Goal: Communication & Community: Answer question/provide support

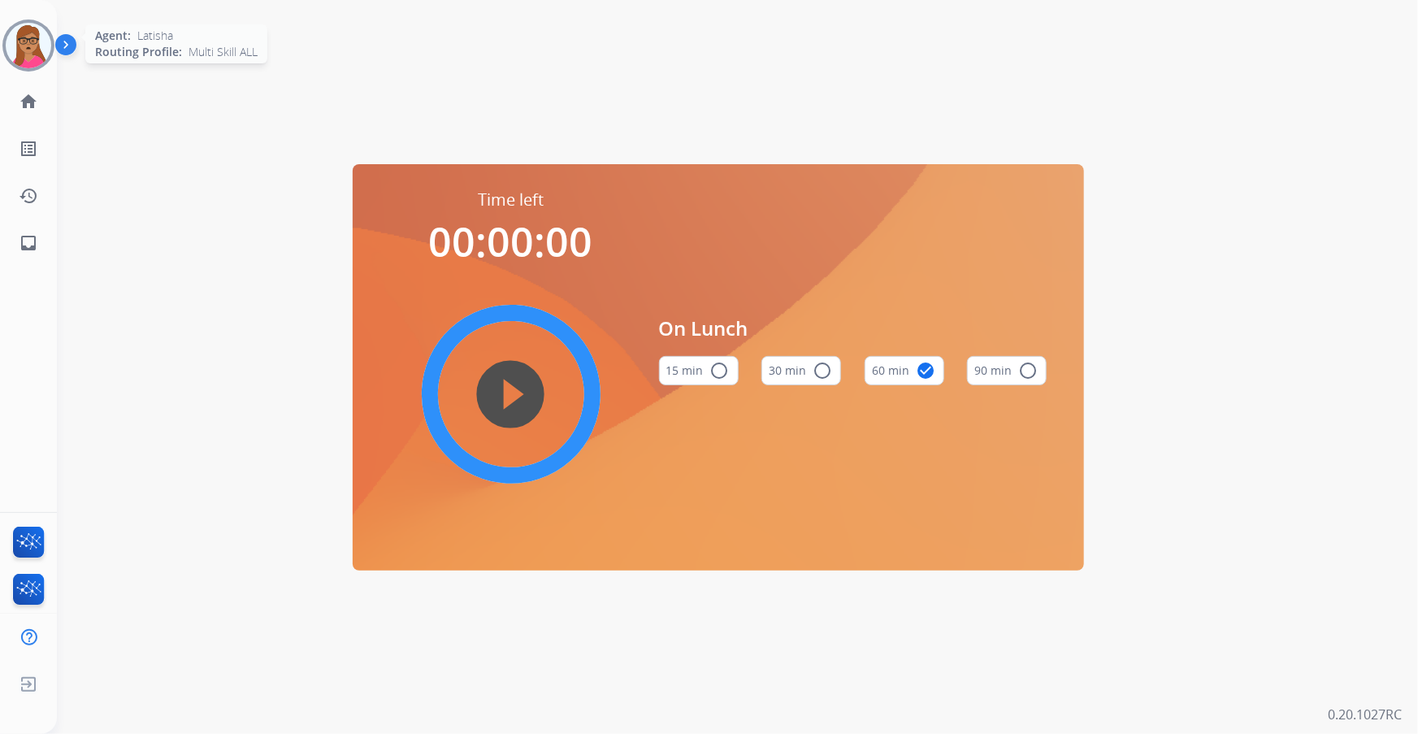
click at [28, 54] on img at bounding box center [29, 46] width 46 height 46
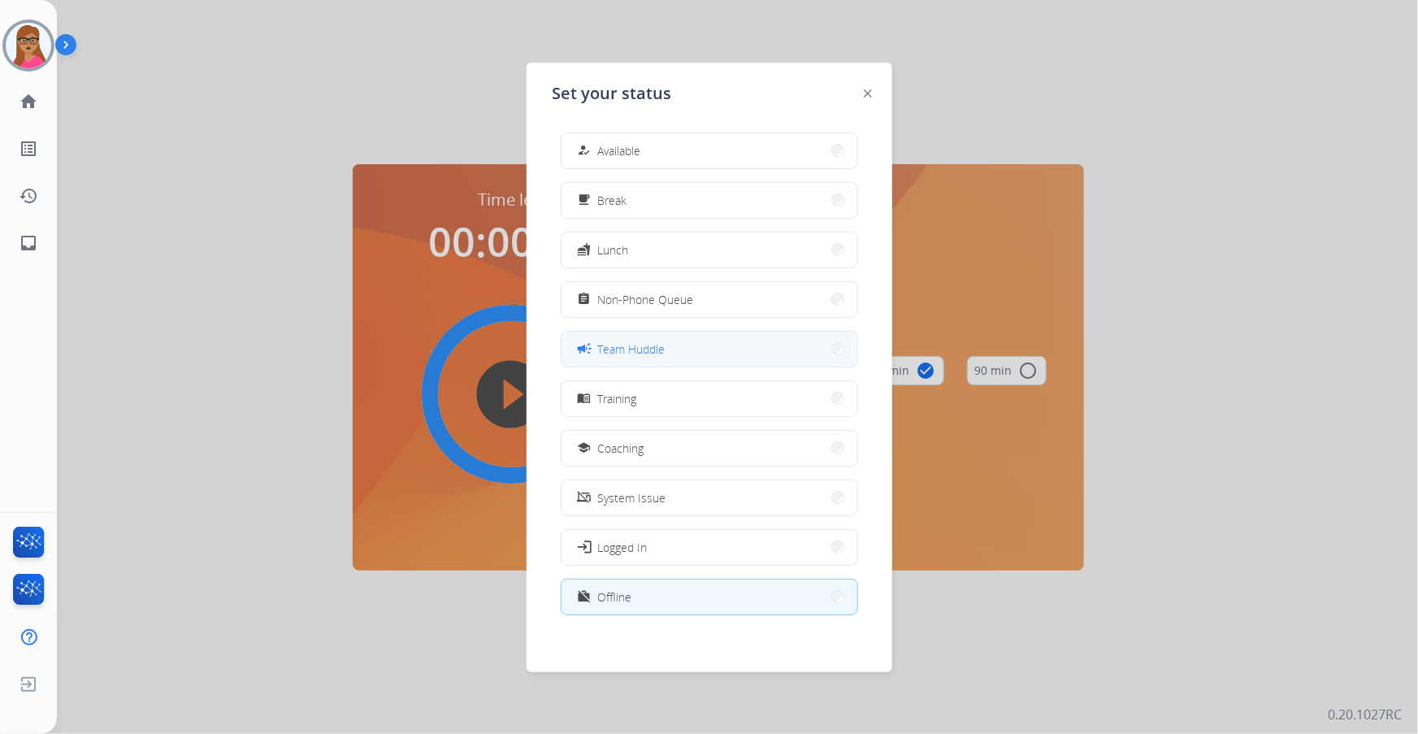
click at [656, 359] on button "campaign Team Huddle" at bounding box center [710, 349] width 296 height 35
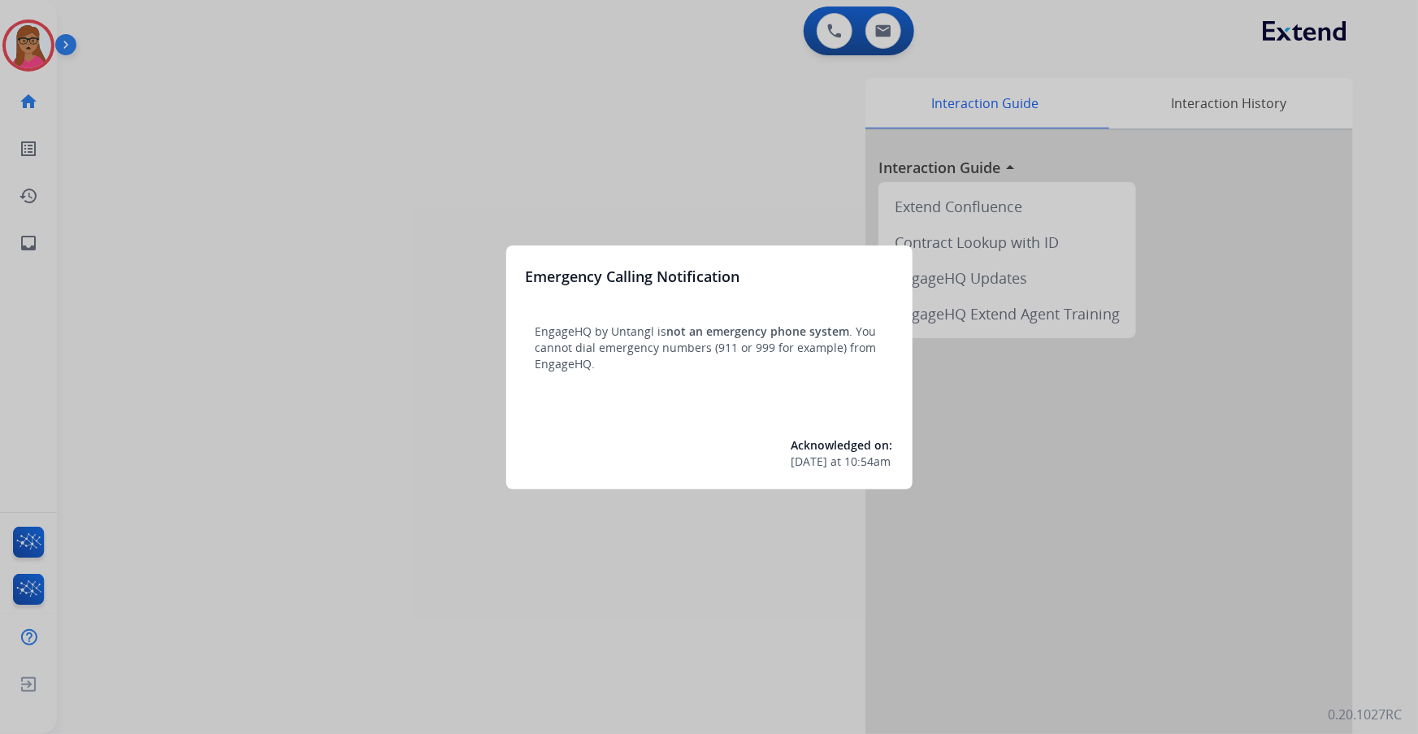
click at [356, 125] on div at bounding box center [709, 367] width 1418 height 734
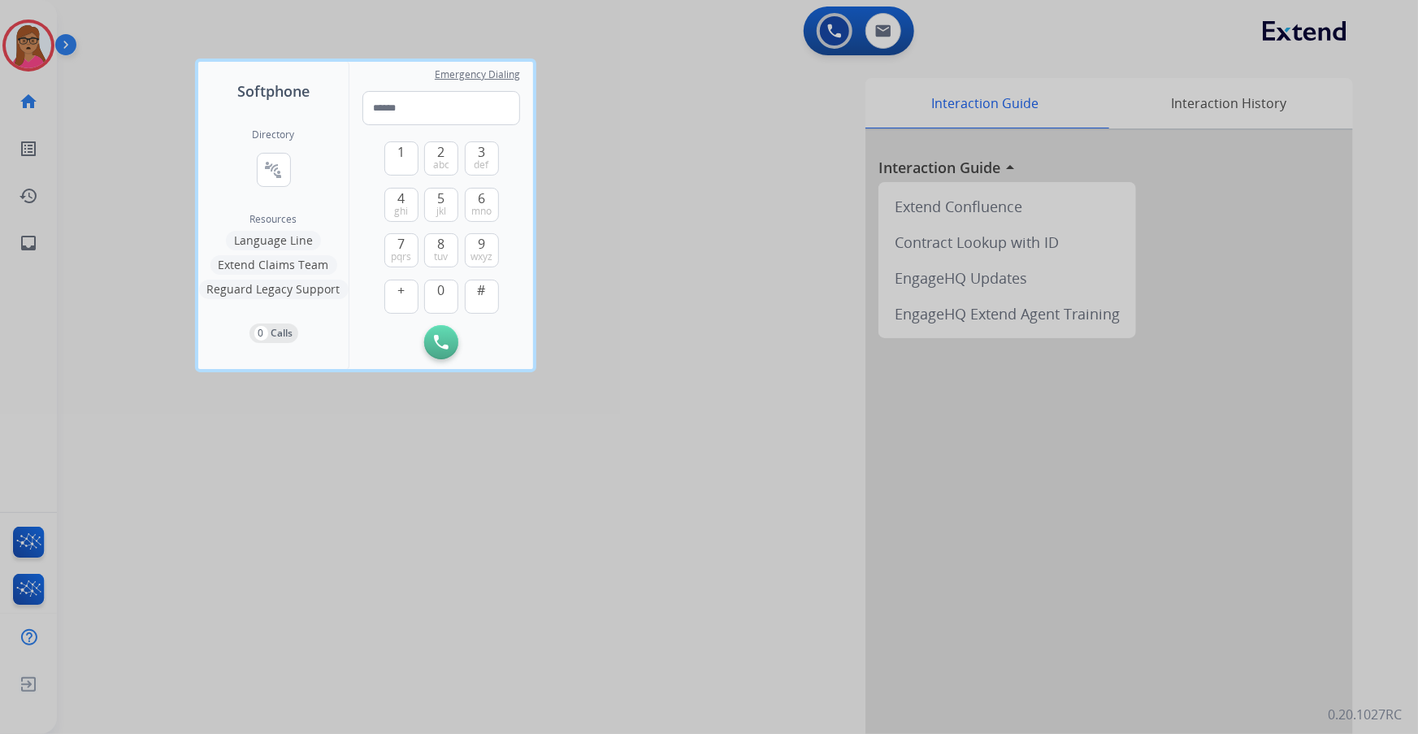
drag, startPoint x: 619, startPoint y: 439, endPoint x: 608, endPoint y: 428, distance: 15.5
click at [610, 432] on div at bounding box center [709, 367] width 1418 height 734
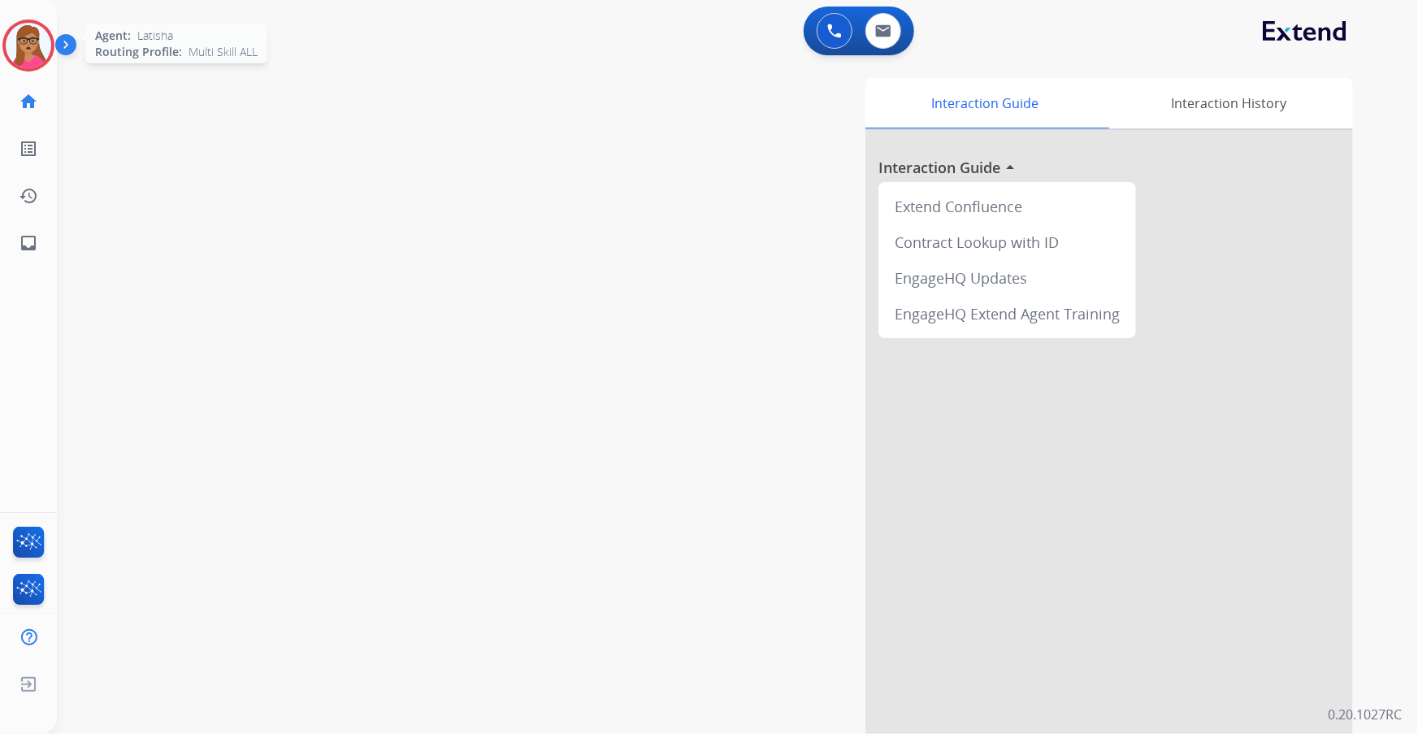
click at [37, 24] on img at bounding box center [29, 46] width 46 height 46
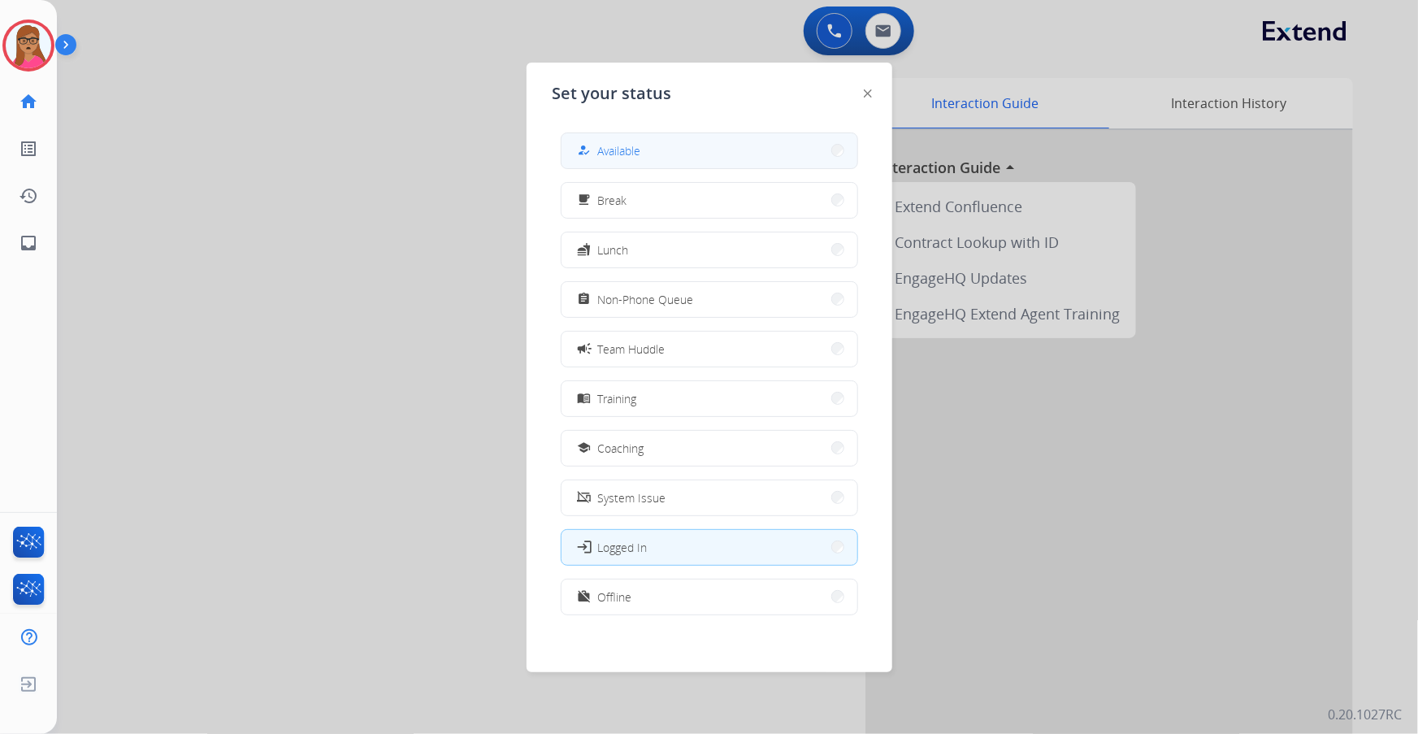
click at [614, 141] on div "how_to_reg Available" at bounding box center [608, 151] width 67 height 20
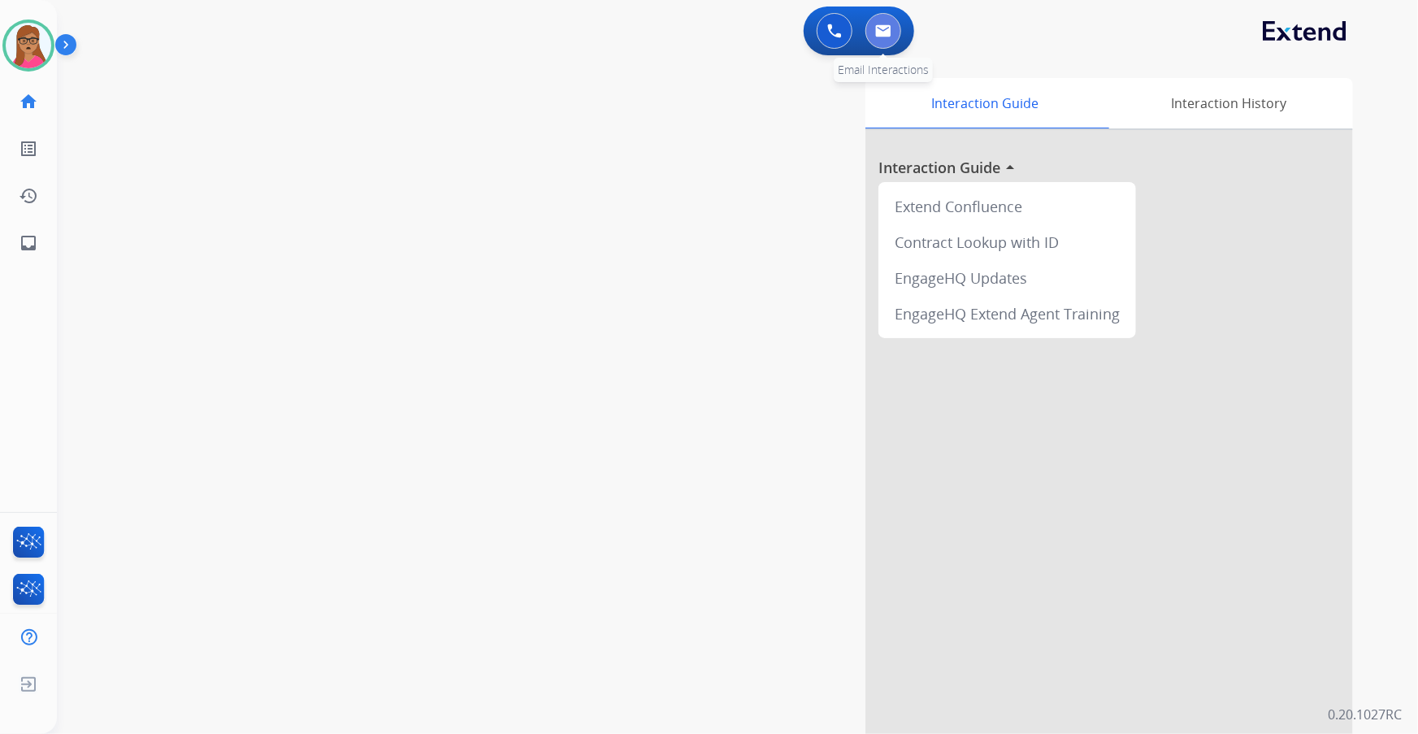
click at [897, 28] on button at bounding box center [884, 31] width 36 height 36
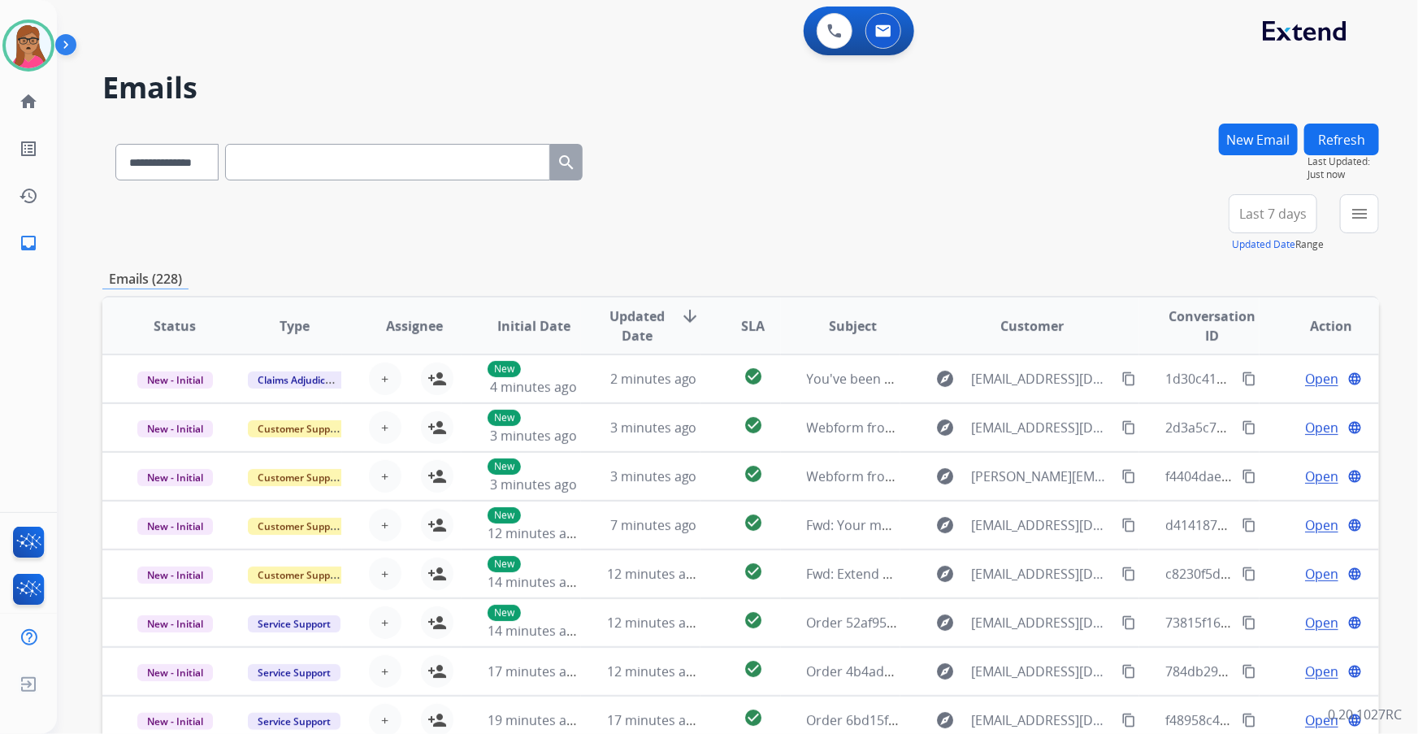
click at [944, 210] on span "Last 7 days" at bounding box center [1272, 213] width 67 height 7
click at [944, 416] on div "Last 90 days" at bounding box center [1267, 411] width 89 height 24
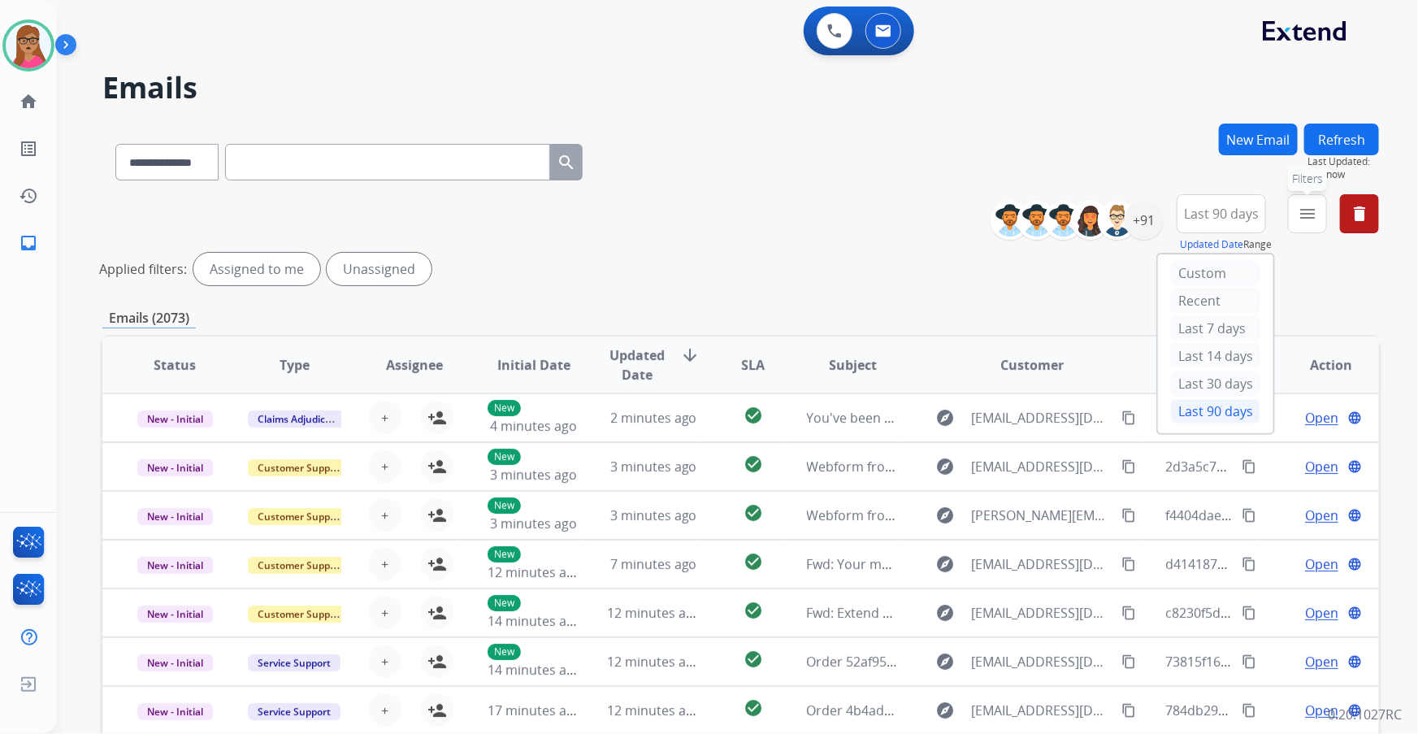
click at [944, 207] on mat-icon "menu" at bounding box center [1308, 214] width 20 height 20
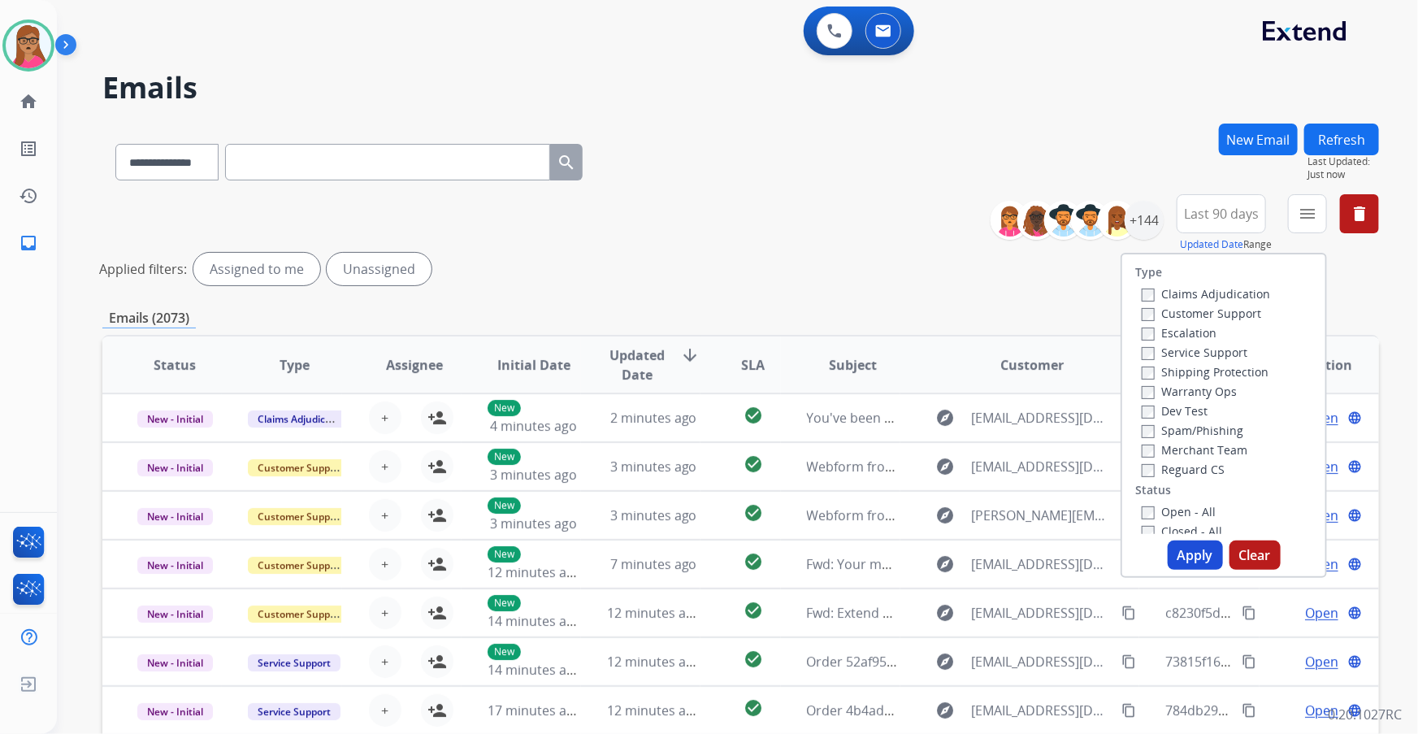
click at [944, 312] on label "Customer Support" at bounding box center [1201, 313] width 119 height 15
drag, startPoint x: 1206, startPoint y: 367, endPoint x: 1206, endPoint y: 383, distance: 15.4
click at [944, 367] on label "Shipping Protection" at bounding box center [1205, 371] width 127 height 15
click at [944, 432] on label "Reguard CS" at bounding box center [1183, 469] width 83 height 15
click at [944, 432] on label "Open - All" at bounding box center [1179, 511] width 74 height 15
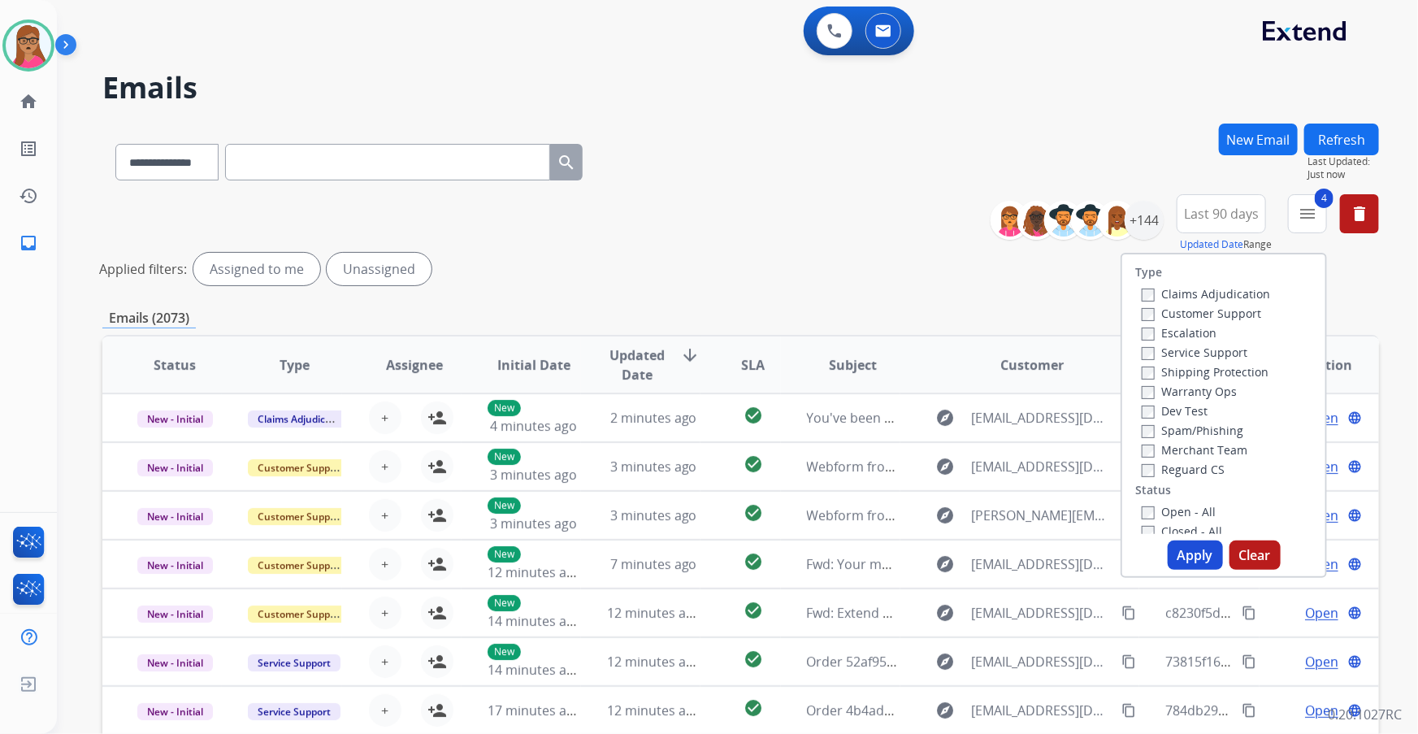
click at [944, 432] on button "Apply" at bounding box center [1195, 554] width 55 height 29
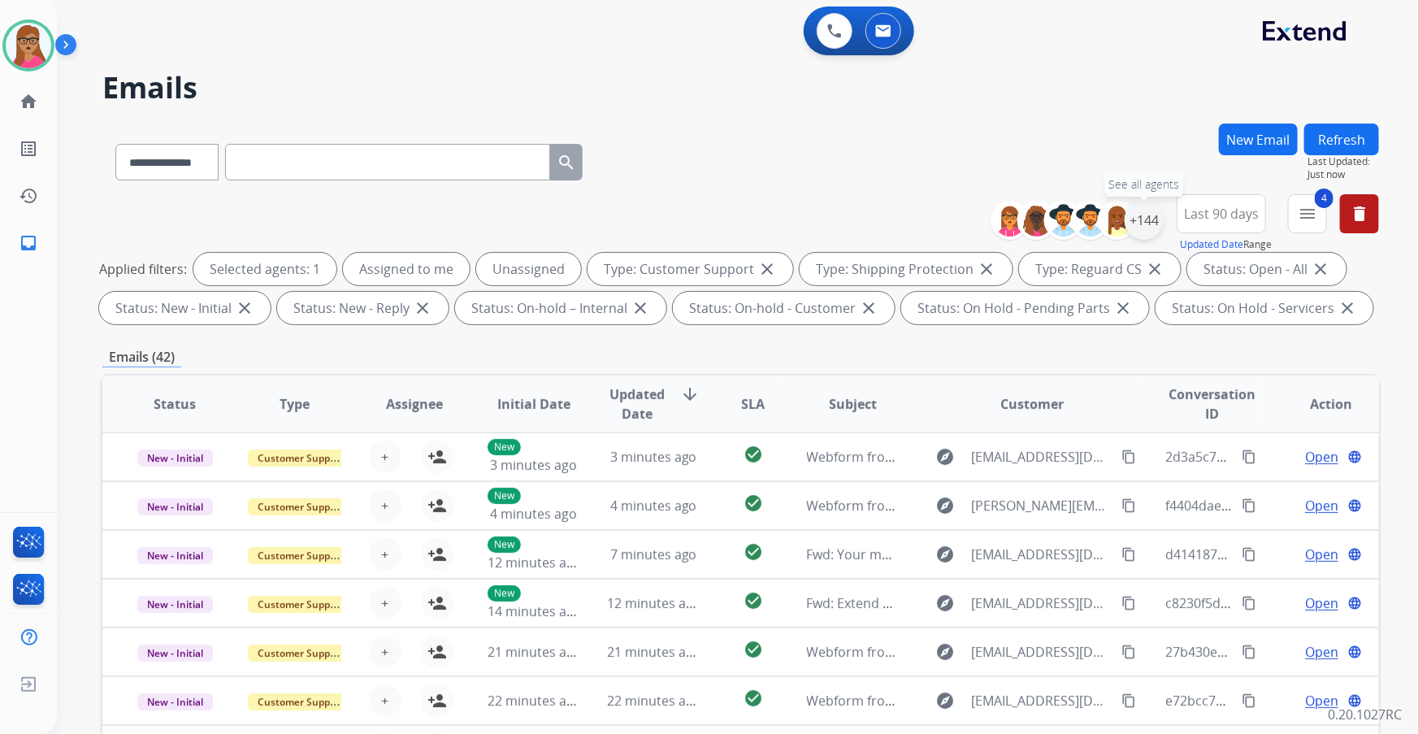
click at [944, 227] on div "+144" at bounding box center [1144, 220] width 39 height 39
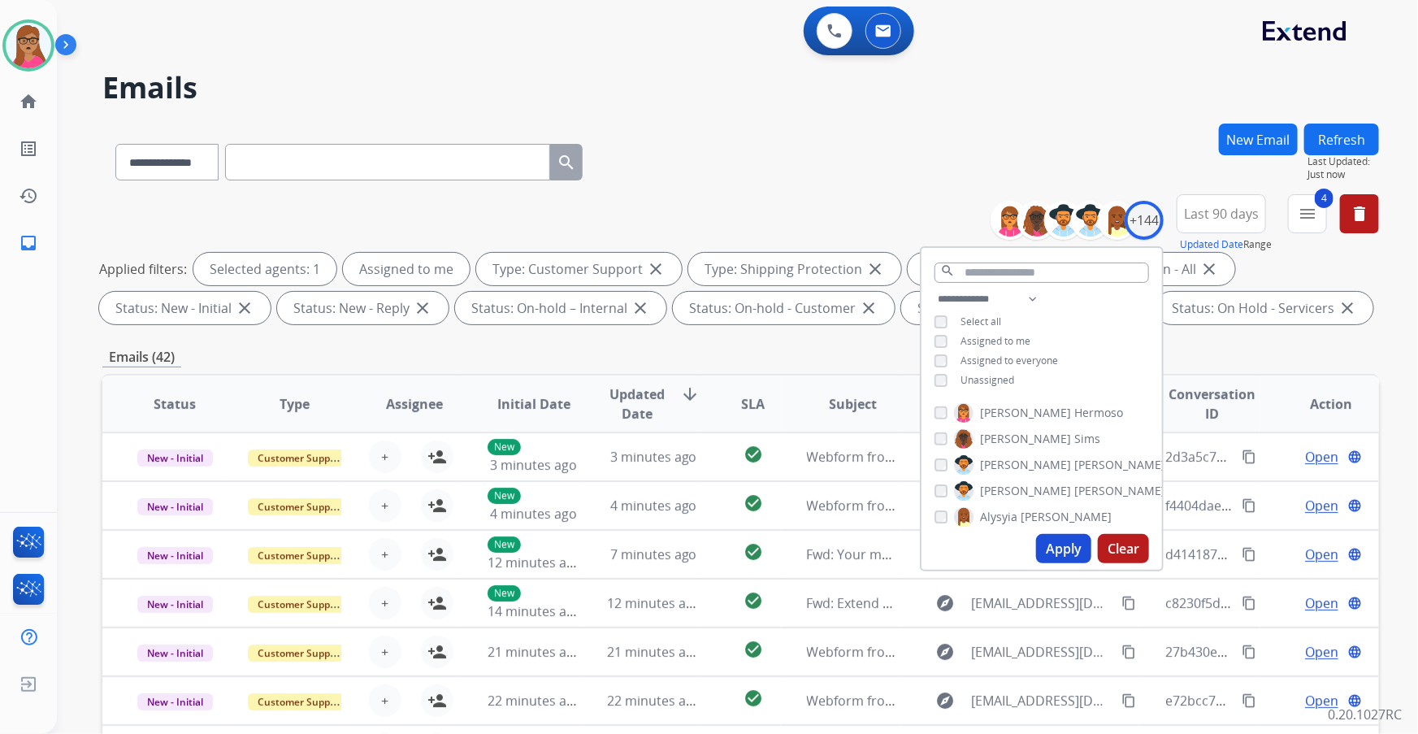
click at [944, 432] on button "Apply" at bounding box center [1063, 548] width 55 height 29
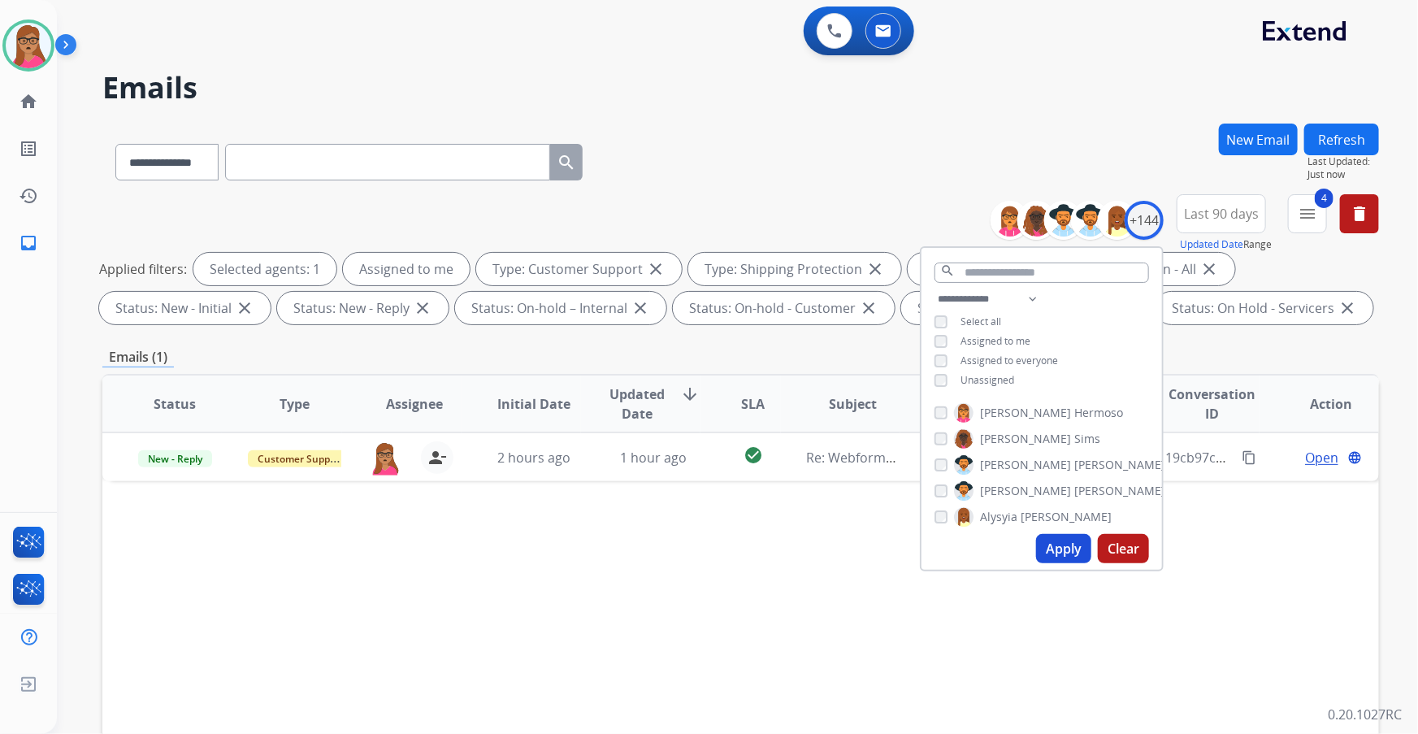
click at [686, 344] on div "**********" at bounding box center [740, 563] width 1277 height 879
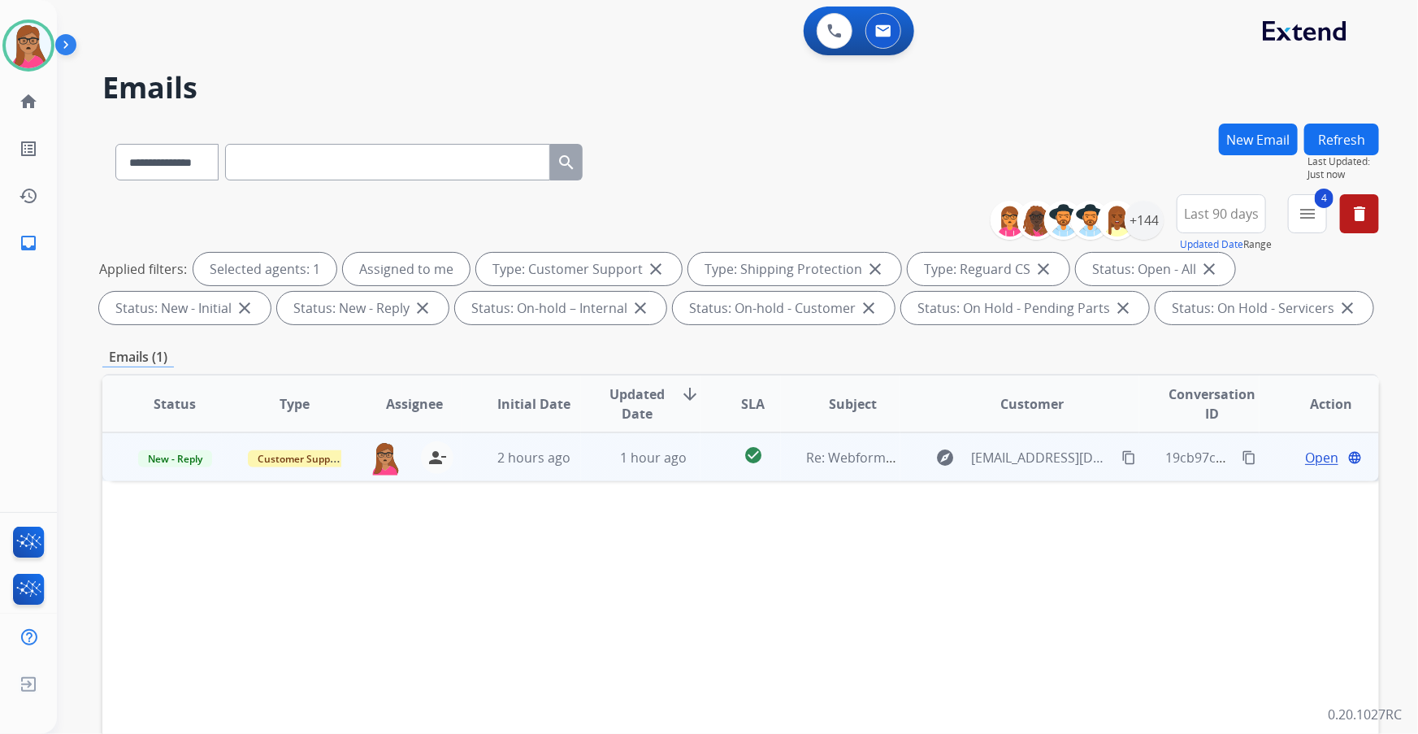
click at [944, 432] on td "Open language" at bounding box center [1319, 456] width 119 height 49
click at [944, 432] on span "Open" at bounding box center [1321, 457] width 33 height 20
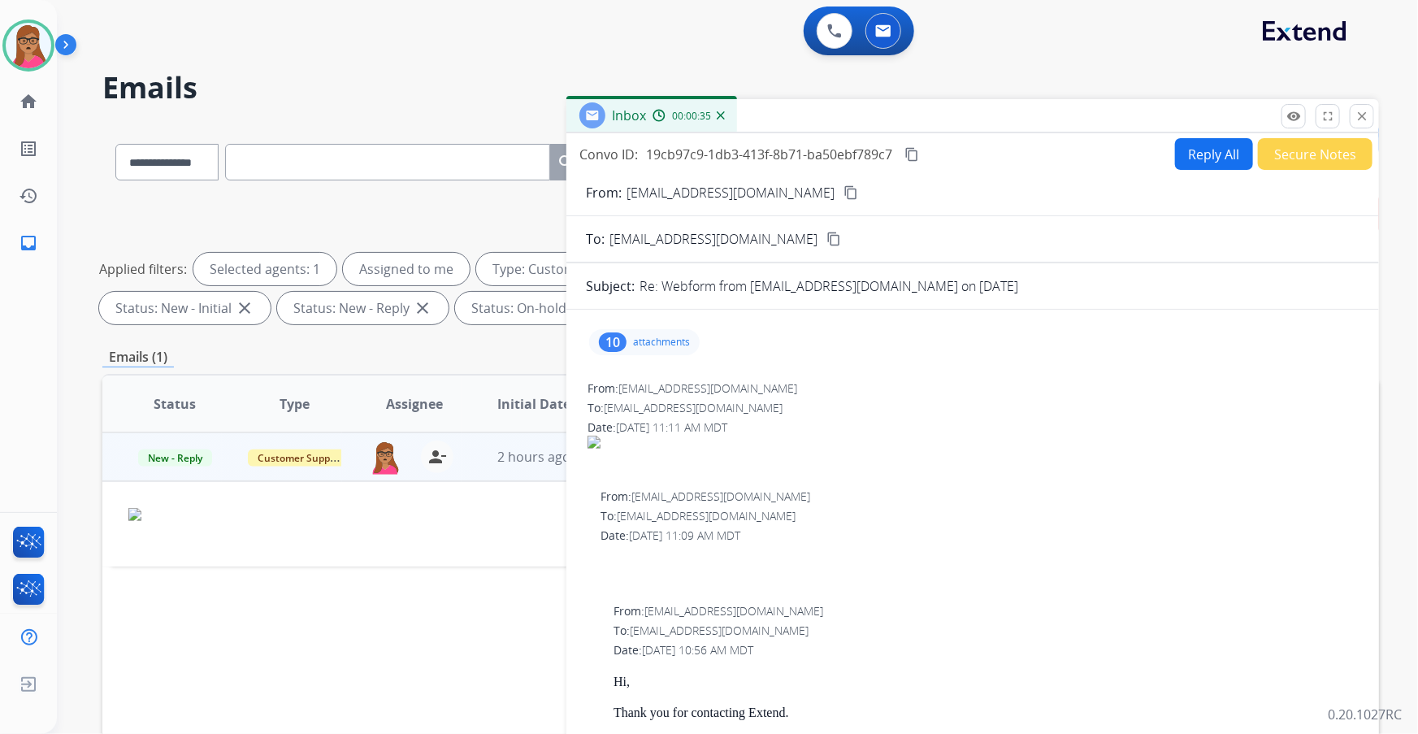
click at [663, 344] on p "attachments" at bounding box center [661, 342] width 57 height 13
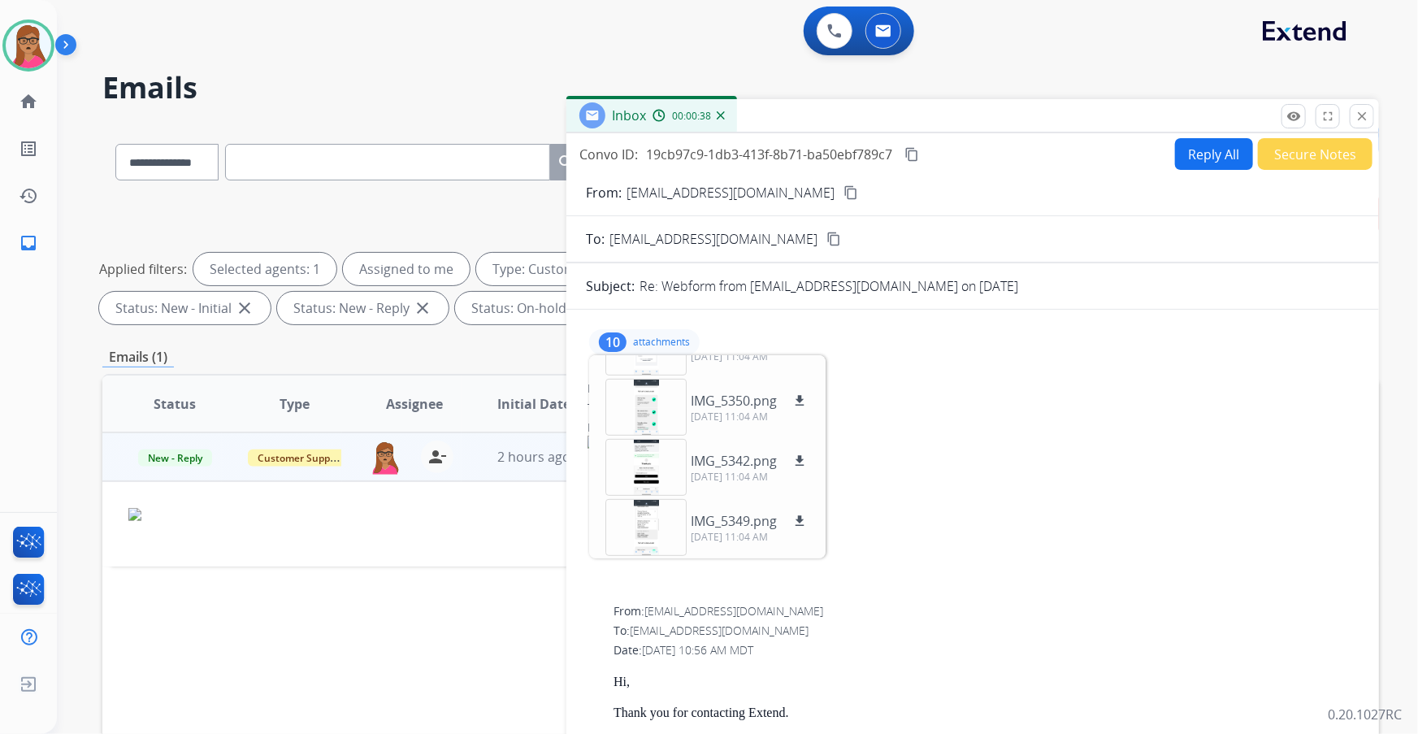
click at [944, 423] on div "Date: [DATE] 11:11 AM MDT" at bounding box center [973, 427] width 770 height 16
click at [661, 340] on p "attachments" at bounding box center [661, 342] width 57 height 13
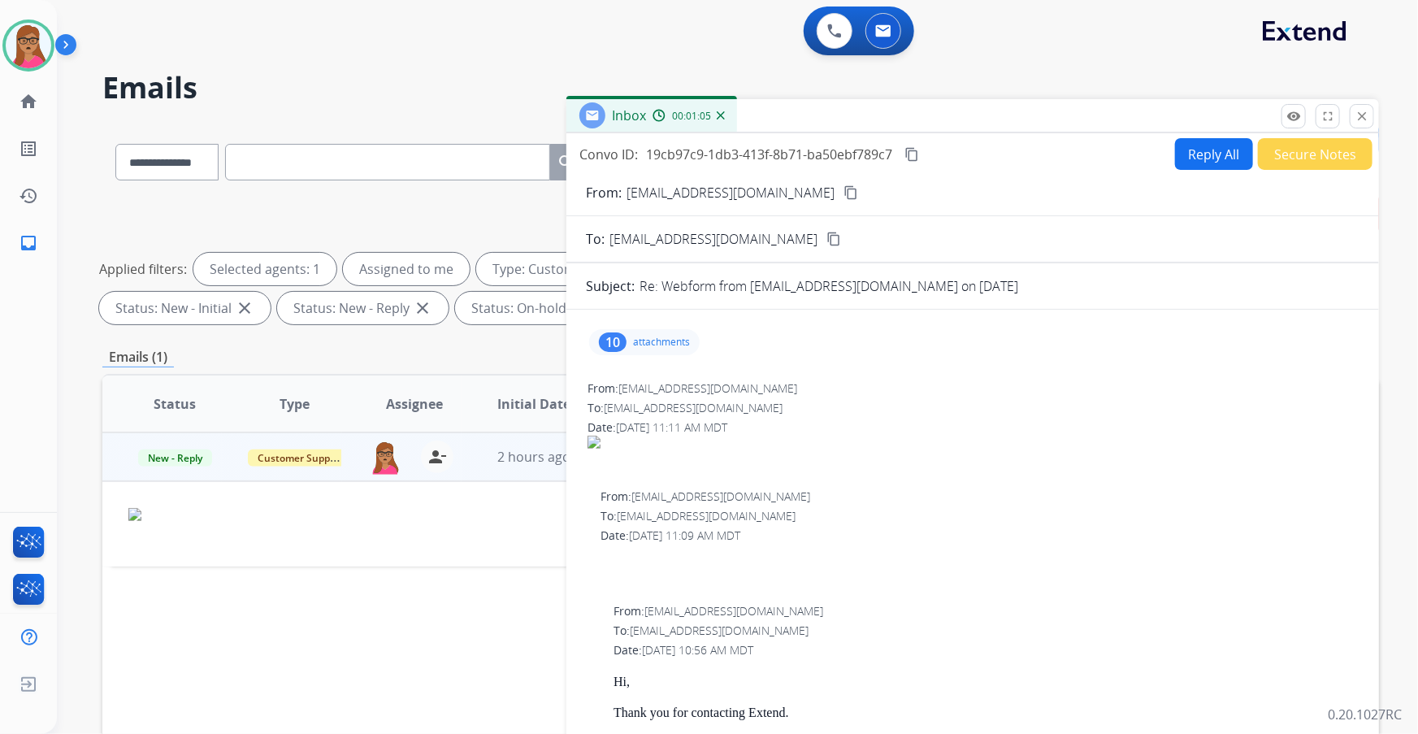
click at [944, 161] on button "Reply All" at bounding box center [1214, 154] width 78 height 32
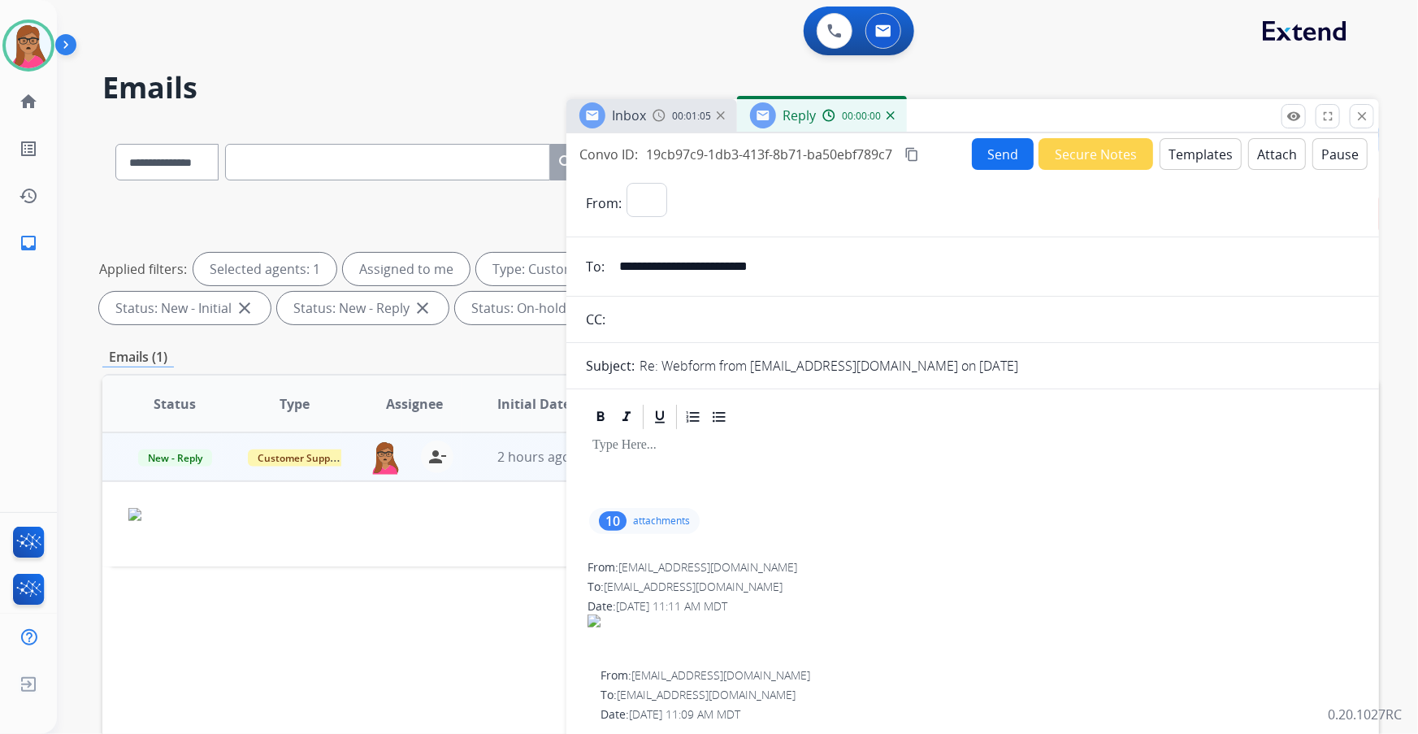
click at [944, 158] on button "Templates" at bounding box center [1201, 154] width 82 height 32
select select "**********"
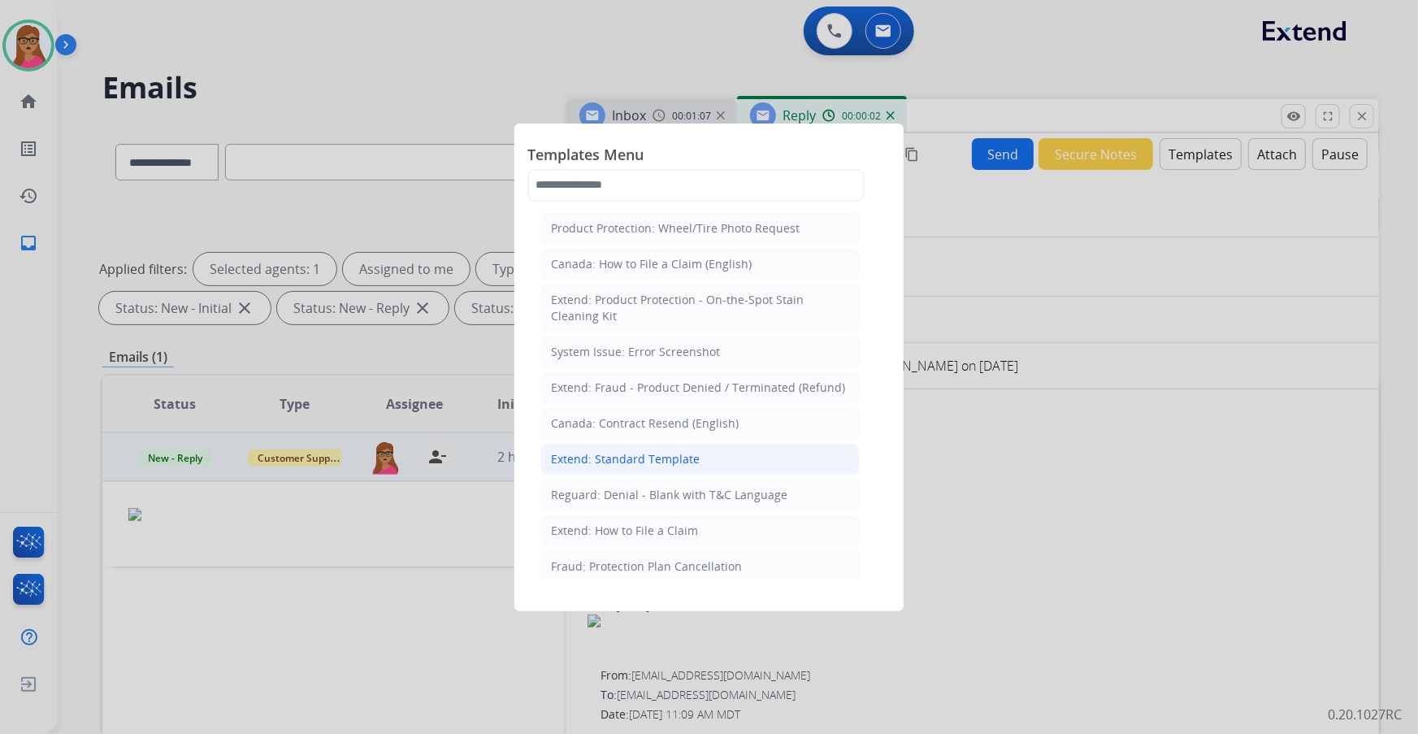
click at [651, 432] on div "Extend: Standard Template" at bounding box center [625, 459] width 149 height 16
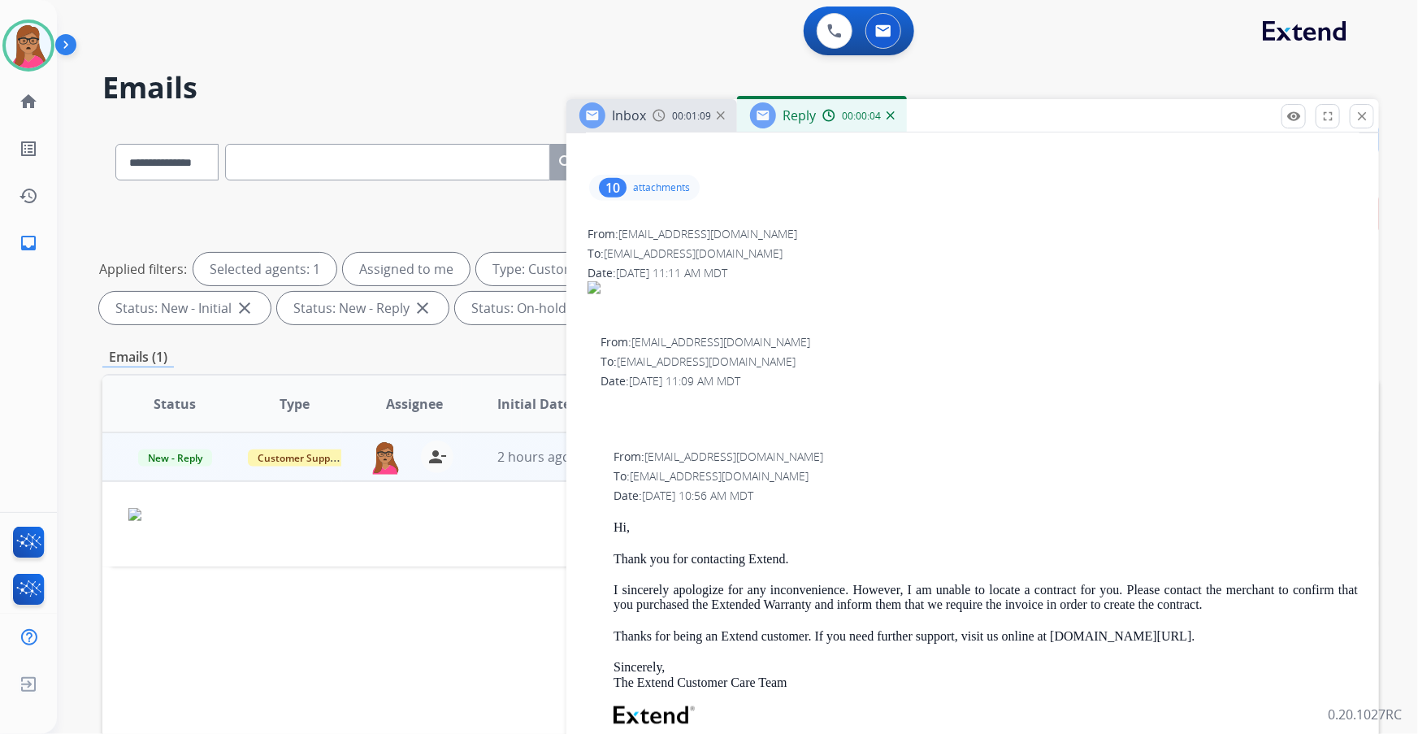
scroll to position [960, 0]
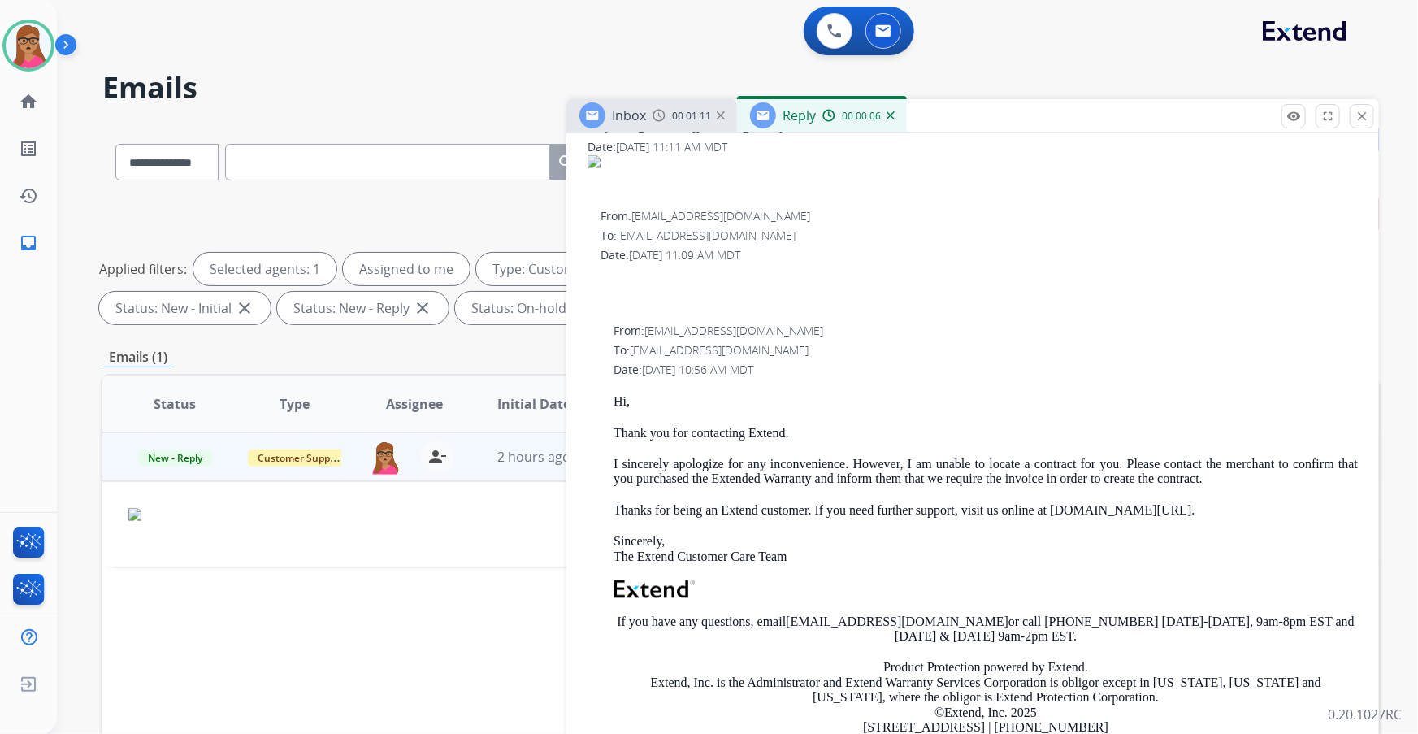
click at [603, 432] on div "From: [EMAIL_ADDRESS][DOMAIN_NAME] To: [EMAIL_ADDRESS][DOMAIN_NAME] Date: [DATE…" at bounding box center [973, 571] width 774 height 501
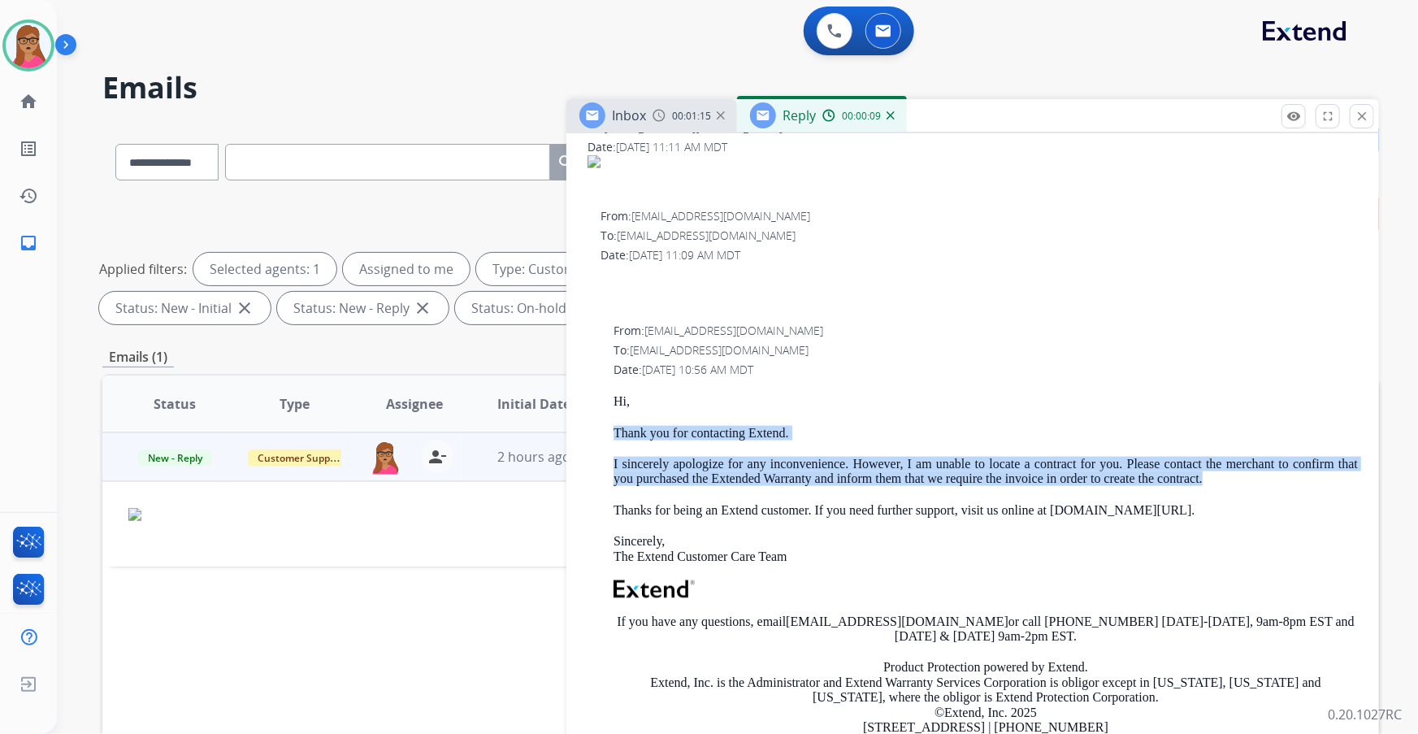
drag, startPoint x: 606, startPoint y: 426, endPoint x: 1237, endPoint y: 473, distance: 632.4
click at [944, 432] on div "From: [EMAIL_ADDRESS][DOMAIN_NAME] To: [EMAIL_ADDRESS][DOMAIN_NAME] Date: [DATE…" at bounding box center [973, 571] width 774 height 501
drag, startPoint x: 705, startPoint y: 449, endPoint x: 618, endPoint y: 449, distance: 87.0
click at [704, 432] on div "Hi, Thank you for contacting Extend. I sincerely apologize for any inconvenienc…" at bounding box center [986, 600] width 744 height 413
click at [604, 432] on div "From: [EMAIL_ADDRESS][DOMAIN_NAME] To: [EMAIL_ADDRESS][DOMAIN_NAME] Date: [DATE…" at bounding box center [973, 571] width 774 height 501
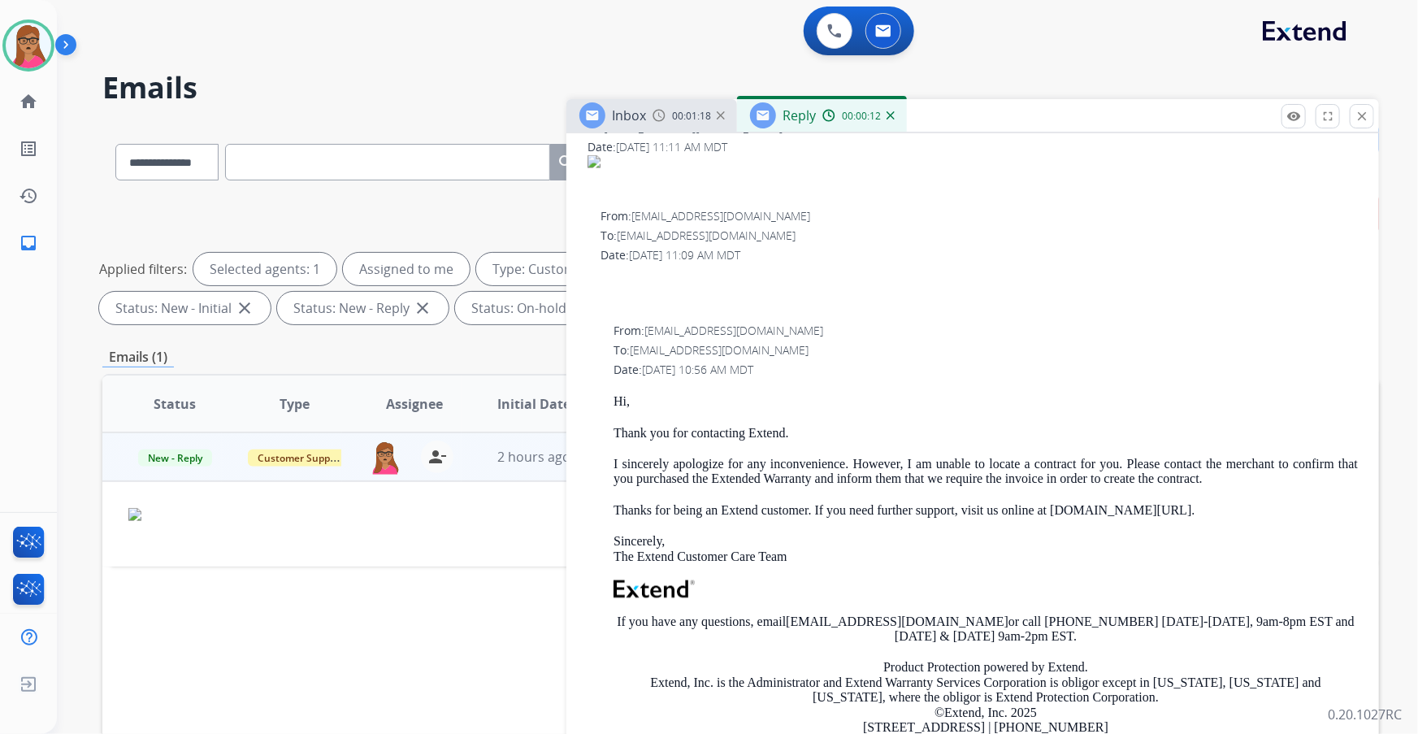
drag, startPoint x: 607, startPoint y: 455, endPoint x: 1213, endPoint y: 485, distance: 607.0
click at [944, 432] on div "From: [EMAIL_ADDRESS][DOMAIN_NAME] To: [EMAIL_ADDRESS][DOMAIN_NAME] Date: [DATE…" at bounding box center [973, 571] width 774 height 501
click at [944, 432] on div "Hi, Thank you for contacting Extend. I sincerely apologize for any inconvenienc…" at bounding box center [986, 600] width 744 height 413
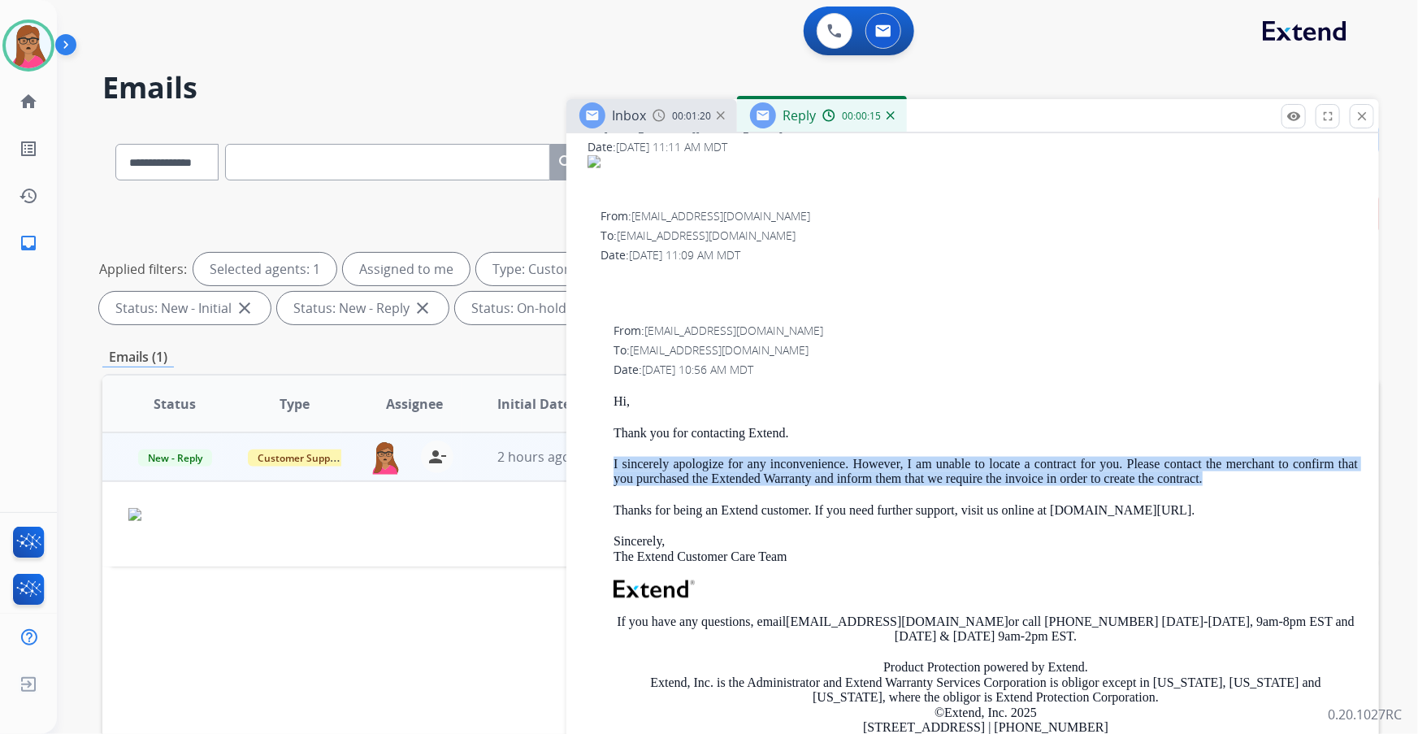
drag, startPoint x: 1016, startPoint y: 484, endPoint x: 631, endPoint y: 468, distance: 384.8
click at [607, 432] on div "From: [EMAIL_ADDRESS][DOMAIN_NAME] To: [EMAIL_ADDRESS][DOMAIN_NAME] Date: [DATE…" at bounding box center [973, 571] width 774 height 501
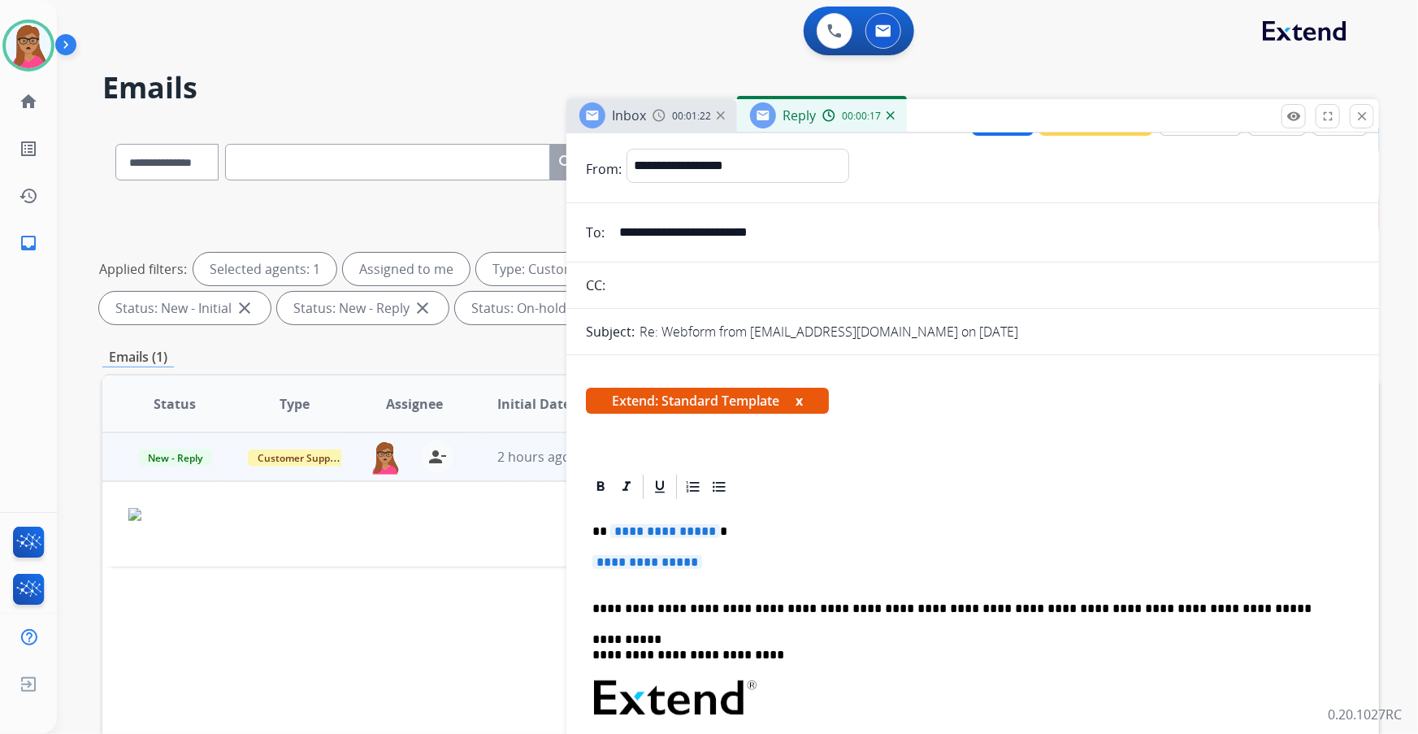
scroll to position [0, 0]
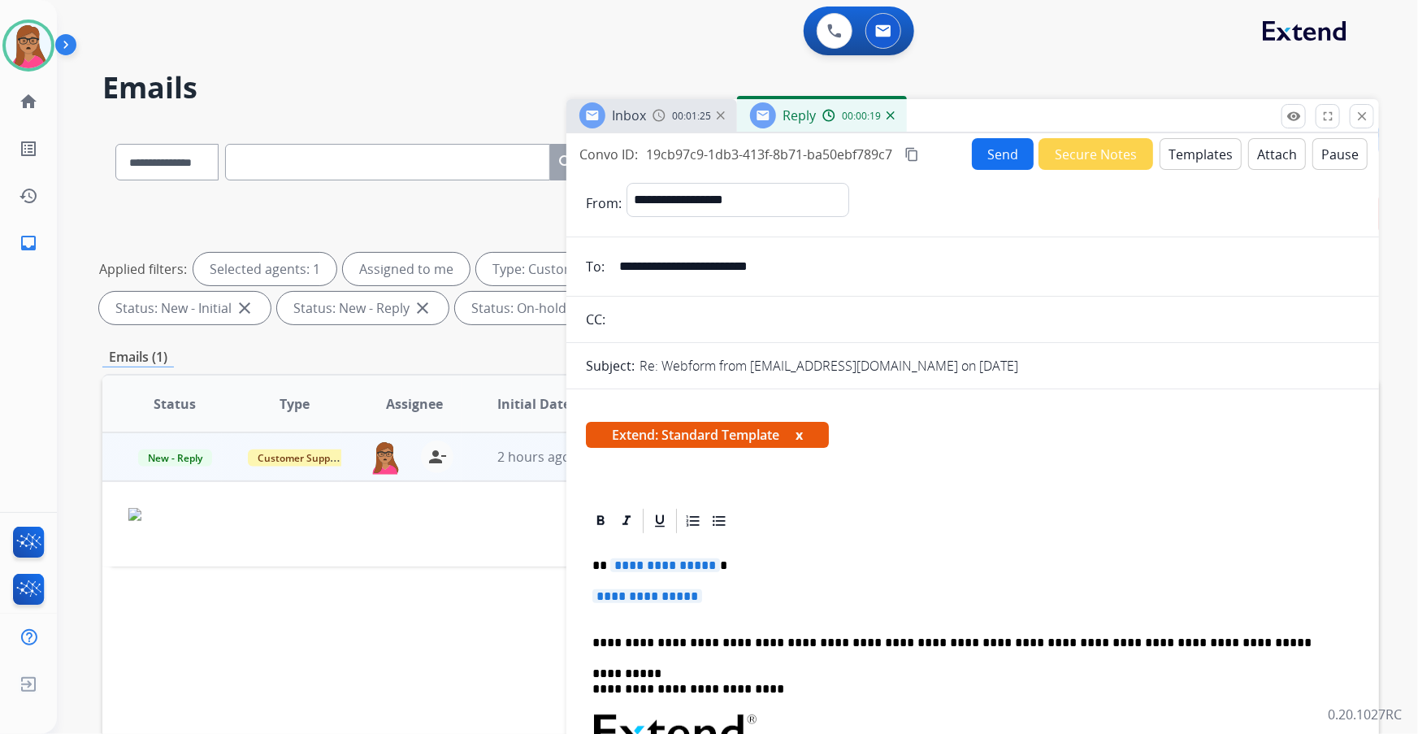
click at [688, 432] on span "**********" at bounding box center [665, 565] width 110 height 14
click at [644, 432] on span "**********" at bounding box center [647, 596] width 110 height 14
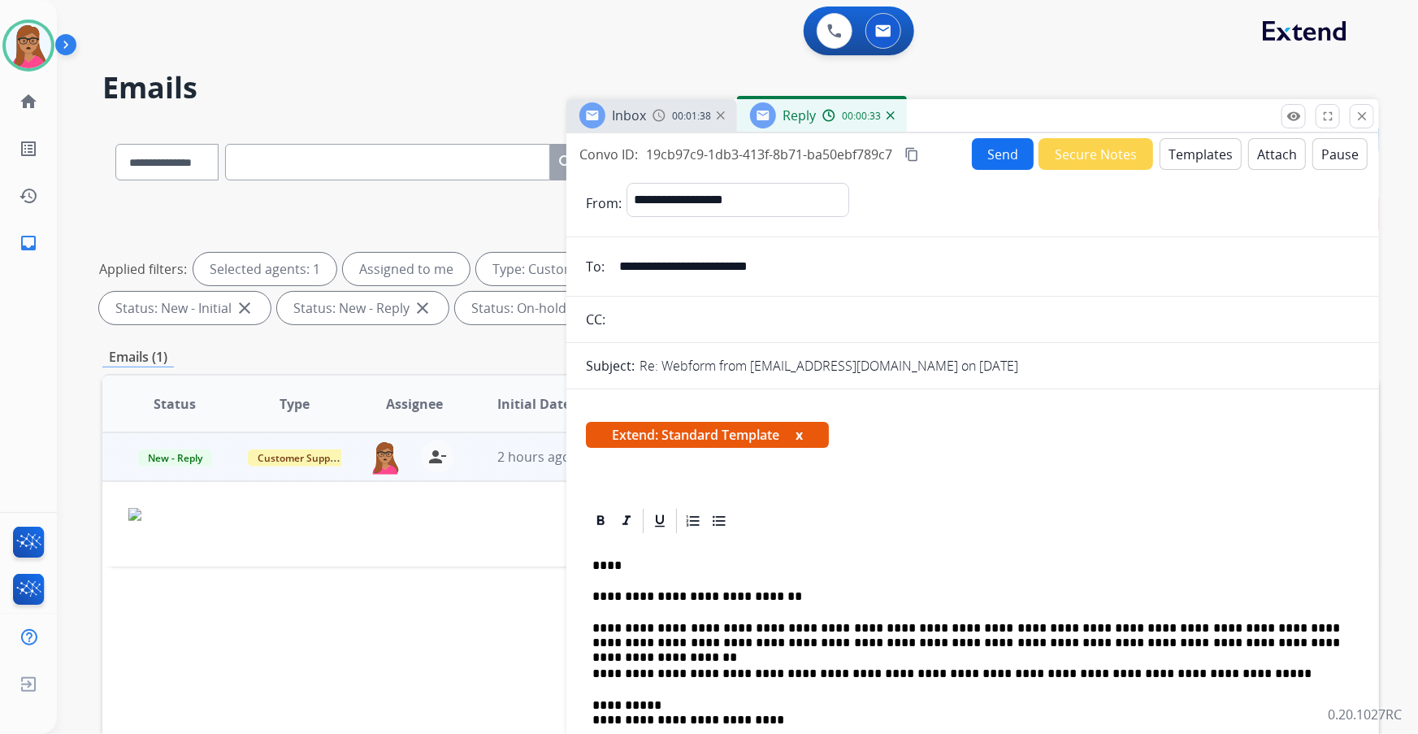
click at [701, 432] on p "**********" at bounding box center [966, 596] width 749 height 15
click at [944, 144] on button "Send" at bounding box center [1003, 154] width 62 height 32
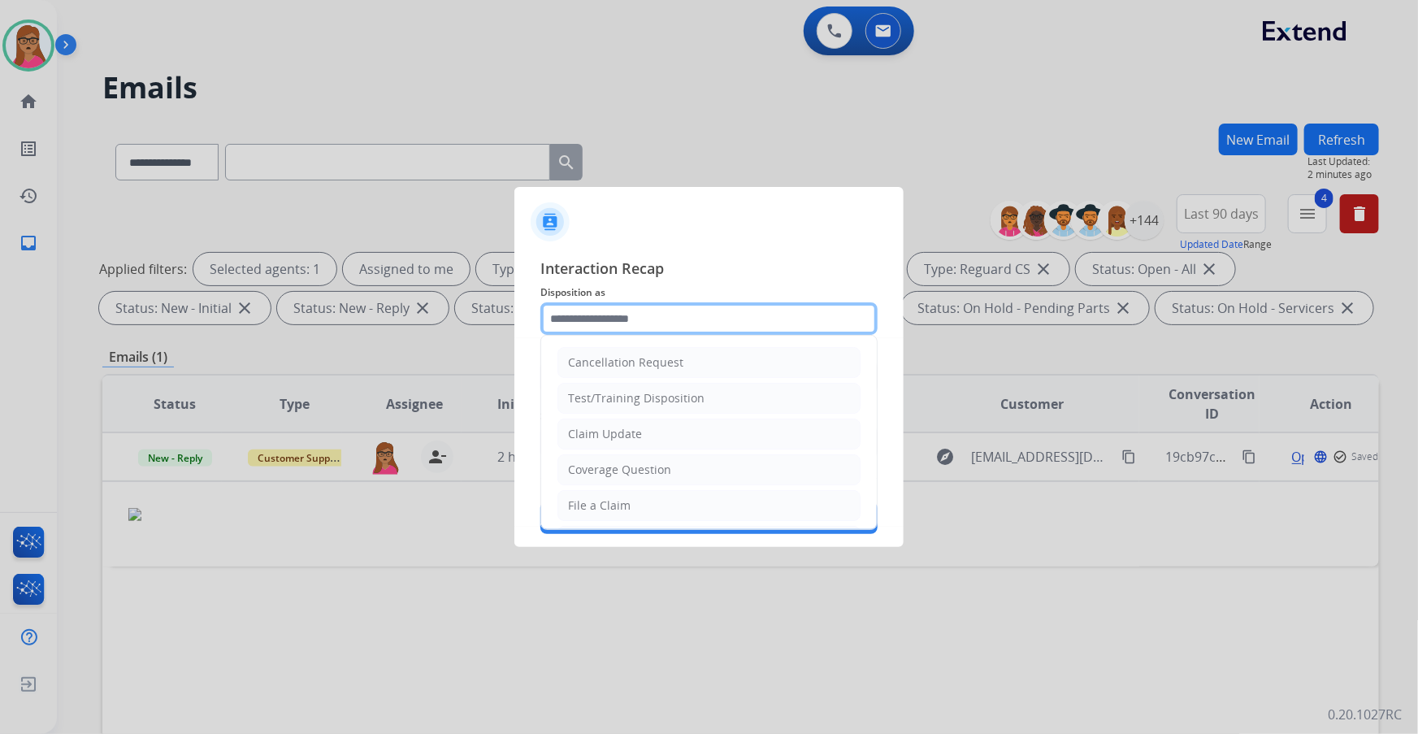
click at [639, 324] on input "text" at bounding box center [708, 318] width 337 height 33
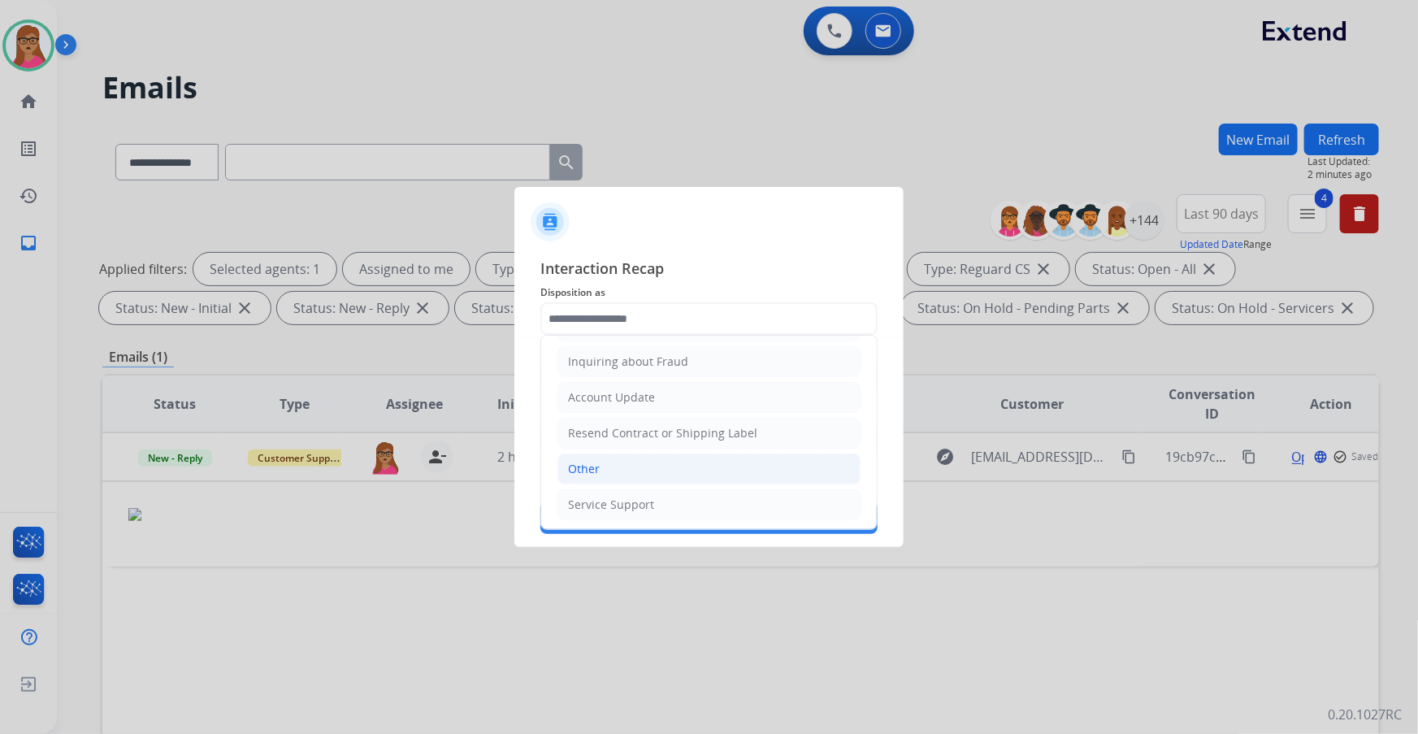
click at [614, 432] on li "Other" at bounding box center [709, 468] width 303 height 31
type input "*****"
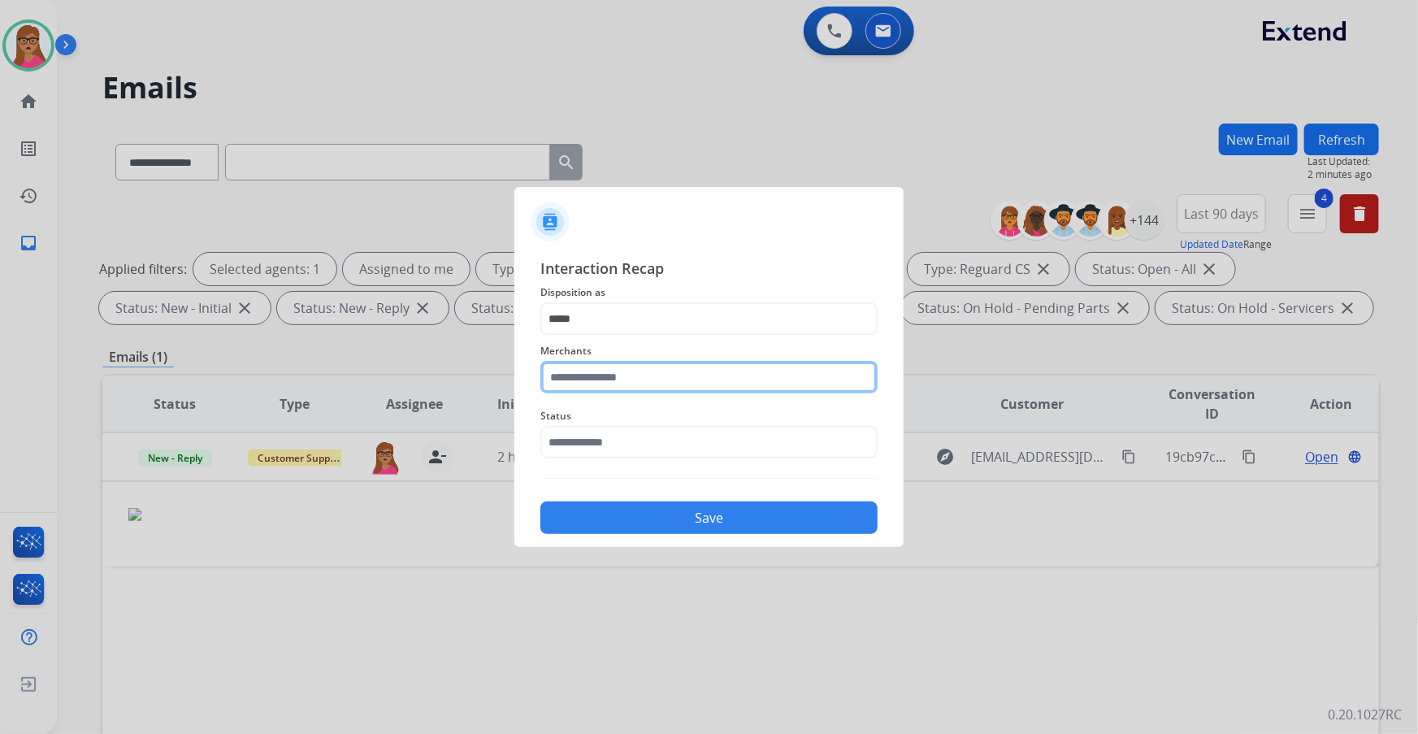
click at [633, 372] on input "text" at bounding box center [708, 377] width 337 height 33
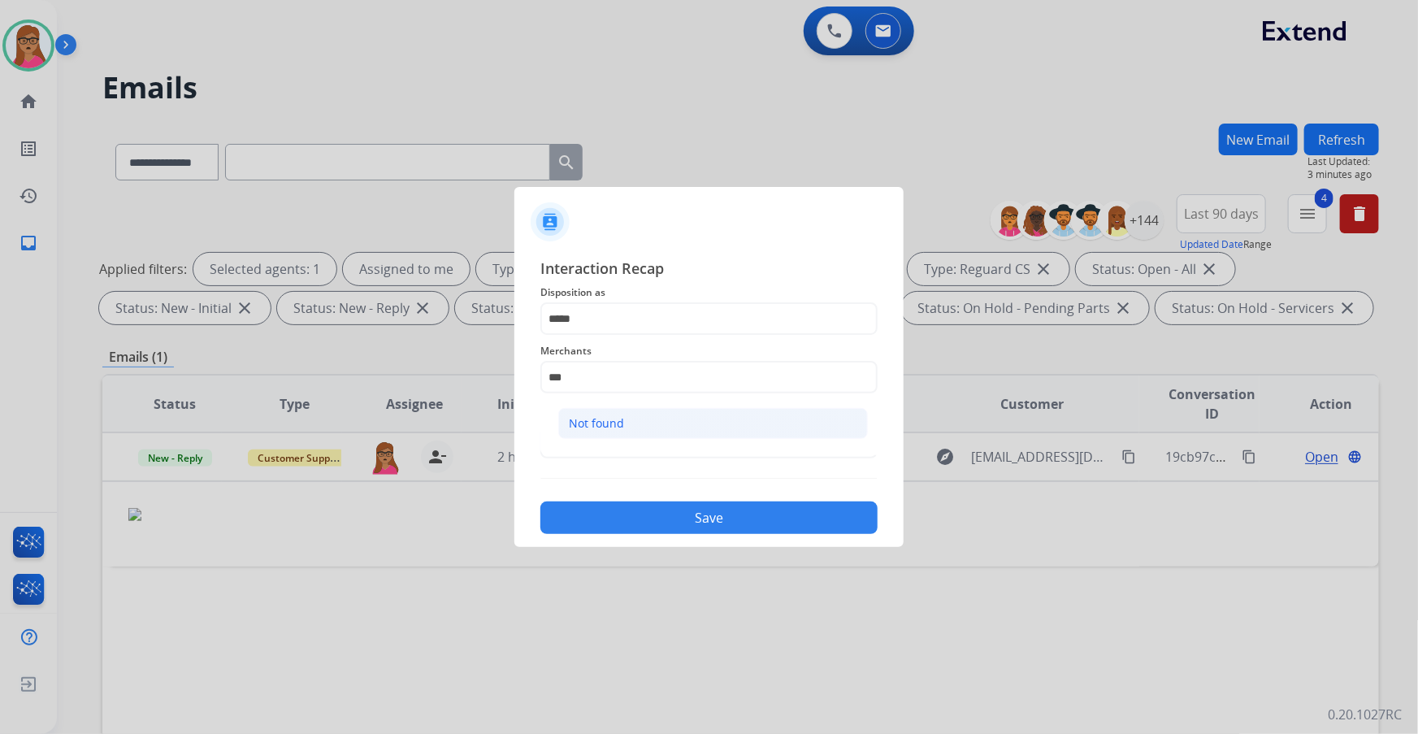
click at [593, 425] on div "Not found" at bounding box center [596, 423] width 55 height 16
type input "*********"
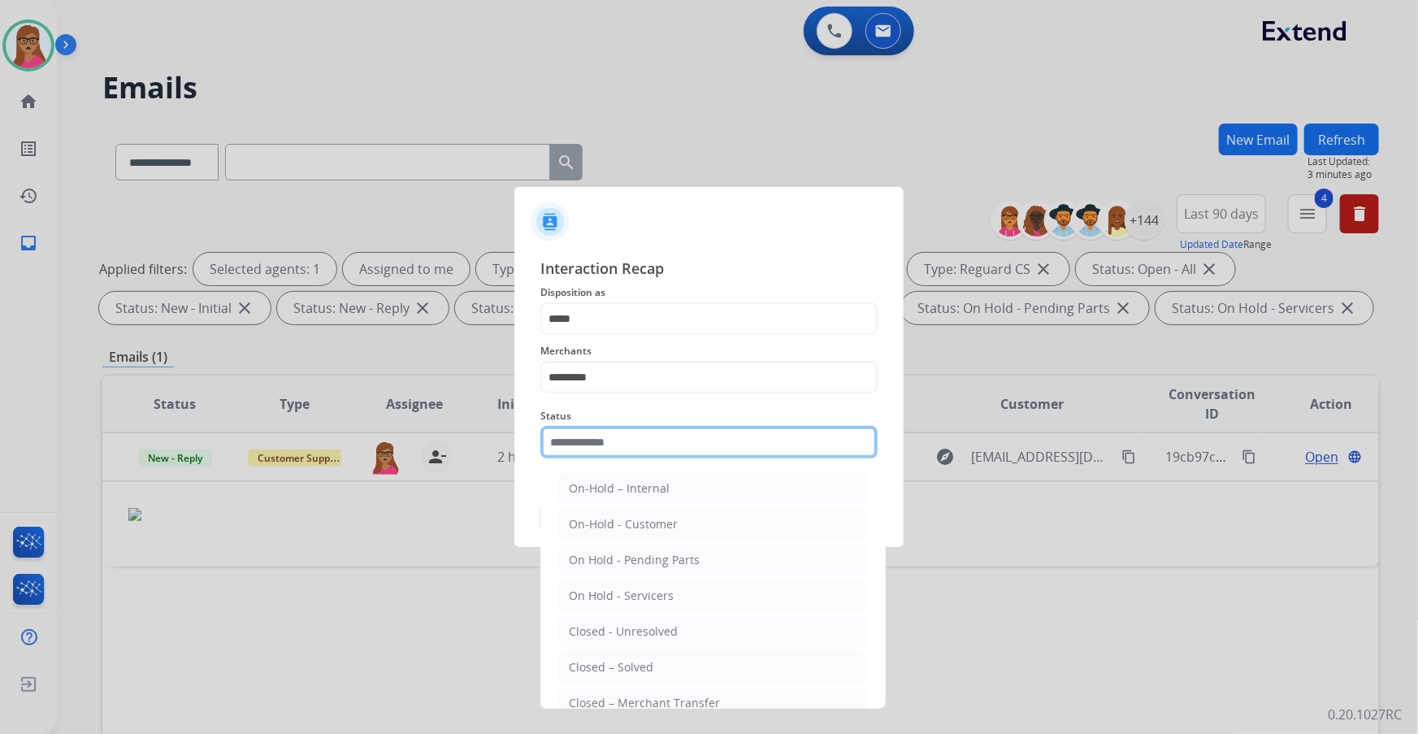
click at [653, 432] on input "text" at bounding box center [708, 442] width 337 height 33
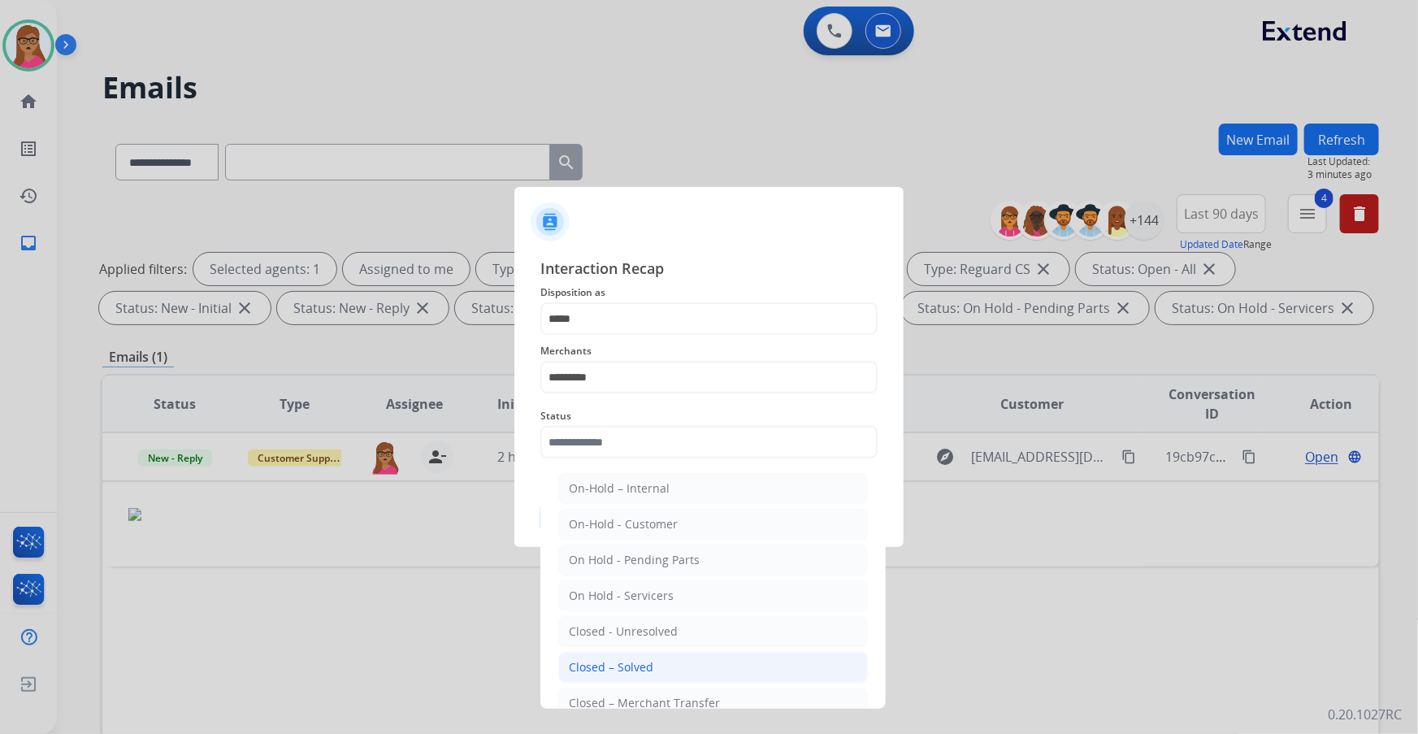
click at [631, 432] on div "Closed – Solved" at bounding box center [611, 667] width 85 height 16
type input "**********"
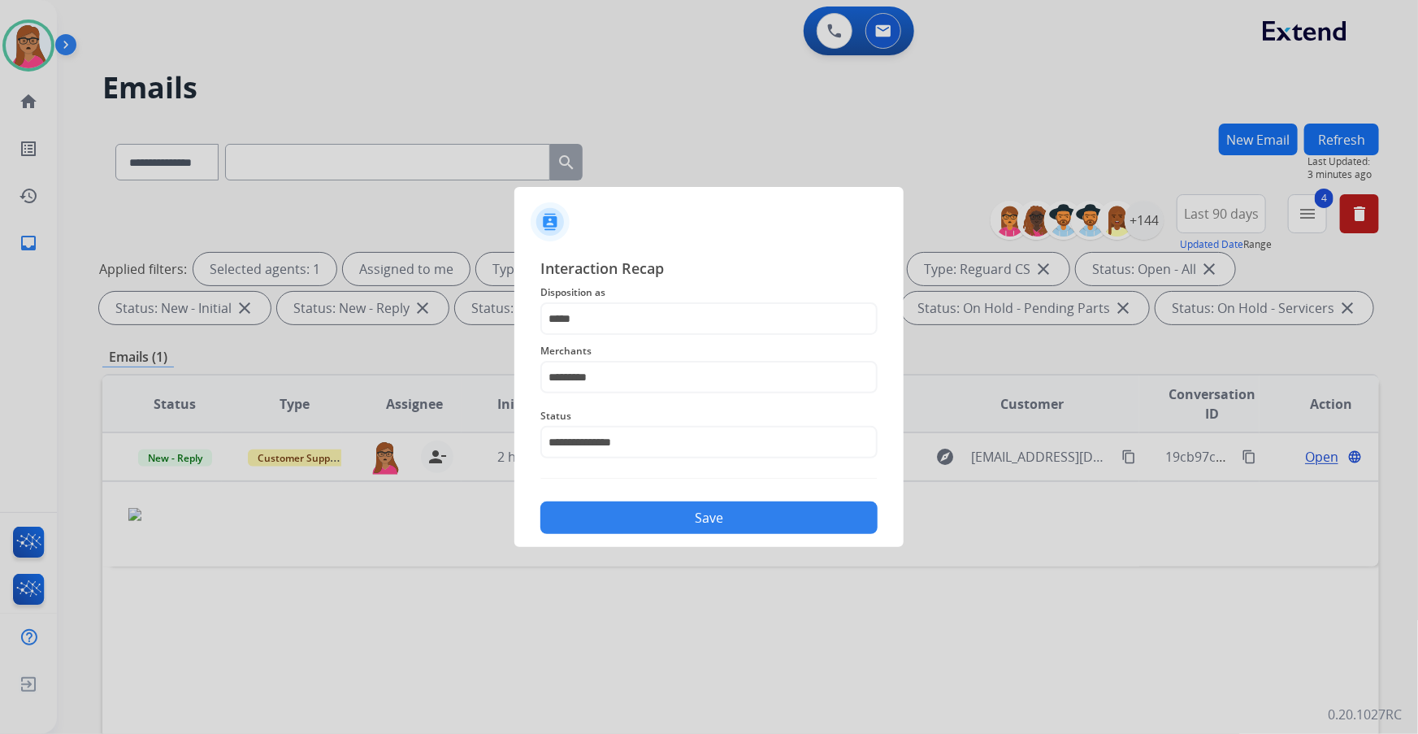
click at [711, 432] on button "Save" at bounding box center [708, 517] width 337 height 33
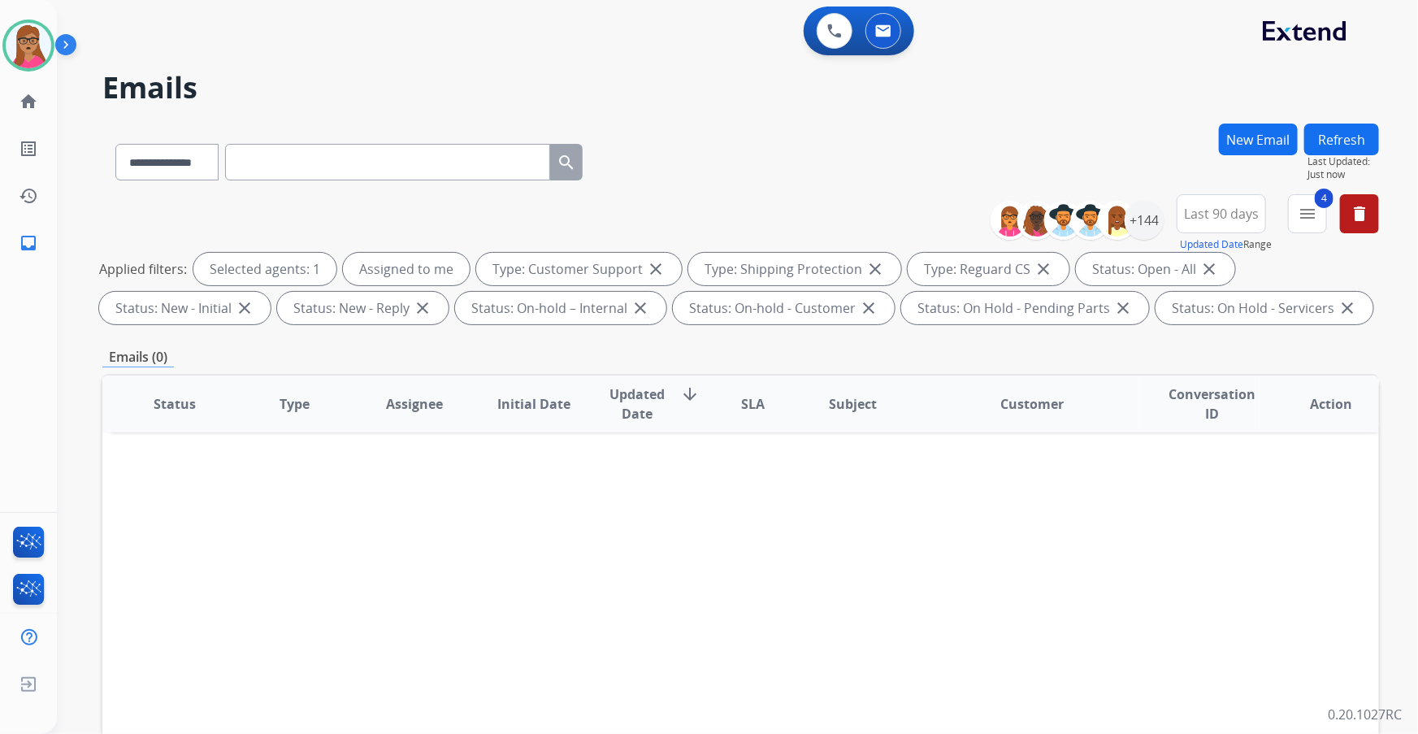
click at [944, 217] on span "Last 90 days" at bounding box center [1221, 213] width 75 height 7
click at [944, 276] on div "Custom" at bounding box center [1215, 273] width 89 height 24
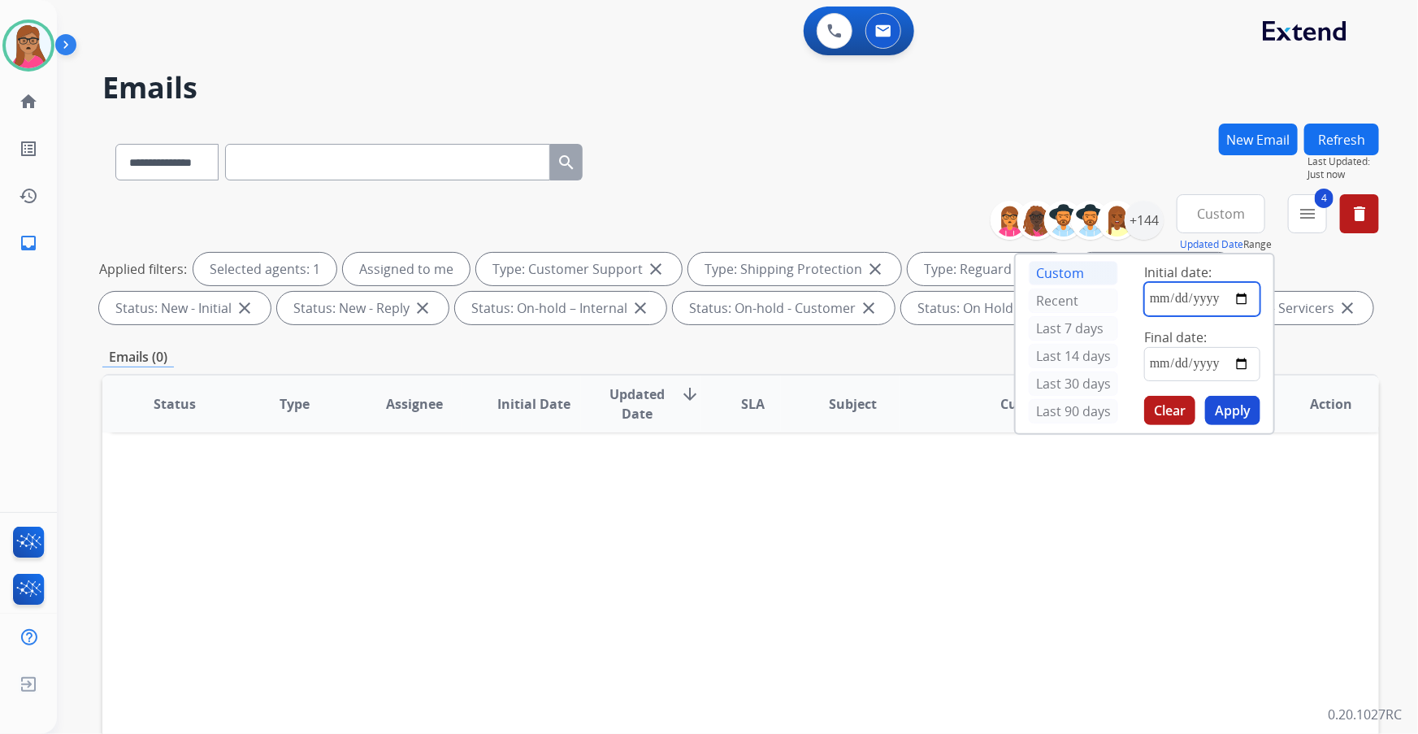
click at [944, 300] on input "date" at bounding box center [1202, 299] width 116 height 34
type input "**********"
click at [944, 365] on input "date" at bounding box center [1202, 364] width 116 height 34
type input "**********"
click at [944, 401] on button "Apply" at bounding box center [1232, 410] width 55 height 29
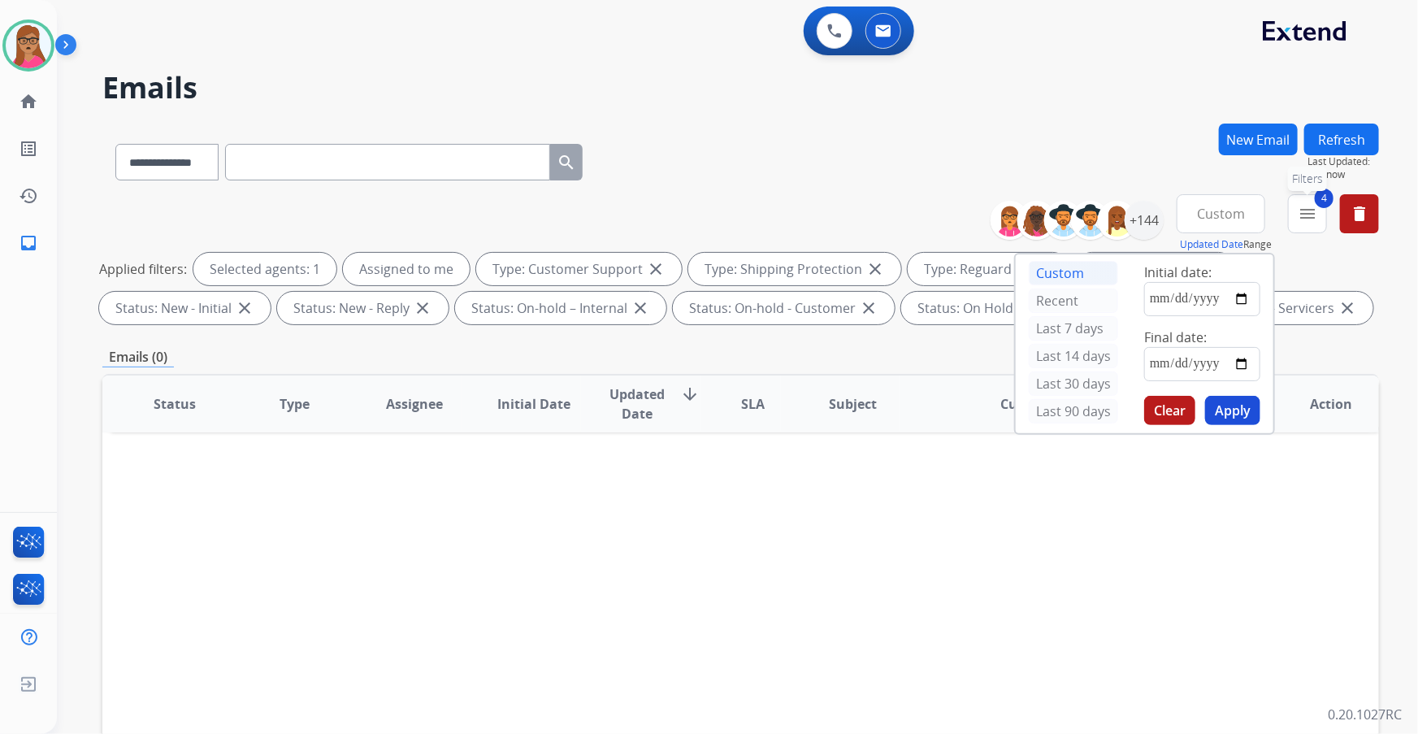
click at [944, 213] on mat-icon "menu" at bounding box center [1308, 214] width 20 height 20
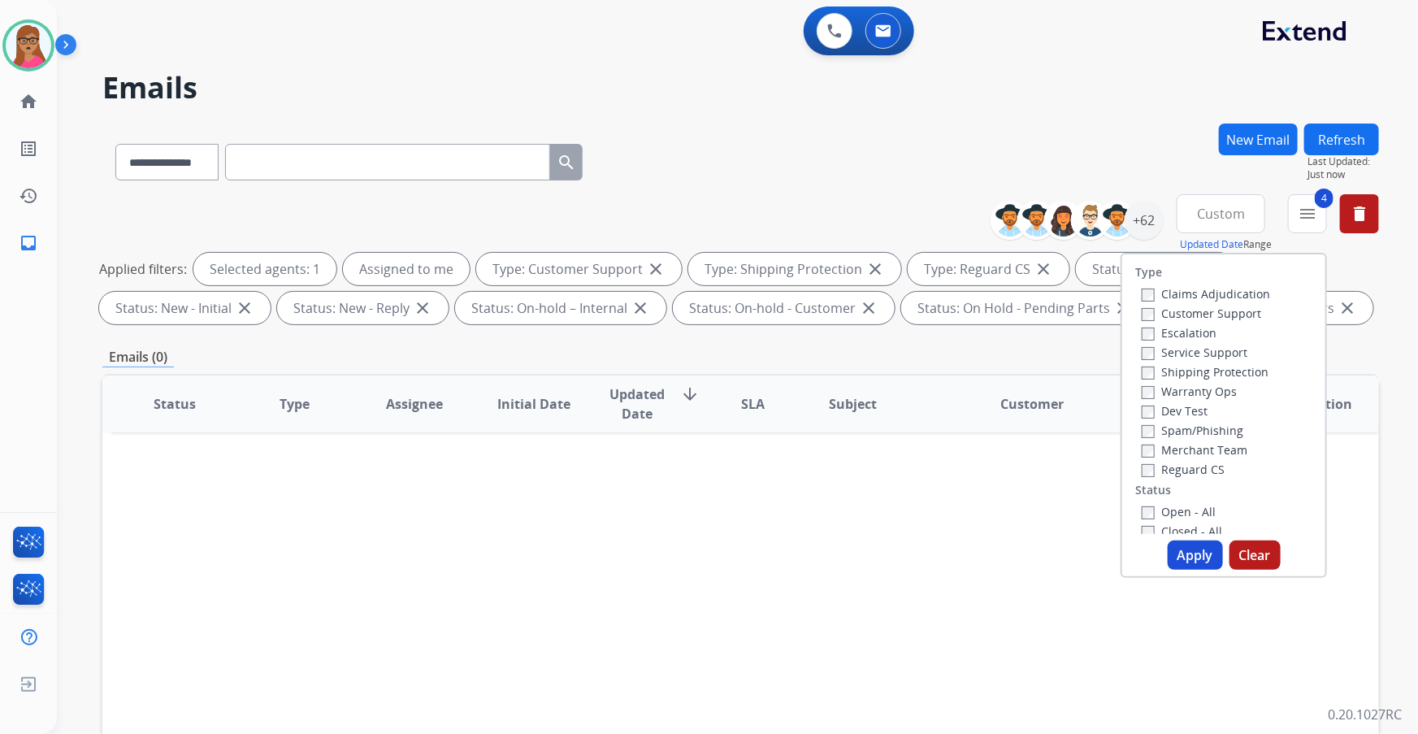
click at [944, 432] on button "Apply" at bounding box center [1195, 554] width 55 height 29
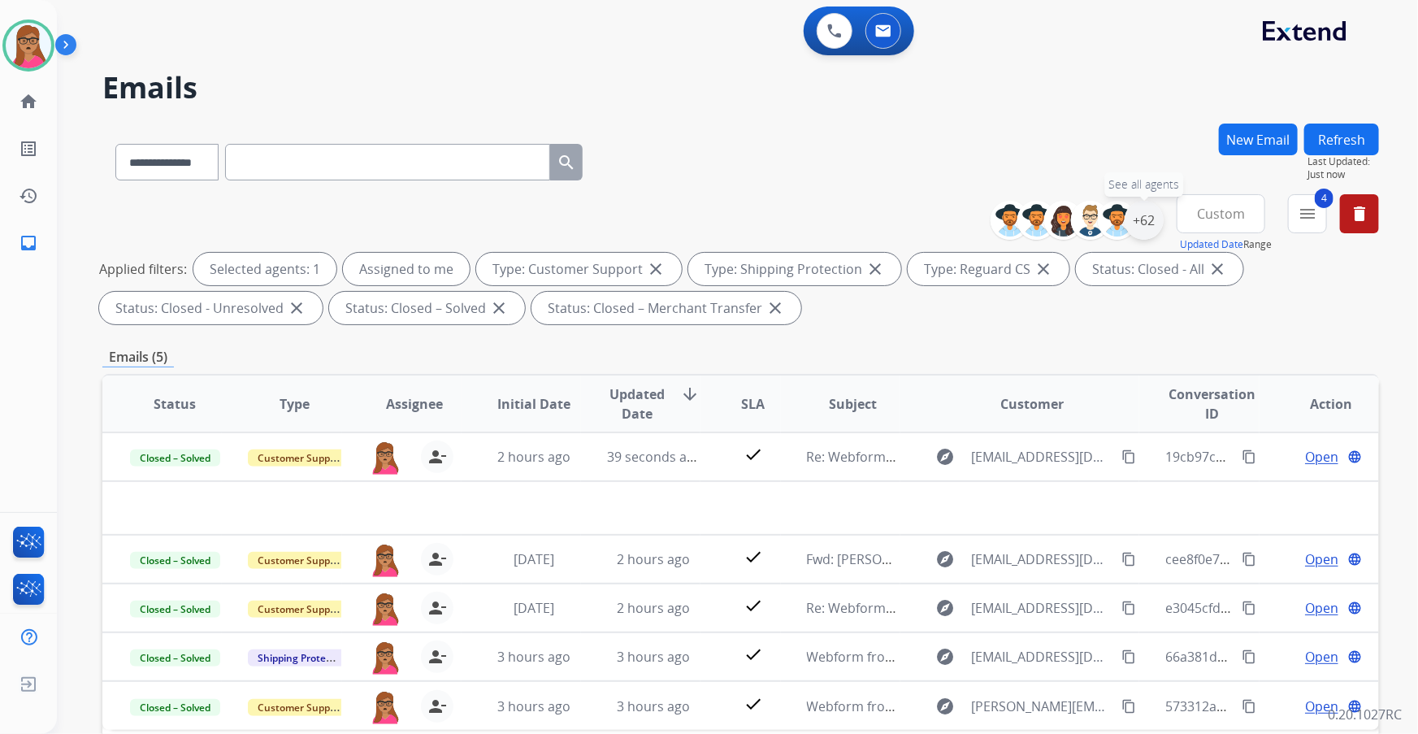
click at [944, 225] on div "+62" at bounding box center [1144, 220] width 39 height 39
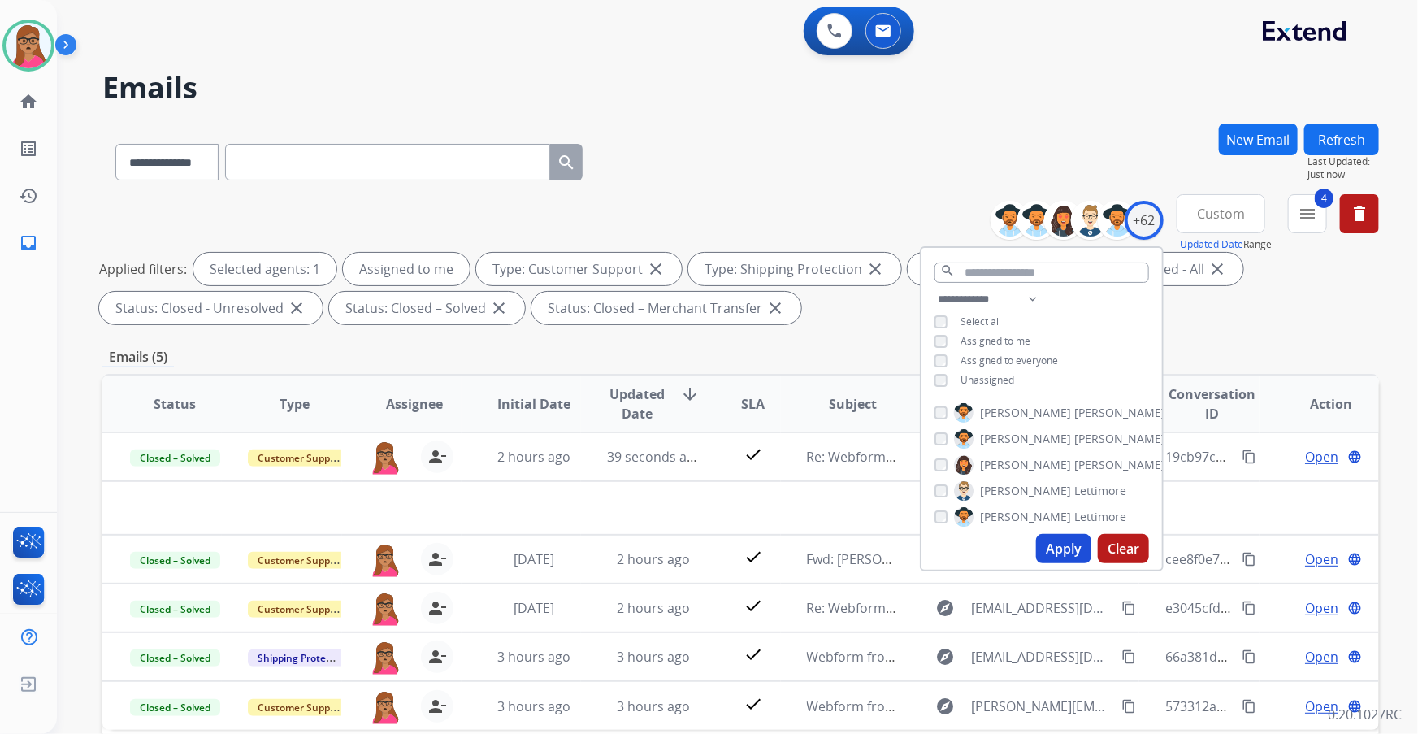
click at [944, 319] on div "Applied filters: Selected agents: 1 Assigned to me Type: Customer Support close…" at bounding box center [737, 289] width 1277 height 72
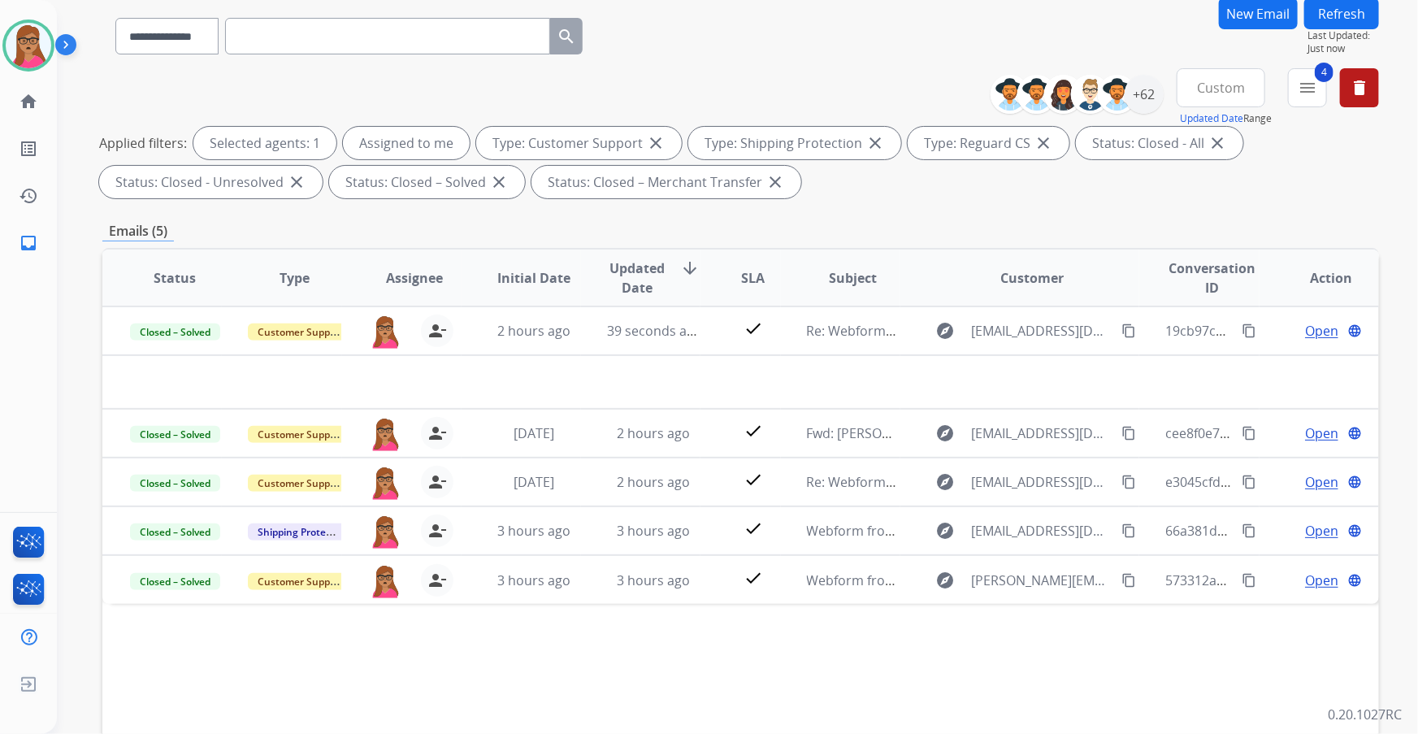
scroll to position [0, 0]
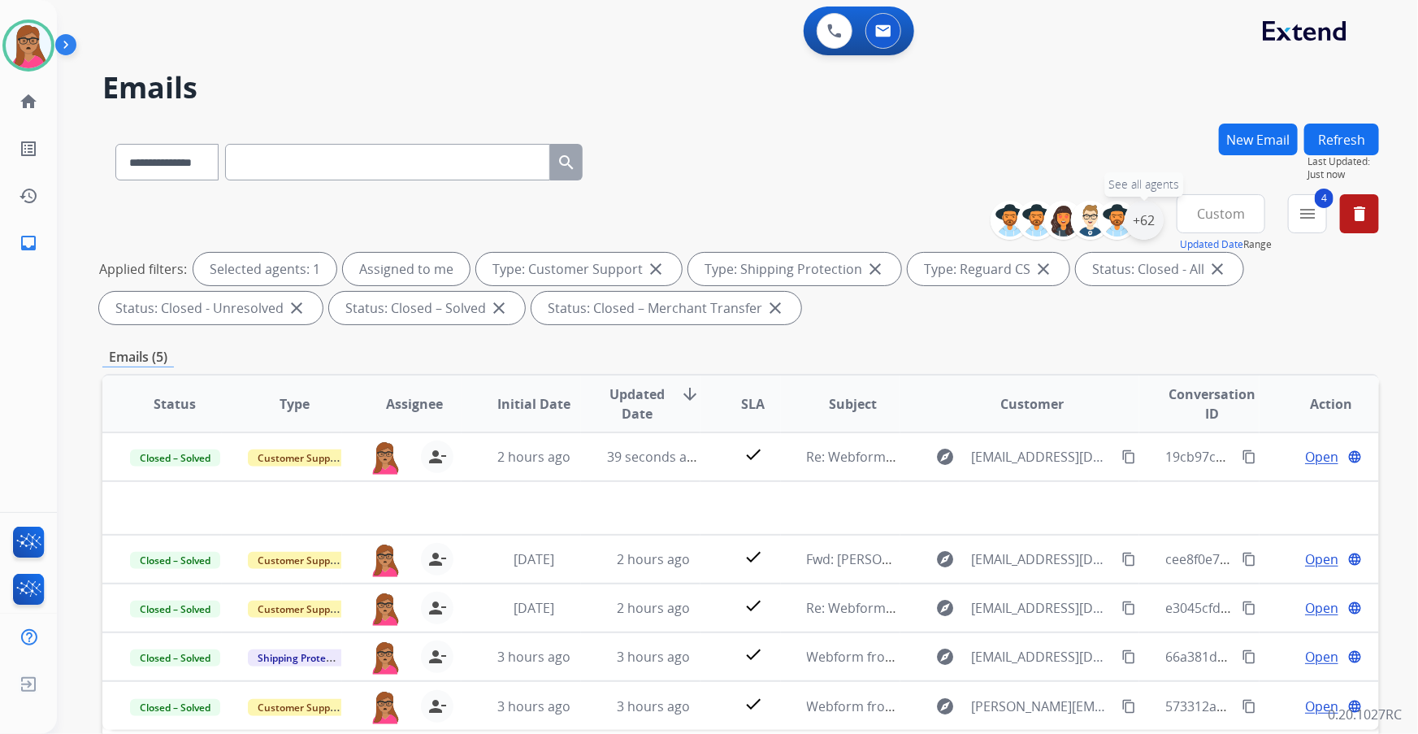
click at [944, 223] on div "+62" at bounding box center [1144, 220] width 39 height 39
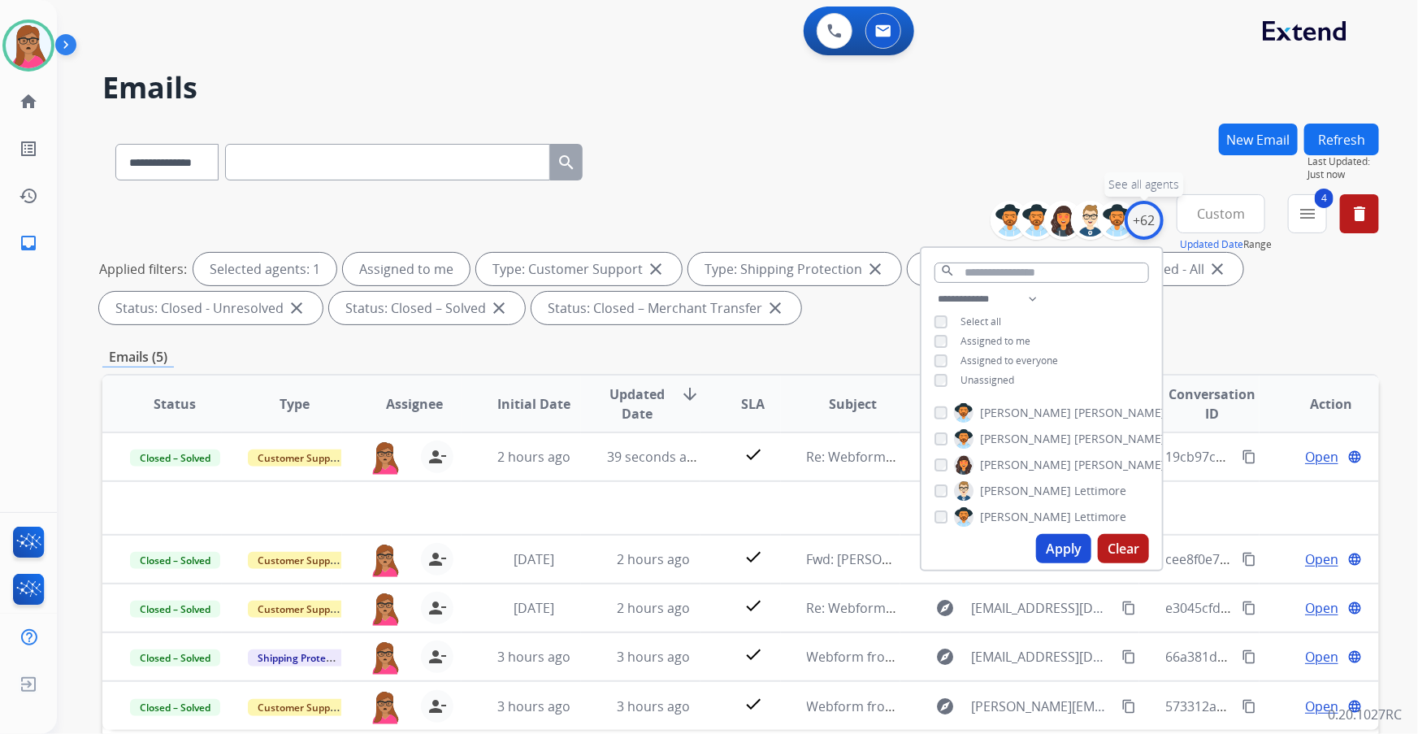
click at [944, 226] on div "+62" at bounding box center [1144, 220] width 39 height 39
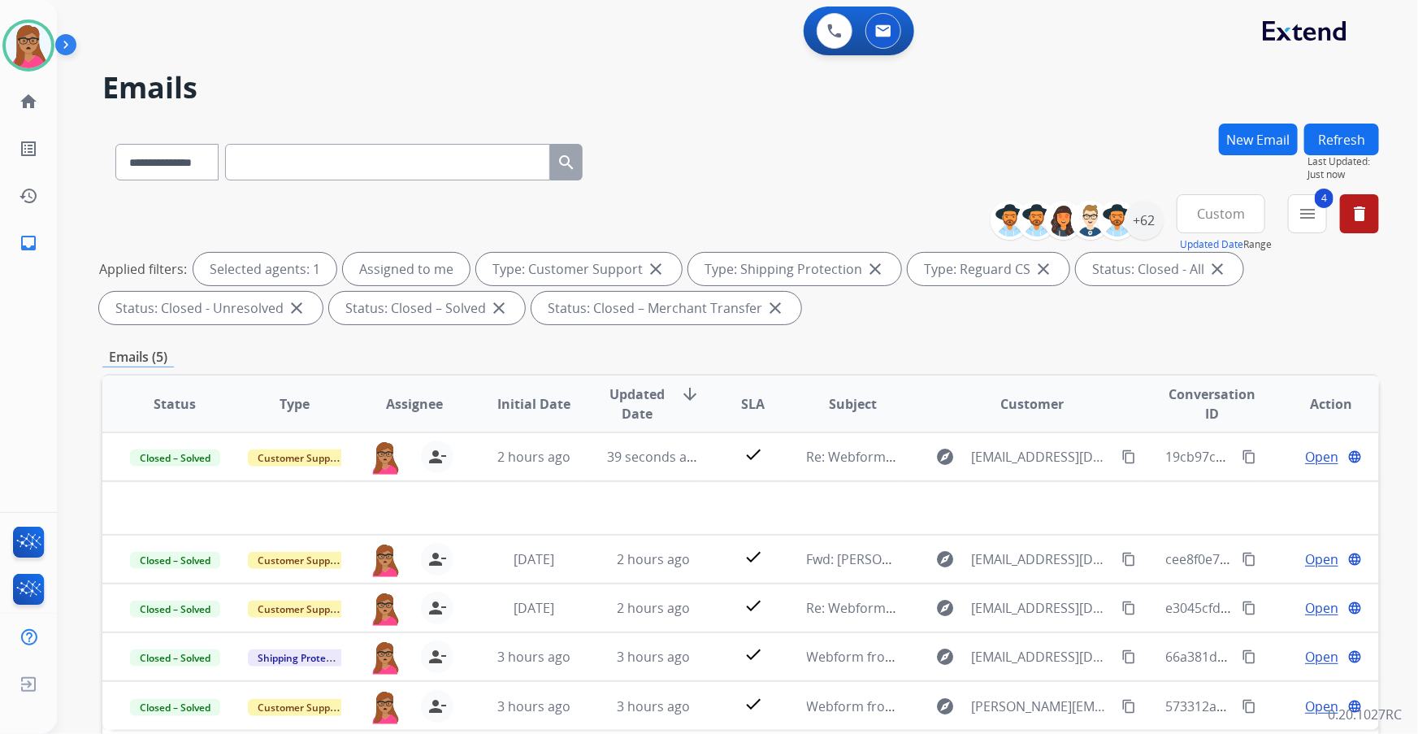
click at [944, 215] on span "Custom" at bounding box center [1221, 213] width 48 height 7
click at [944, 410] on div "Last 90 days" at bounding box center [1215, 411] width 89 height 24
click at [944, 211] on button "4 menu Filters" at bounding box center [1307, 213] width 39 height 39
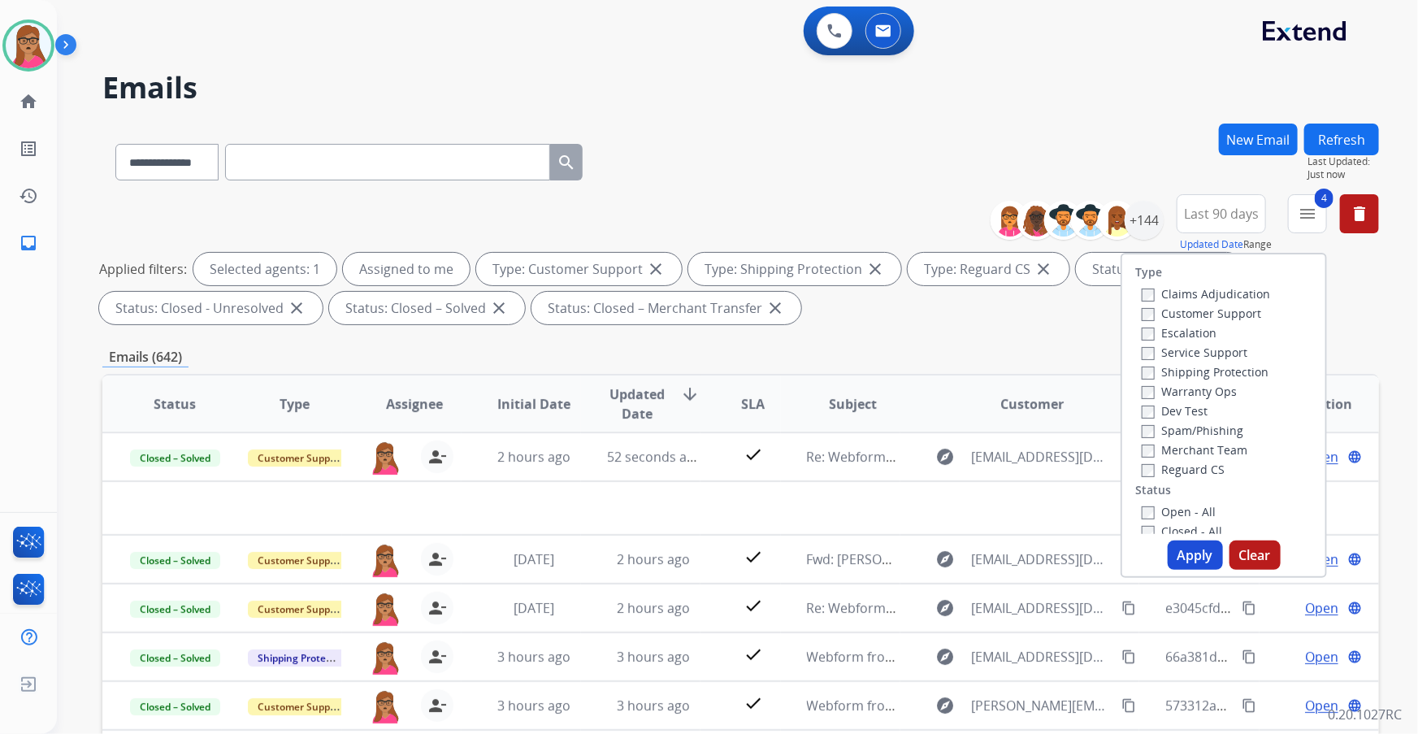
click at [944, 432] on button "Apply" at bounding box center [1195, 554] width 55 height 29
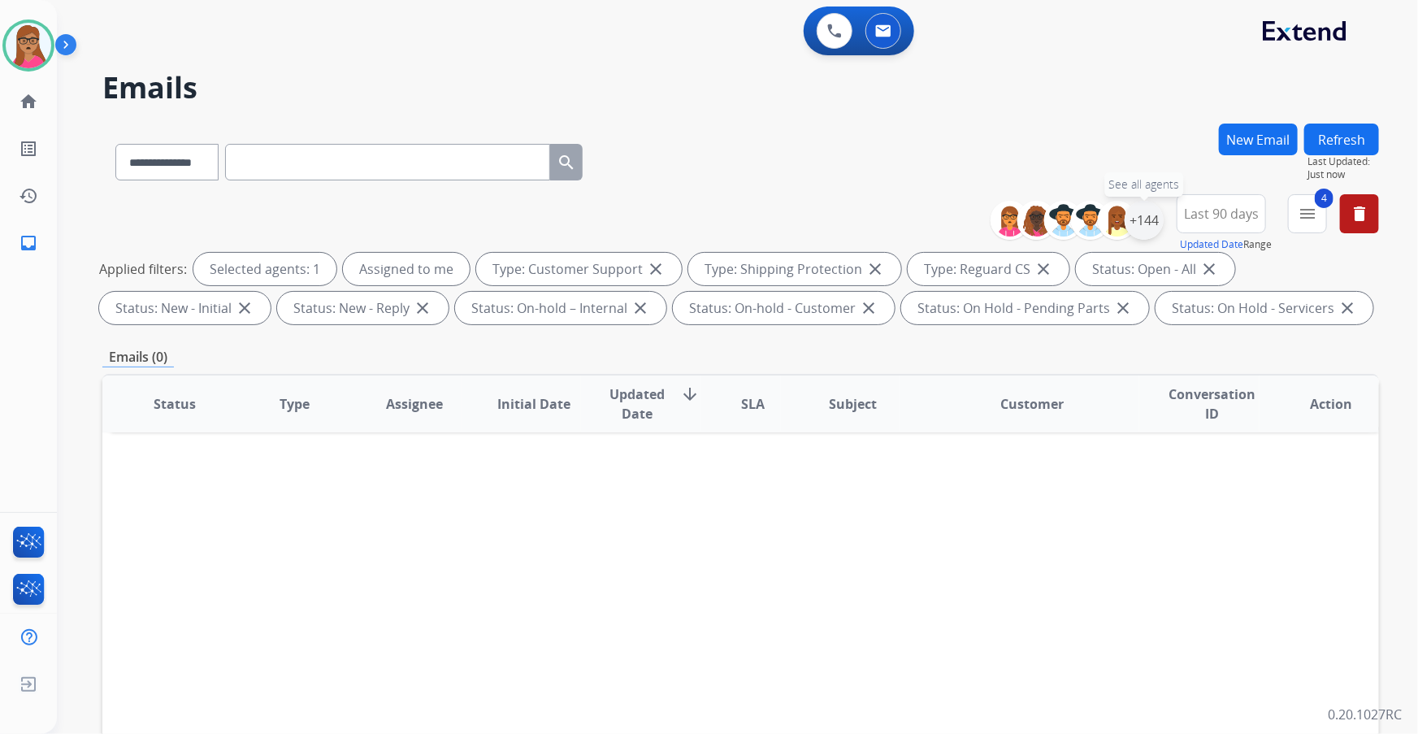
click at [944, 220] on div "+144" at bounding box center [1144, 220] width 39 height 39
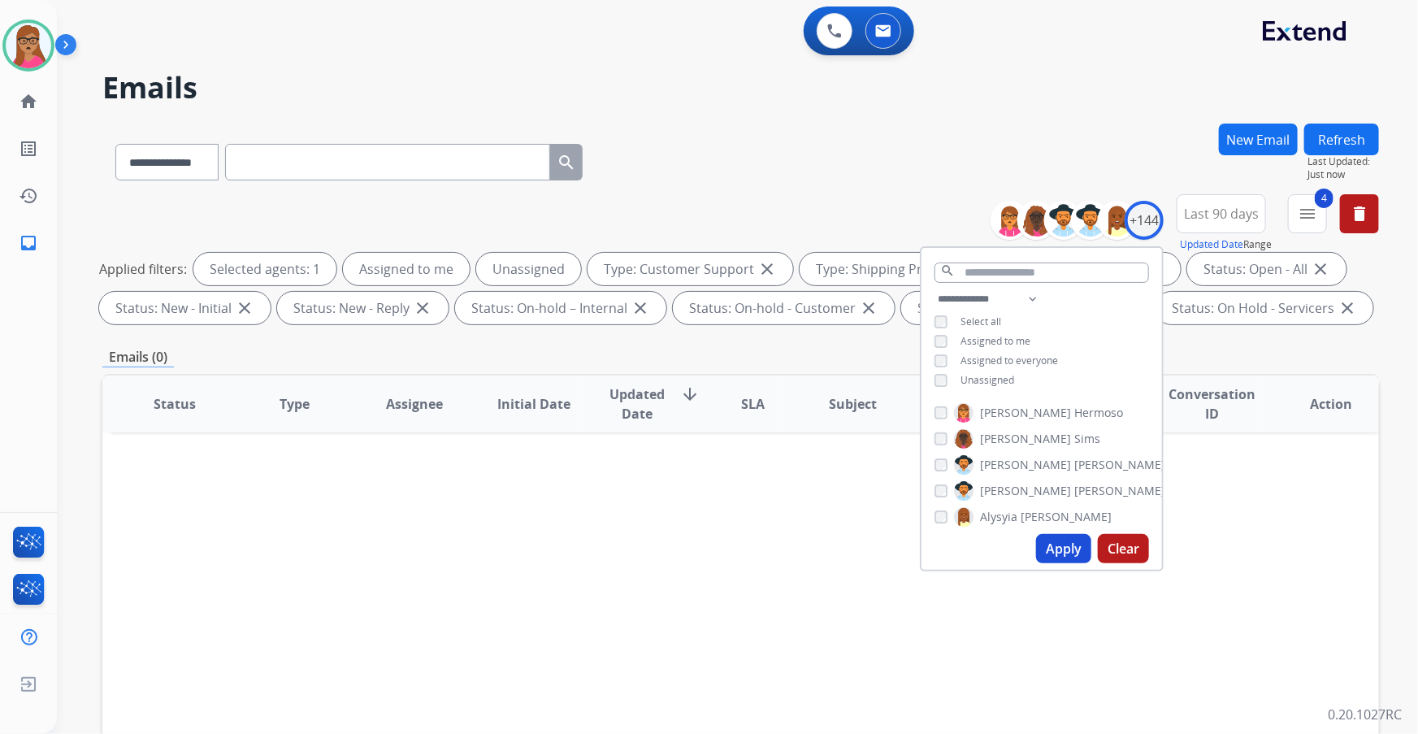
drag, startPoint x: 1069, startPoint y: 550, endPoint x: 1055, endPoint y: 548, distance: 14.0
click at [944, 432] on button "Apply" at bounding box center [1063, 548] width 55 height 29
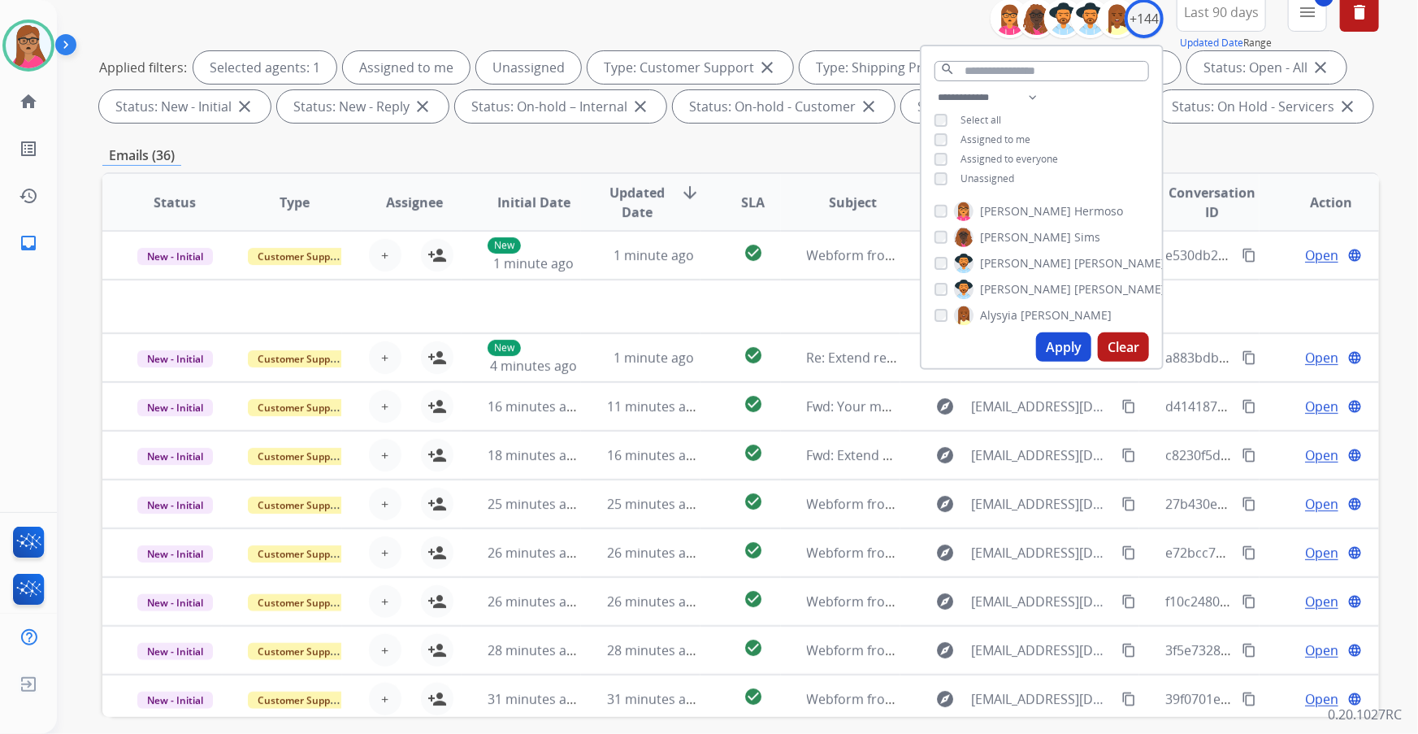
scroll to position [121, 0]
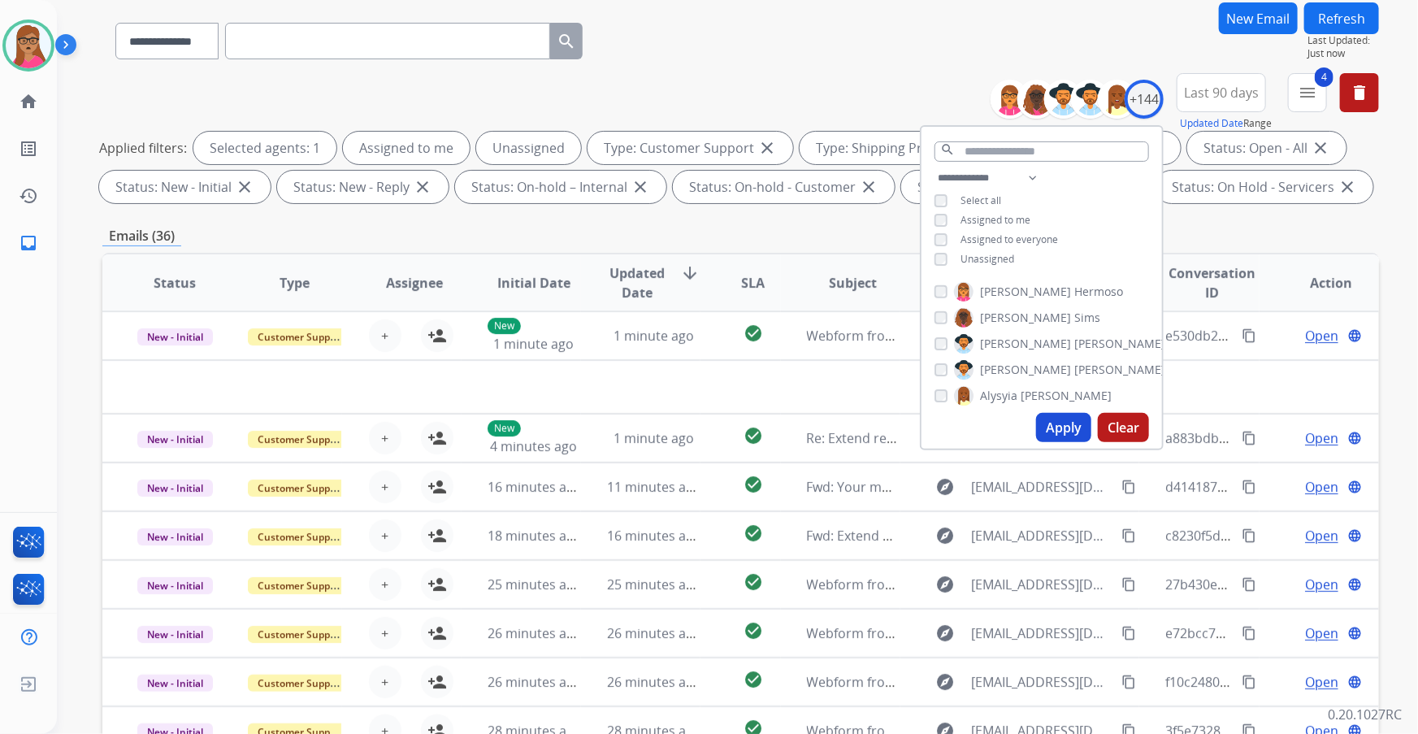
click at [532, 226] on div "Emails (36)" at bounding box center [740, 236] width 1277 height 20
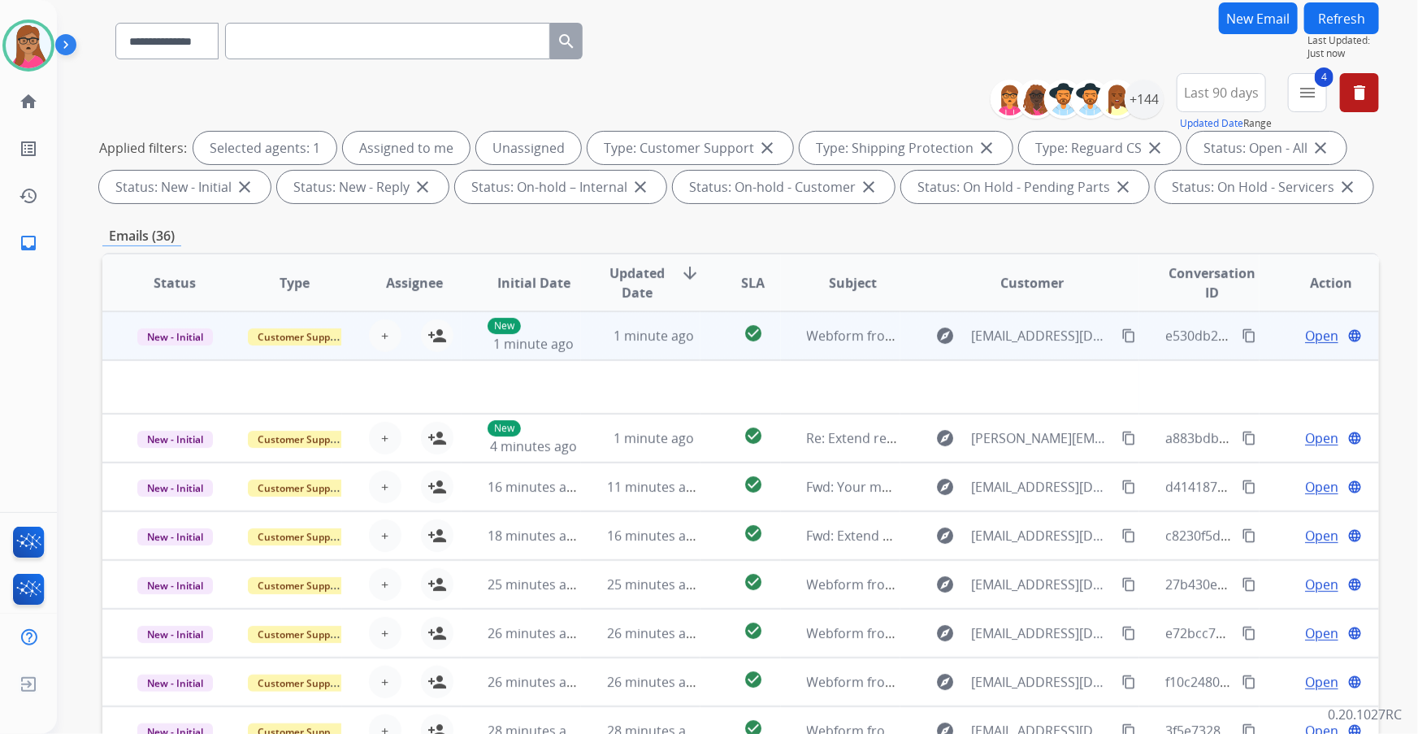
click at [172, 353] on td "New - Initial" at bounding box center [161, 335] width 119 height 49
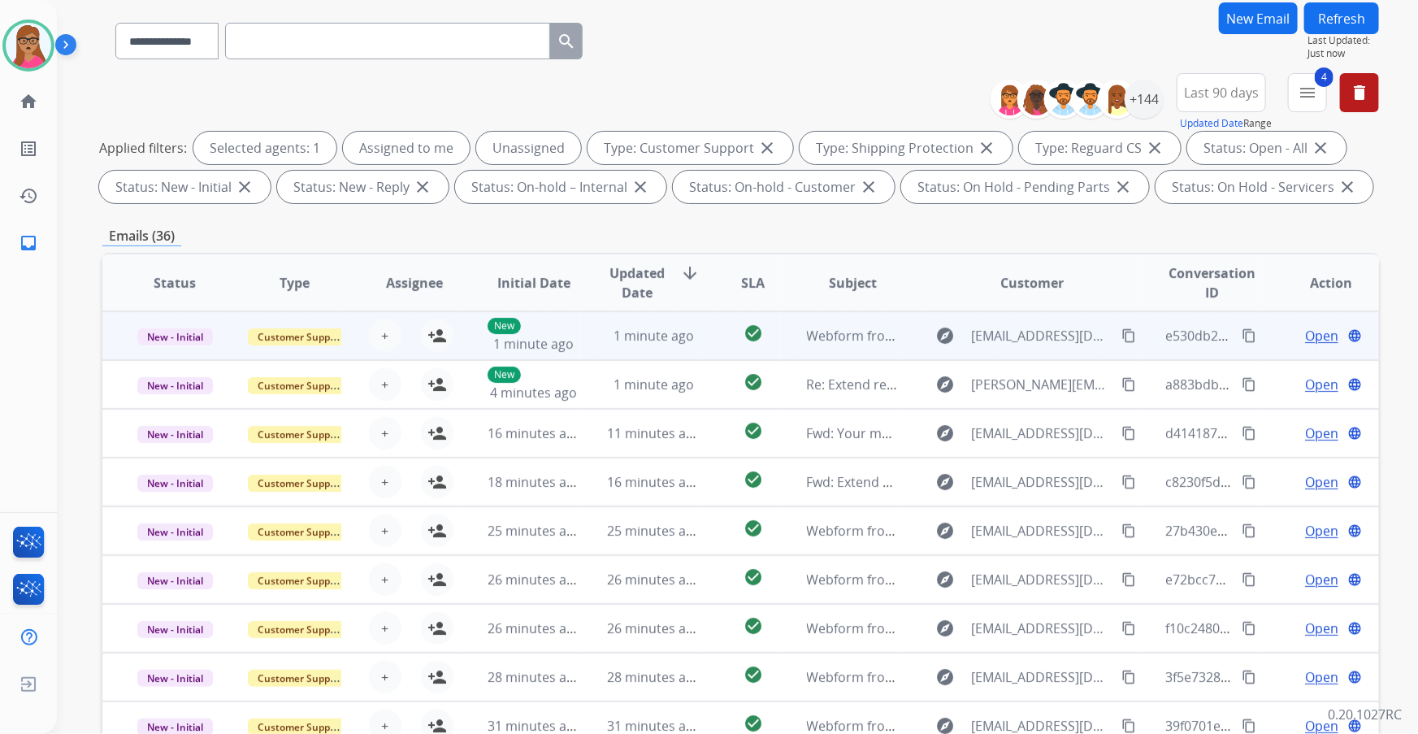
click at [191, 349] on td "New - Initial" at bounding box center [161, 335] width 119 height 49
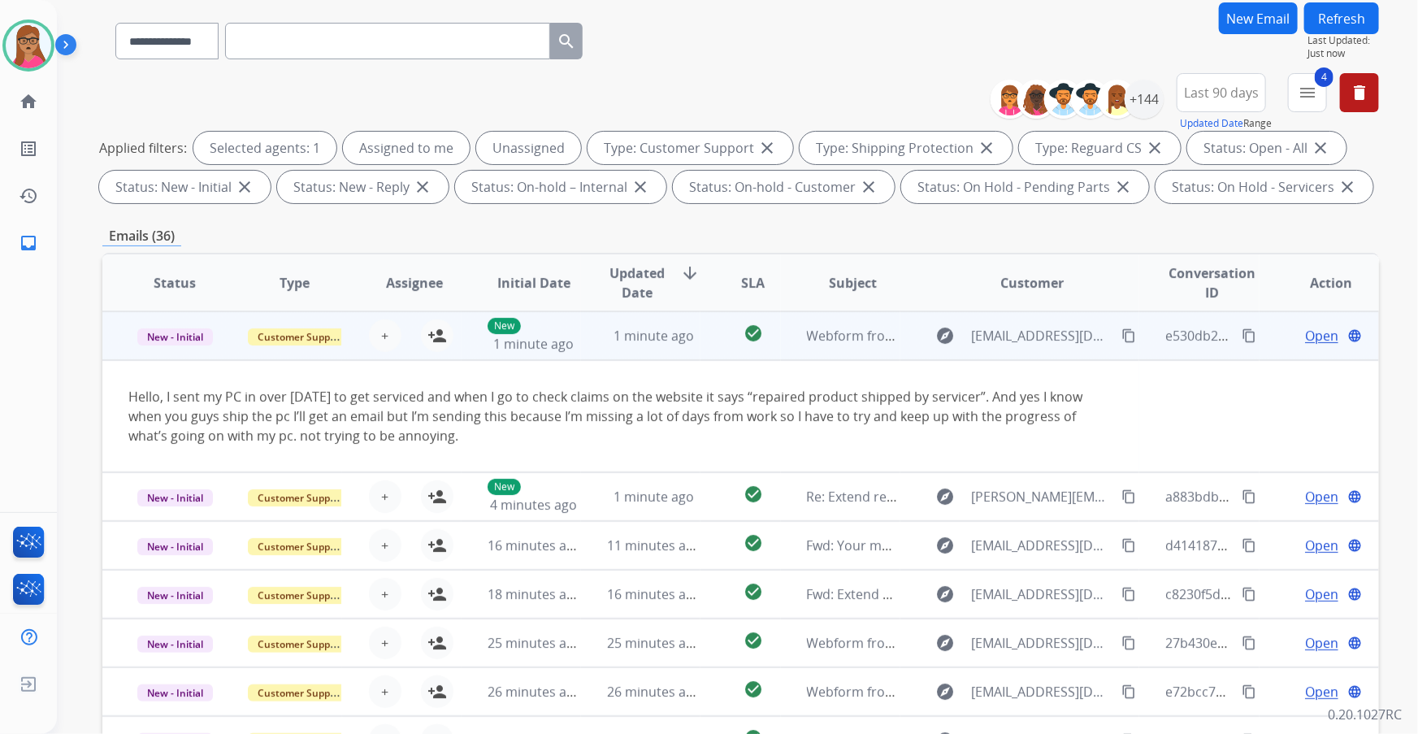
click at [191, 349] on td "New - Initial" at bounding box center [161, 335] width 119 height 49
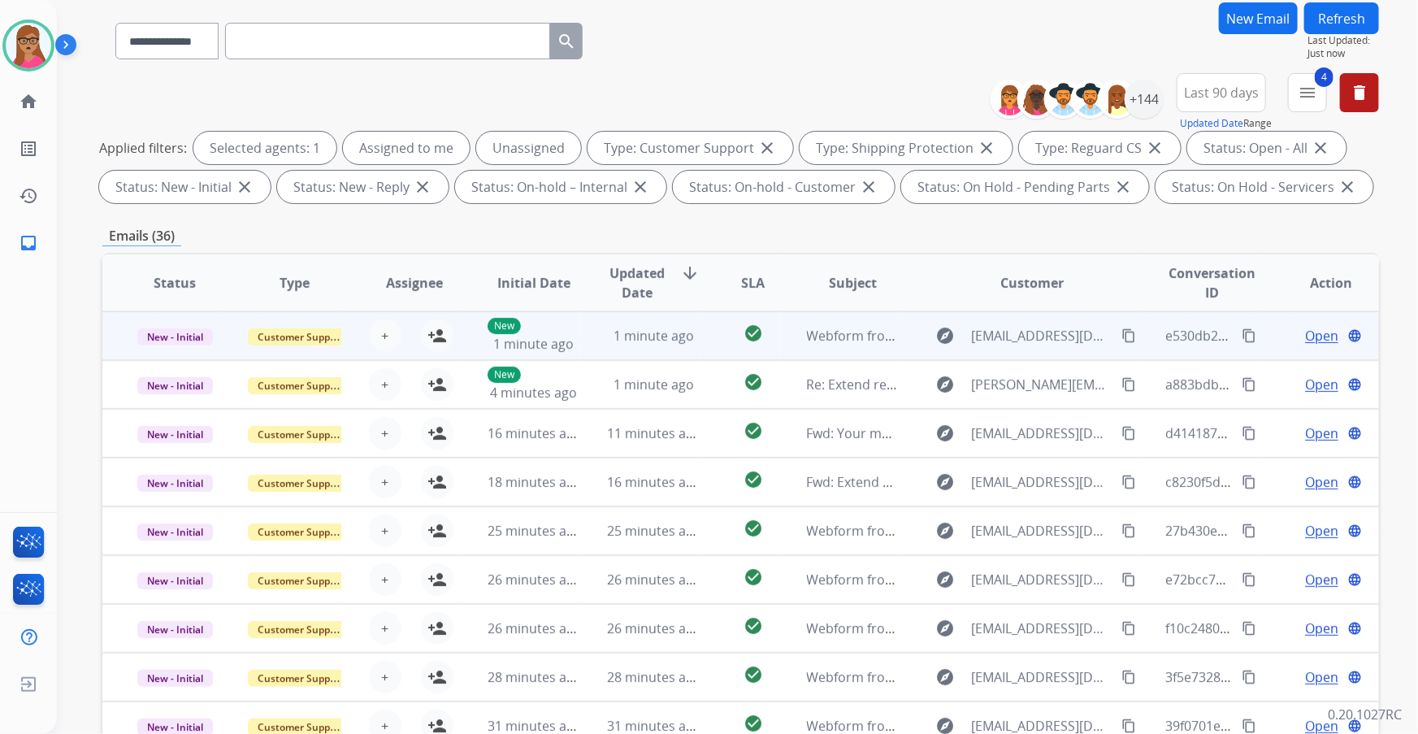
scroll to position [1, 0]
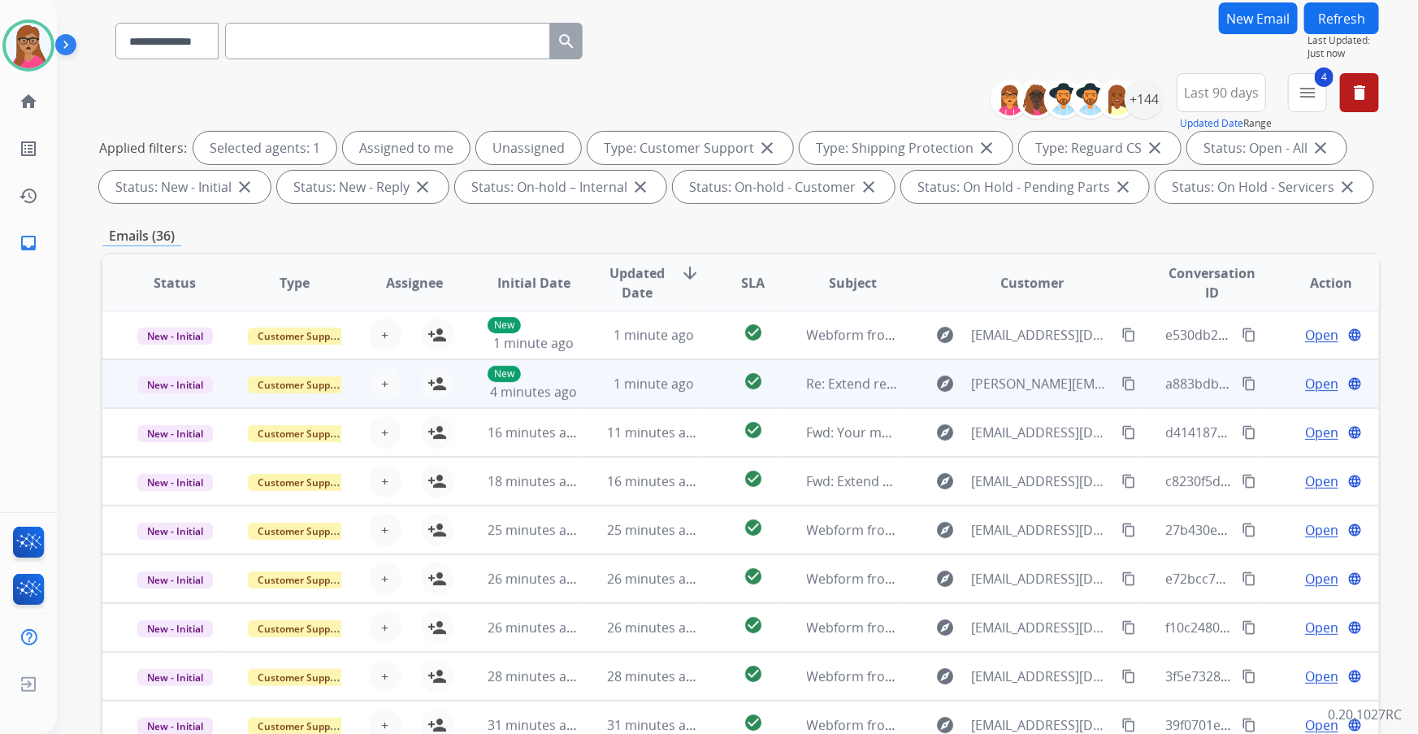
click at [156, 398] on td "New - Initial" at bounding box center [161, 383] width 119 height 49
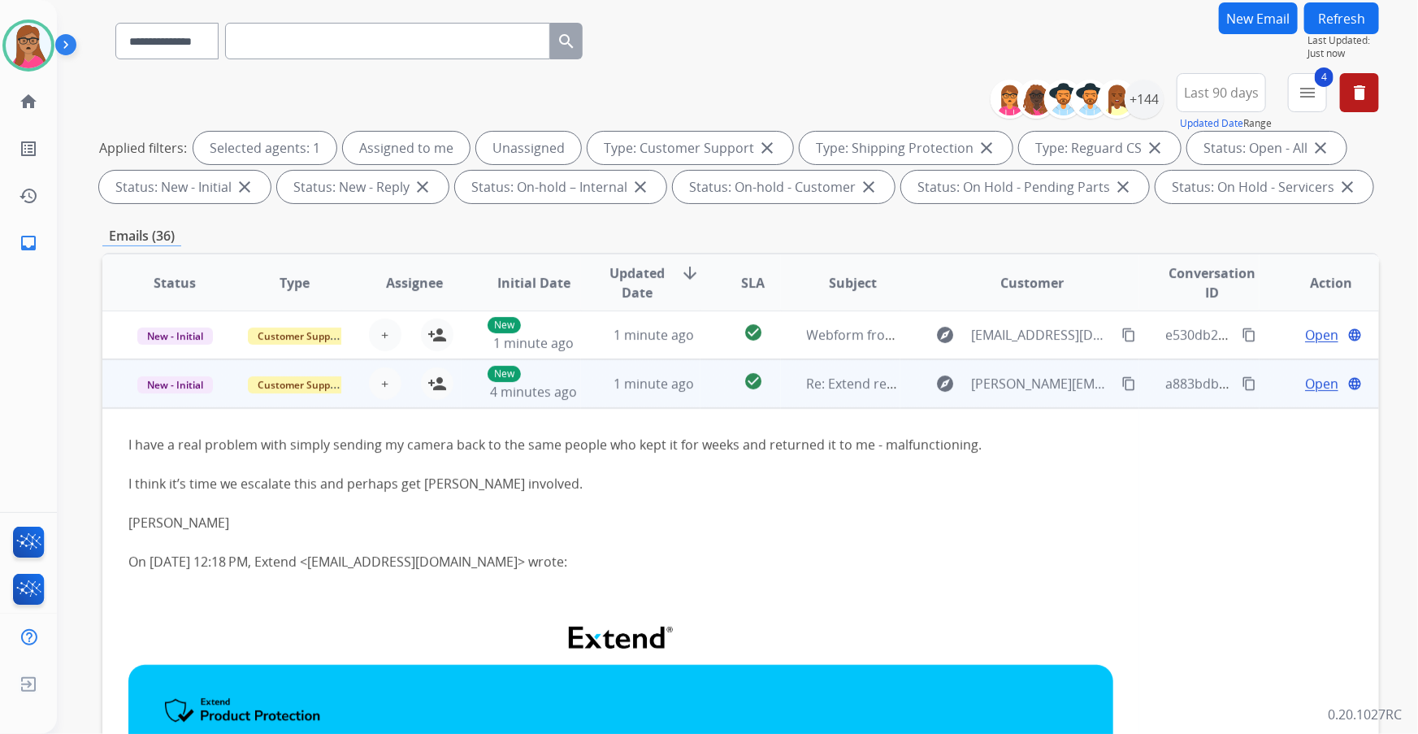
scroll to position [49, 0]
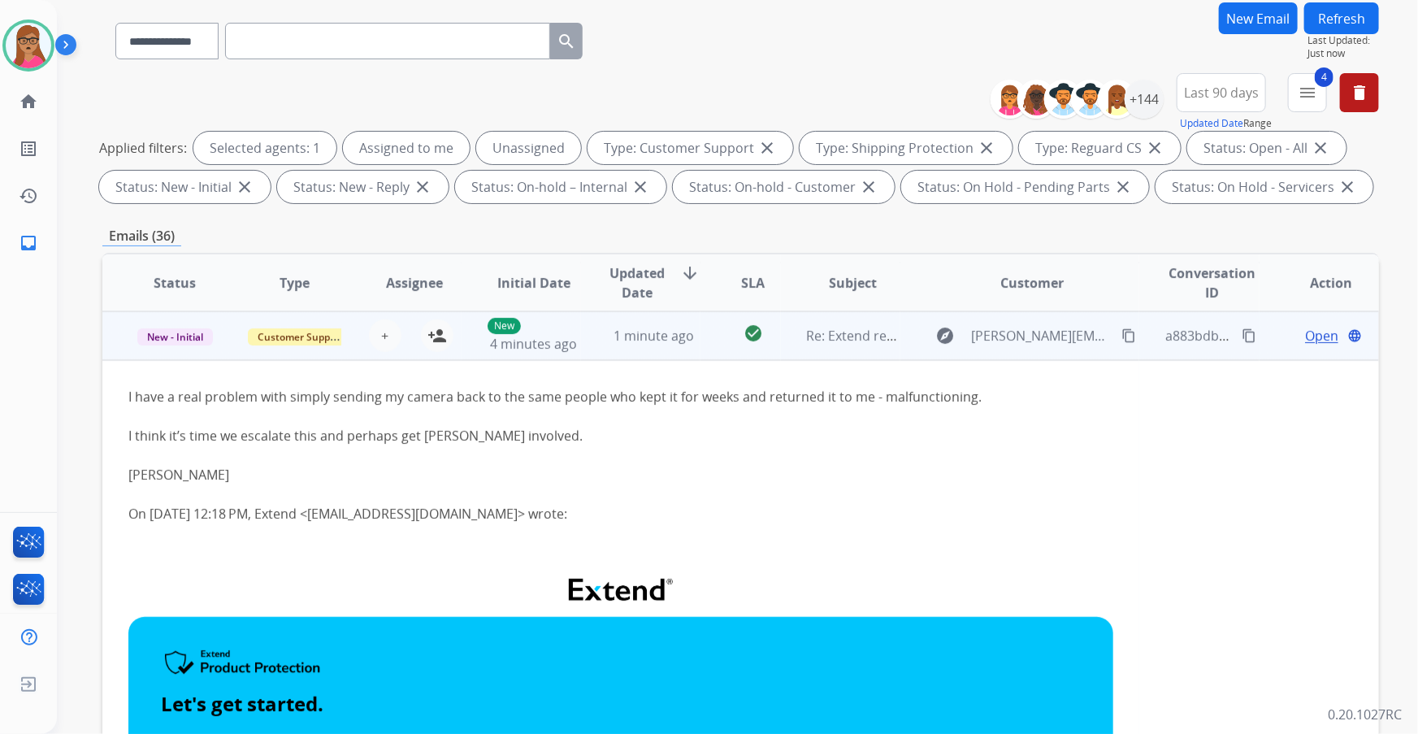
click at [186, 349] on td "New - Initial" at bounding box center [161, 335] width 119 height 49
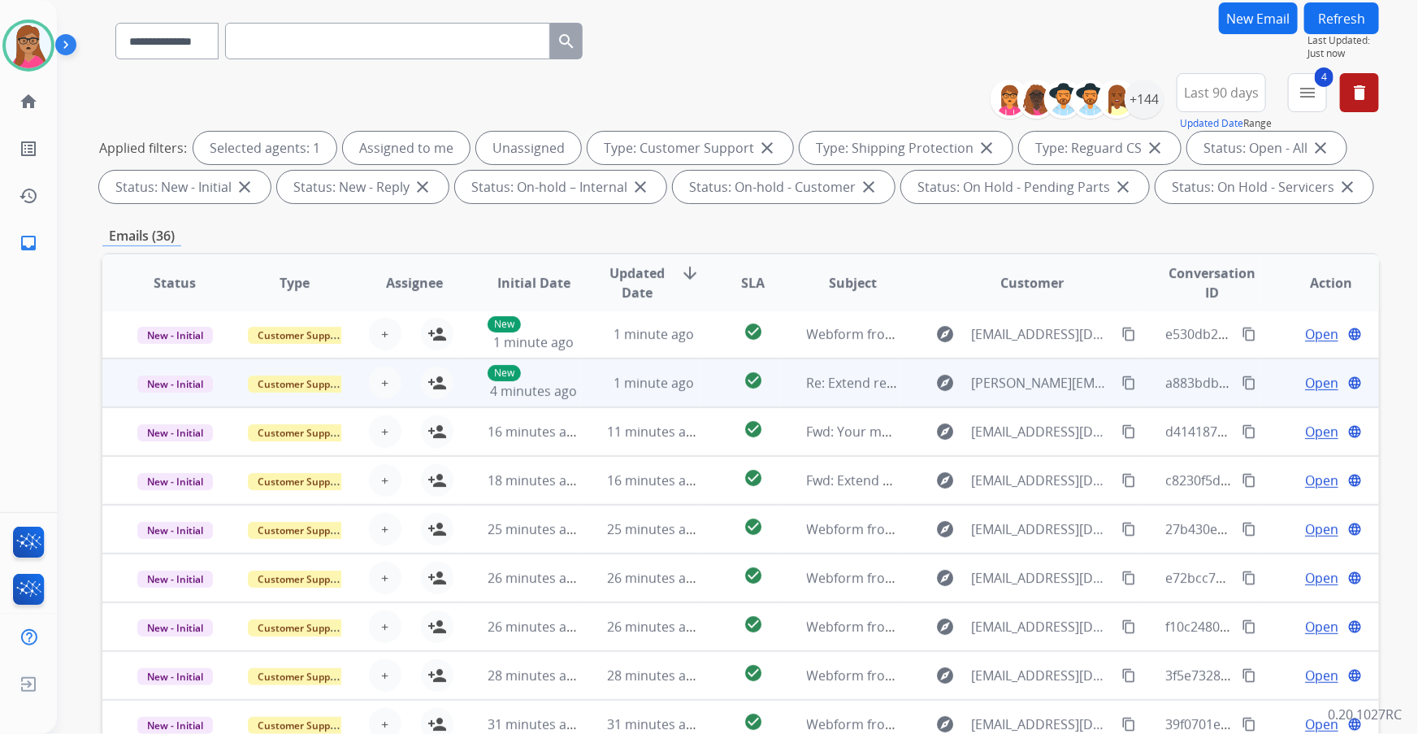
scroll to position [1, 0]
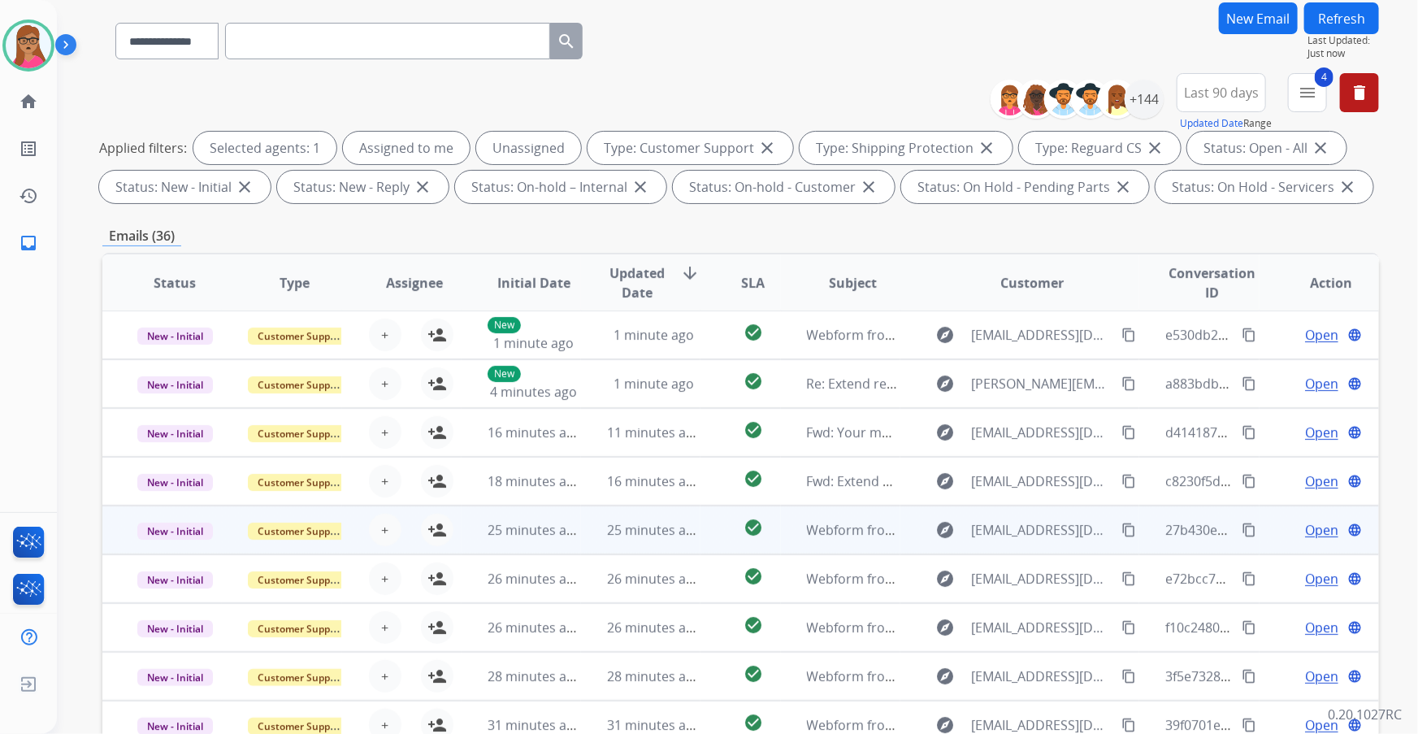
click at [172, 432] on td "New - Initial" at bounding box center [161, 530] width 119 height 49
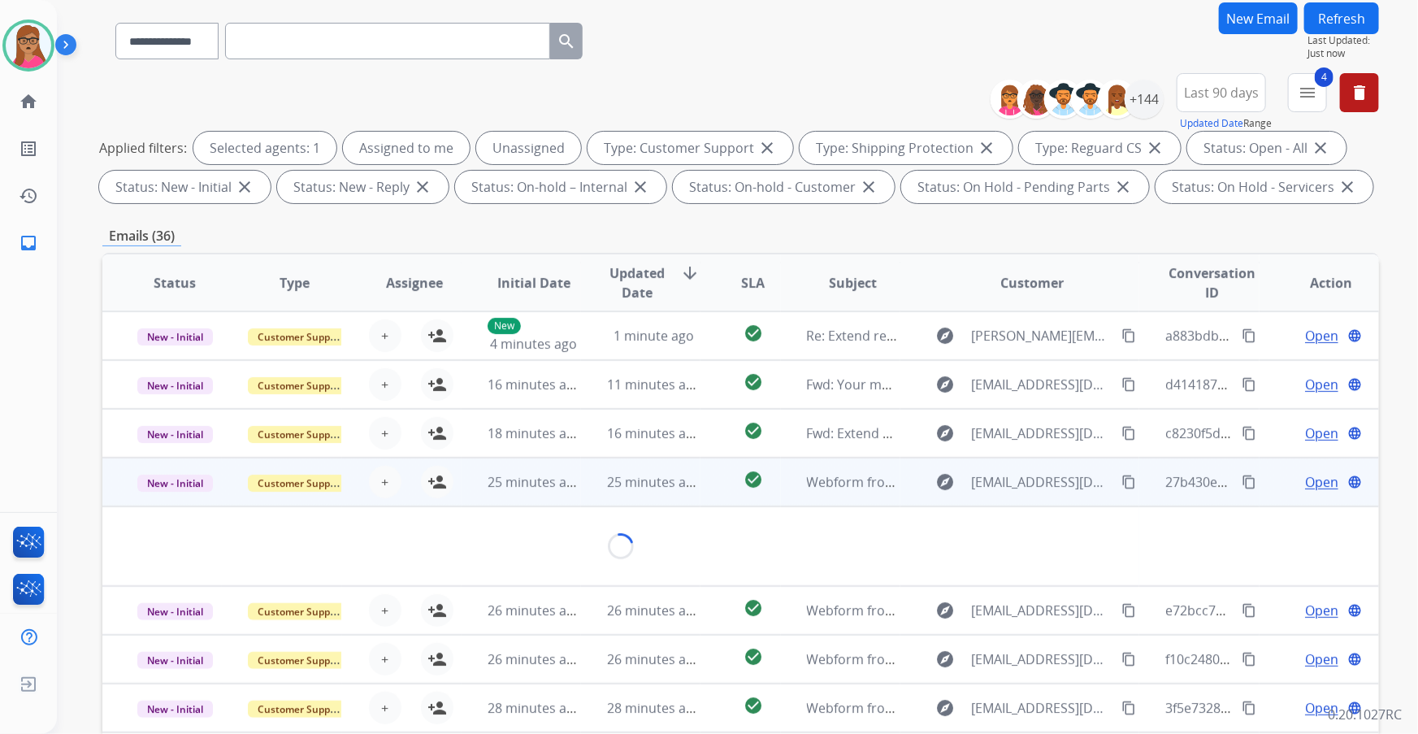
scroll to position [74, 0]
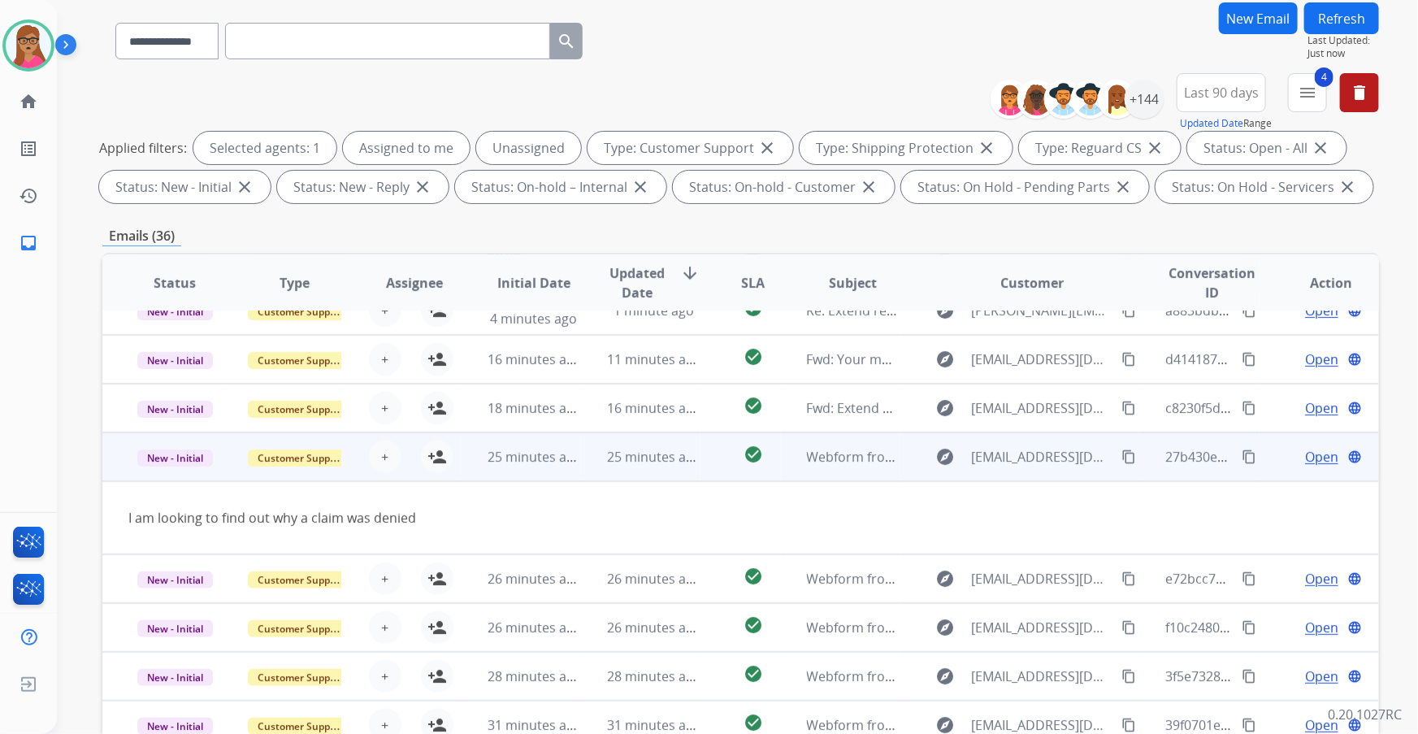
click at [174, 432] on td "New - Initial" at bounding box center [161, 456] width 119 height 49
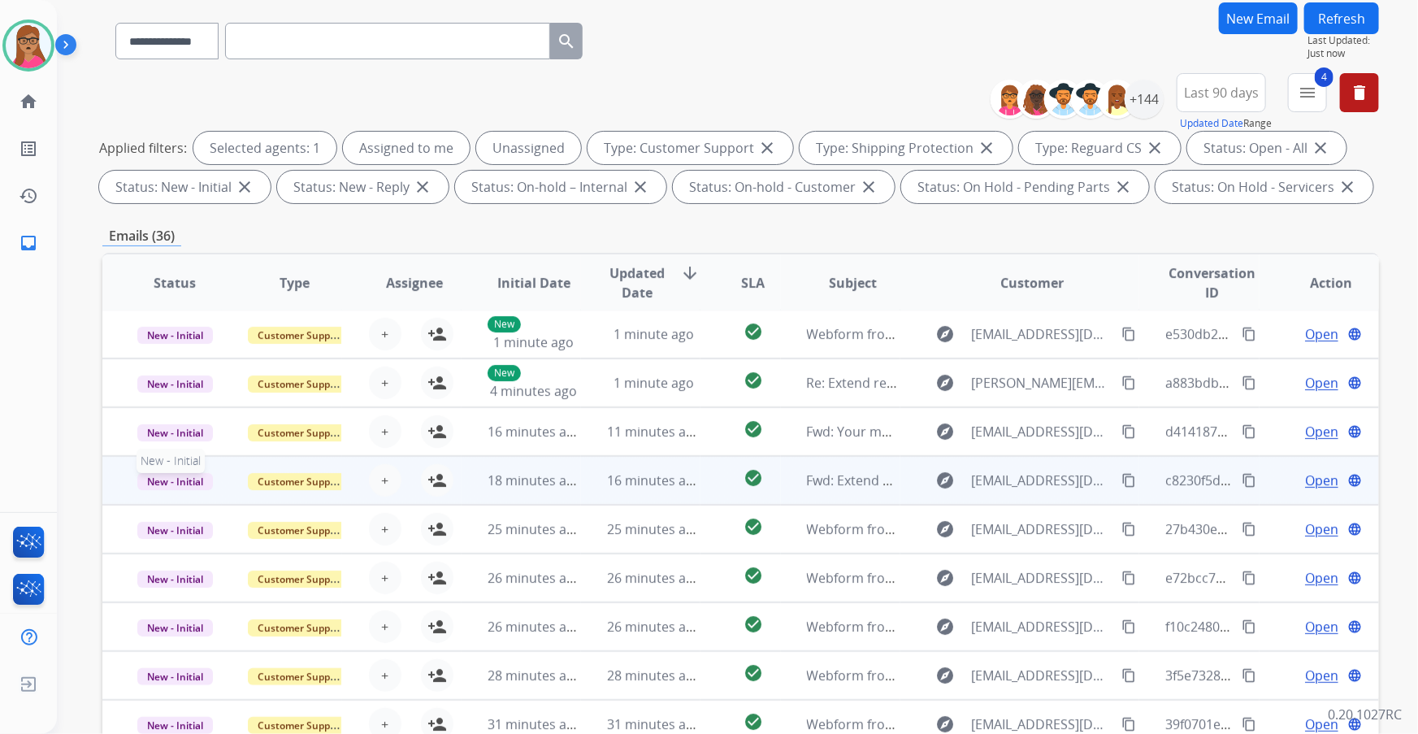
scroll to position [1, 0]
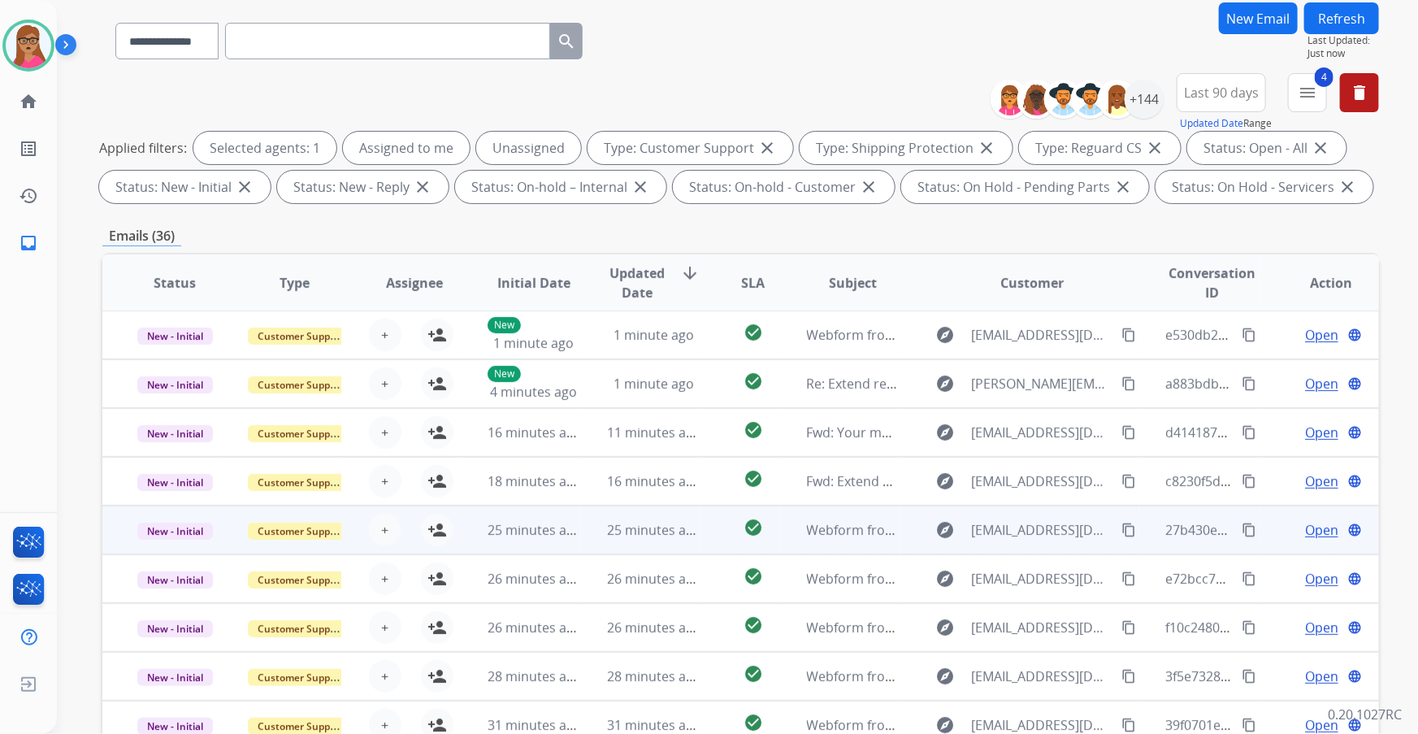
click at [415, 432] on div "+ Select agent person_add Assign to Me" at bounding box center [401, 530] width 104 height 33
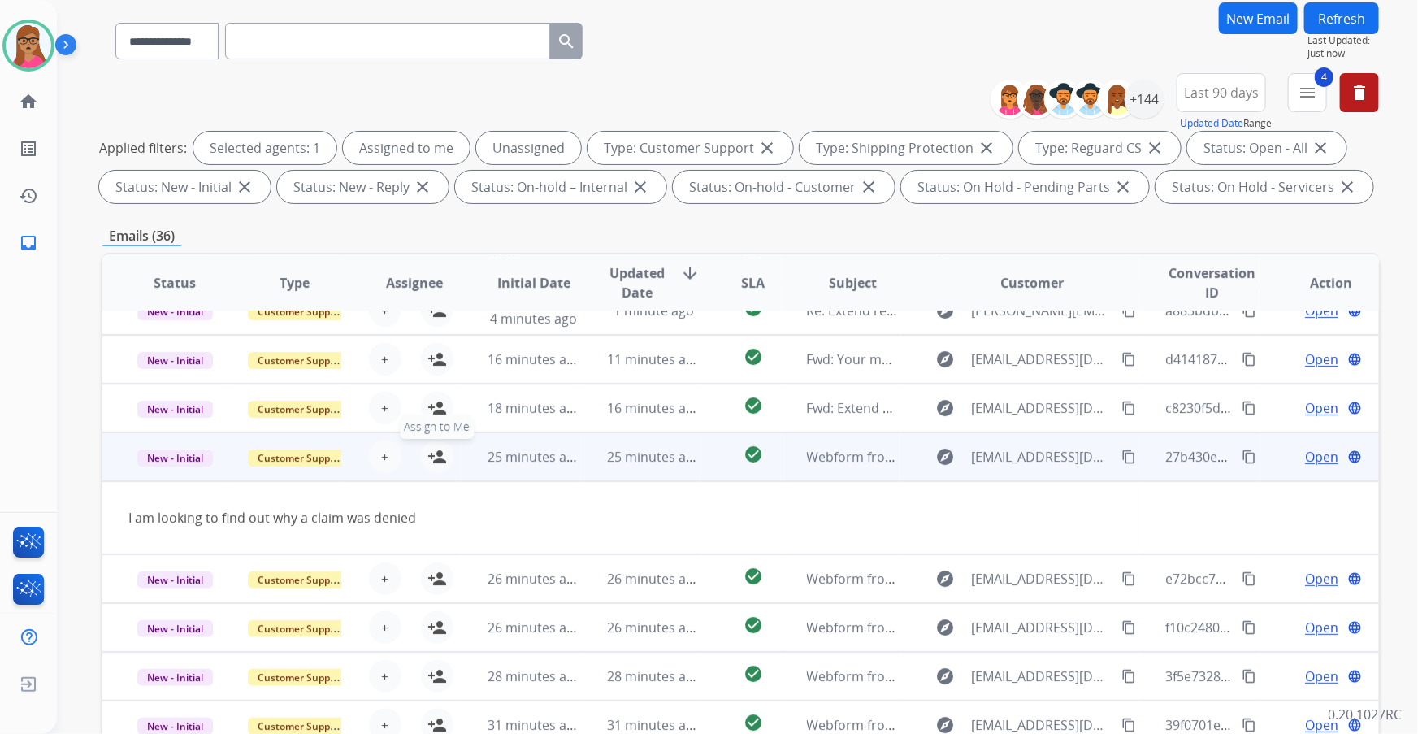
click at [431, 432] on mat-icon "person_add" at bounding box center [437, 457] width 20 height 20
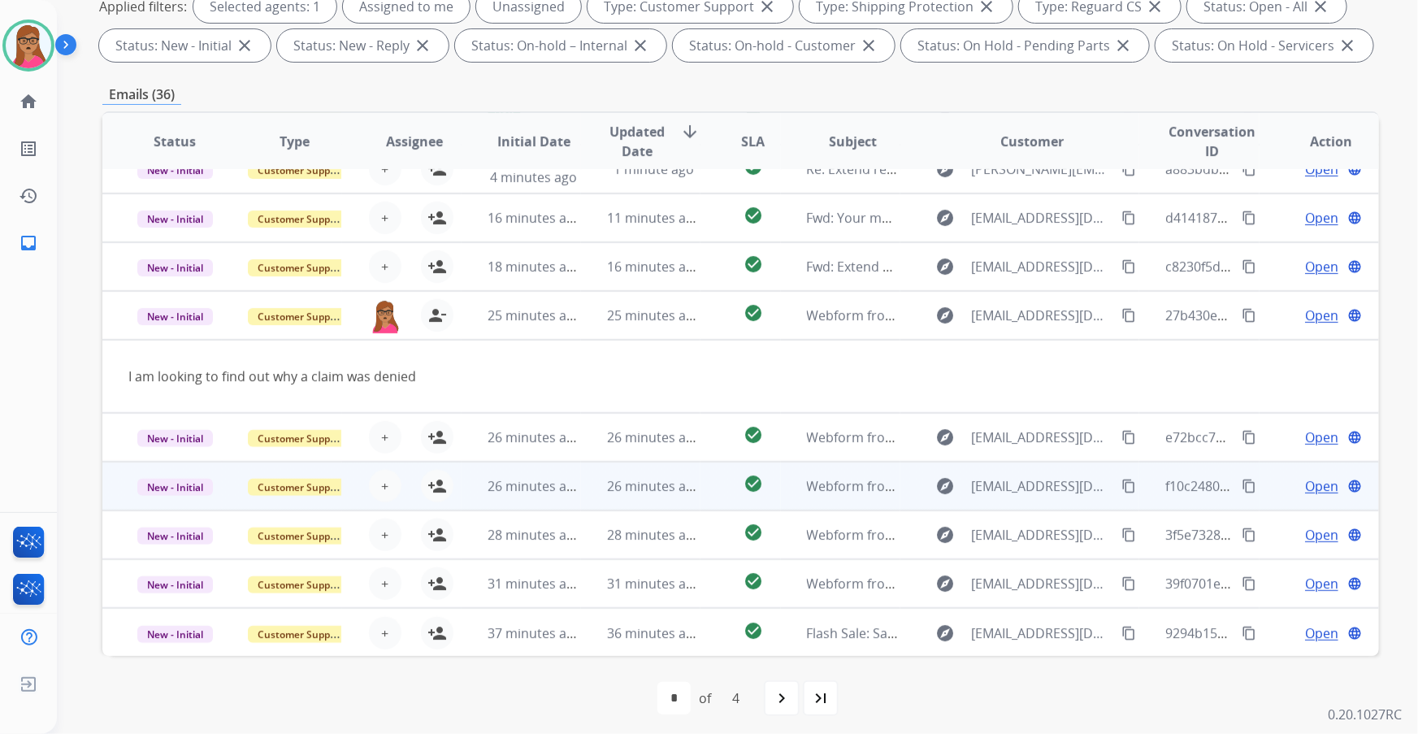
scroll to position [268, 0]
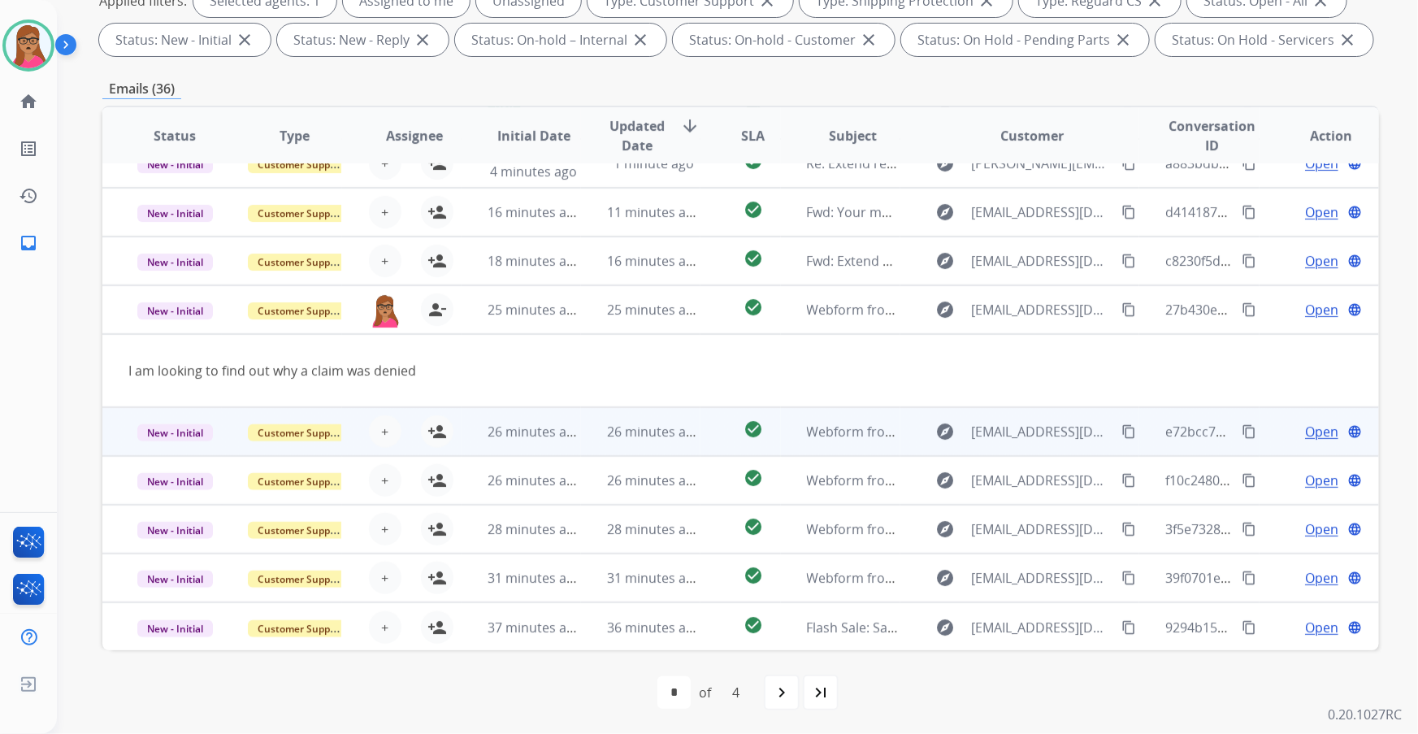
click at [176, 432] on td "New - Initial" at bounding box center [161, 431] width 119 height 49
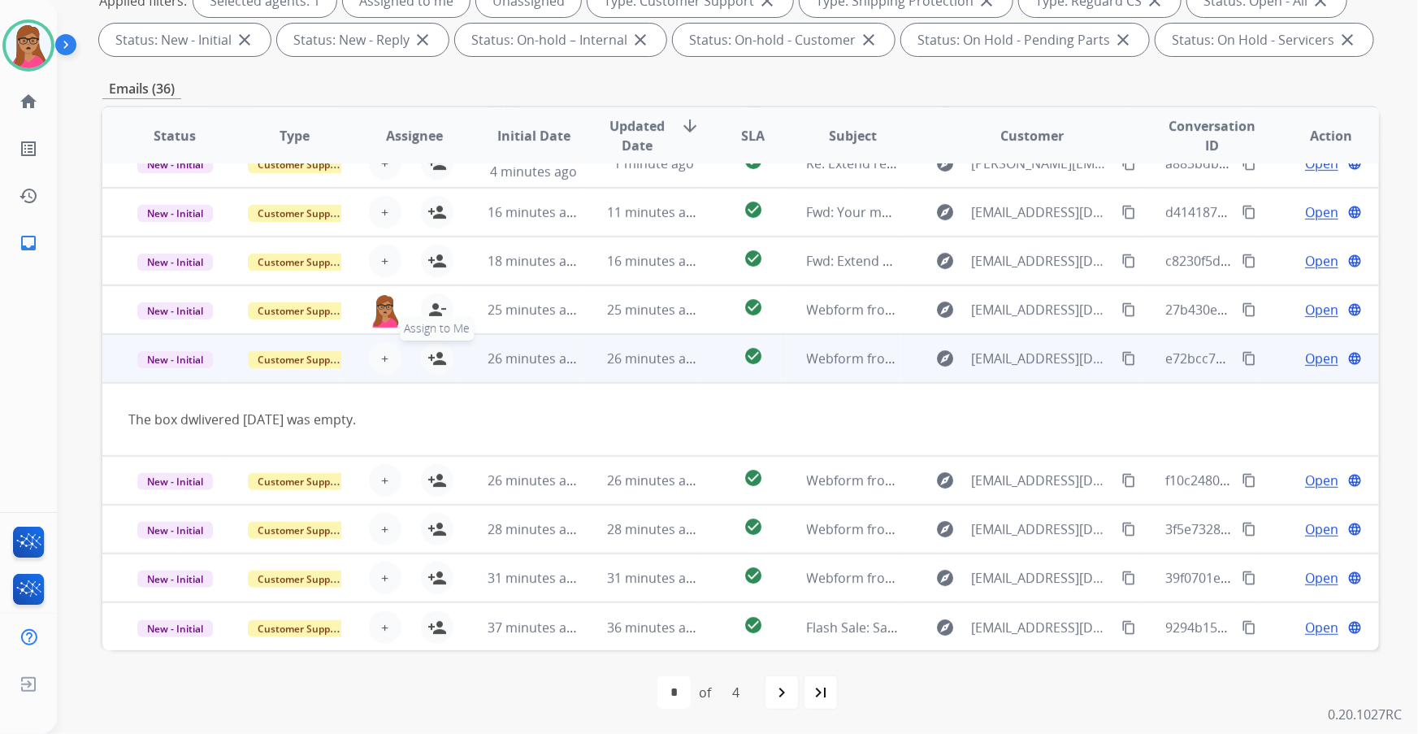
click at [440, 362] on mat-icon "person_add" at bounding box center [437, 359] width 20 height 20
click at [206, 371] on td "New - Initial" at bounding box center [161, 358] width 119 height 49
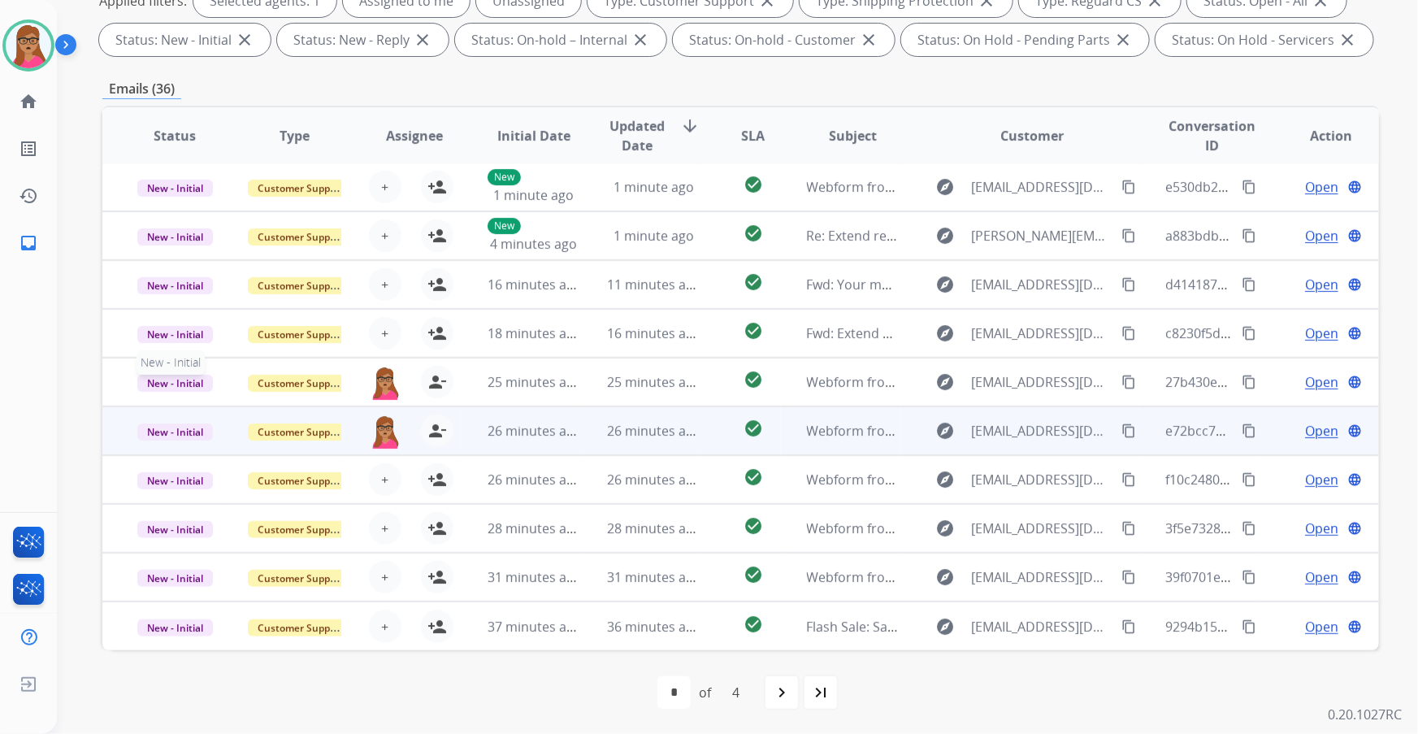
scroll to position [1, 0]
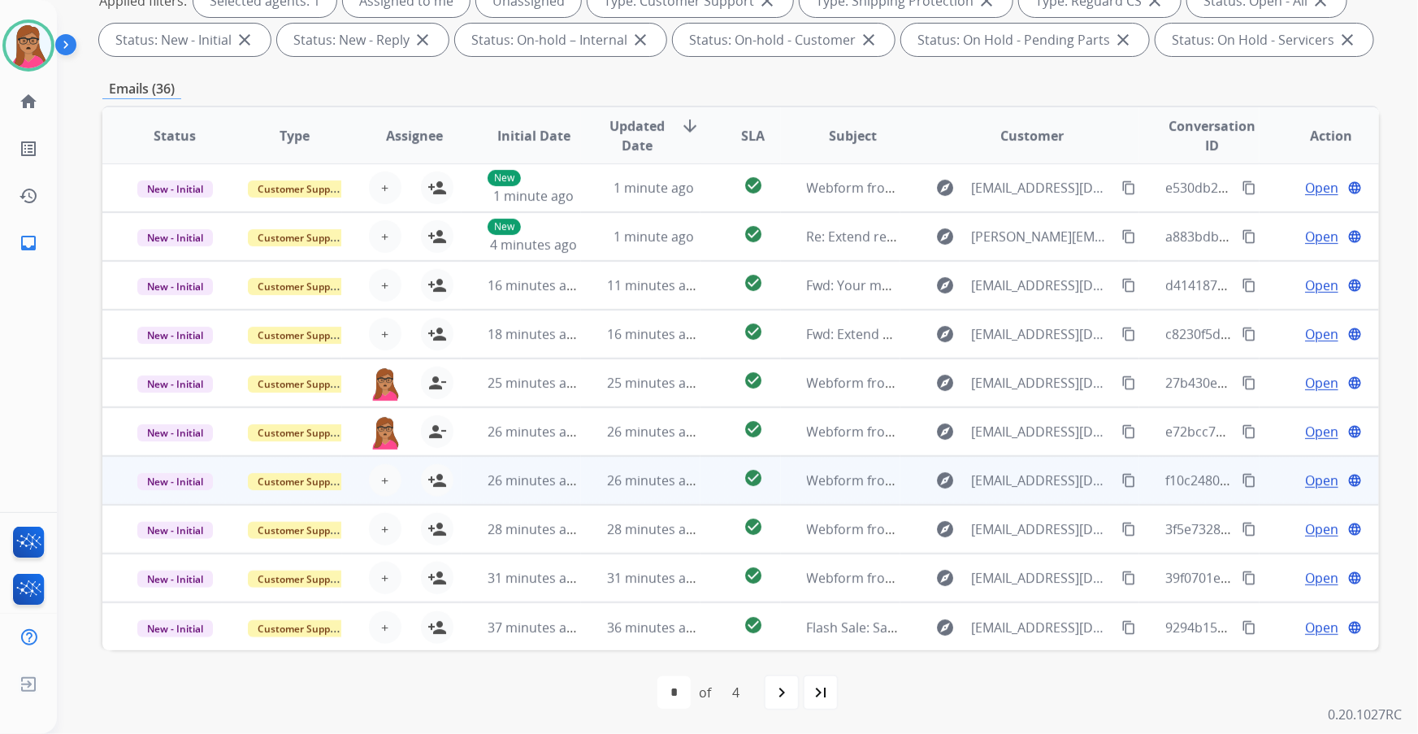
click at [189, 432] on td "New - Initial" at bounding box center [161, 480] width 119 height 49
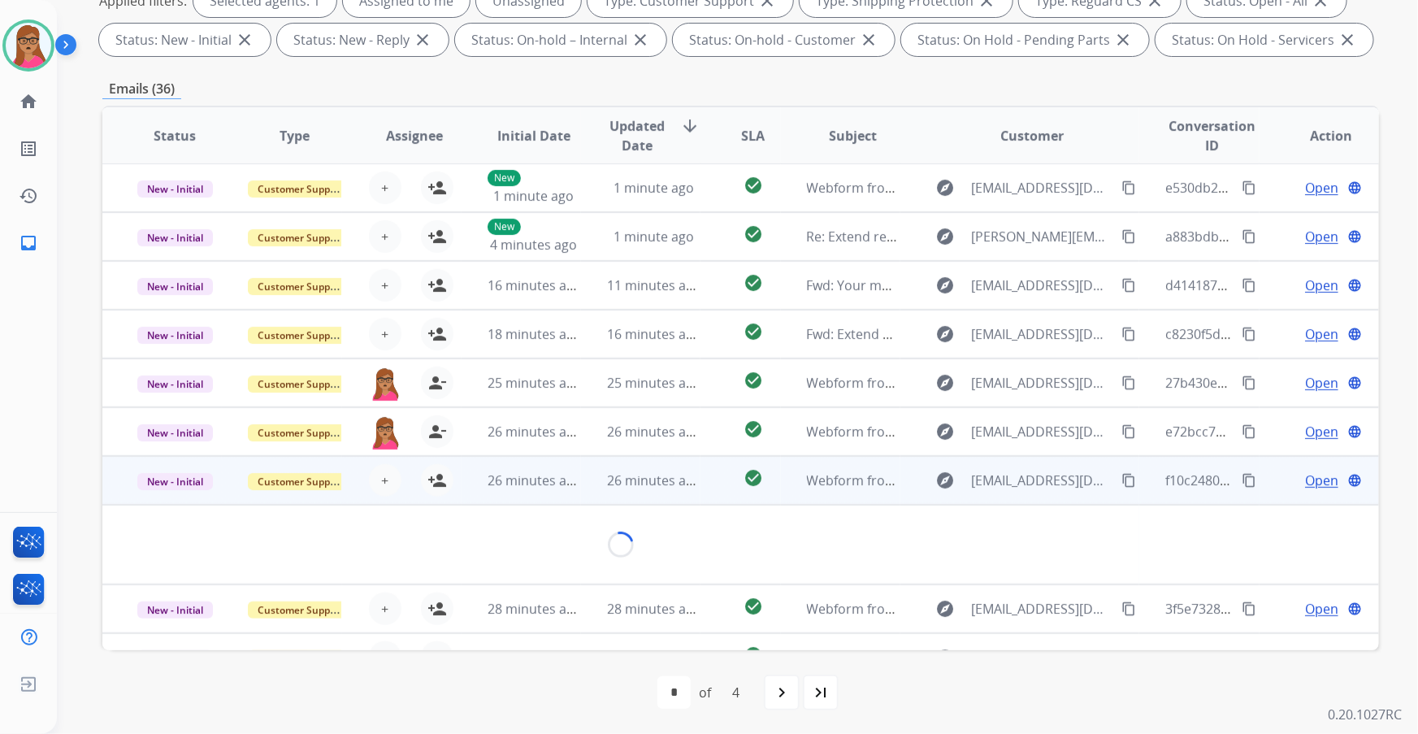
scroll to position [74, 0]
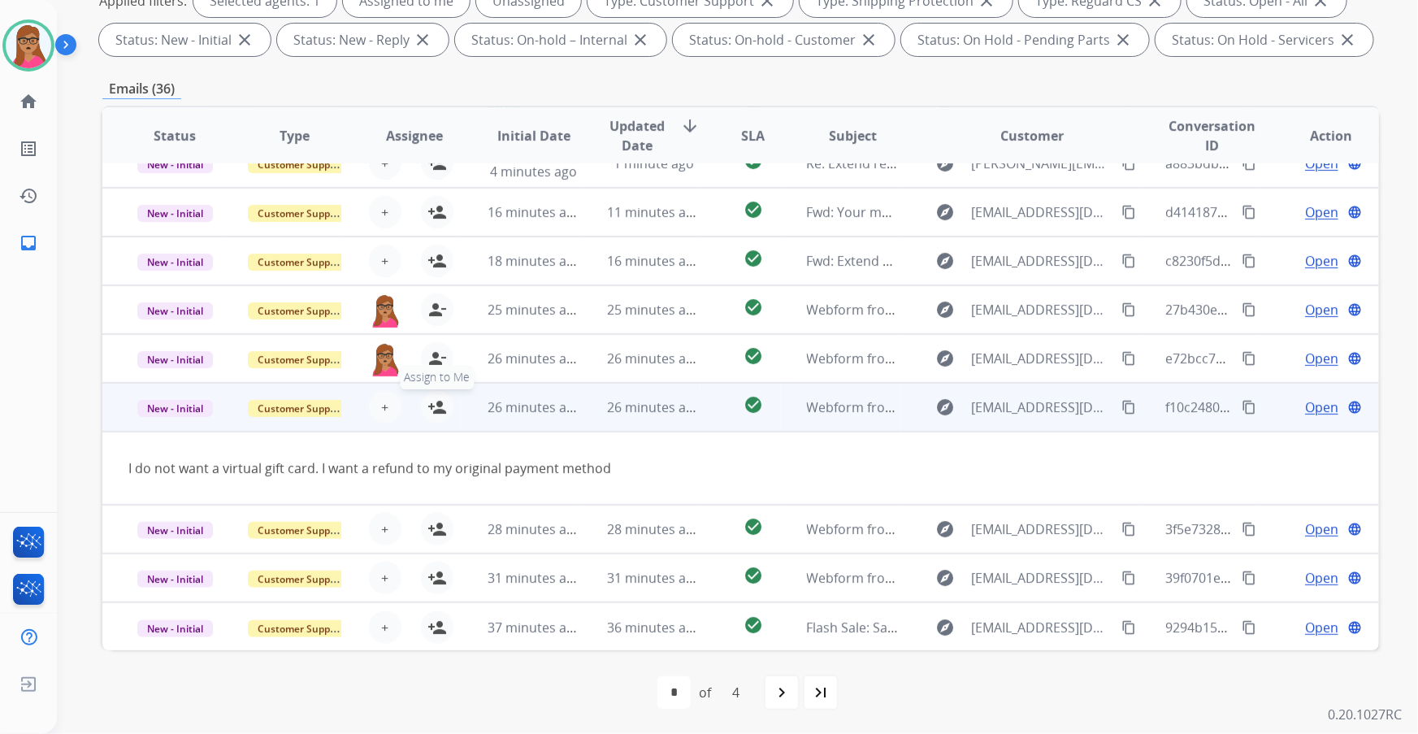
click at [437, 412] on mat-icon "person_add" at bounding box center [437, 407] width 20 height 20
click at [171, 426] on td "New - Initial" at bounding box center [161, 407] width 119 height 49
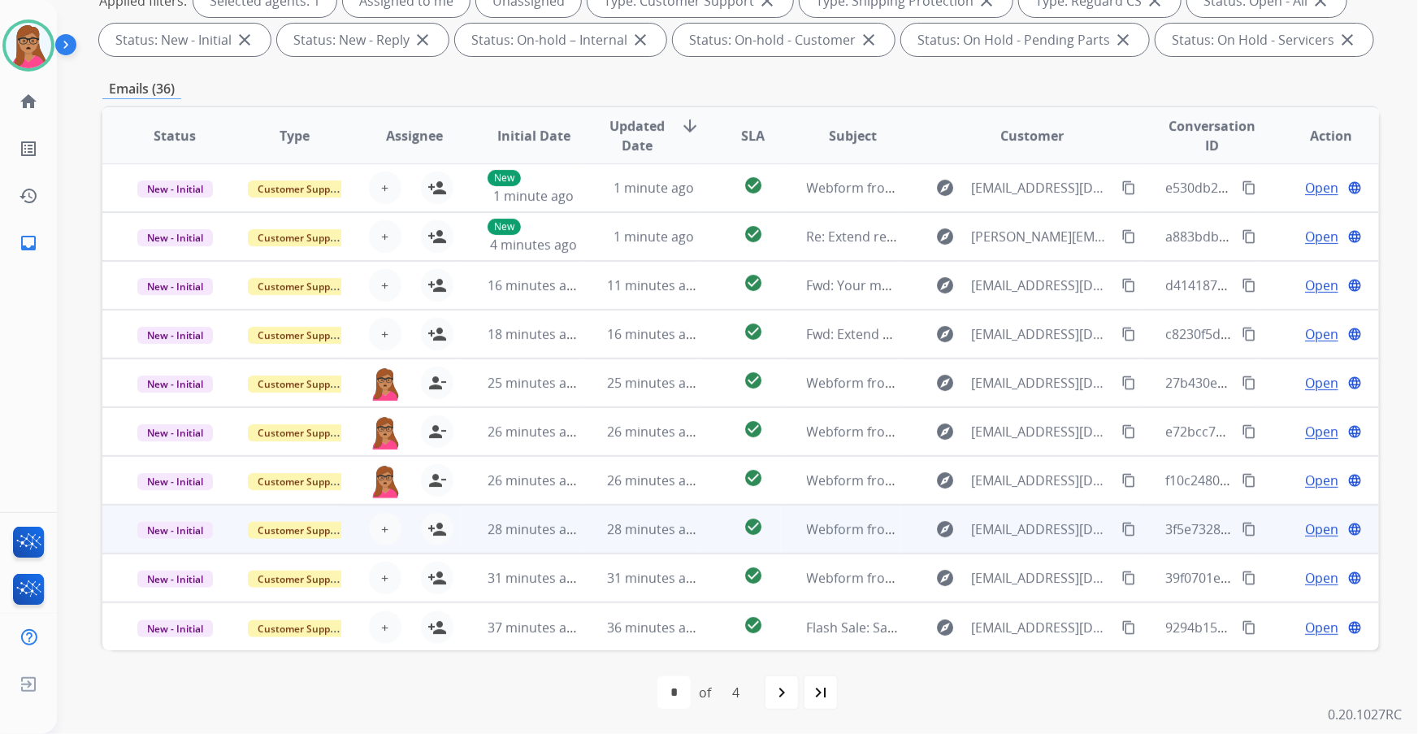
click at [171, 432] on td "New - Initial" at bounding box center [161, 529] width 119 height 49
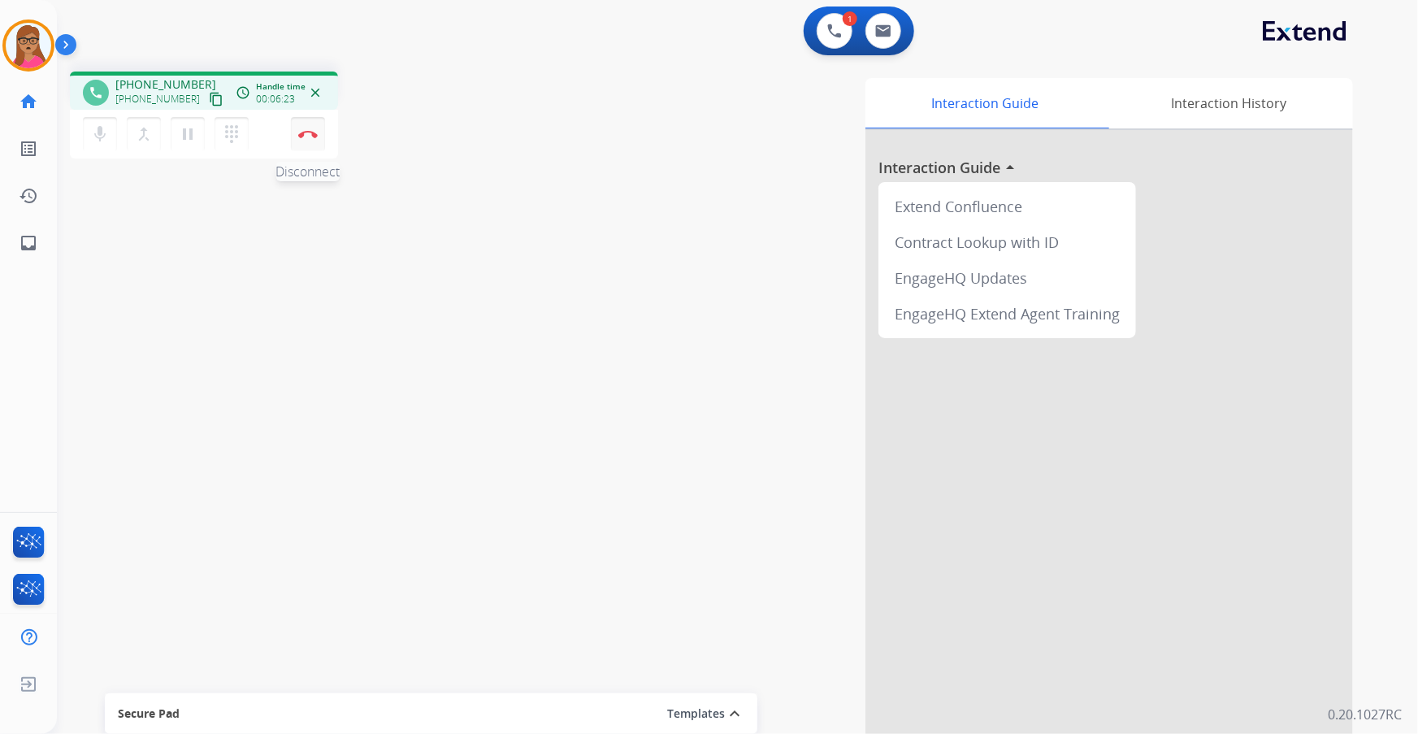
click at [319, 127] on button "Disconnect" at bounding box center [308, 134] width 34 height 34
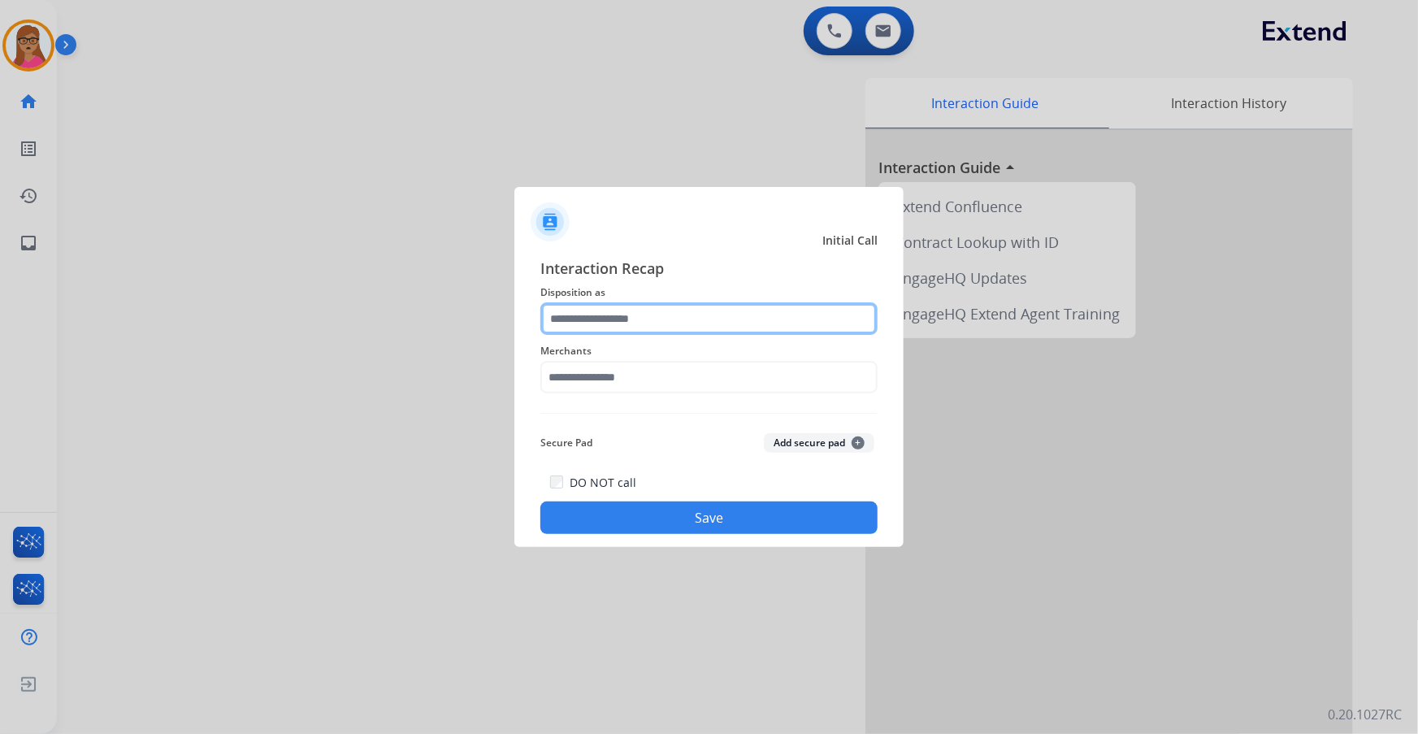
click at [605, 315] on input "text" at bounding box center [708, 318] width 337 height 33
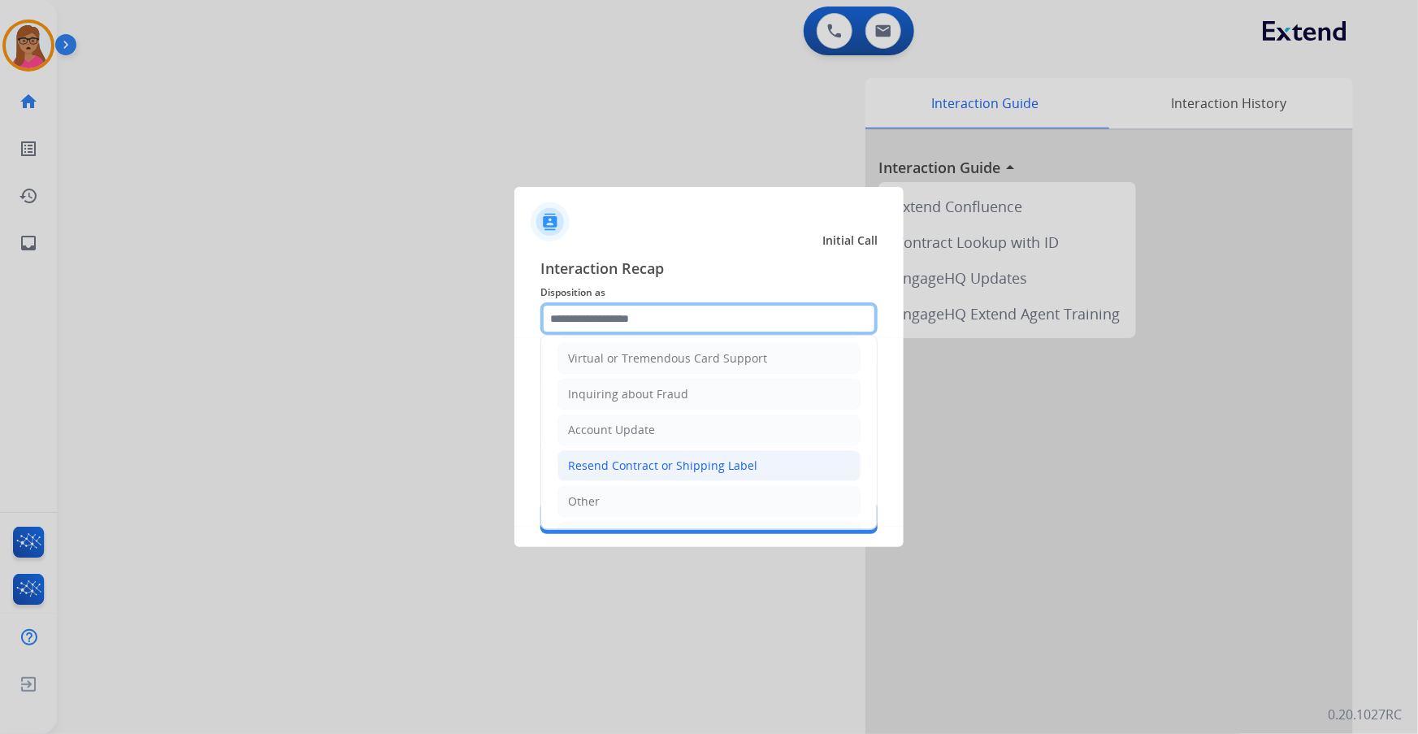
scroll to position [221, 0]
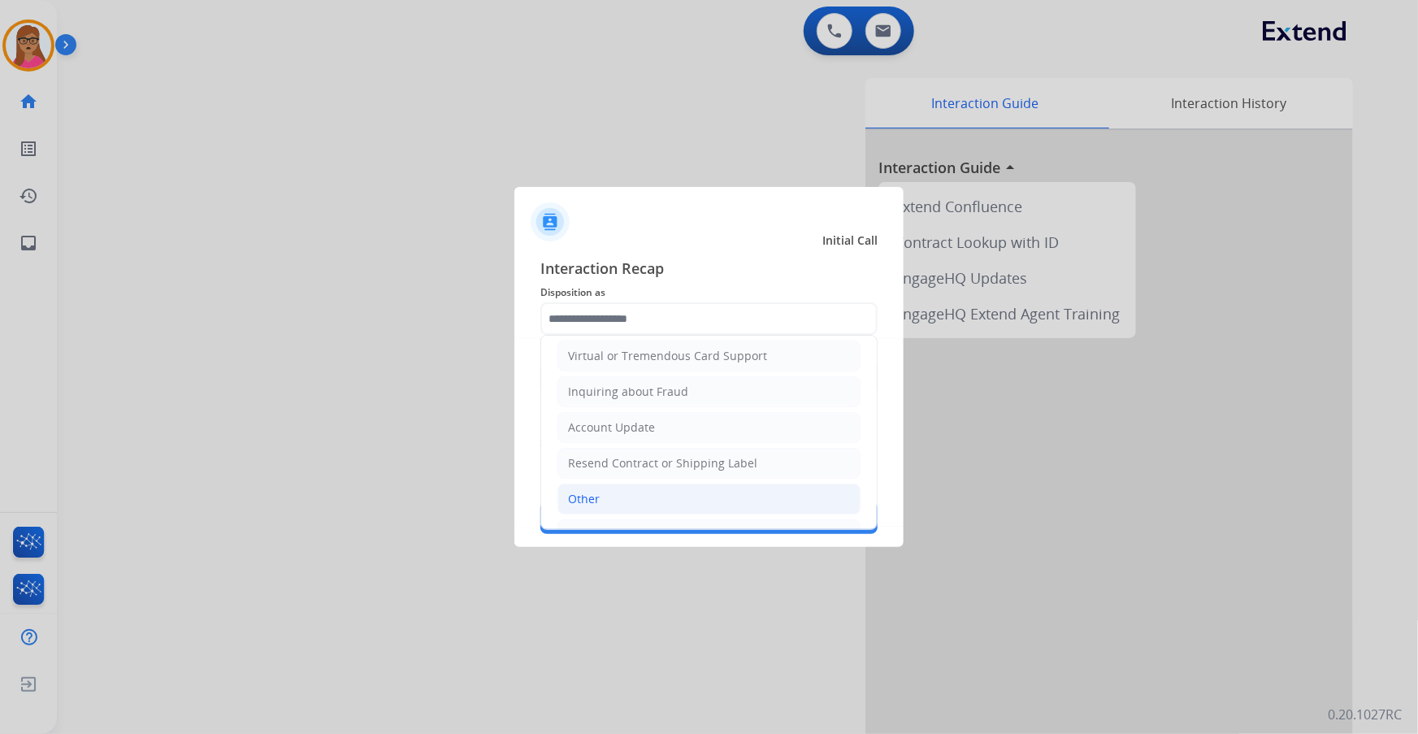
click at [607, 432] on li "Other" at bounding box center [709, 499] width 303 height 31
type input "*****"
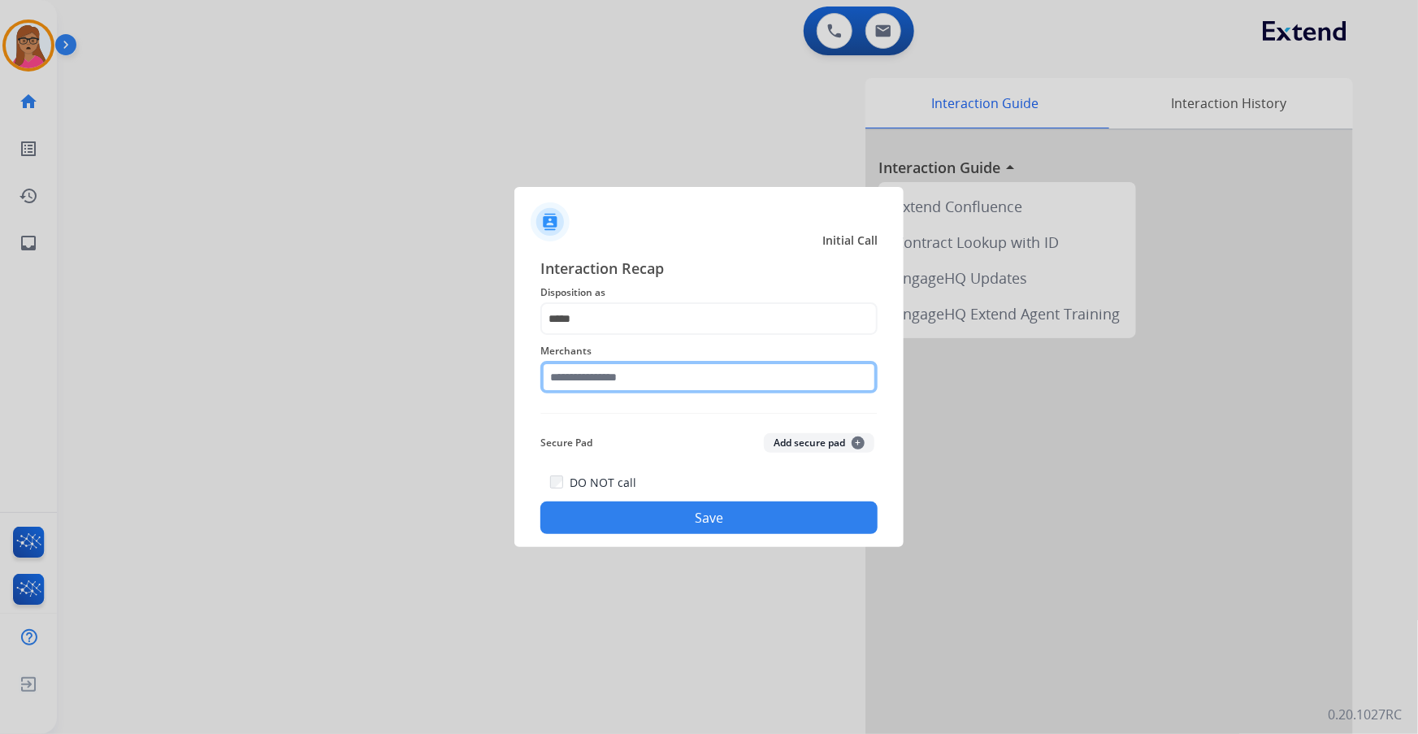
click at [636, 379] on input "text" at bounding box center [708, 377] width 337 height 33
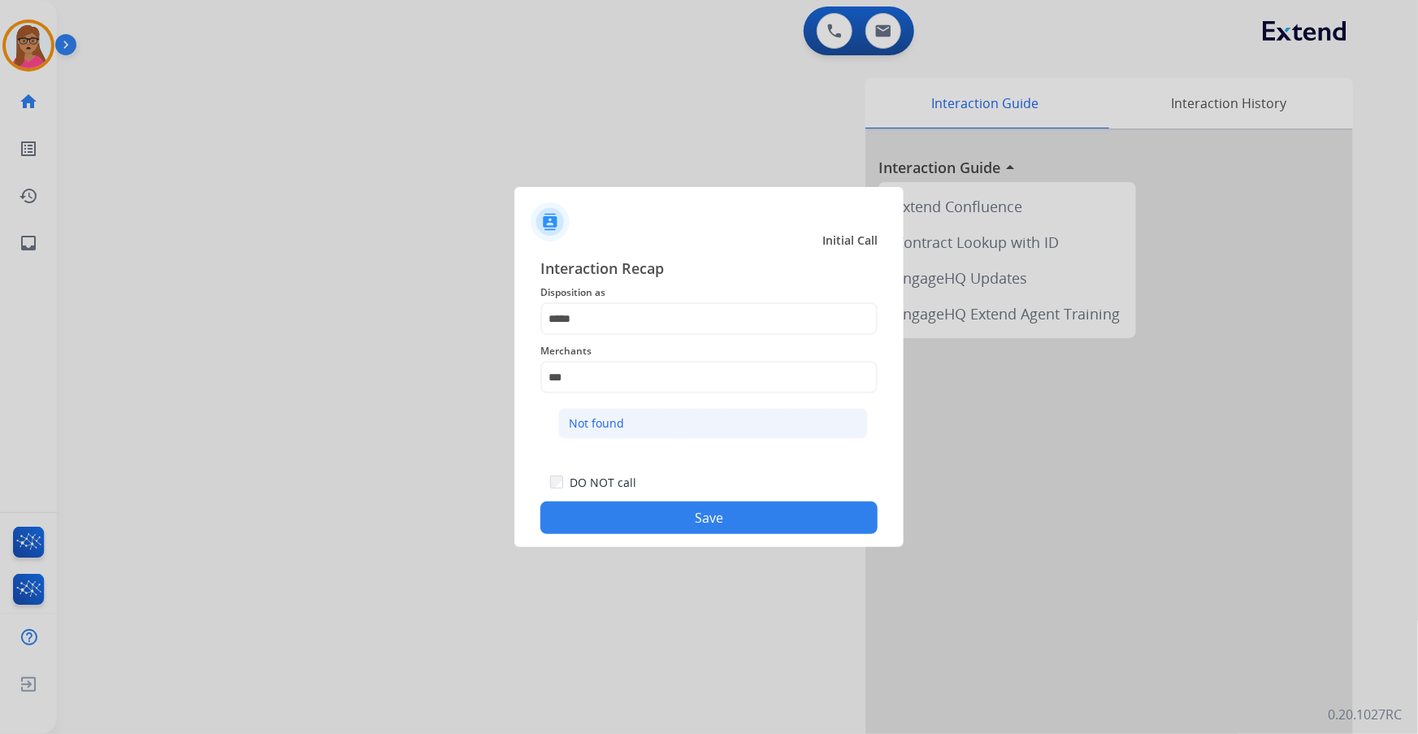
click at [601, 427] on div "Not found" at bounding box center [596, 423] width 55 height 16
type input "*********"
click at [717, 432] on button "Save" at bounding box center [708, 517] width 337 height 33
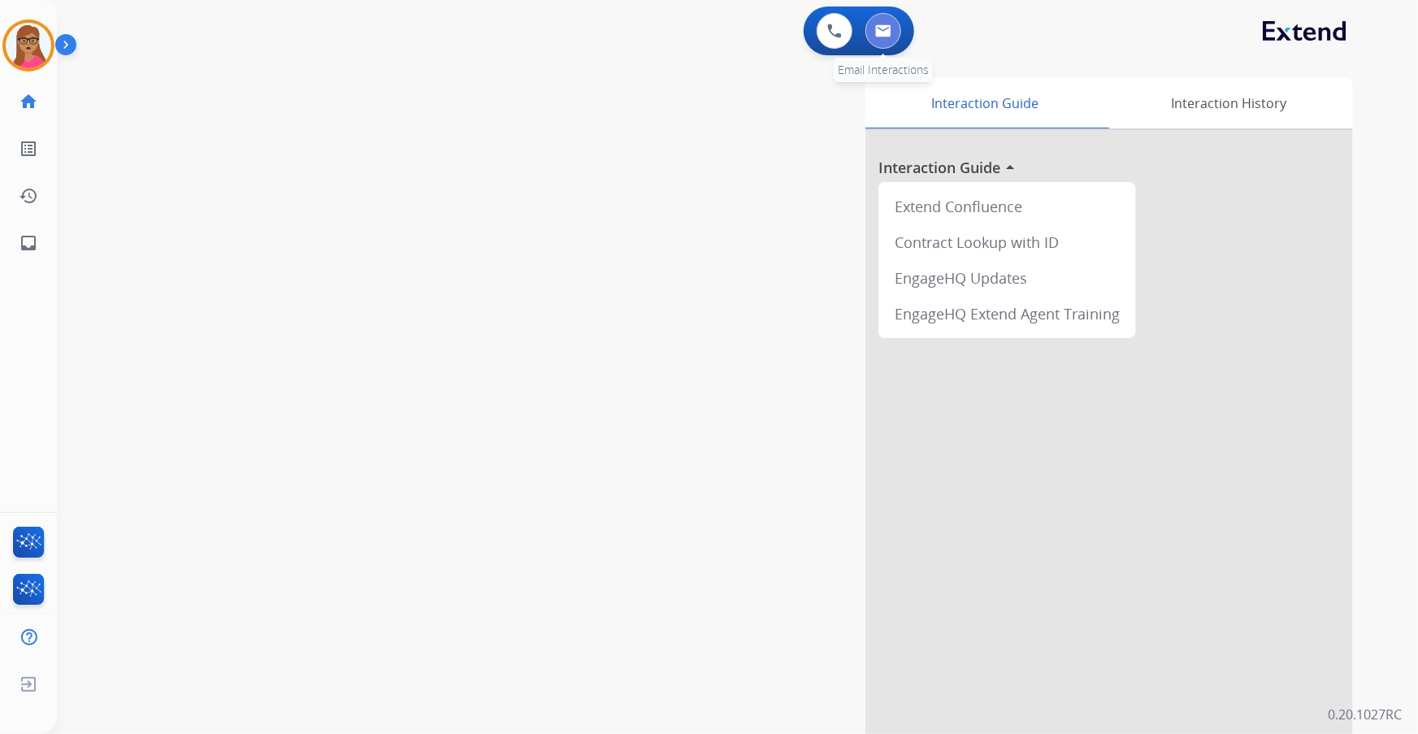
click at [866, 34] on button at bounding box center [884, 31] width 36 height 36
select select "**********"
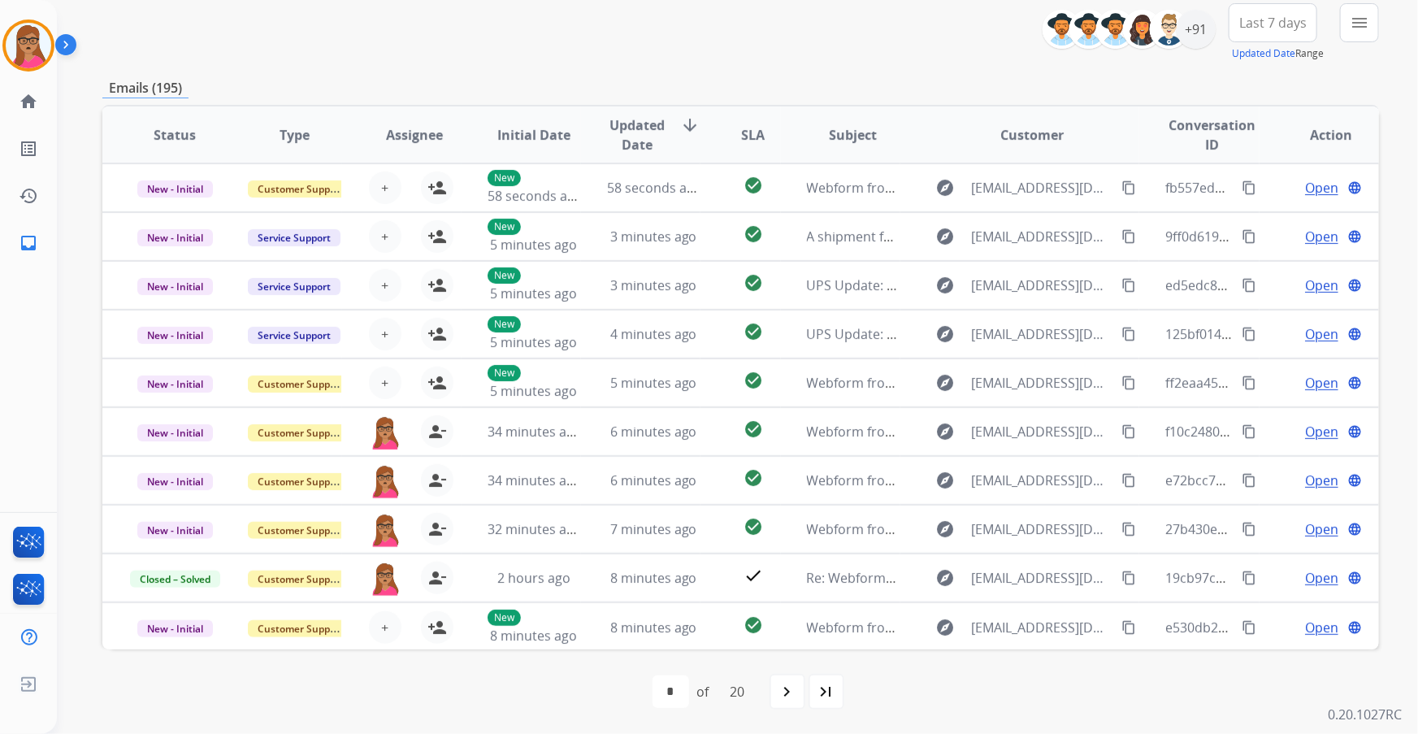
click at [944, 25] on span "Last 7 days" at bounding box center [1272, 23] width 67 height 7
click at [944, 220] on div "Last 90 days" at bounding box center [1267, 220] width 89 height 24
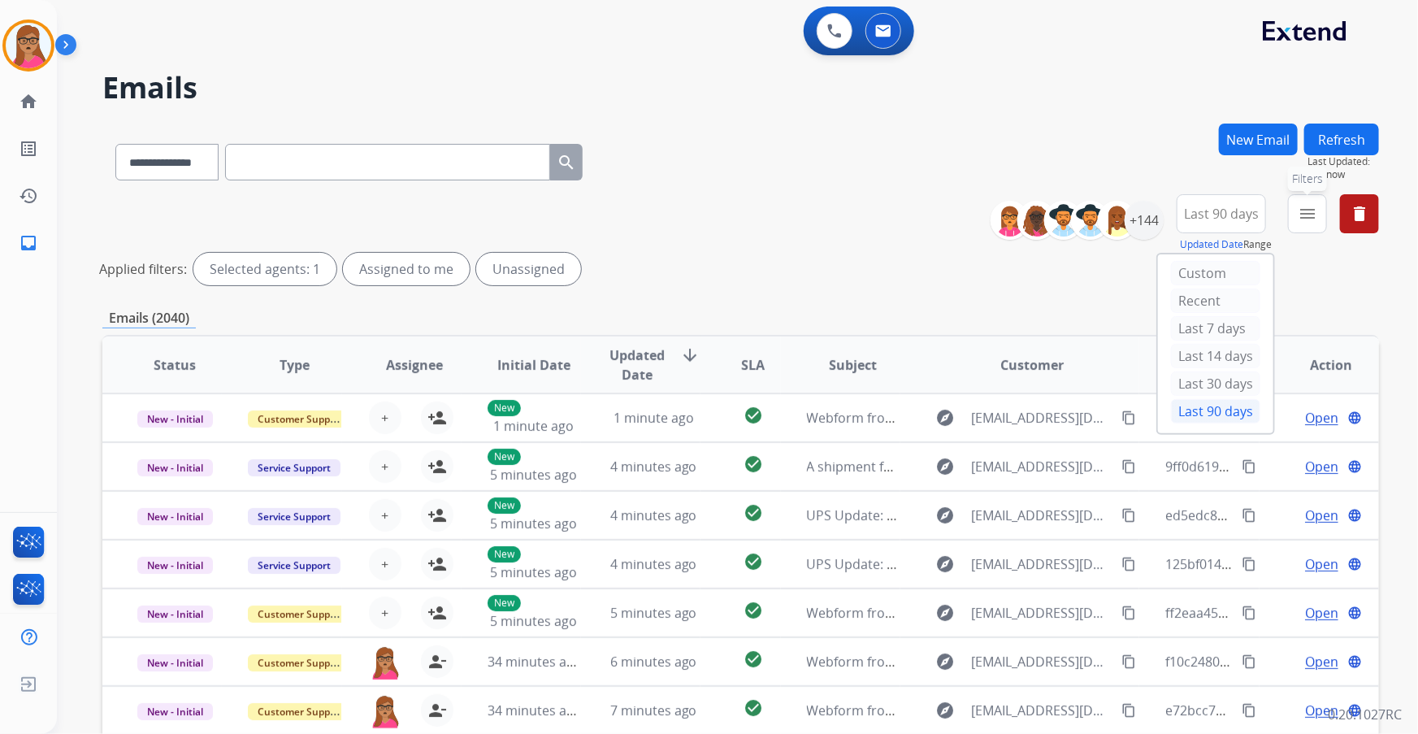
click at [944, 217] on mat-icon "menu" at bounding box center [1308, 214] width 20 height 20
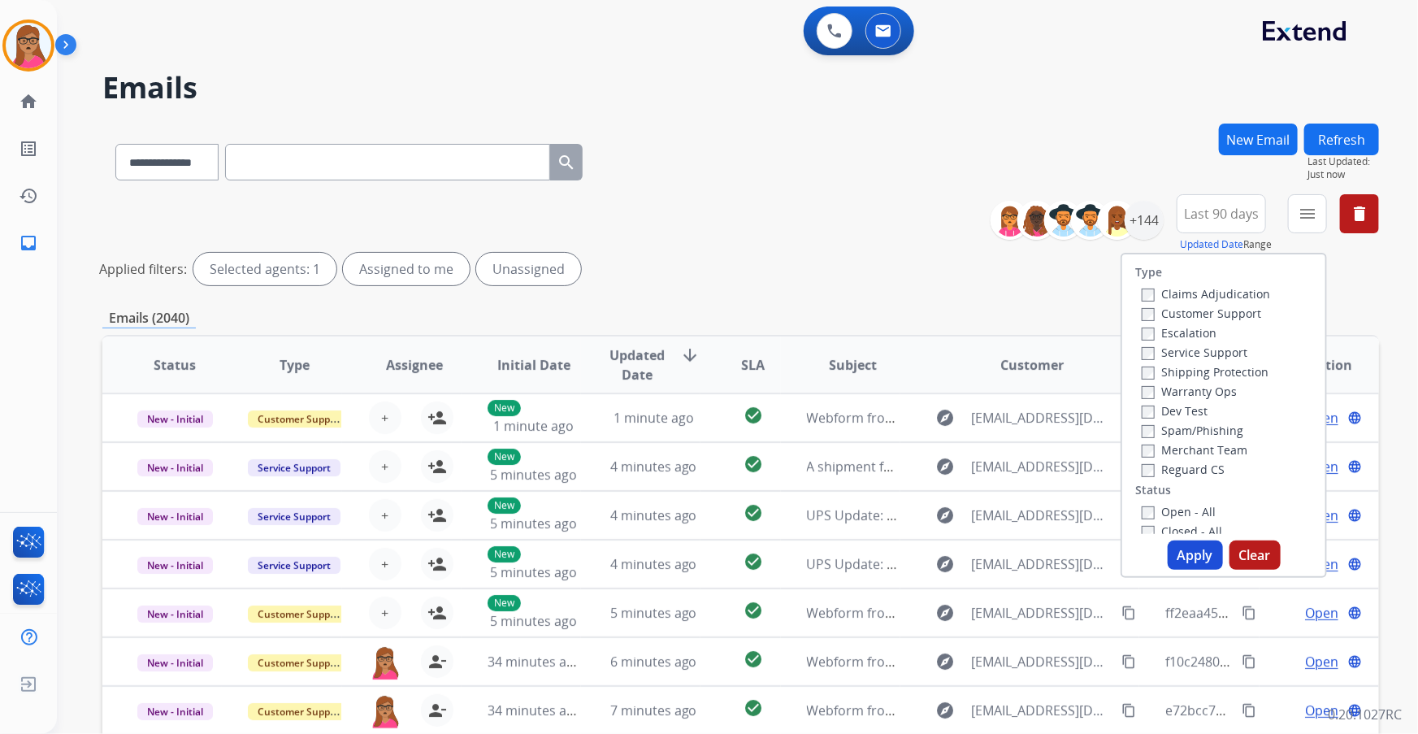
click at [944, 314] on label "Customer Support" at bounding box center [1201, 313] width 119 height 15
click at [944, 375] on label "Shipping Protection" at bounding box center [1205, 371] width 127 height 15
drag, startPoint x: 1187, startPoint y: 469, endPoint x: 1187, endPoint y: 489, distance: 20.3
click at [944, 432] on label "Reguard CS" at bounding box center [1183, 469] width 83 height 15
click at [944, 432] on label "Open - All" at bounding box center [1179, 511] width 74 height 15
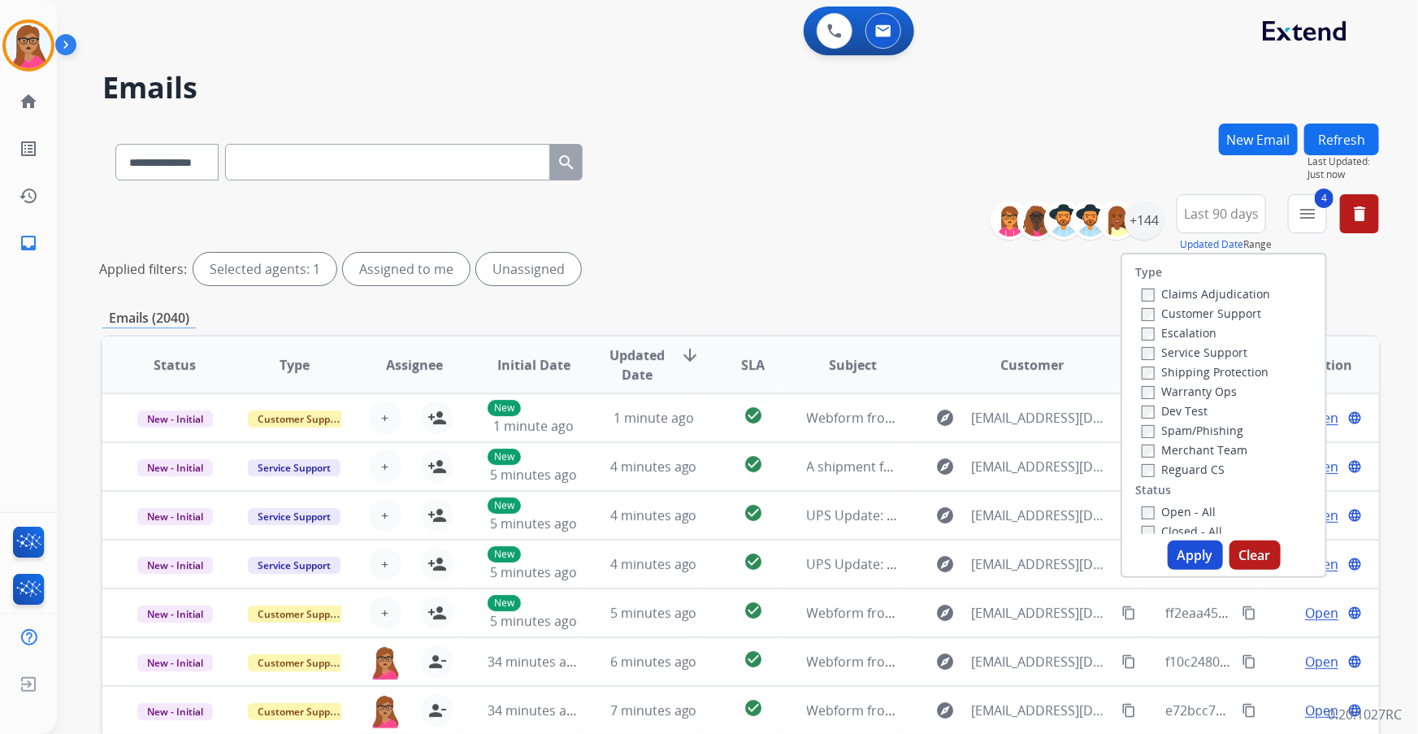
click at [944, 432] on button "Apply" at bounding box center [1195, 554] width 55 height 29
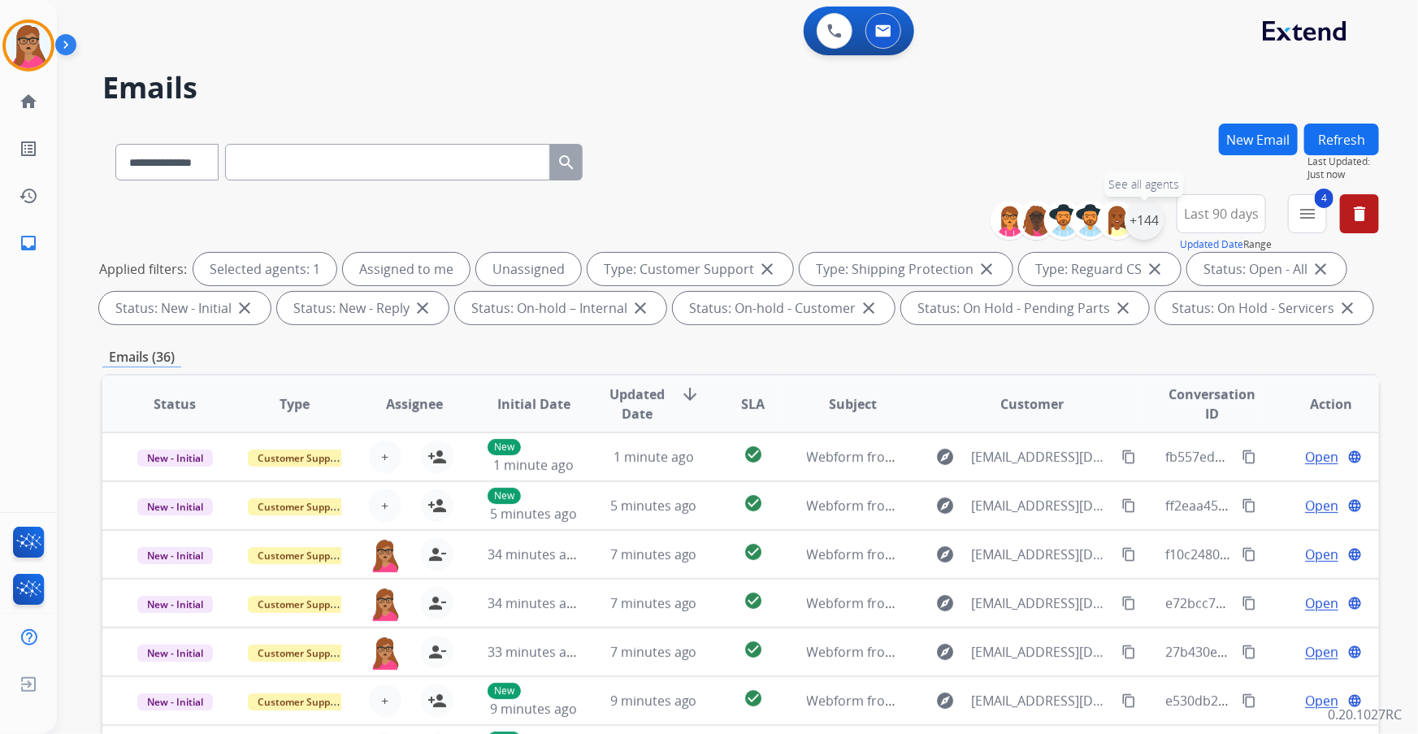
click at [944, 219] on div "+144" at bounding box center [1144, 220] width 39 height 39
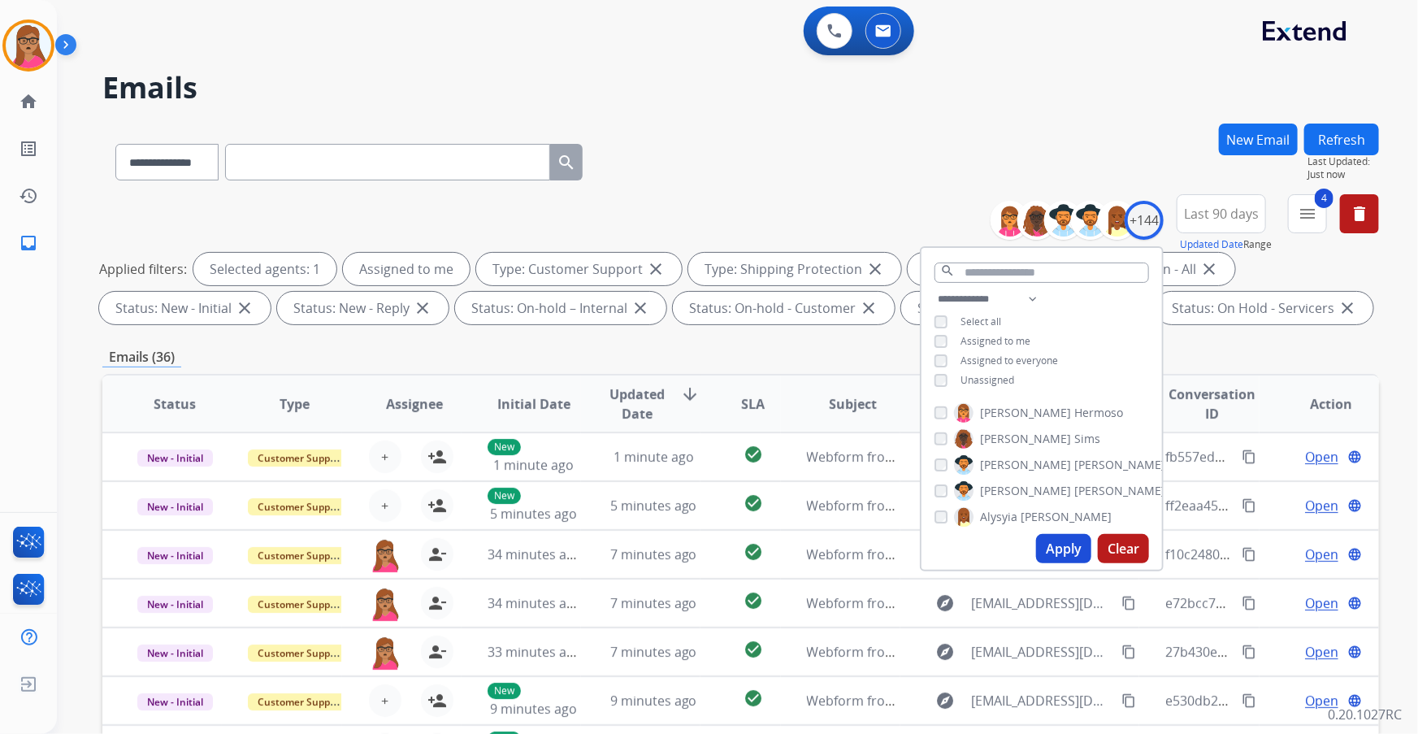
click at [944, 432] on button "Apply" at bounding box center [1063, 548] width 55 height 29
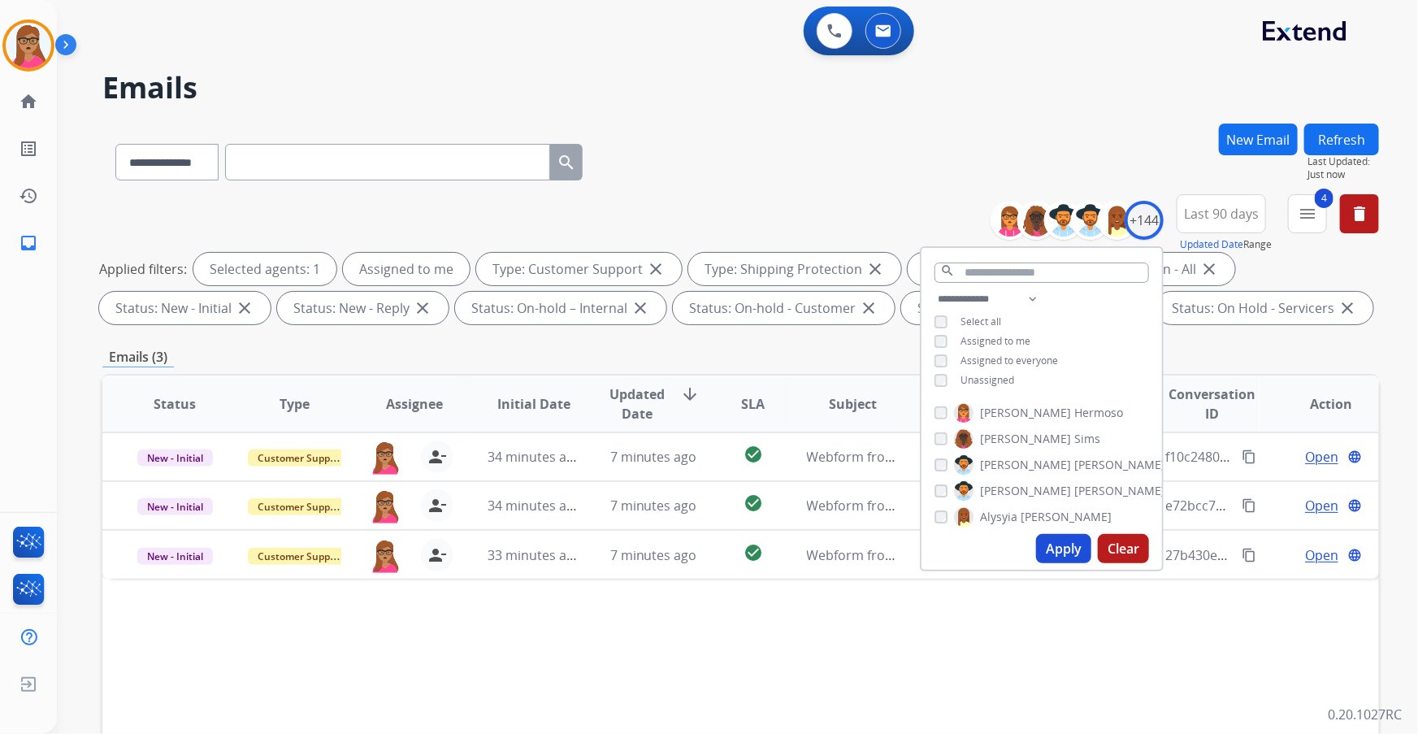
click at [757, 358] on div "Emails (3)" at bounding box center [740, 357] width 1277 height 20
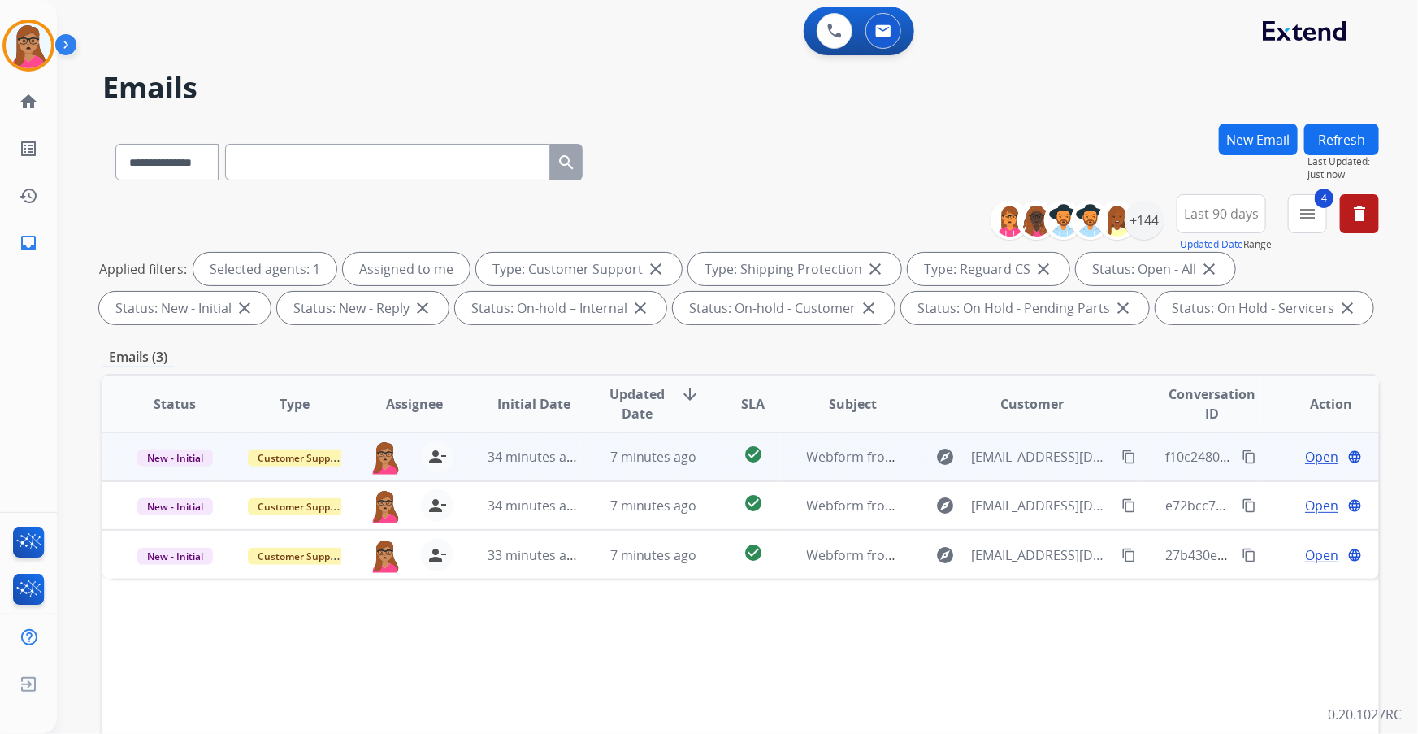
click at [944, 432] on span "Open" at bounding box center [1321, 457] width 33 height 20
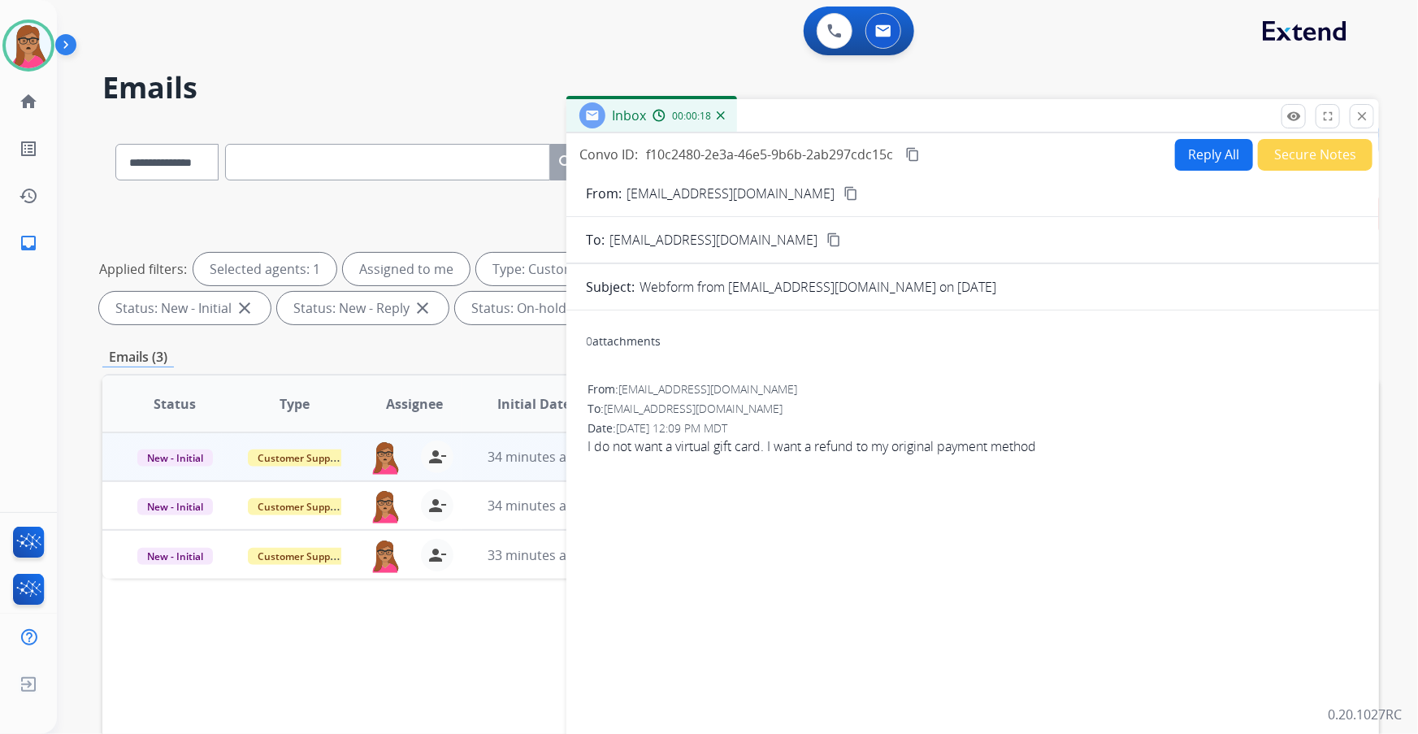
click at [844, 194] on mat-icon "content_copy" at bounding box center [851, 193] width 15 height 15
click at [944, 154] on button "Reply All" at bounding box center [1214, 155] width 78 height 32
select select "**********"
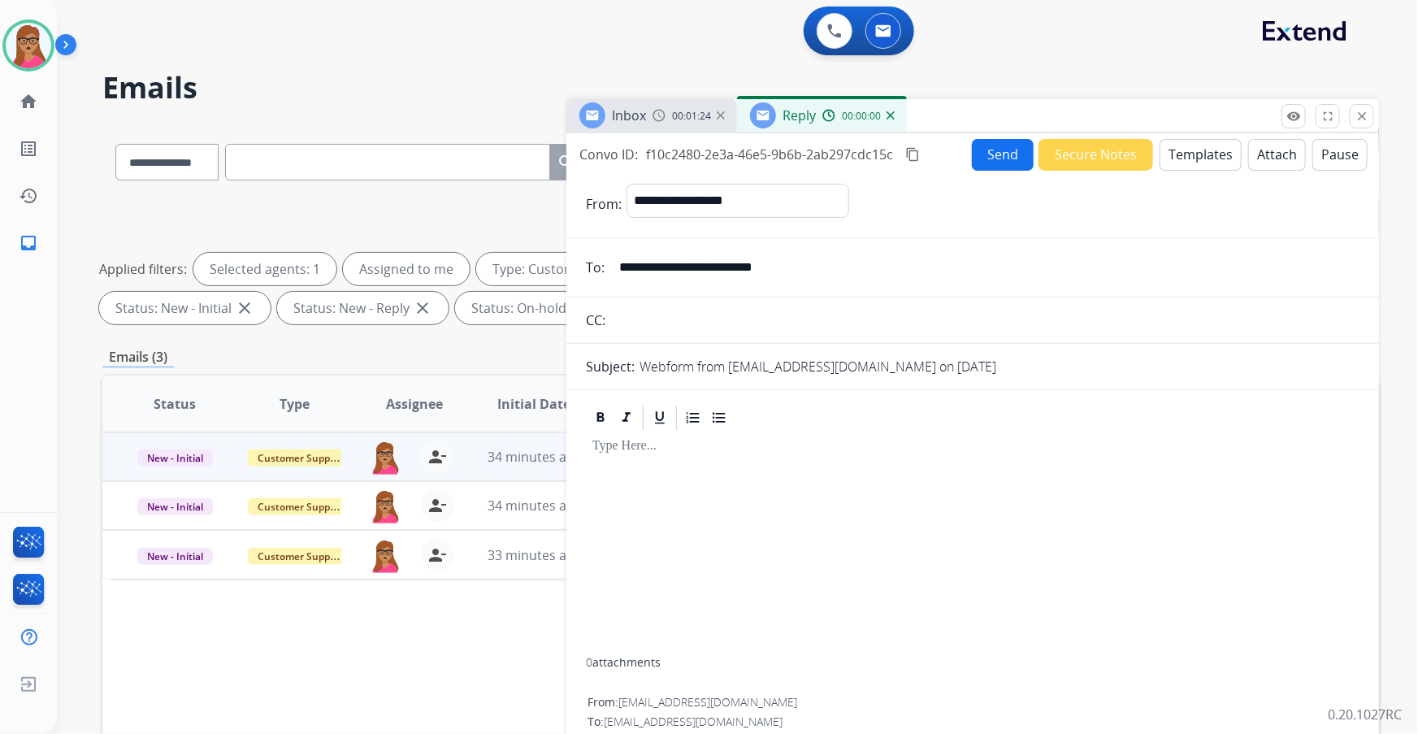
click at [944, 159] on button "Templates" at bounding box center [1201, 155] width 82 height 32
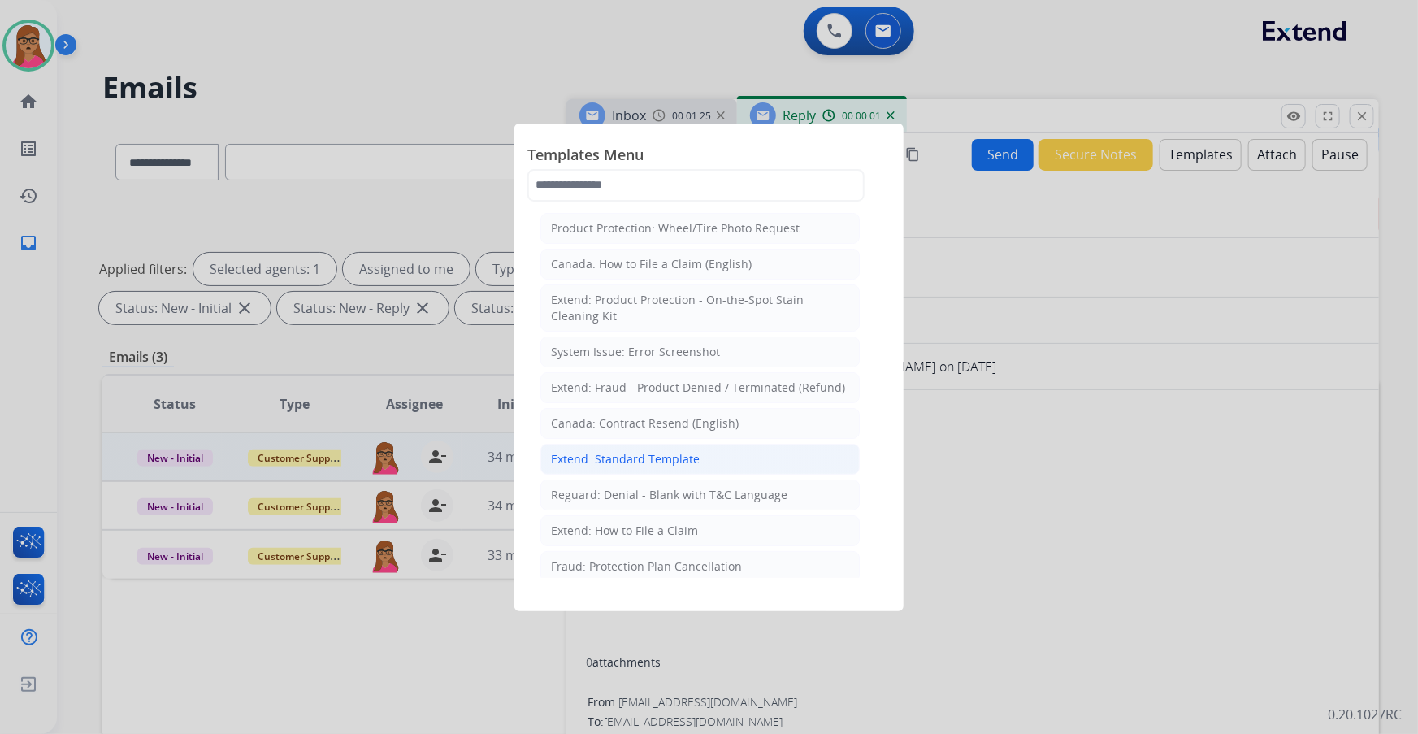
click at [659, 432] on div "Extend: Standard Template" at bounding box center [625, 459] width 149 height 16
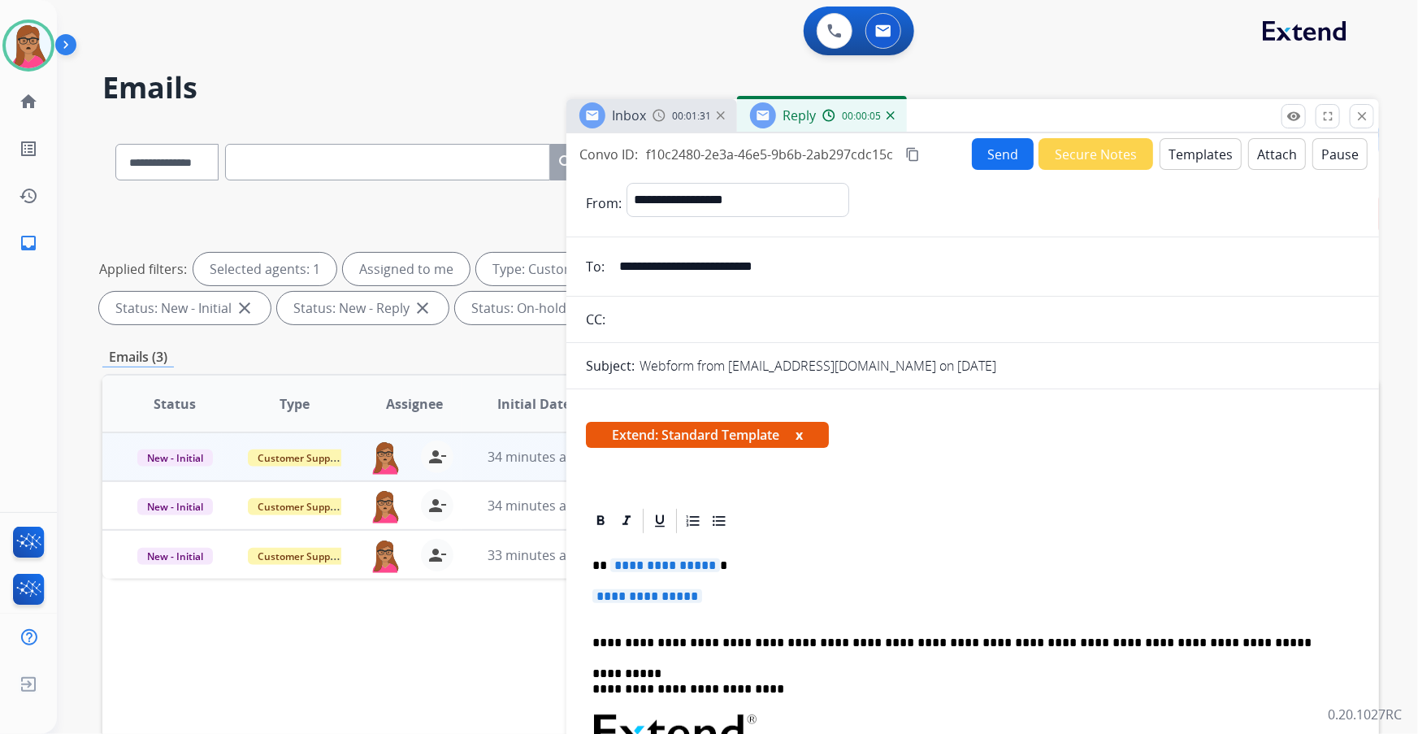
click at [670, 432] on span "**********" at bounding box center [665, 565] width 110 height 14
click at [662, 432] on span "**********" at bounding box center [647, 596] width 110 height 14
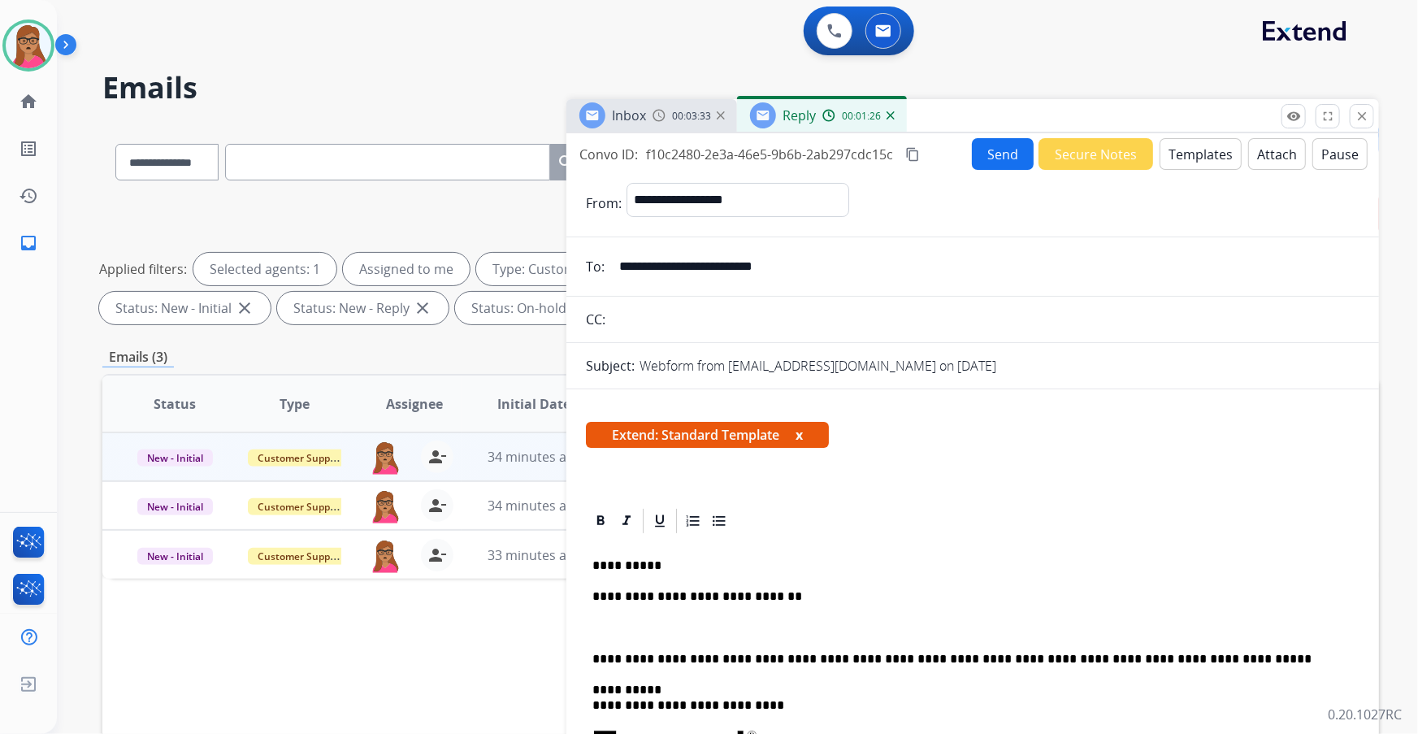
click at [911, 156] on mat-icon "content_copy" at bounding box center [912, 154] width 15 height 15
click at [797, 432] on p "**********" at bounding box center [966, 596] width 749 height 15
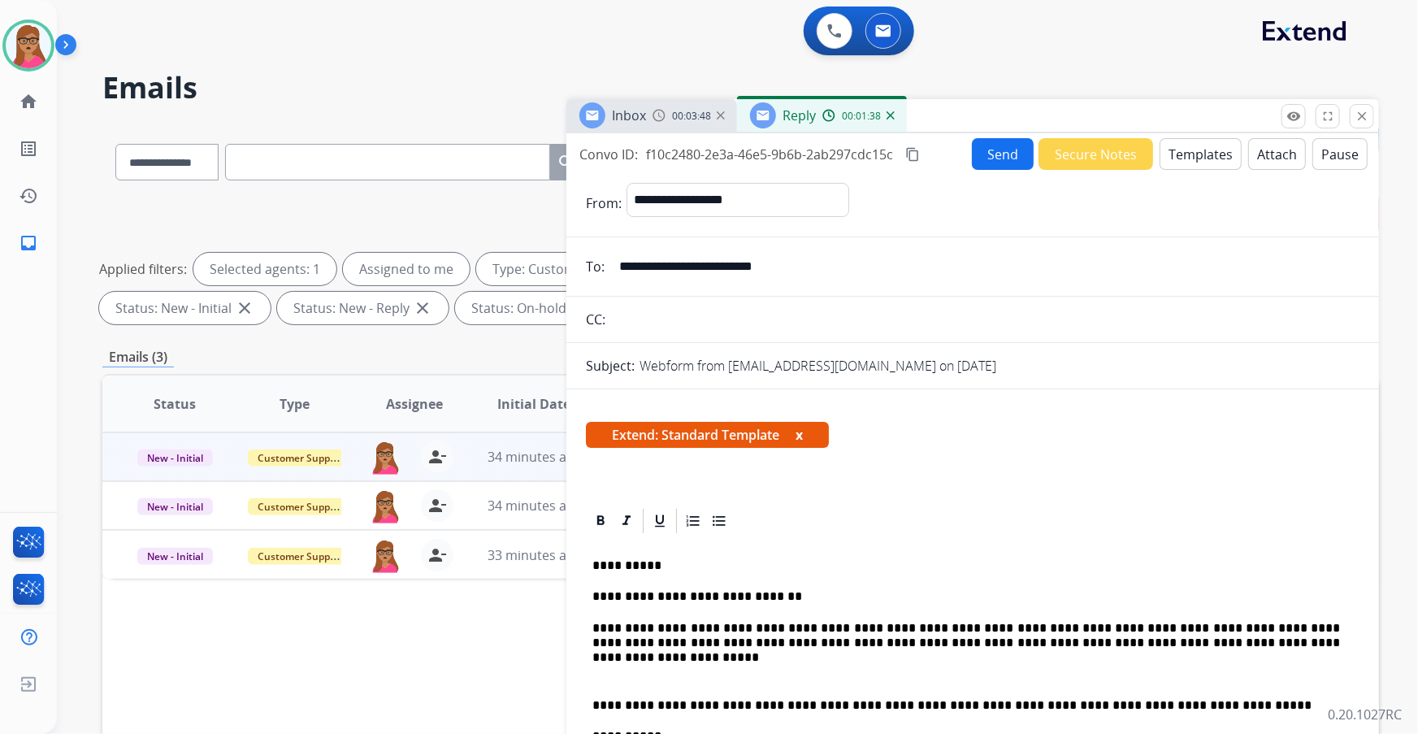
click at [944, 144] on button "Send" at bounding box center [1003, 154] width 62 height 32
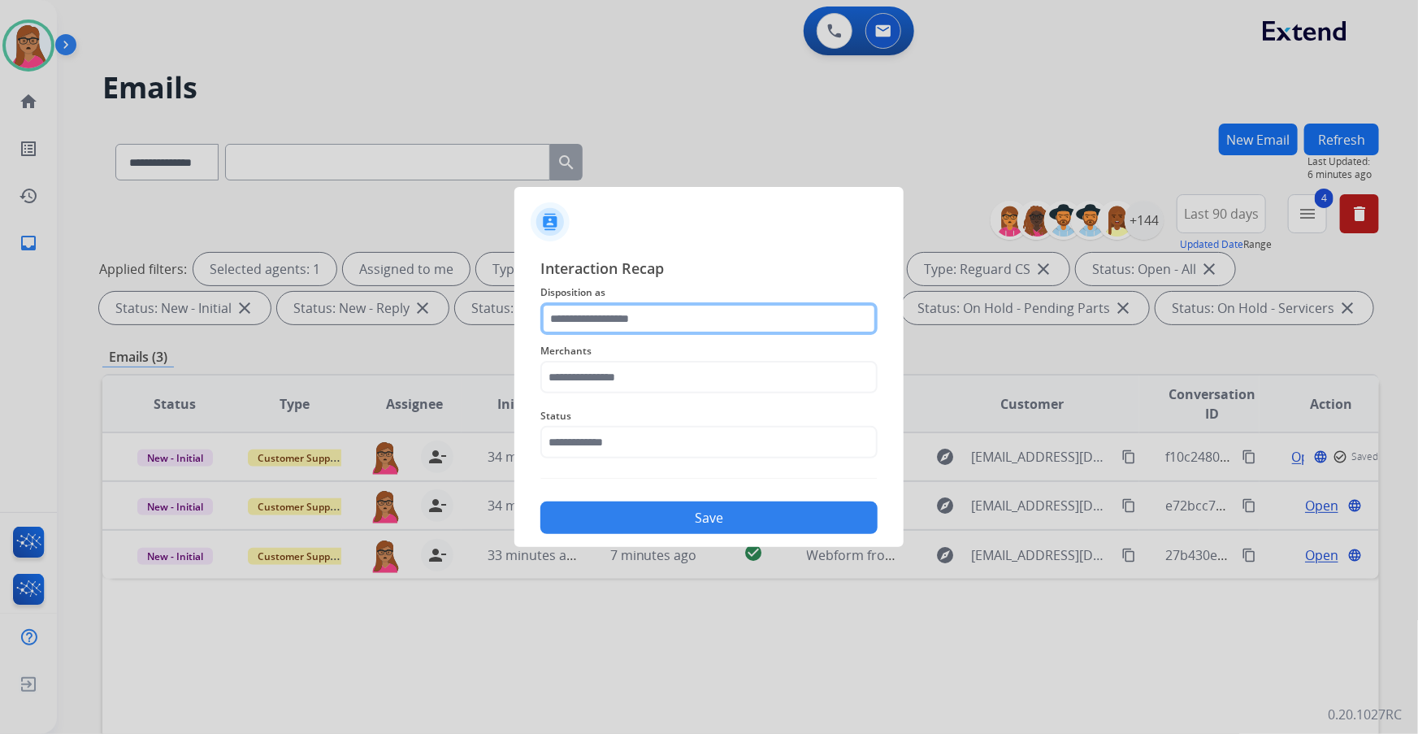
click at [623, 312] on input "text" at bounding box center [708, 318] width 337 height 33
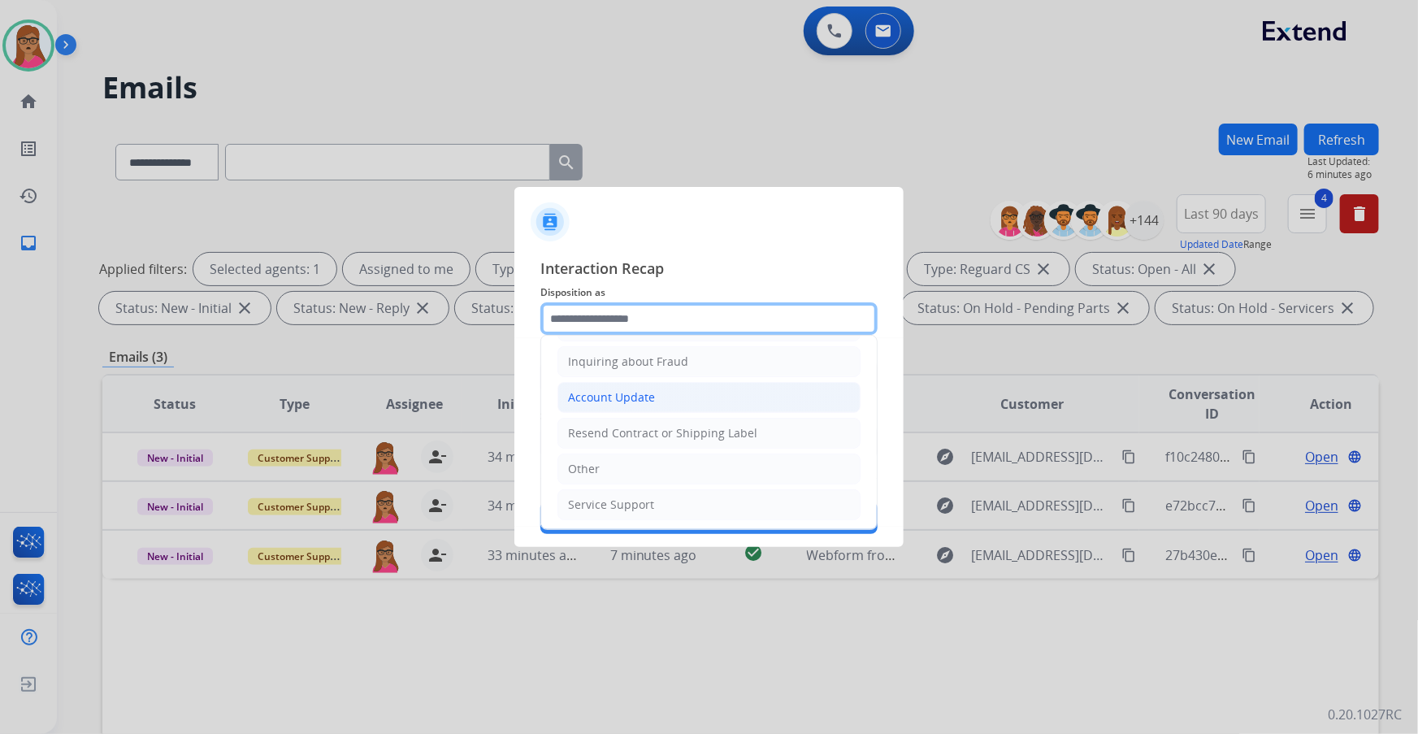
scroll to position [103, 0]
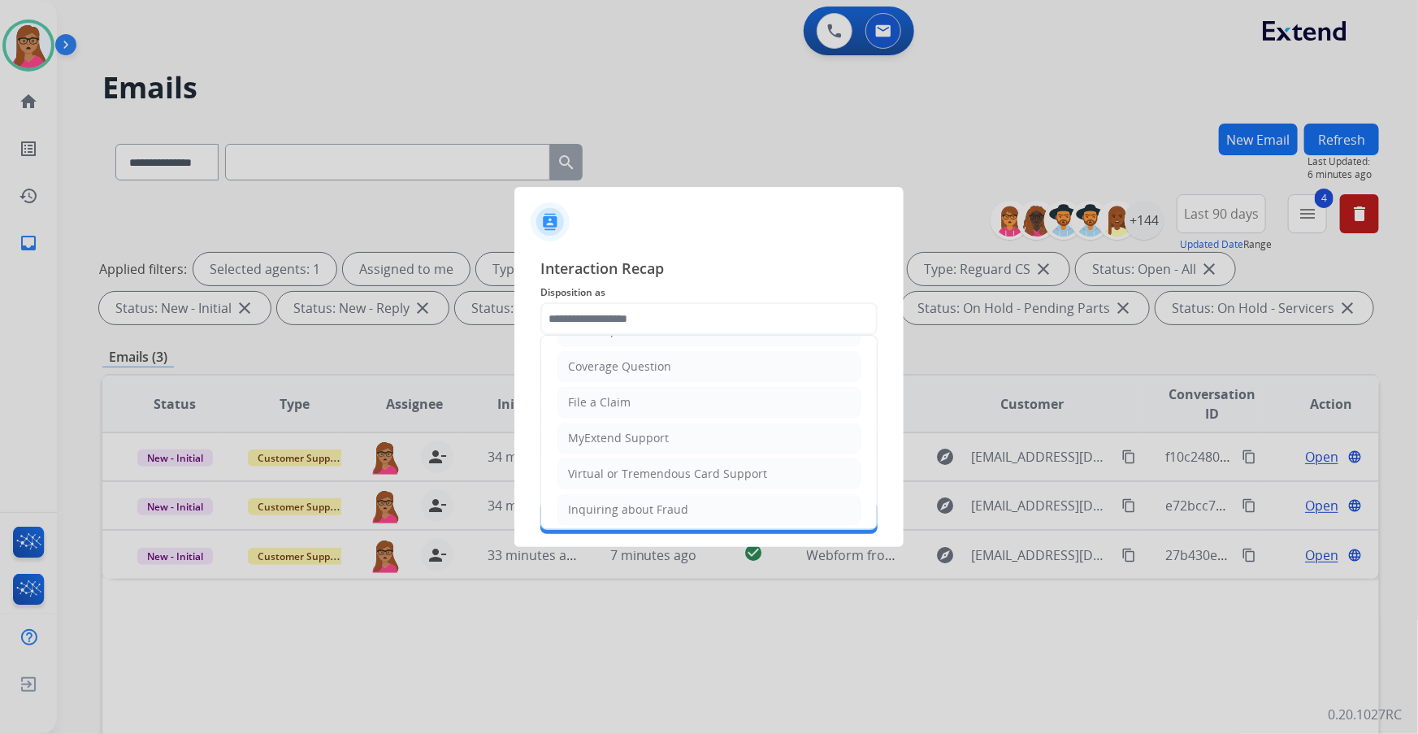
drag, startPoint x: 644, startPoint y: 467, endPoint x: 643, endPoint y: 455, distance: 12.3
click at [644, 432] on div "Virtual or Tremendous Card Support" at bounding box center [667, 474] width 199 height 16
type input "**********"
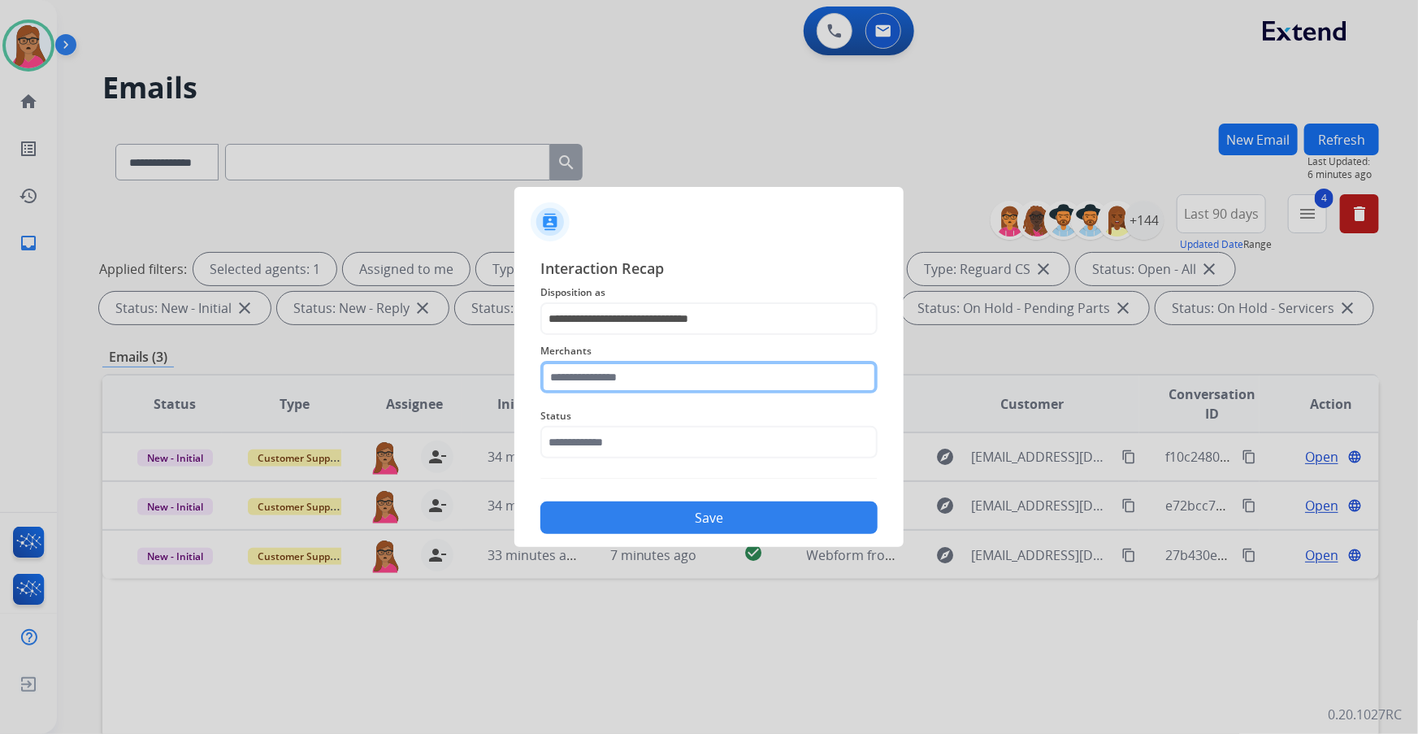
click at [642, 381] on input "text" at bounding box center [708, 377] width 337 height 33
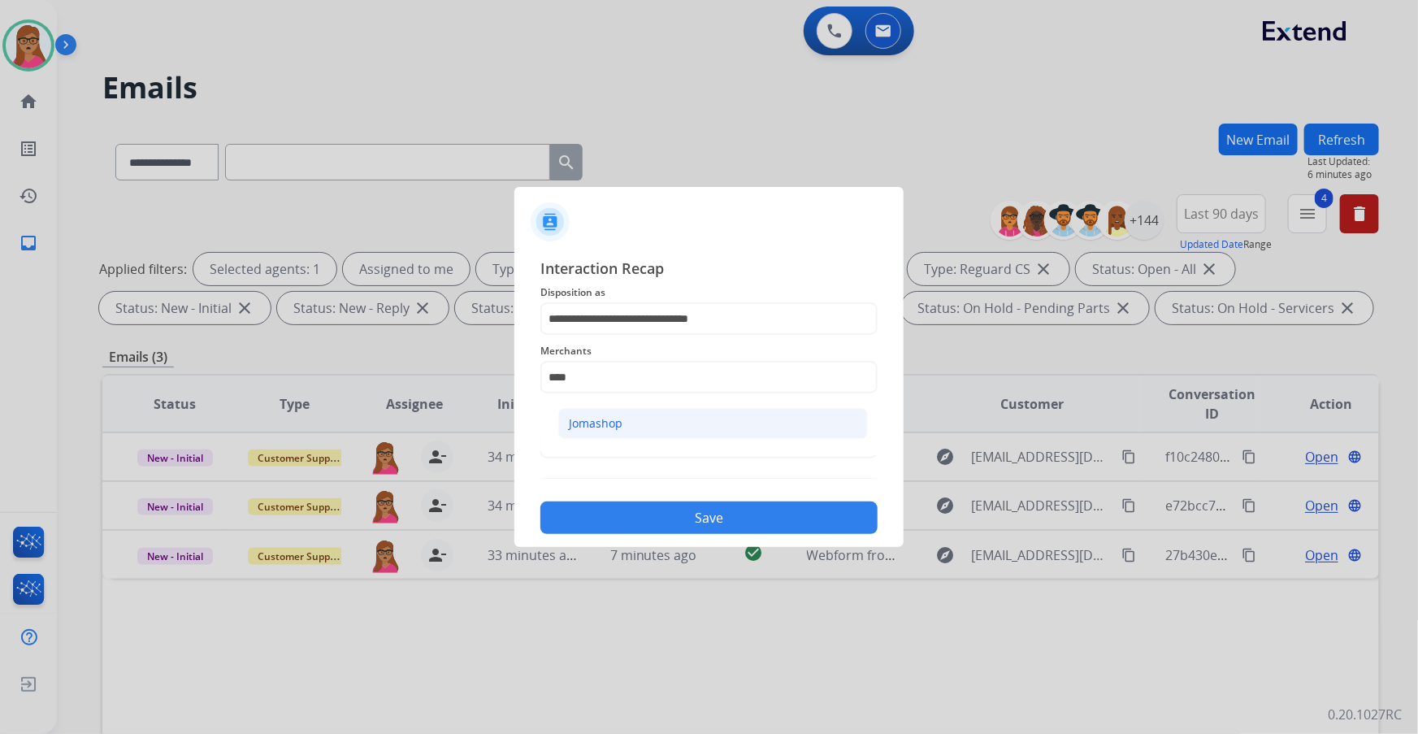
click at [618, 428] on div "Jomashop" at bounding box center [596, 423] width 54 height 16
type input "********"
click at [610, 432] on input "text" at bounding box center [708, 442] width 337 height 33
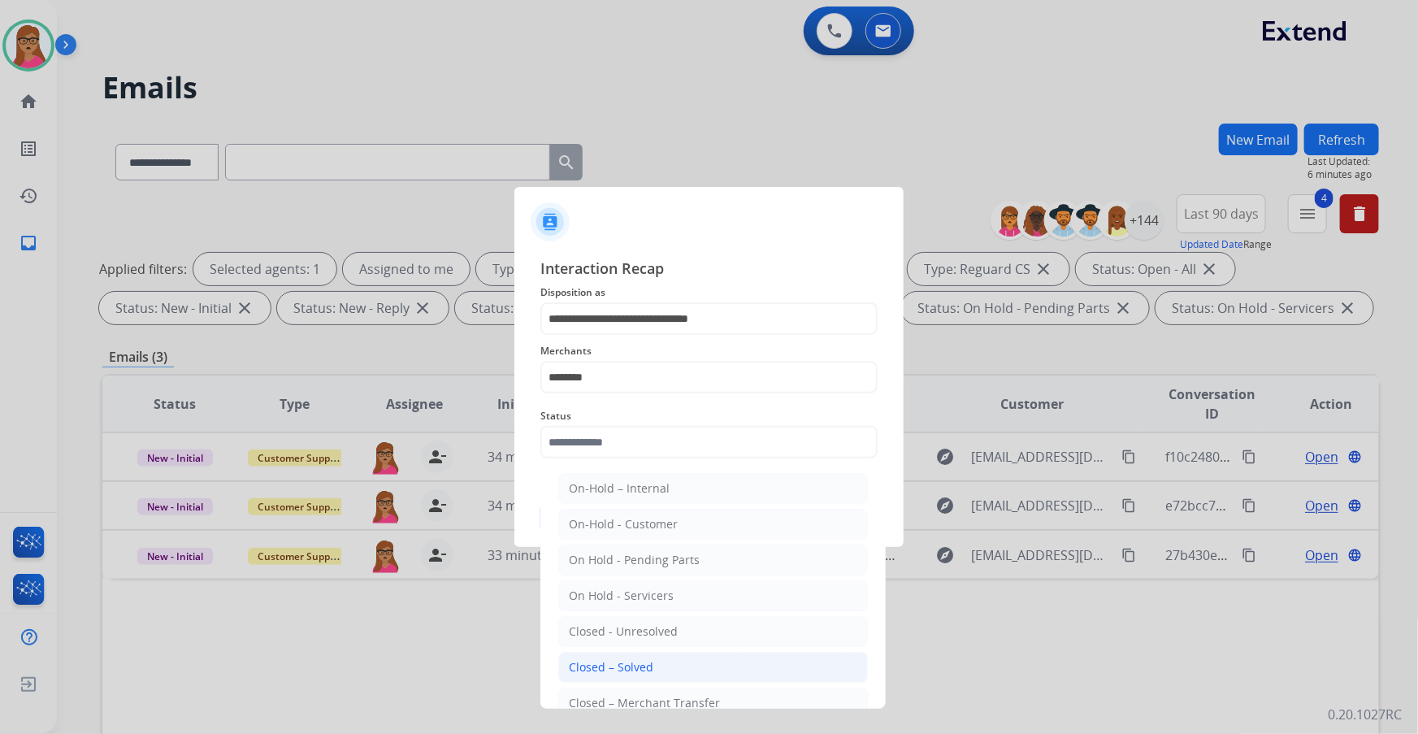
click at [614, 432] on div "Closed – Solved" at bounding box center [611, 667] width 85 height 16
type input "**********"
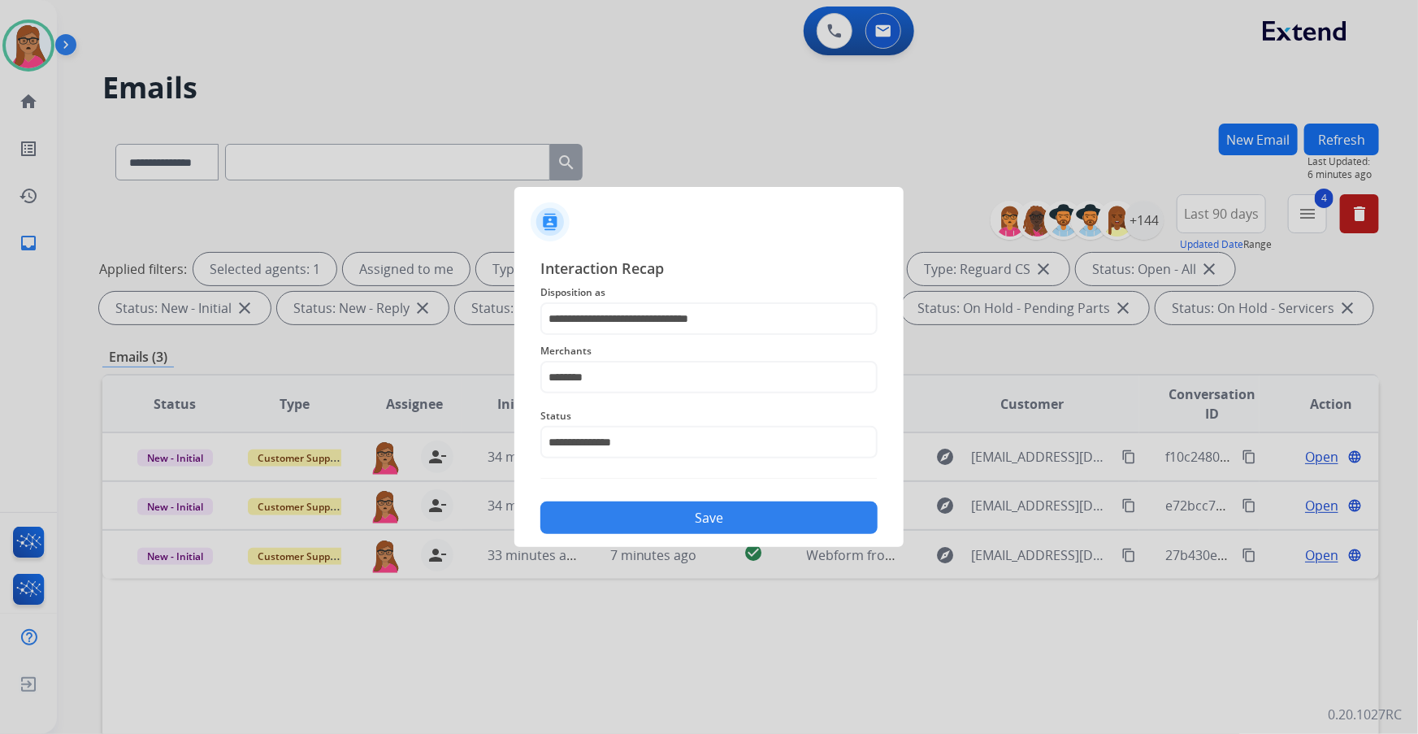
click at [689, 432] on button "Save" at bounding box center [708, 517] width 337 height 33
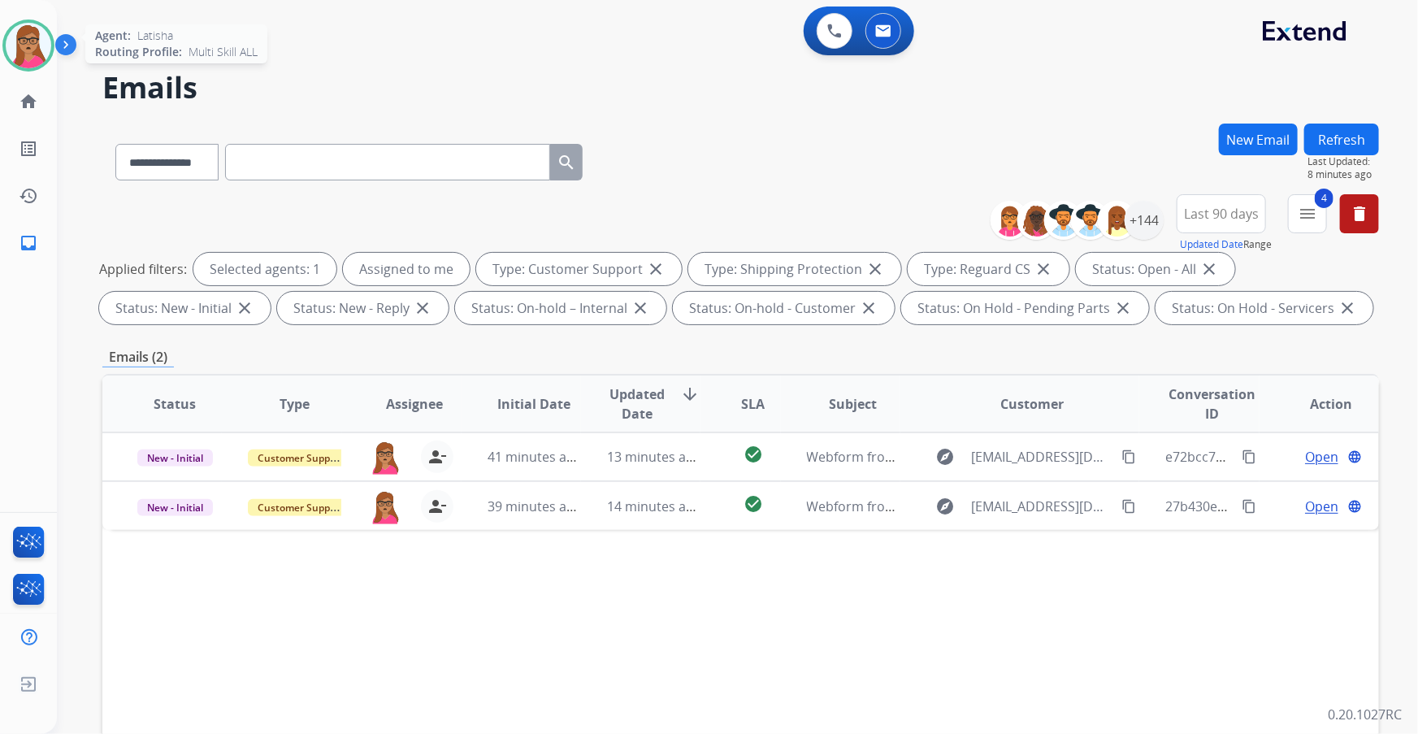
click at [43, 48] on img at bounding box center [29, 46] width 46 height 46
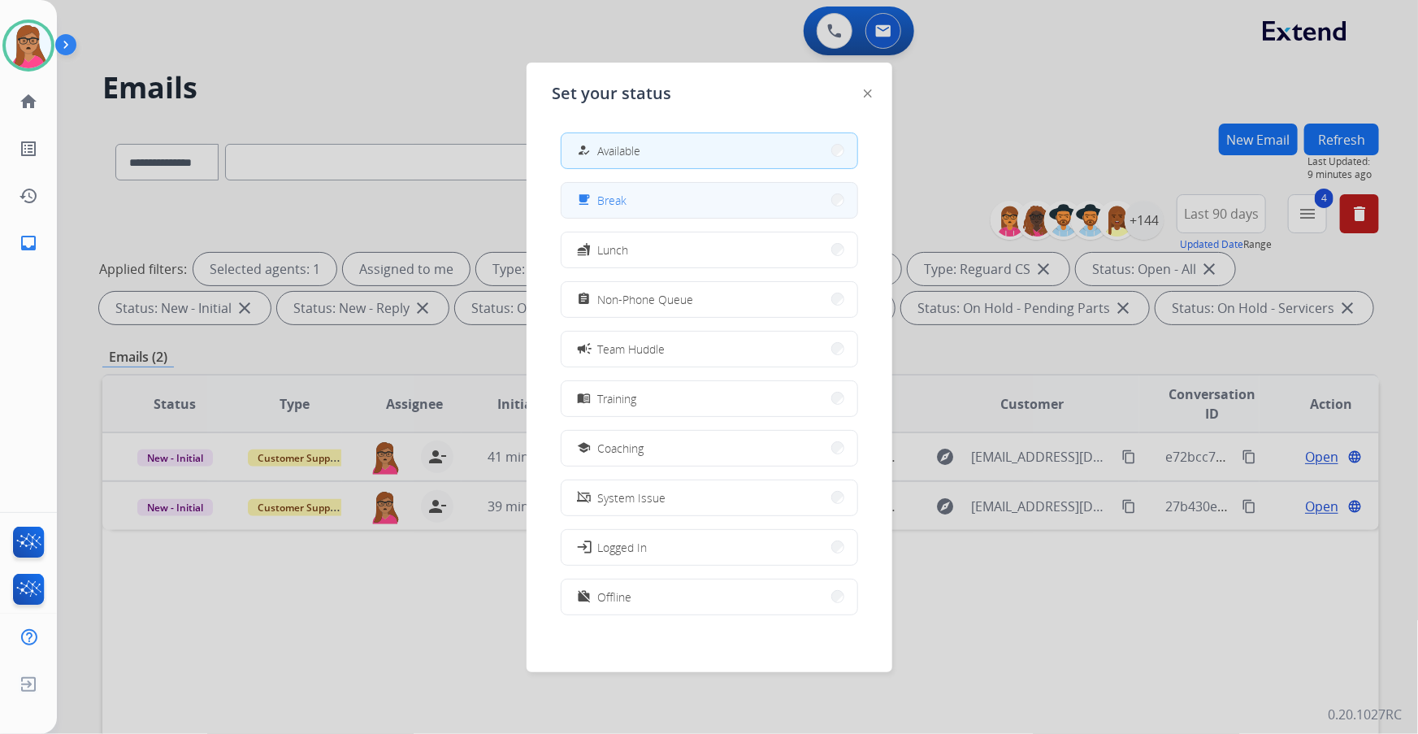
click at [688, 205] on button "free_breakfast Break" at bounding box center [710, 200] width 296 height 35
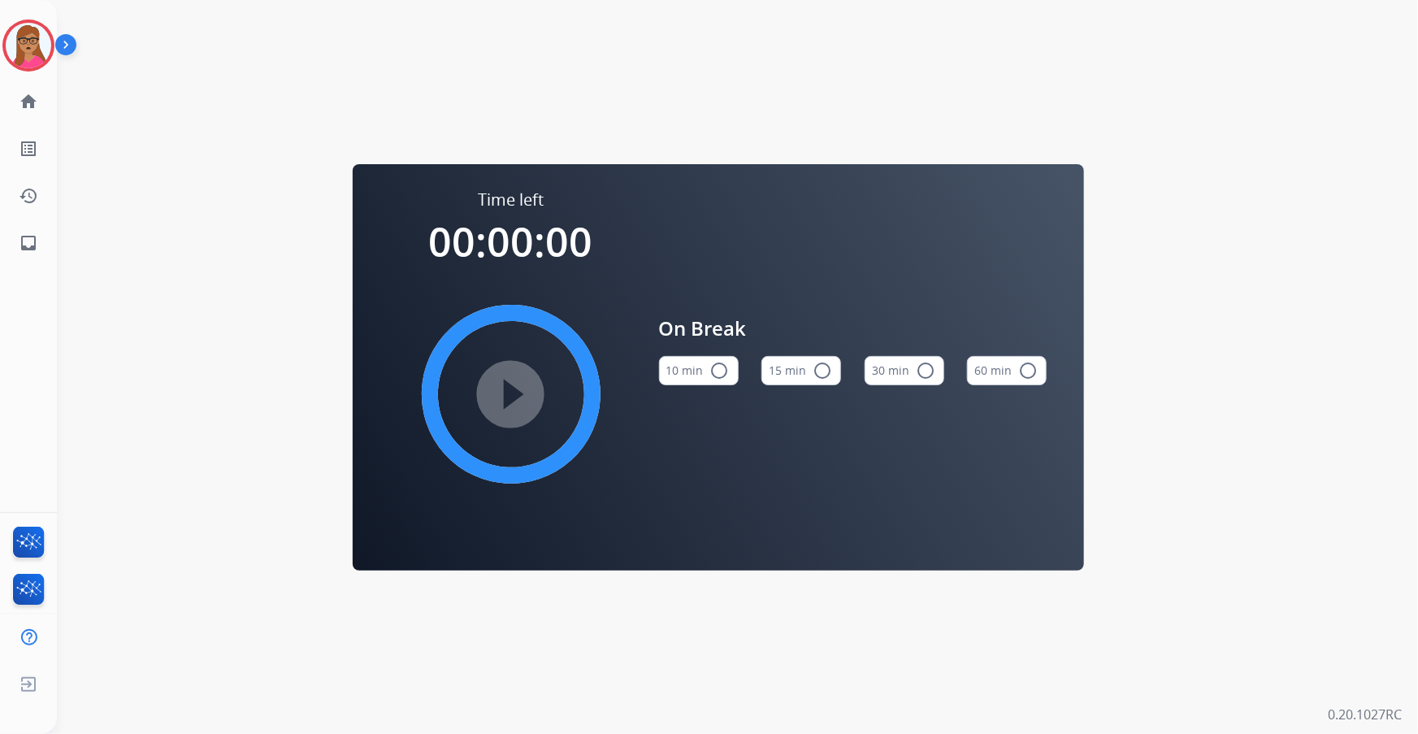
click at [813, 367] on mat-icon "radio_button_unchecked" at bounding box center [823, 371] width 20 height 20
click at [509, 390] on mat-icon "play_circle_filled" at bounding box center [511, 394] width 20 height 20
click at [25, 41] on img at bounding box center [29, 46] width 46 height 46
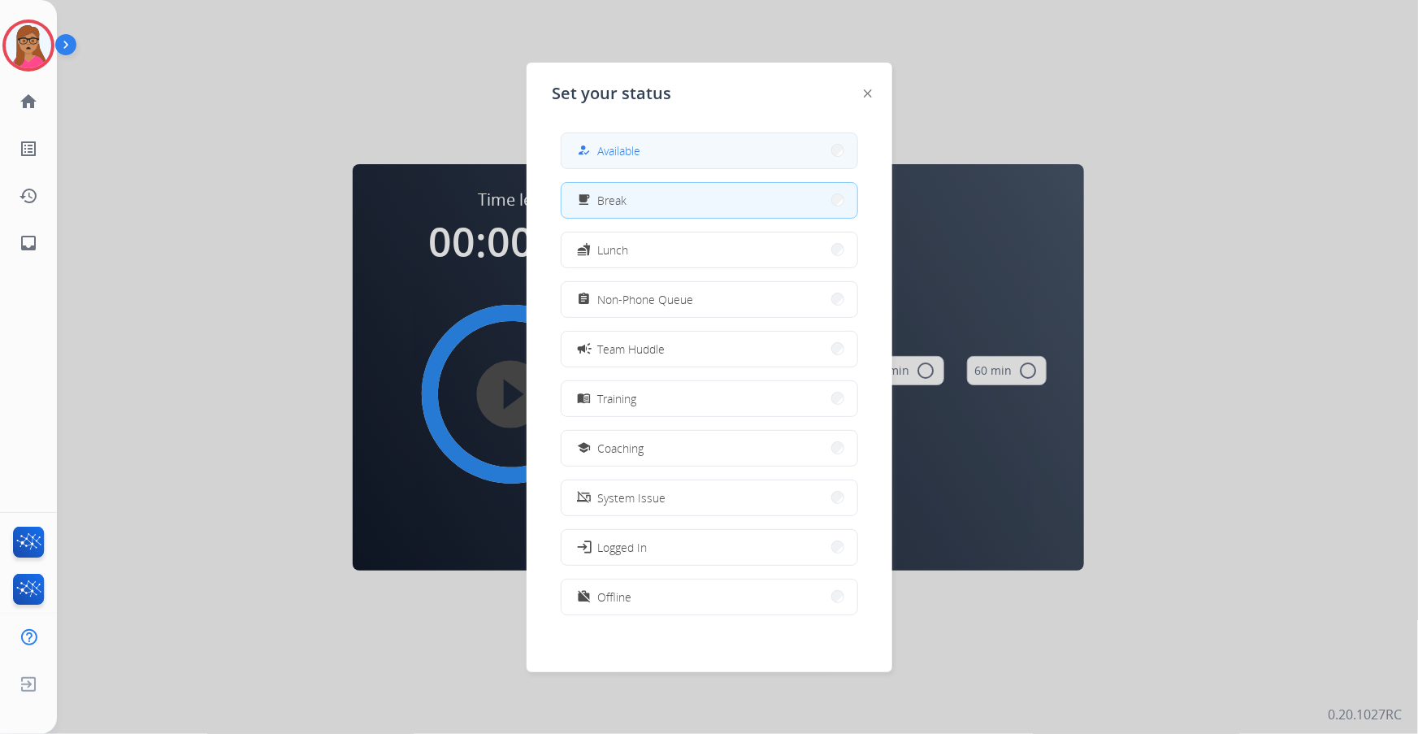
click at [700, 139] on button "how_to_reg Available" at bounding box center [710, 150] width 296 height 35
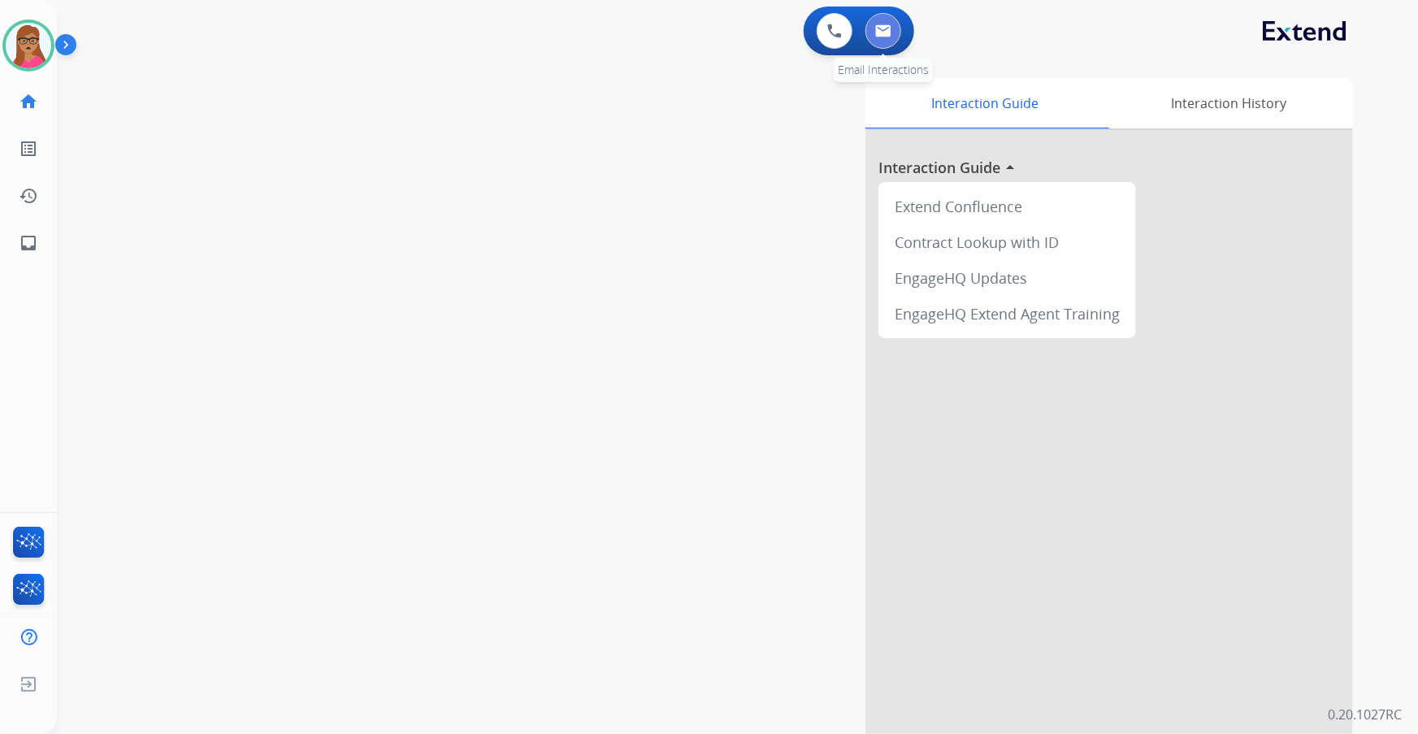
click at [891, 33] on img at bounding box center [883, 30] width 16 height 13
select select "**********"
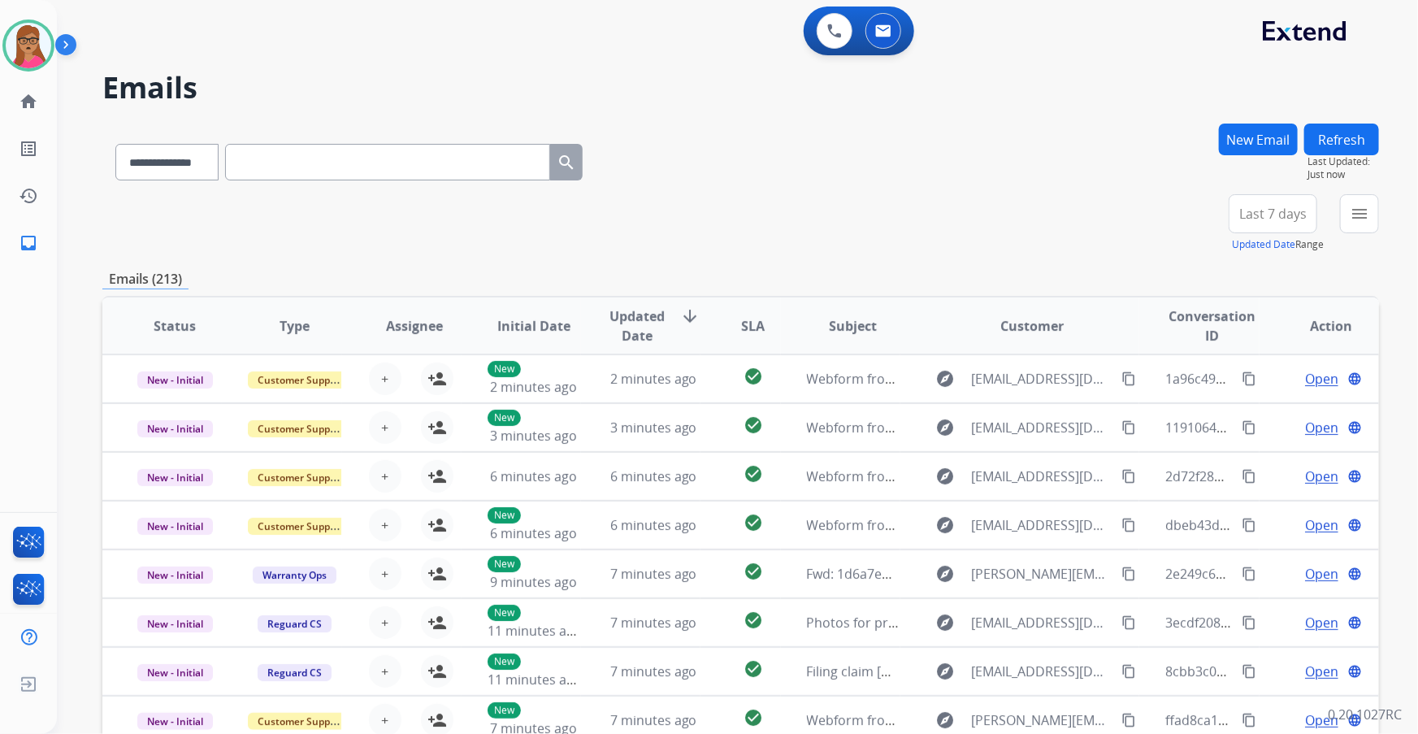
click at [944, 211] on span "Last 7 days" at bounding box center [1272, 213] width 67 height 7
click at [944, 401] on div "Last 90 days" at bounding box center [1267, 411] width 89 height 24
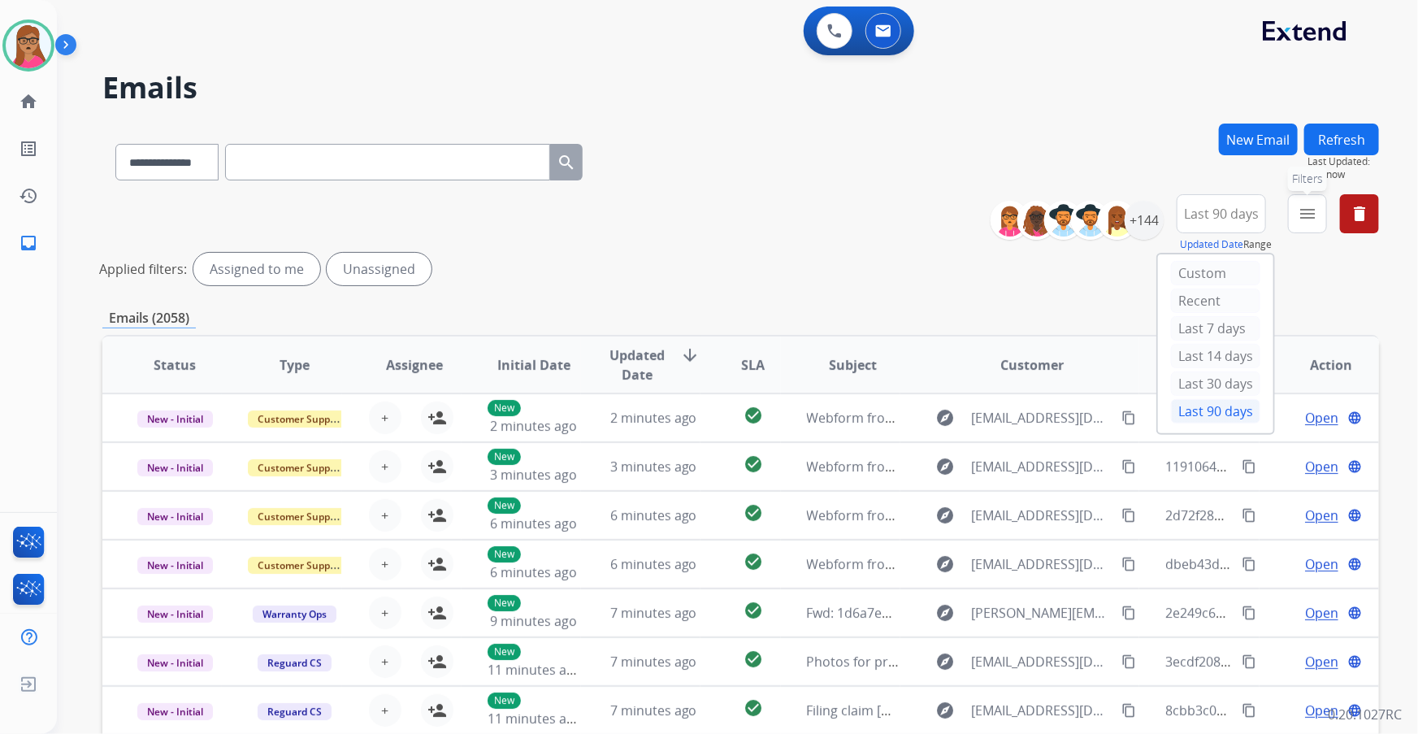
click at [944, 209] on mat-icon "menu" at bounding box center [1308, 214] width 20 height 20
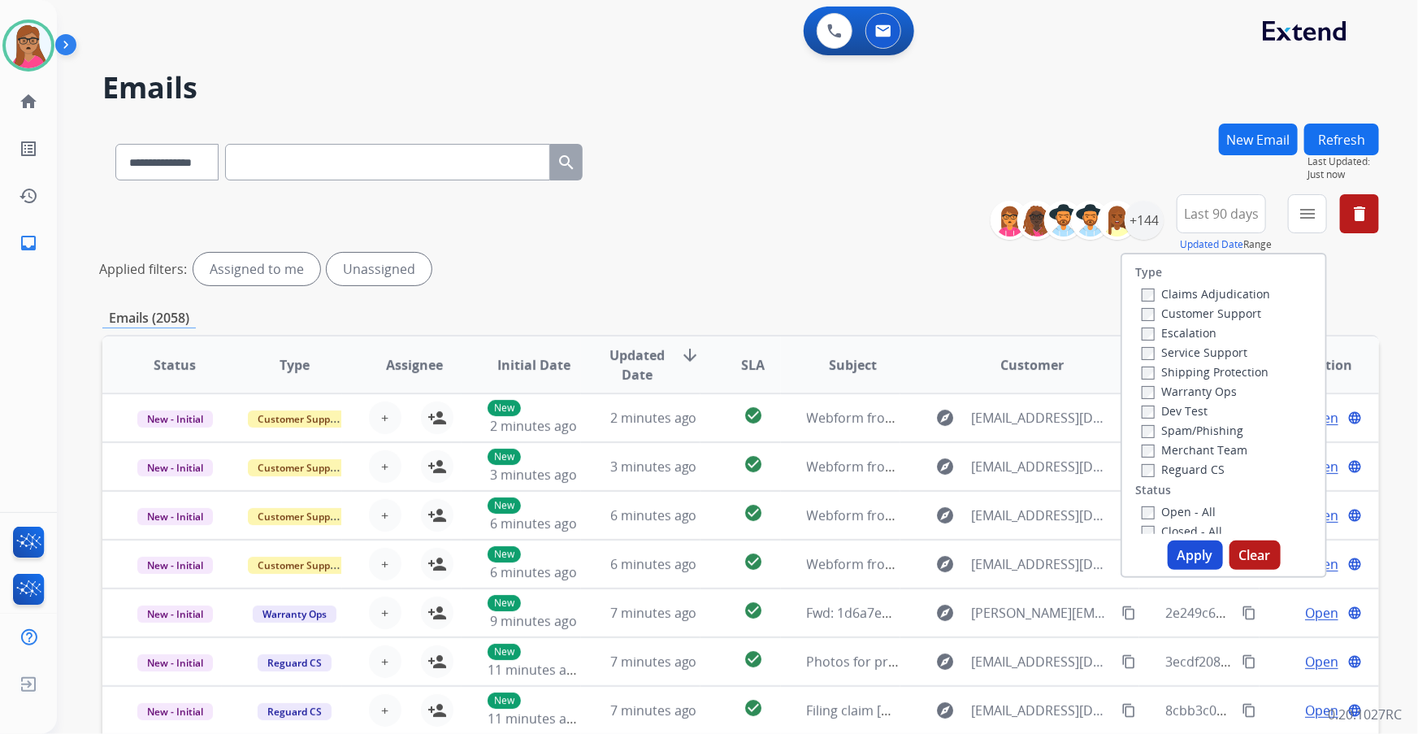
click at [944, 315] on label "Customer Support" at bounding box center [1201, 313] width 119 height 15
click at [944, 367] on label "Shipping Protection" at bounding box center [1205, 371] width 127 height 15
click at [944, 432] on label "Reguard CS" at bounding box center [1183, 469] width 83 height 15
click at [944, 432] on button "Apply" at bounding box center [1195, 554] width 55 height 29
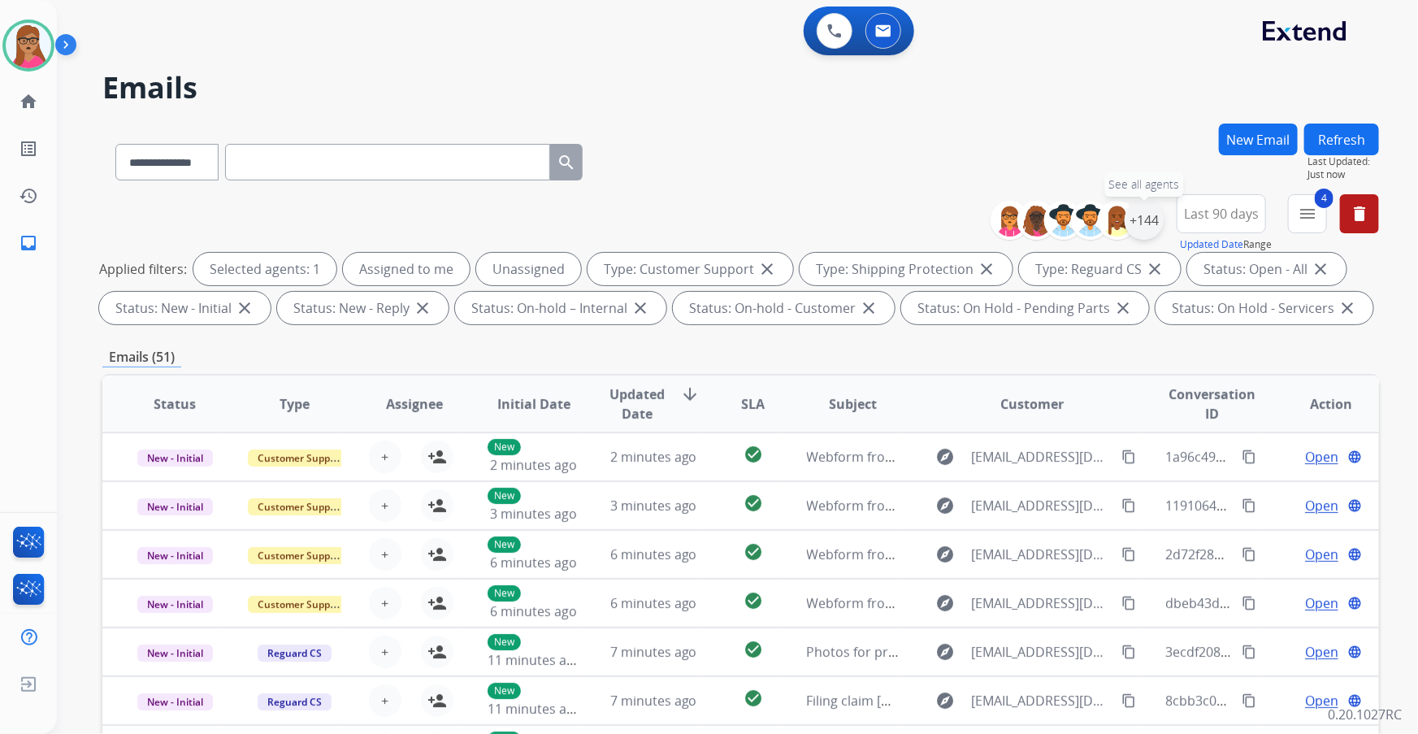
click at [944, 226] on div "+144" at bounding box center [1144, 220] width 39 height 39
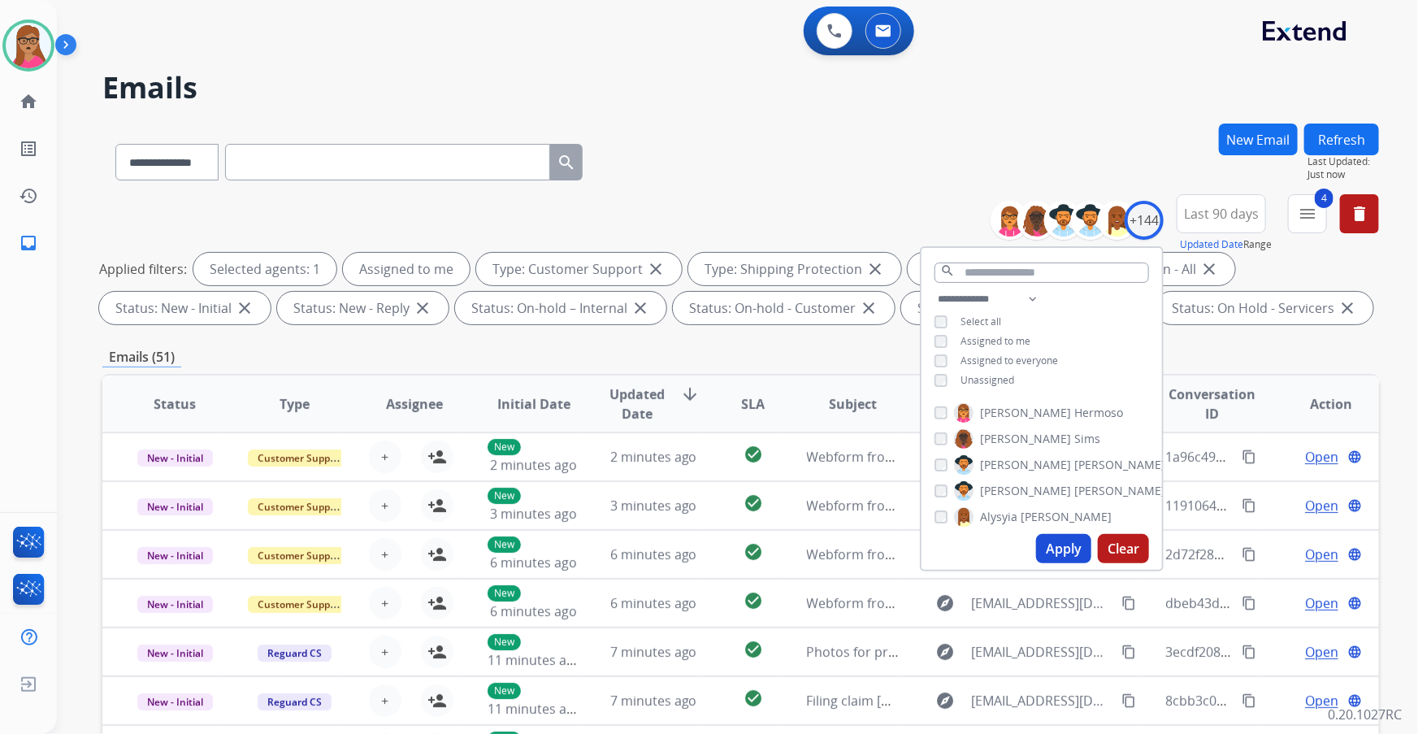
click at [944, 432] on button "Apply" at bounding box center [1063, 548] width 55 height 29
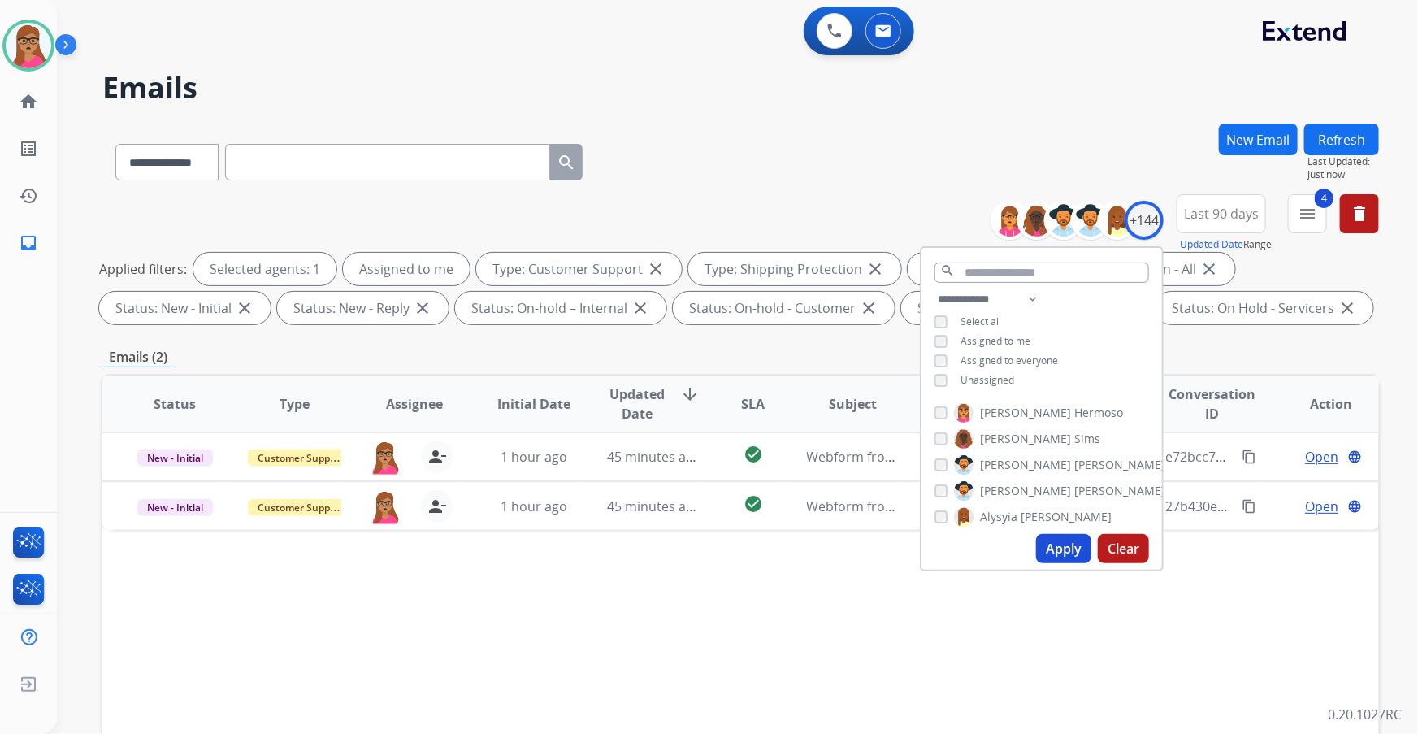
click at [788, 432] on div "Status Type Assignee Initial Date Updated Date arrow_downward SLA Subject Custo…" at bounding box center [740, 646] width 1277 height 545
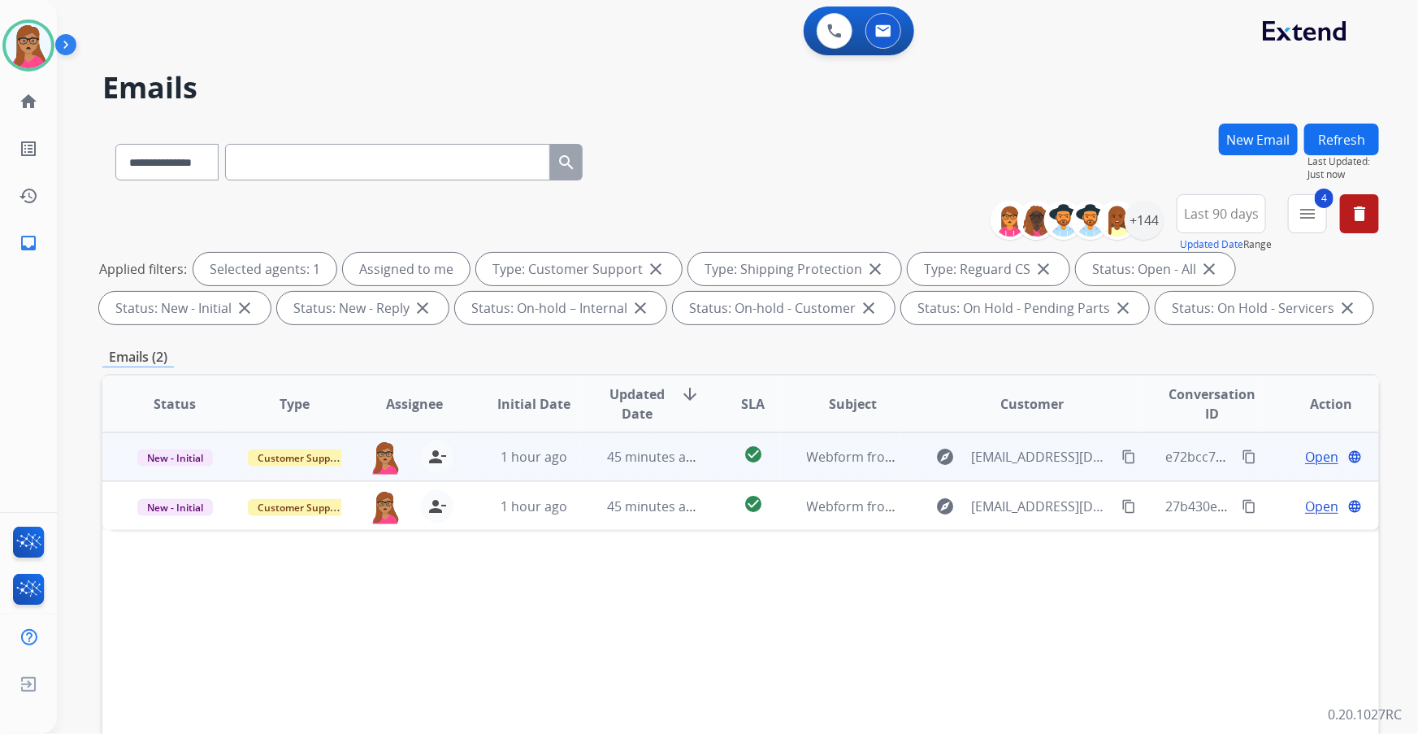
click at [944, 432] on span "Open" at bounding box center [1321, 457] width 33 height 20
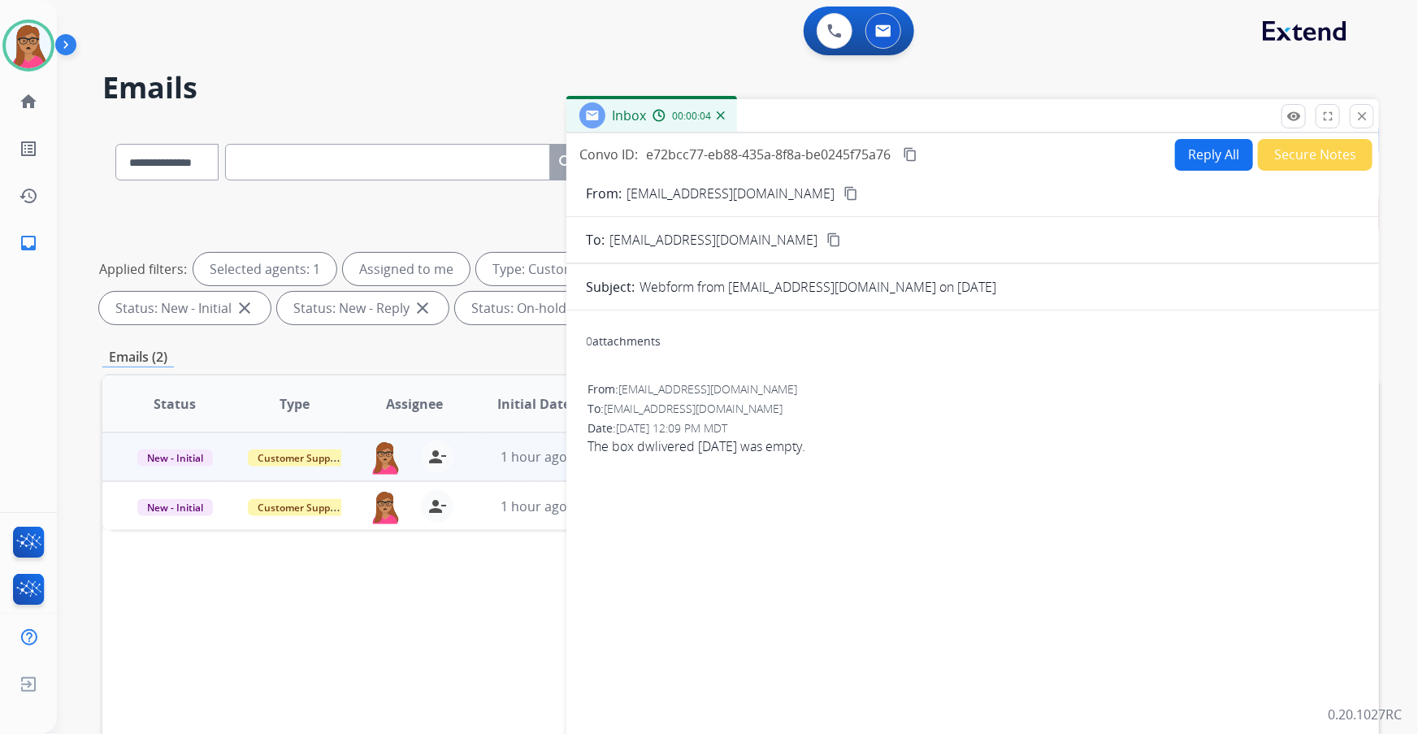
drag, startPoint x: 796, startPoint y: 193, endPoint x: 795, endPoint y: 152, distance: 41.5
click at [844, 187] on mat-icon "content_copy" at bounding box center [851, 193] width 15 height 15
click at [944, 150] on button "Reply All" at bounding box center [1214, 155] width 78 height 32
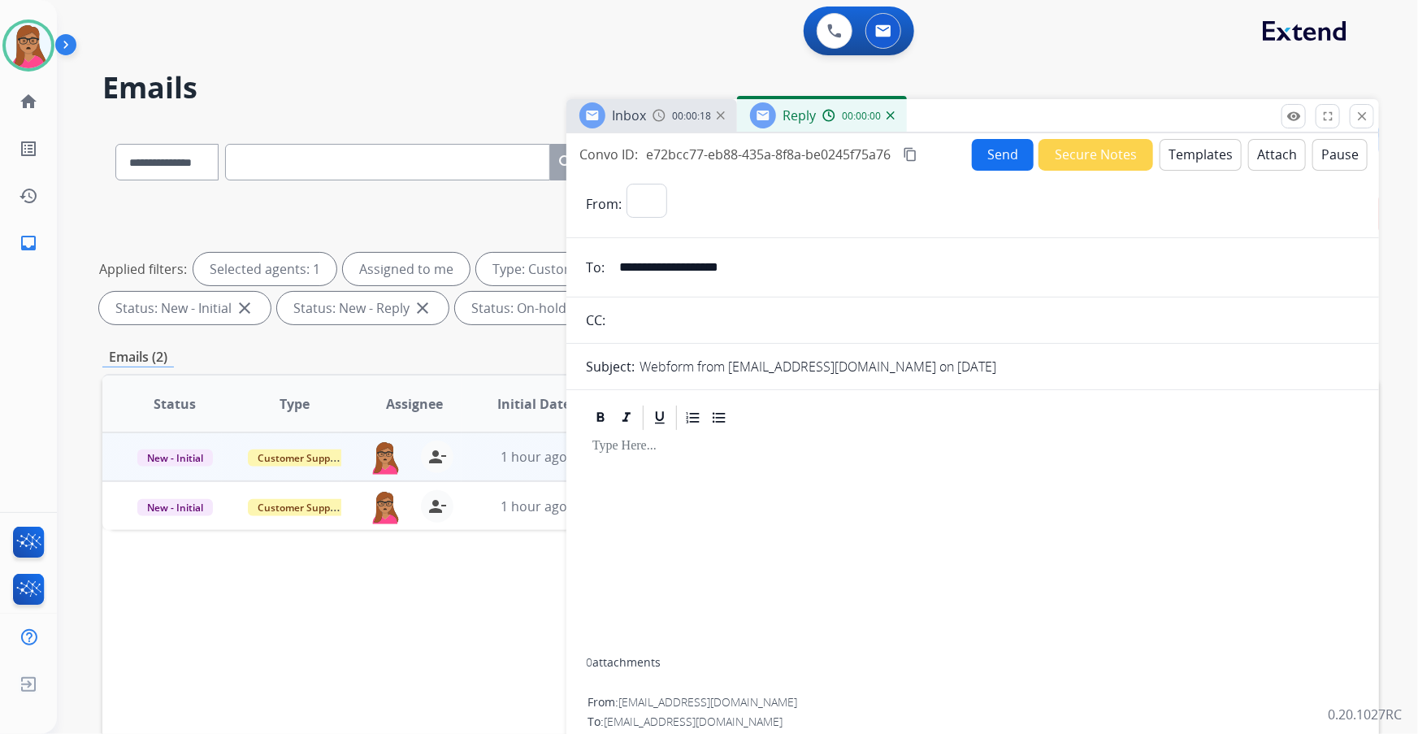
select select "**********"
click at [944, 151] on button "Templates" at bounding box center [1201, 155] width 82 height 32
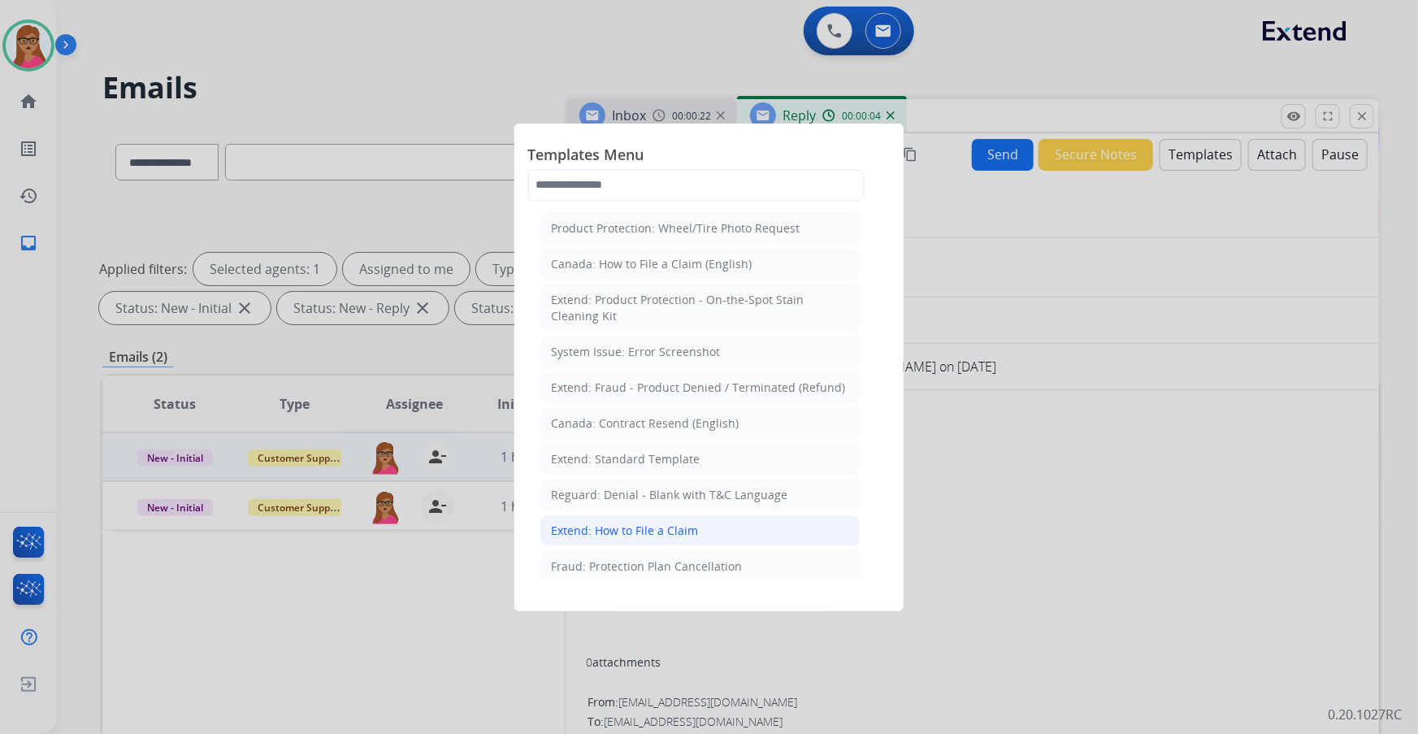
click at [639, 432] on div "Extend: How to File a Claim" at bounding box center [624, 531] width 147 height 16
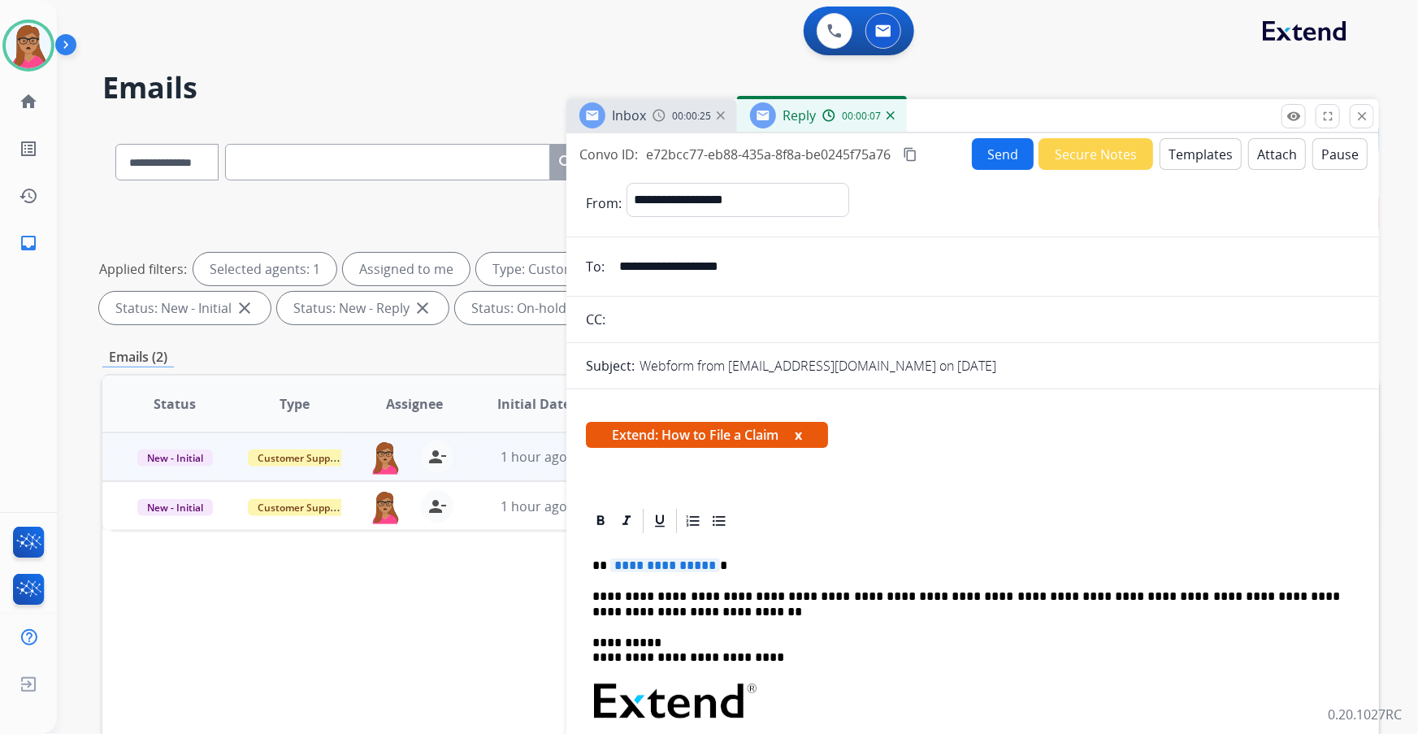
click at [685, 432] on span "**********" at bounding box center [665, 565] width 110 height 14
click at [906, 153] on mat-icon "content_copy" at bounding box center [910, 154] width 15 height 15
click at [913, 150] on mat-icon "content_copy" at bounding box center [910, 154] width 15 height 15
click at [944, 156] on button "Send" at bounding box center [1003, 154] width 62 height 32
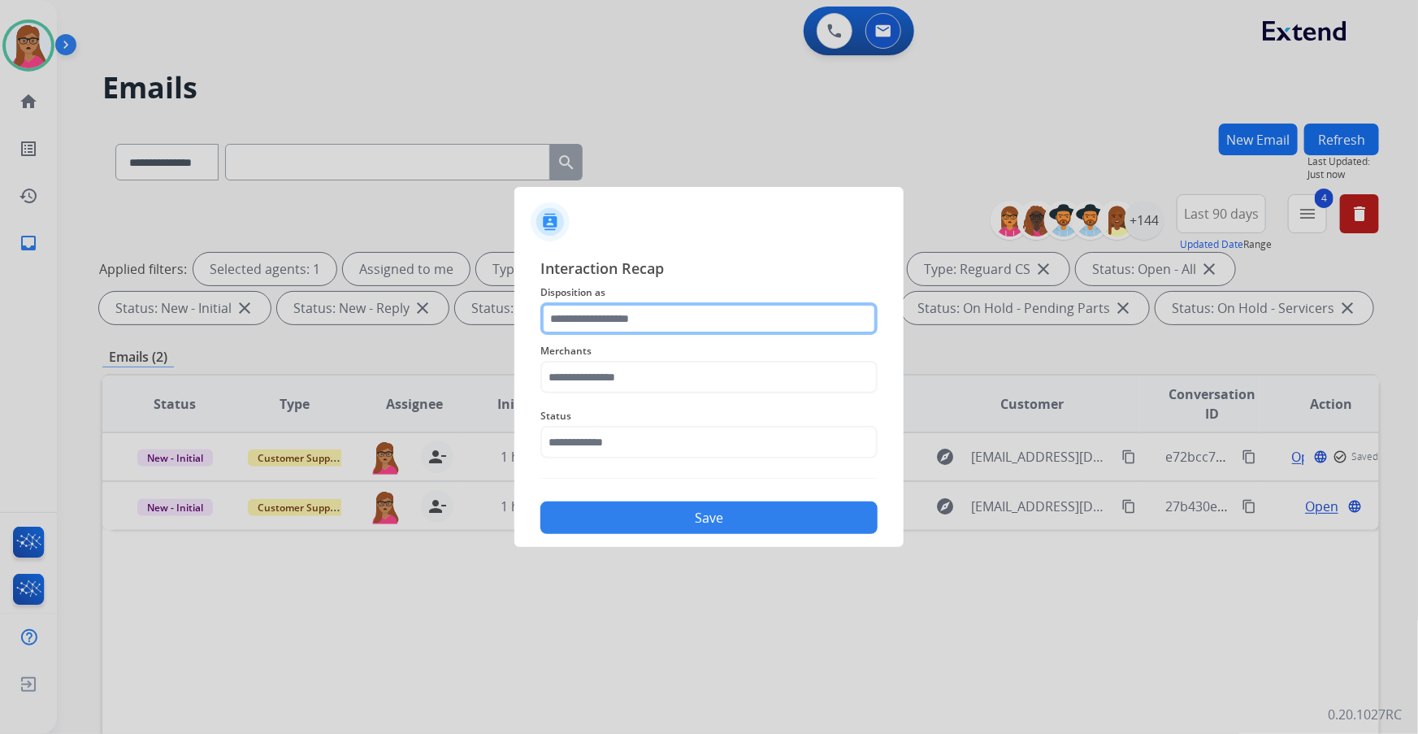
click at [618, 324] on input "text" at bounding box center [708, 318] width 337 height 33
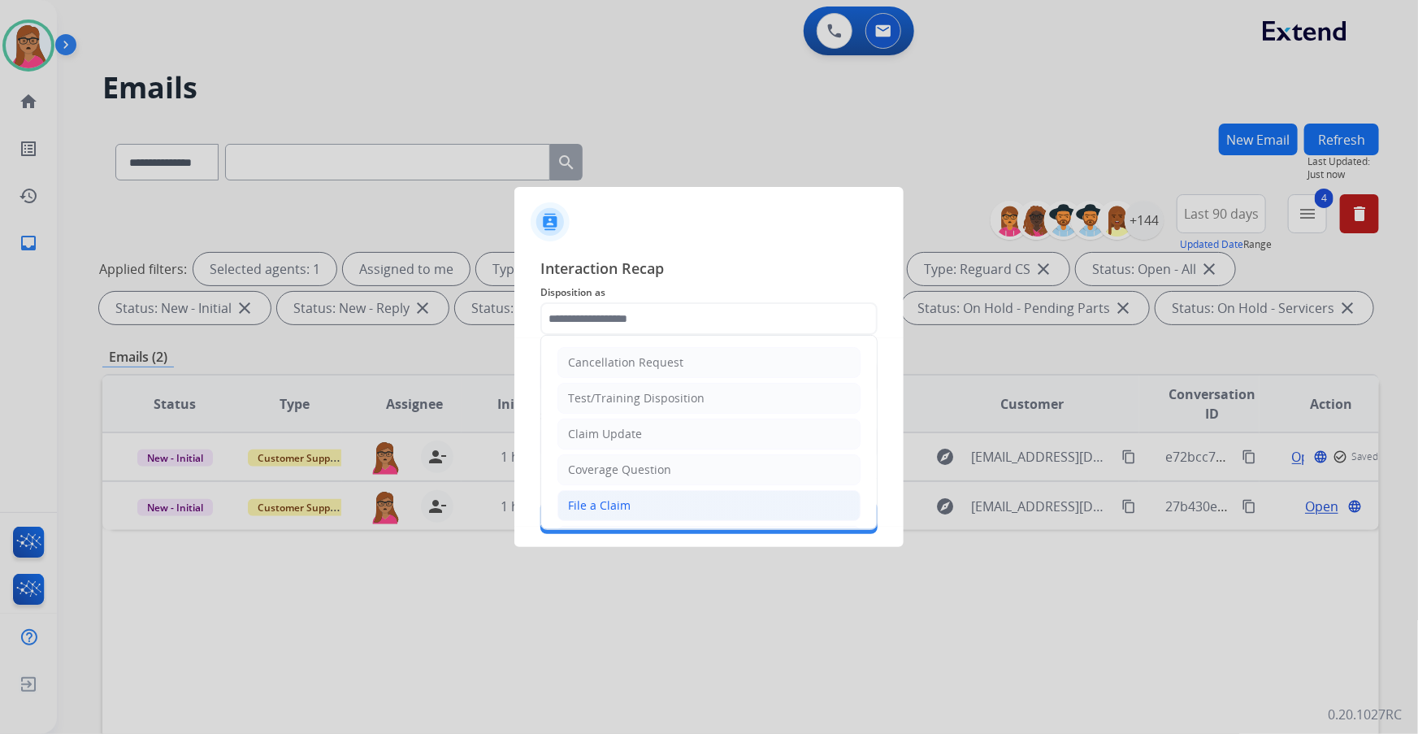
click at [593, 432] on div "File a Claim" at bounding box center [599, 505] width 63 height 16
type input "**********"
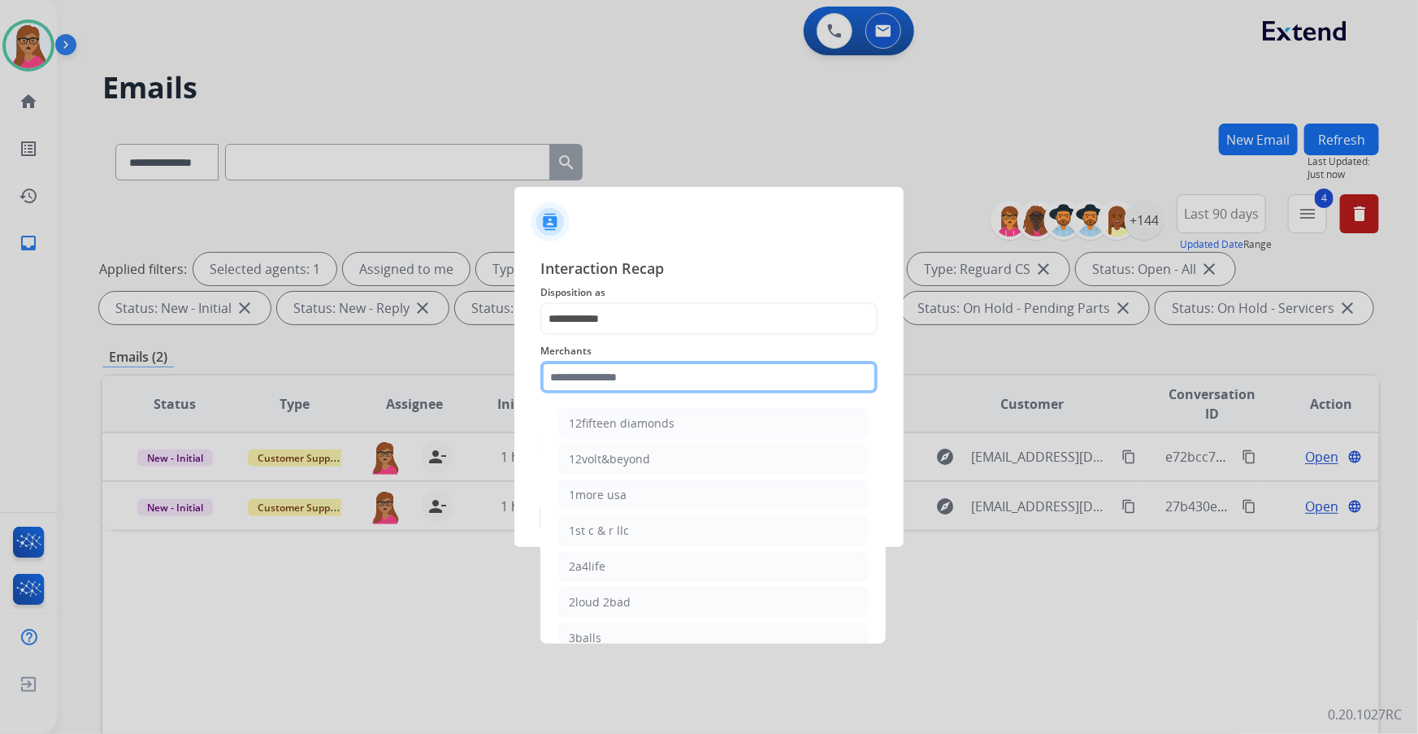
click at [645, 387] on input "text" at bounding box center [708, 377] width 337 height 33
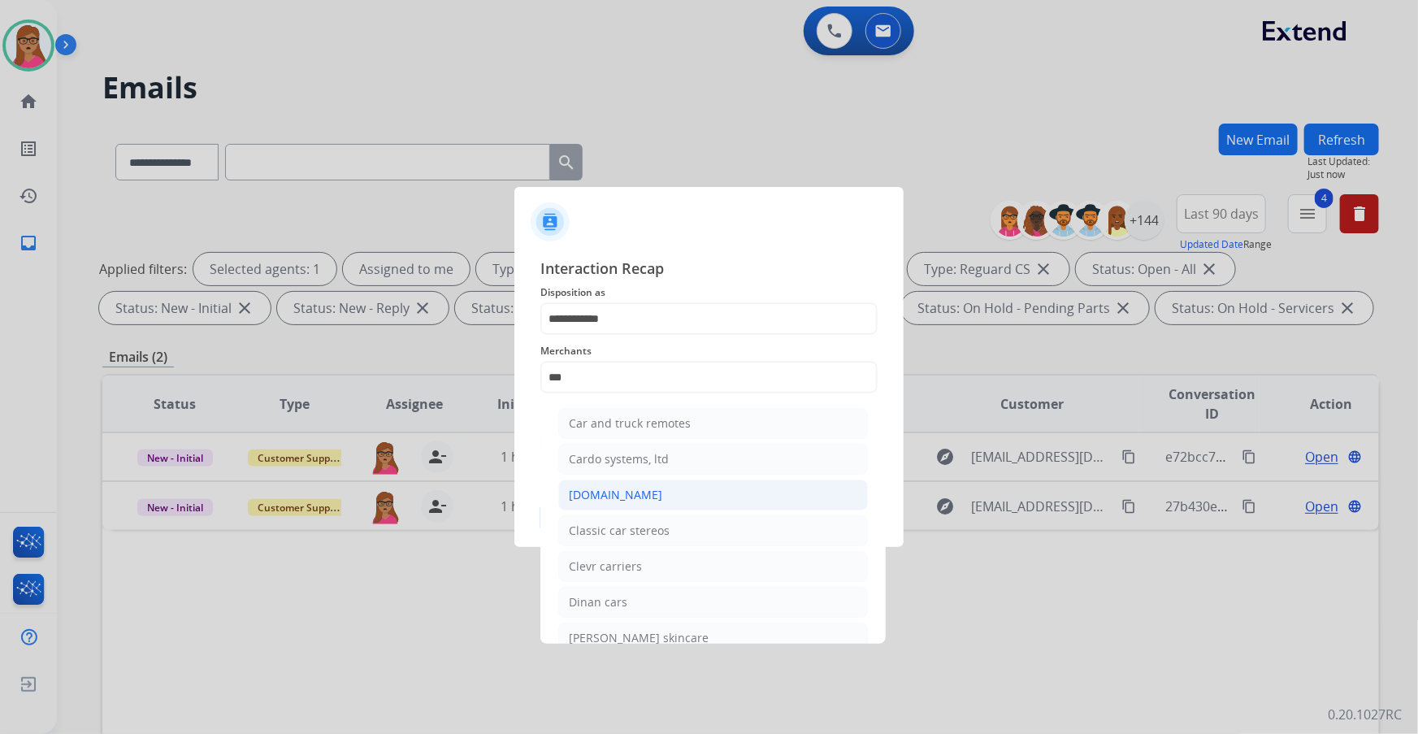
click at [632, 432] on div "[DOMAIN_NAME]" at bounding box center [615, 495] width 93 height 16
type input "**********"
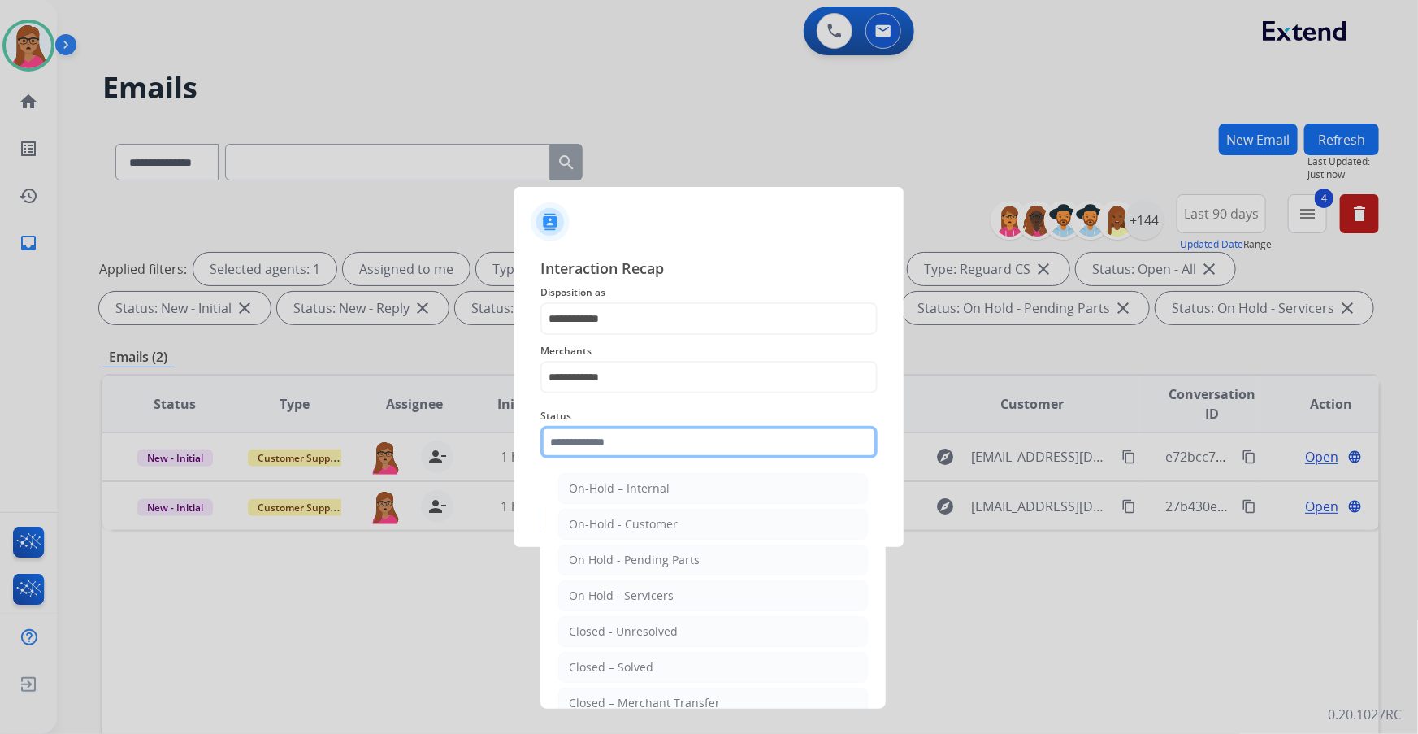
click at [599, 429] on input "text" at bounding box center [708, 442] width 337 height 33
drag, startPoint x: 614, startPoint y: 665, endPoint x: 659, endPoint y: 542, distance: 130.9
click at [612, 432] on div "Closed – Solved" at bounding box center [611, 667] width 85 height 16
type input "**********"
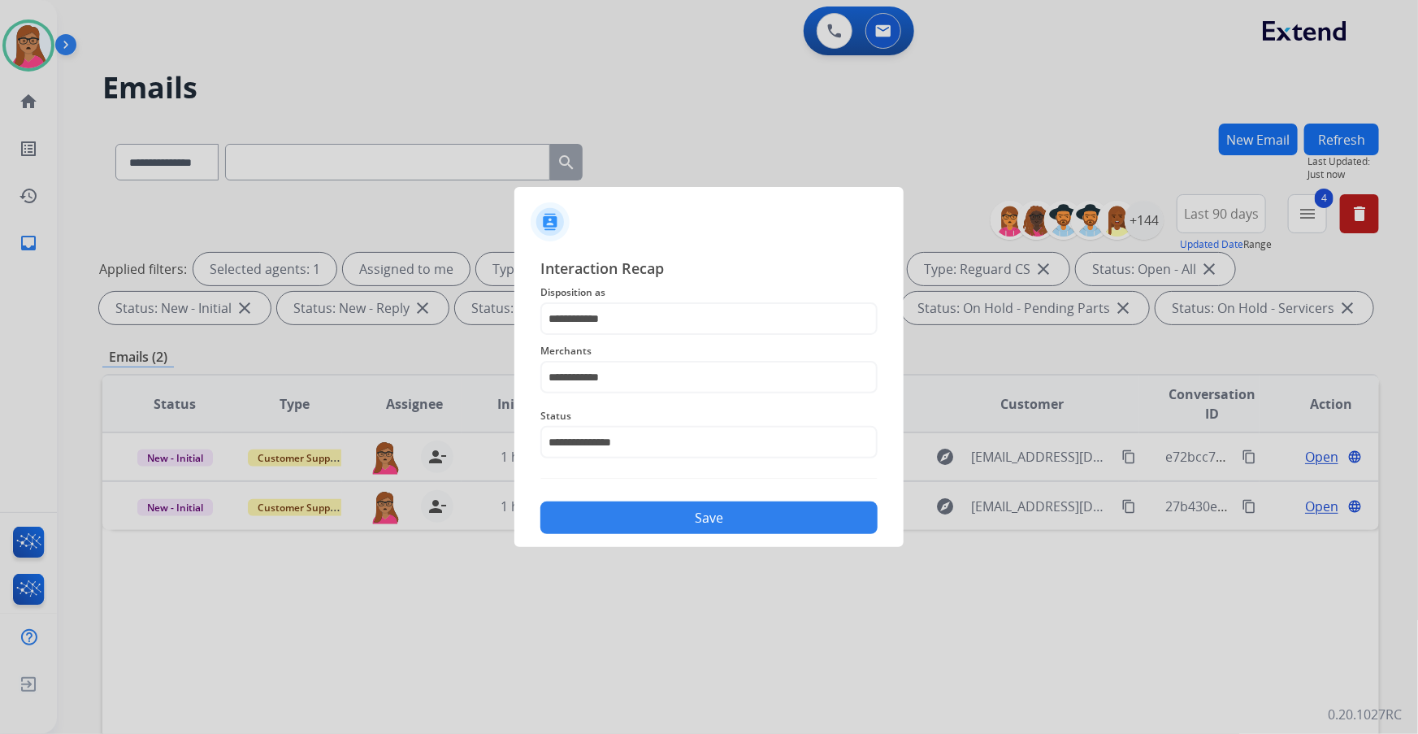
click at [683, 432] on button "Save" at bounding box center [708, 517] width 337 height 33
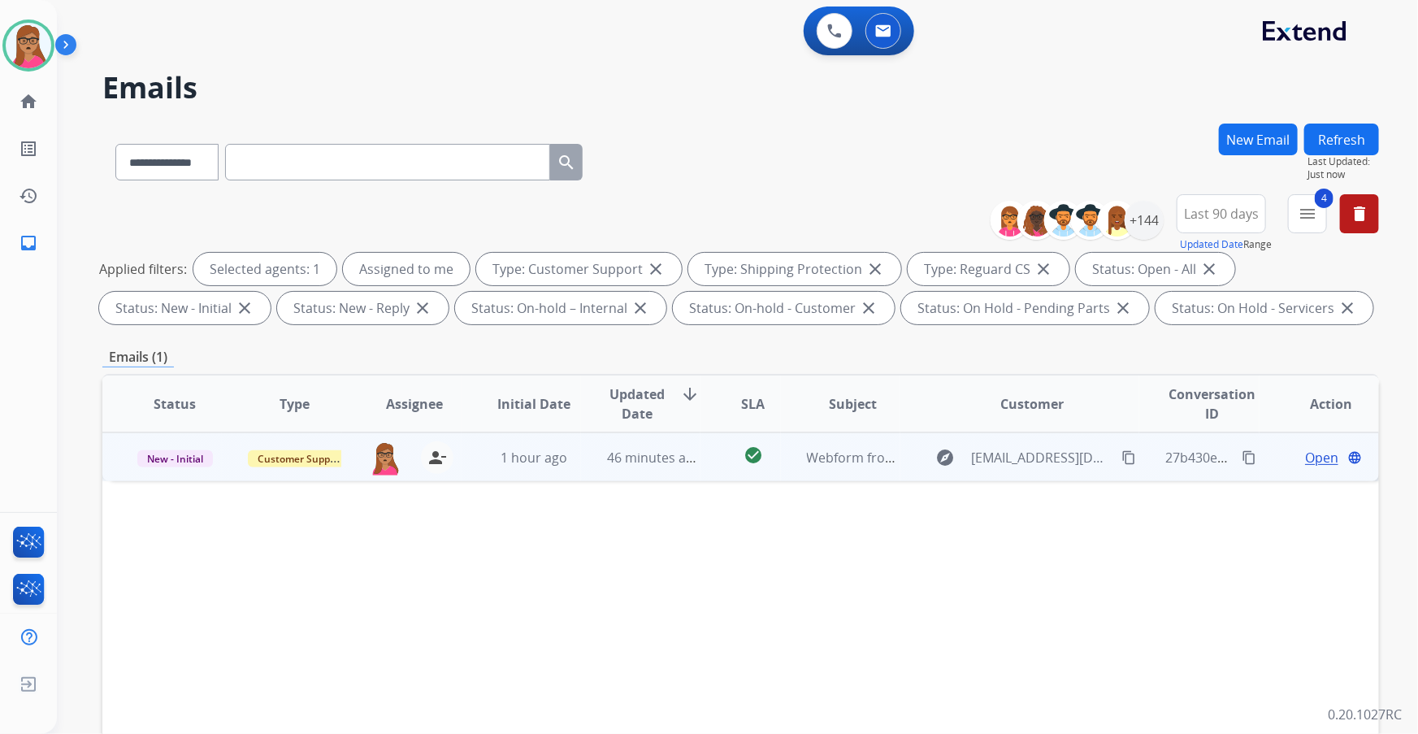
click at [944, 432] on span "Open" at bounding box center [1321, 458] width 33 height 20
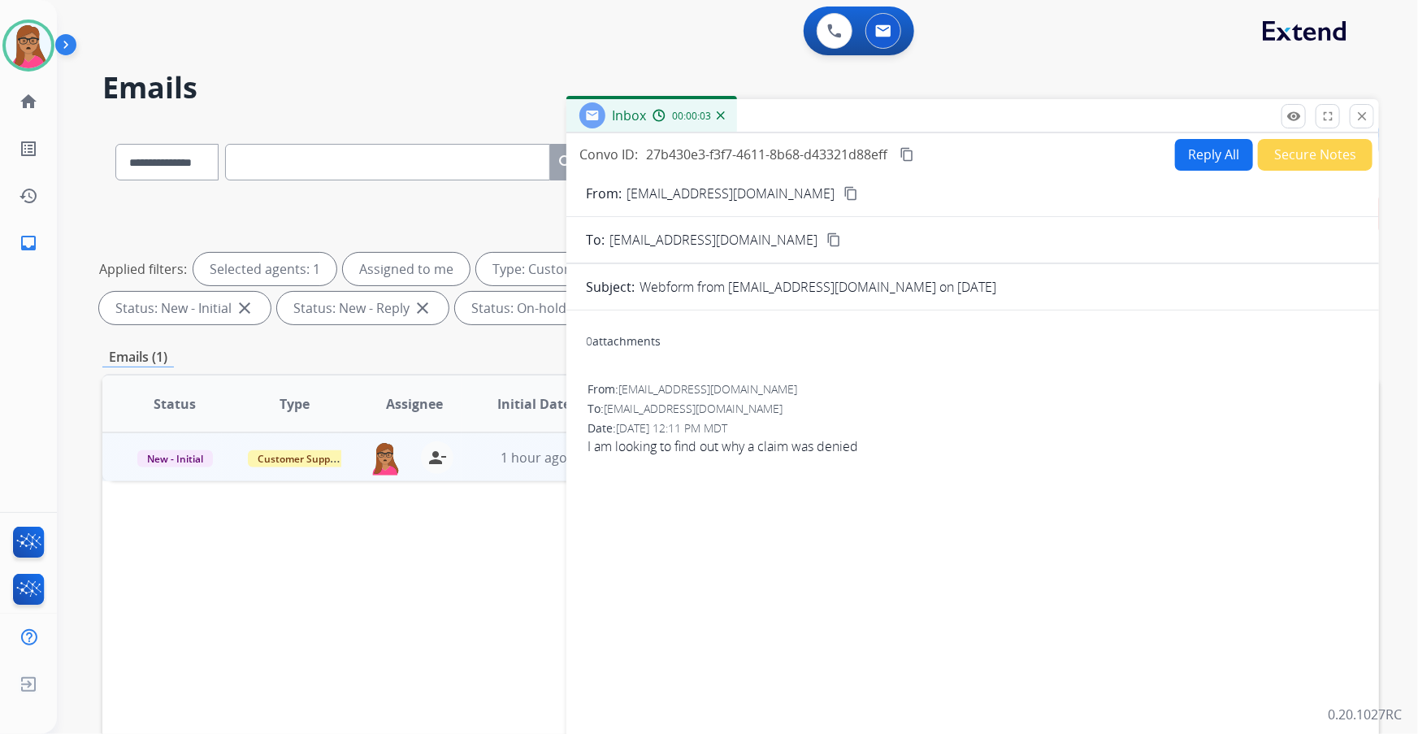
click at [844, 193] on mat-icon "content_copy" at bounding box center [851, 193] width 15 height 15
click at [944, 150] on button "Reply All" at bounding box center [1214, 155] width 78 height 32
select select "**********"
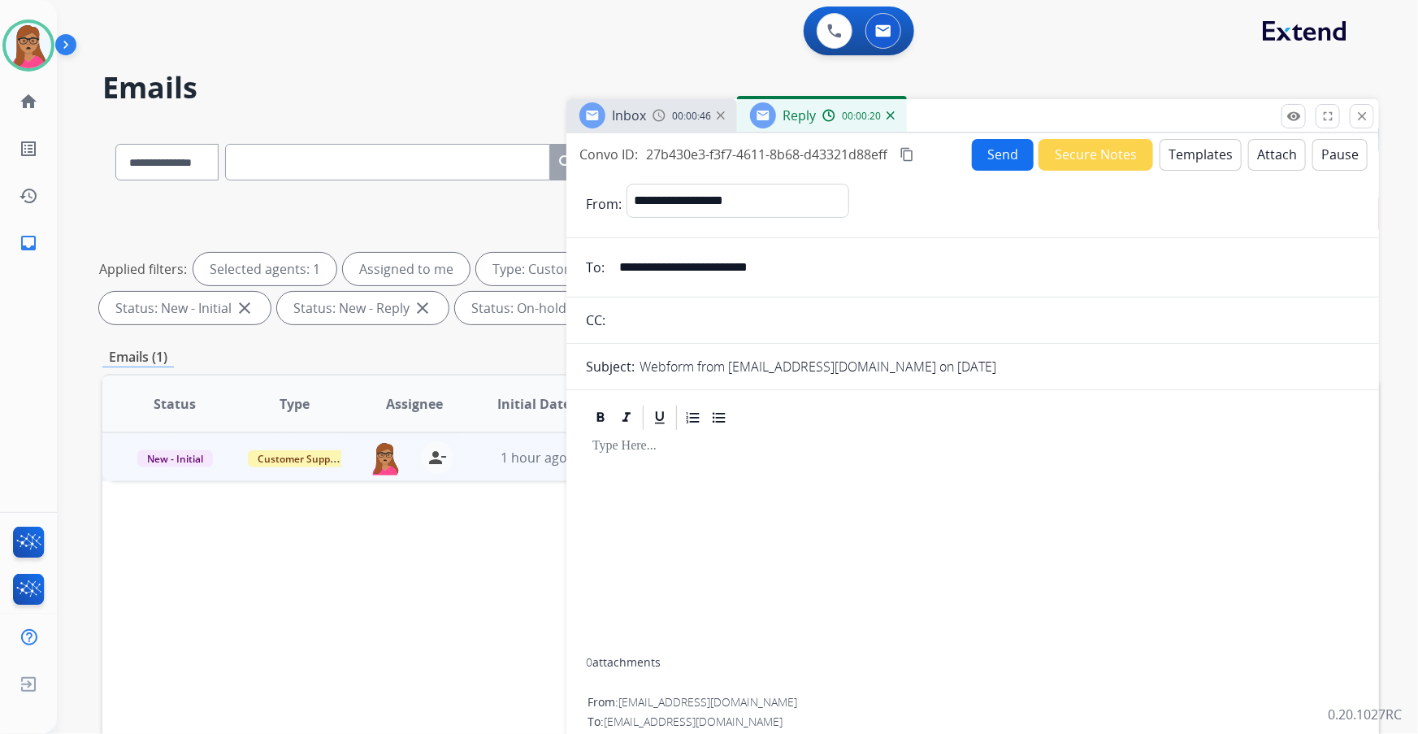
drag, startPoint x: 904, startPoint y: 154, endPoint x: 923, endPoint y: 3, distance: 152.4
click at [904, 153] on mat-icon "content_copy" at bounding box center [907, 154] width 15 height 15
click at [944, 153] on button "Templates" at bounding box center [1201, 155] width 82 height 32
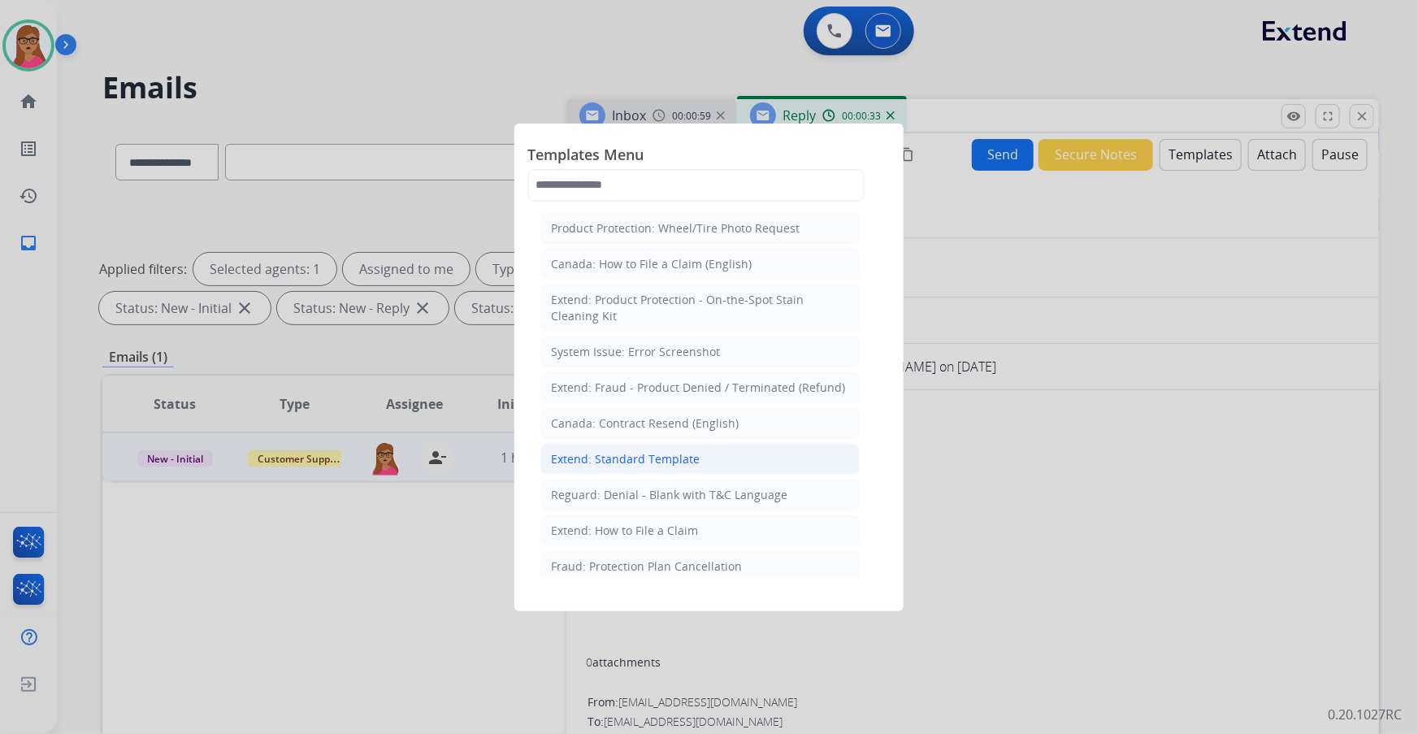
click at [698, 432] on li "Extend: Standard Template" at bounding box center [699, 459] width 319 height 31
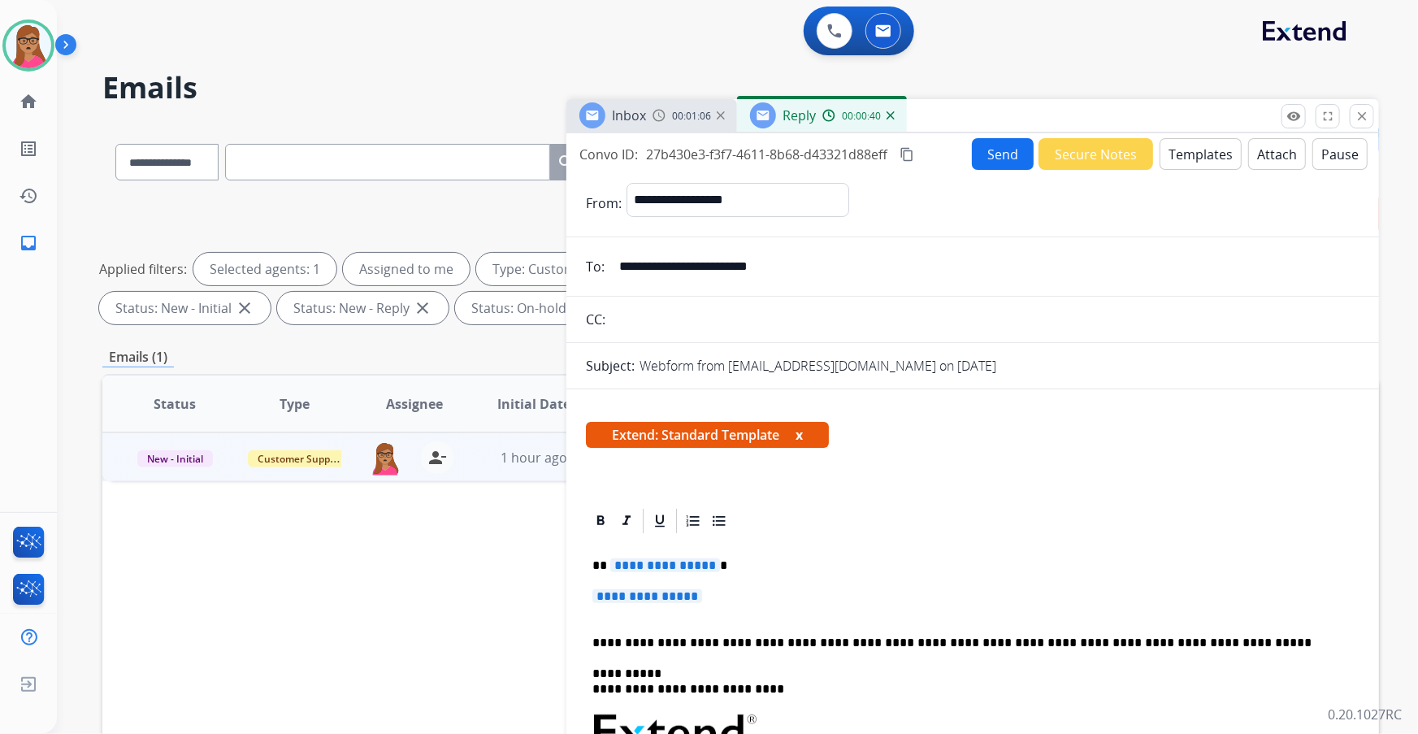
click at [683, 432] on span "**********" at bounding box center [665, 565] width 110 height 14
click at [649, 432] on span "**********" at bounding box center [647, 596] width 110 height 14
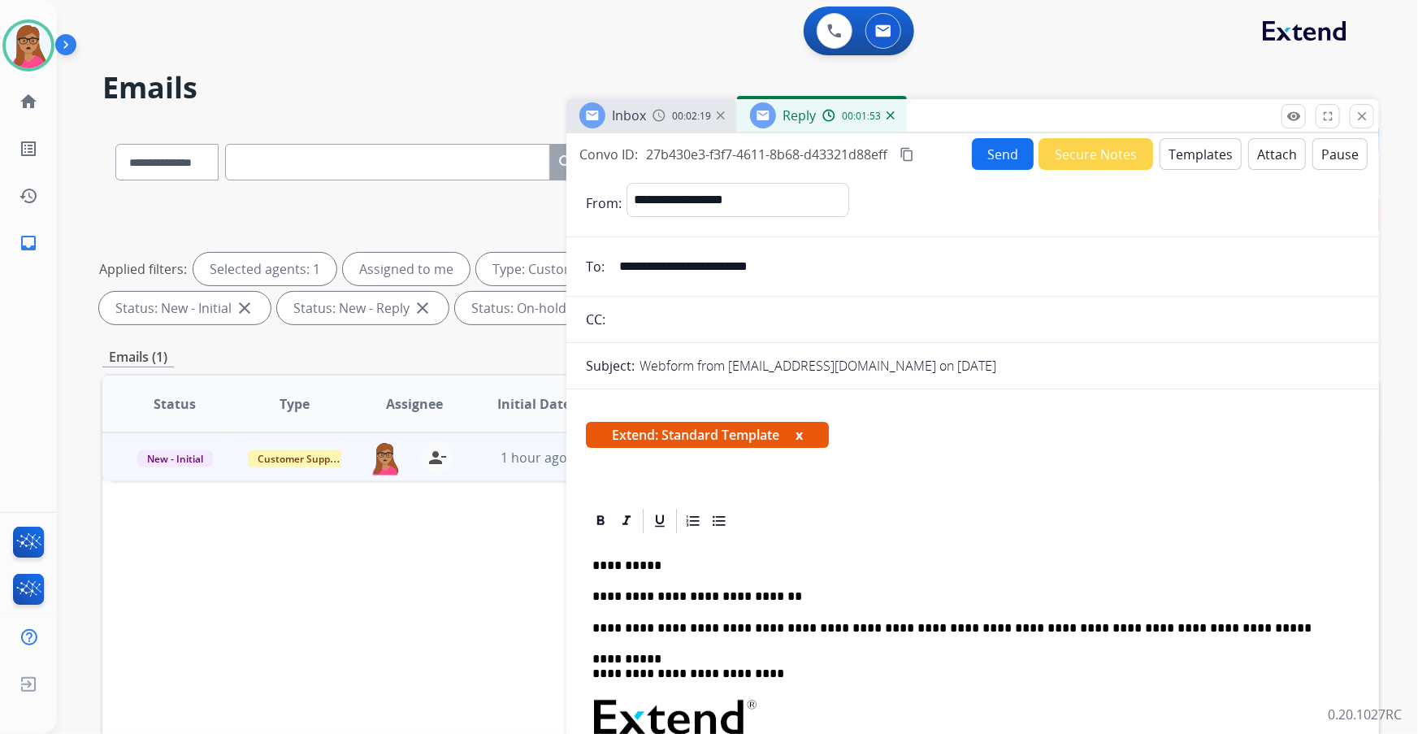
drag, startPoint x: 912, startPoint y: 151, endPoint x: 929, endPoint y: 102, distance: 51.7
click at [916, 138] on div "Convo ID: 27b430e3-f3f7-4611-8b68-d43321d88eff content_copy Send Secure Notes T…" at bounding box center [972, 154] width 813 height 32
click at [784, 432] on p "**********" at bounding box center [966, 596] width 749 height 15
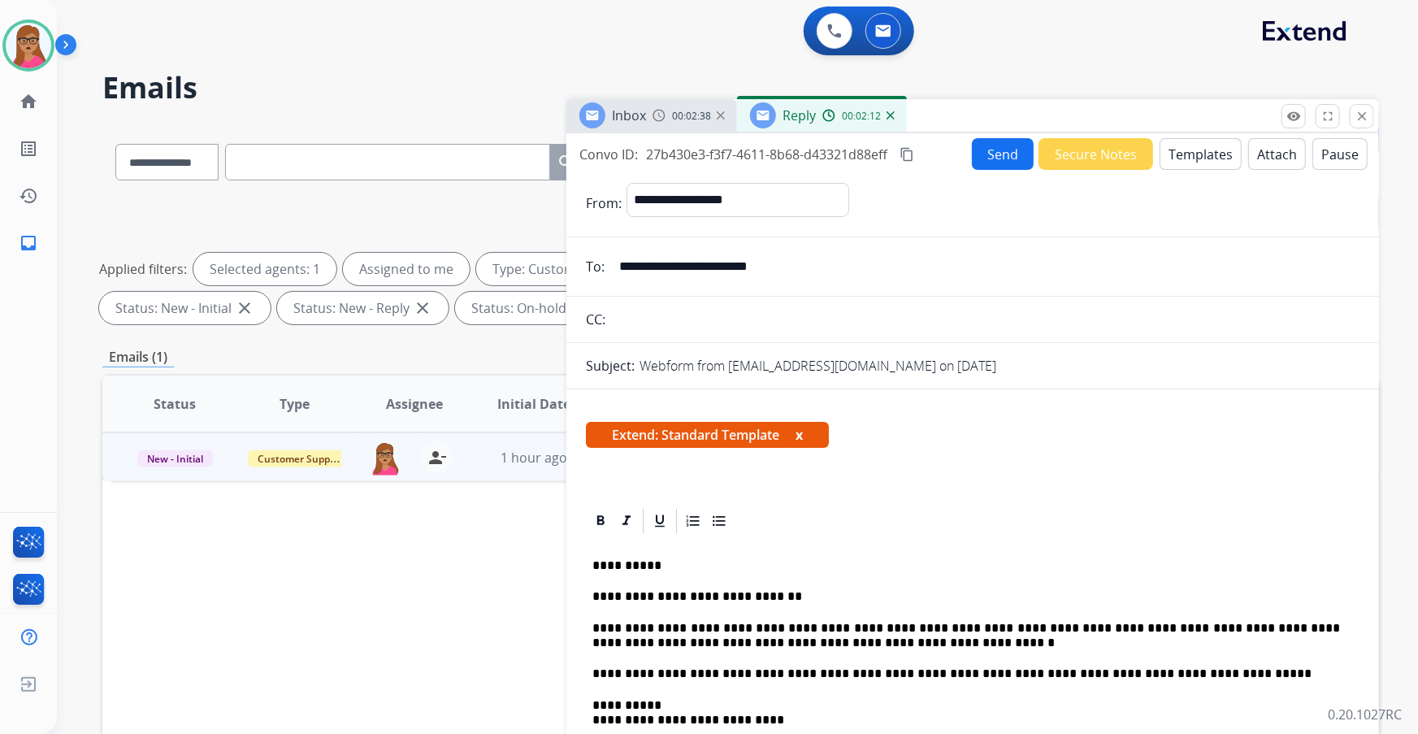
click at [944, 156] on button "Send" at bounding box center [1003, 154] width 62 height 32
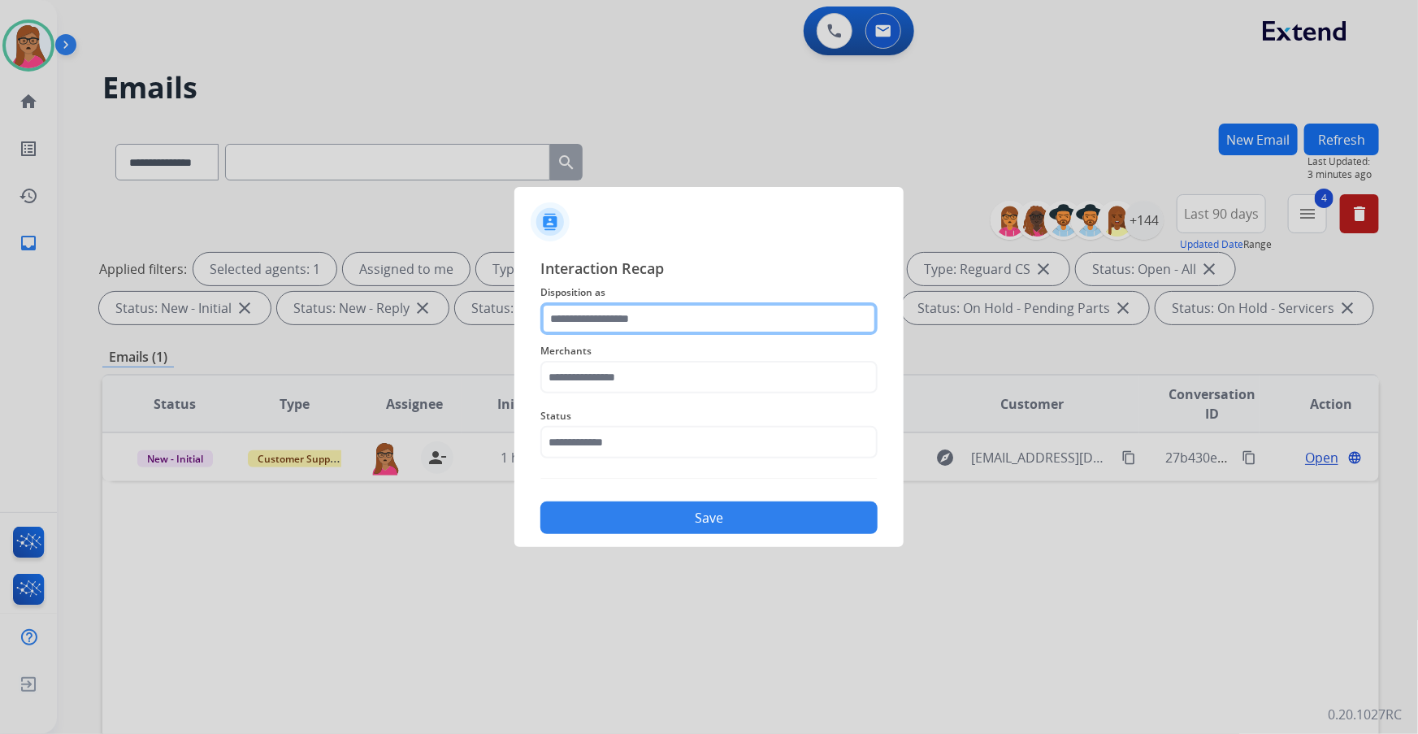
click at [688, 315] on input "text" at bounding box center [708, 318] width 337 height 33
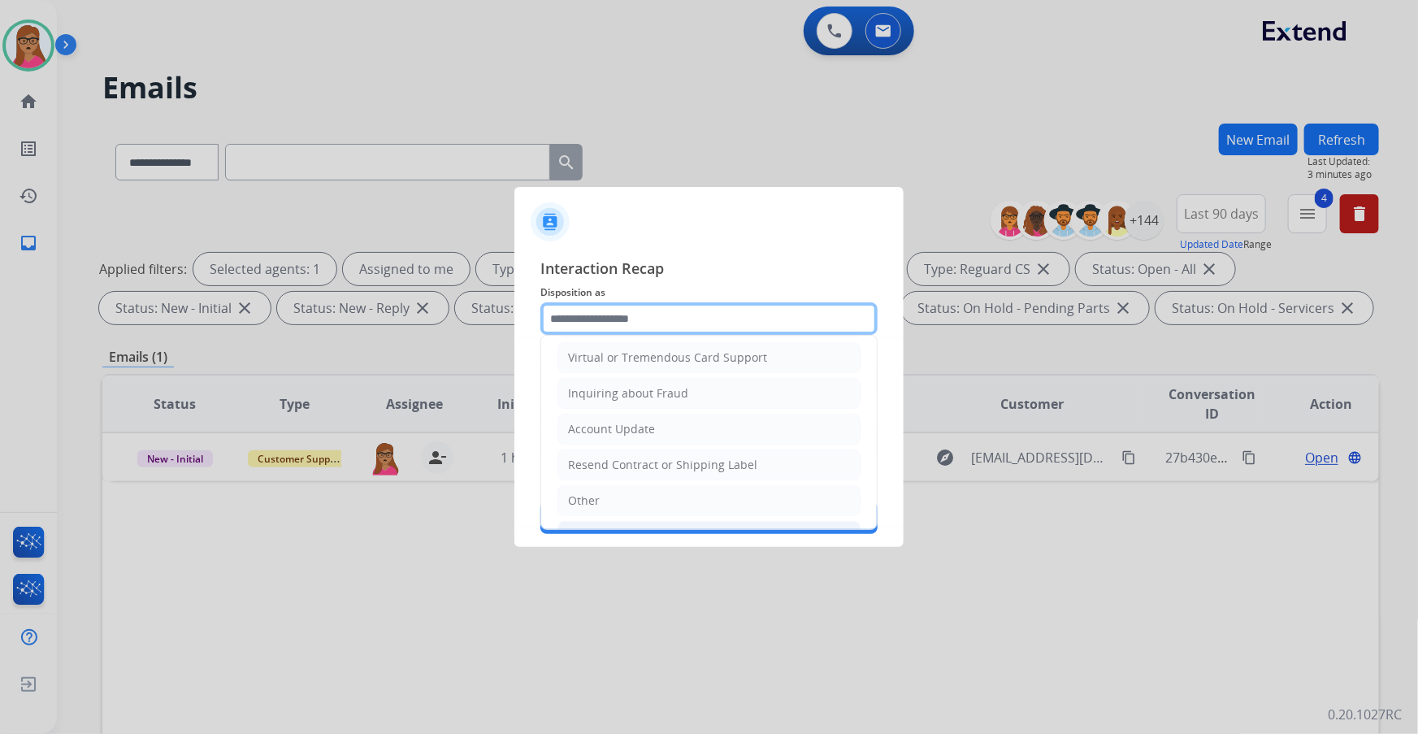
scroll to position [251, 0]
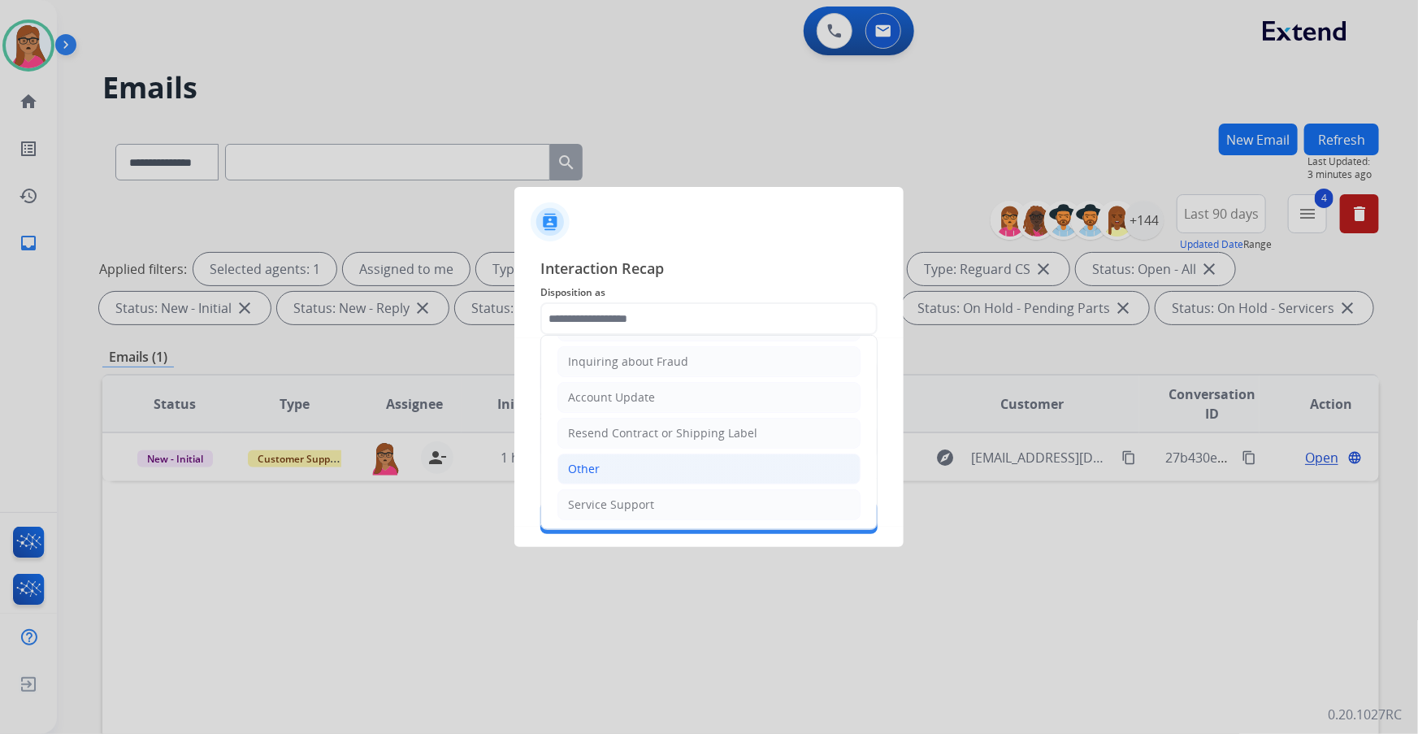
click at [596, 432] on li "Other" at bounding box center [709, 468] width 303 height 31
type input "*****"
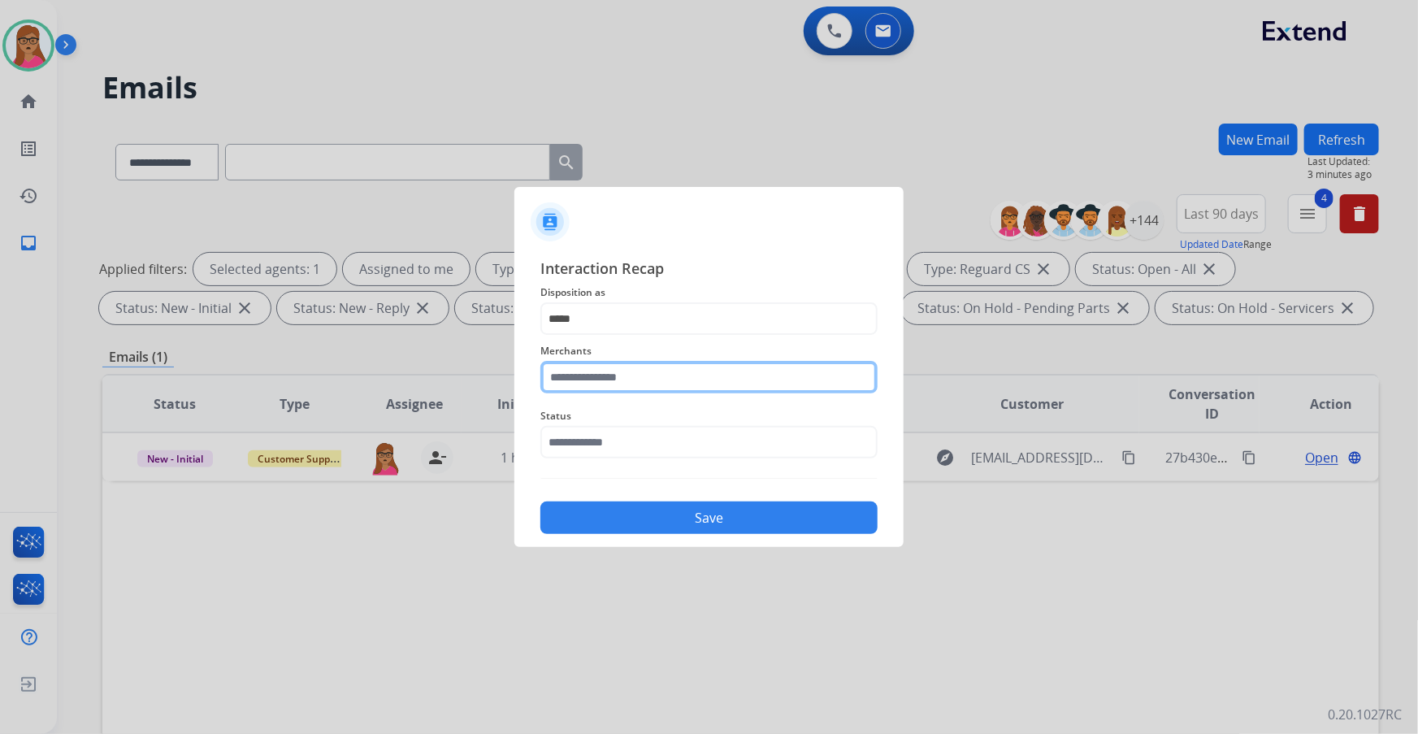
click at [604, 362] on input "text" at bounding box center [708, 377] width 337 height 33
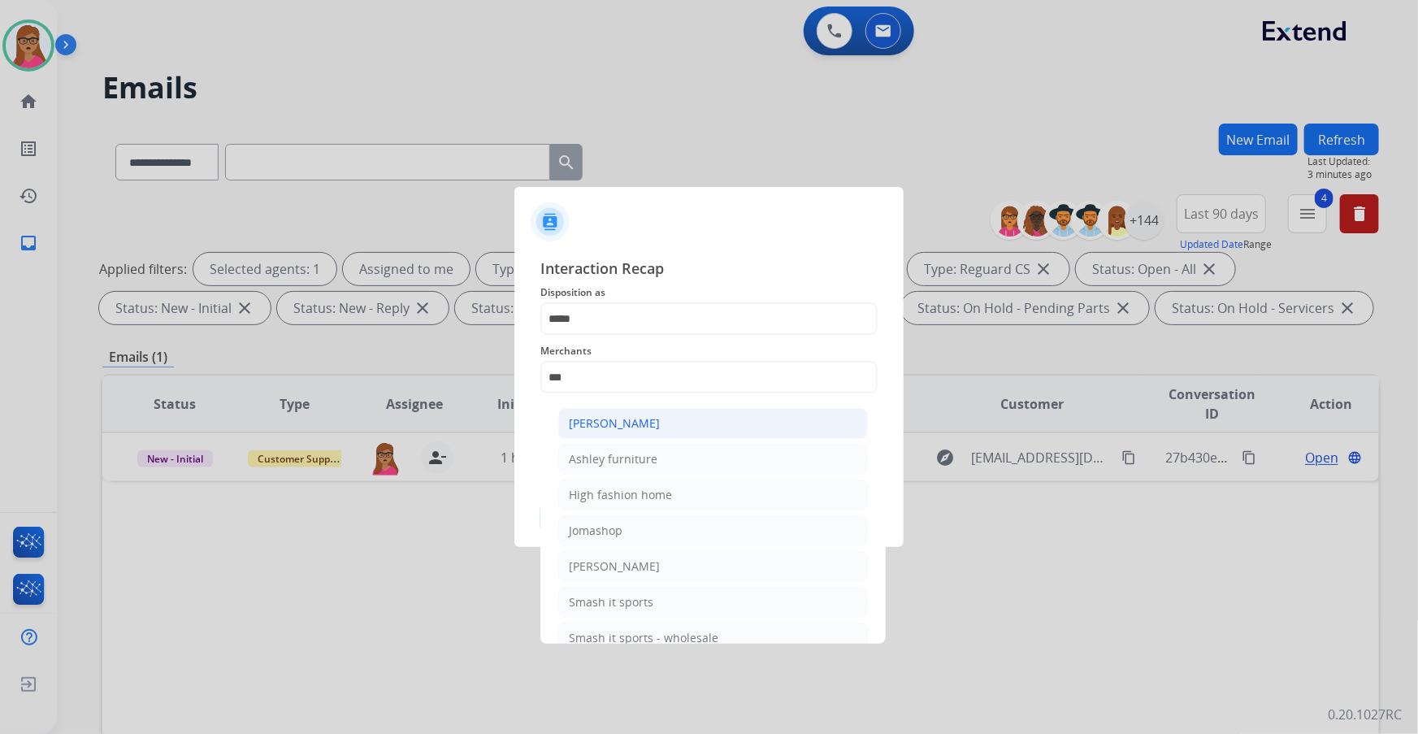
click at [659, 425] on li "[PERSON_NAME]" at bounding box center [713, 423] width 310 height 31
type input "**********"
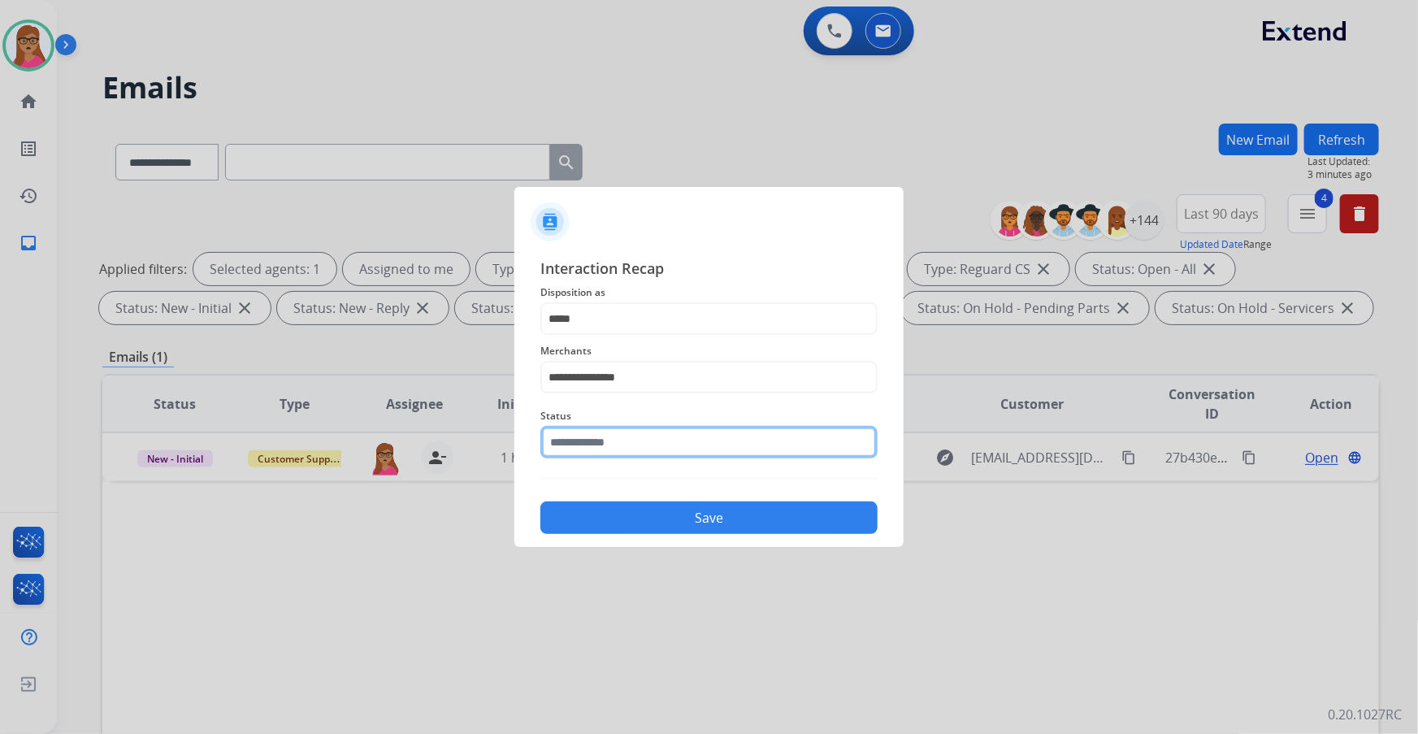
click at [584, 432] on input "text" at bounding box center [708, 442] width 337 height 33
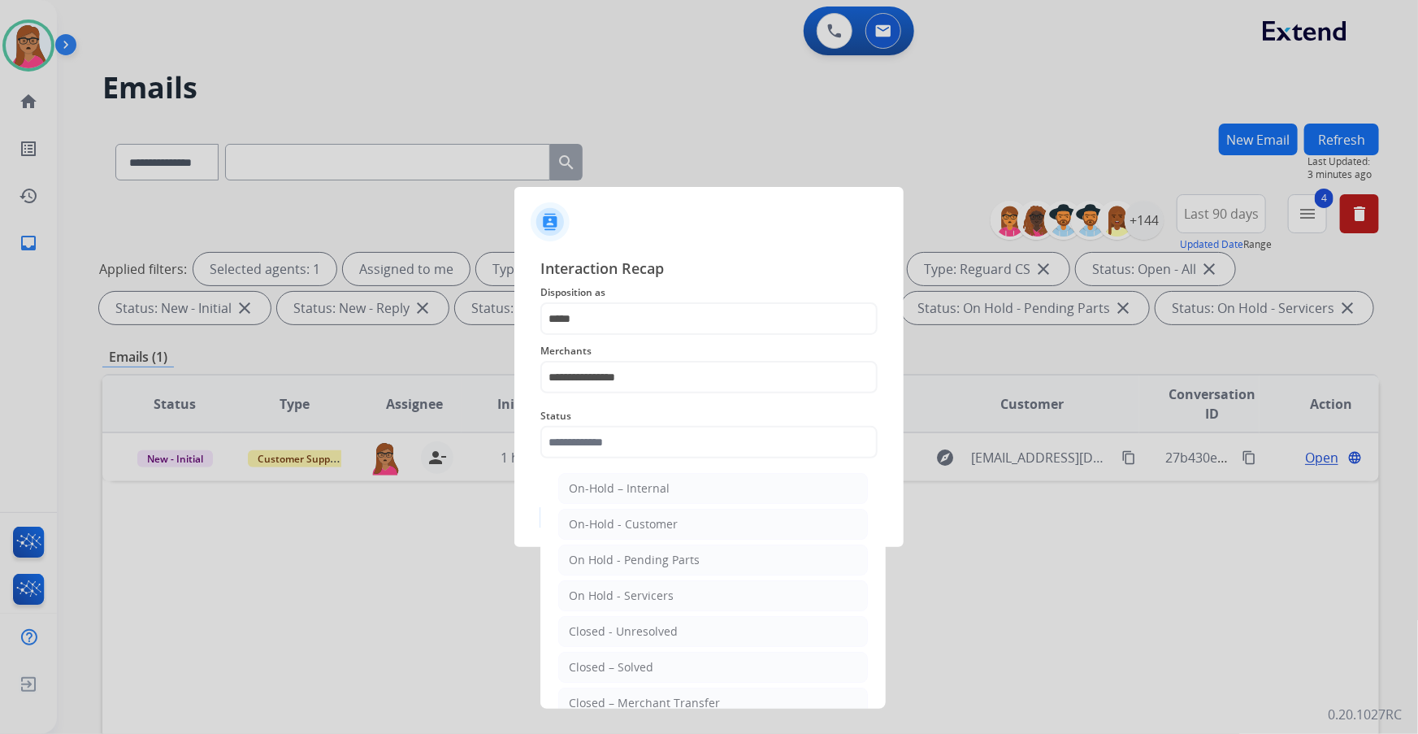
click at [612, 432] on div "Closed – Solved" at bounding box center [611, 667] width 85 height 16
type input "**********"
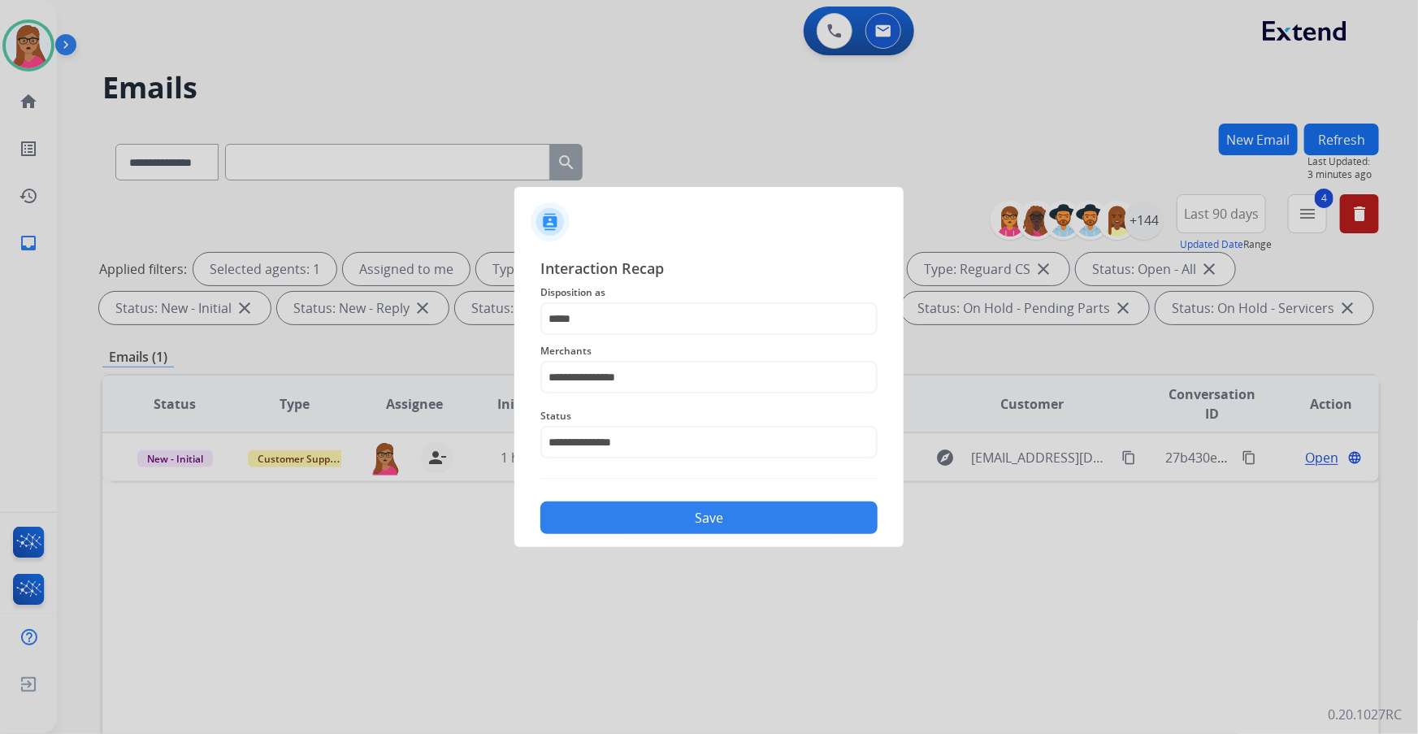
click at [666, 432] on div "Save" at bounding box center [708, 513] width 337 height 42
click at [666, 432] on button "Save" at bounding box center [708, 517] width 337 height 33
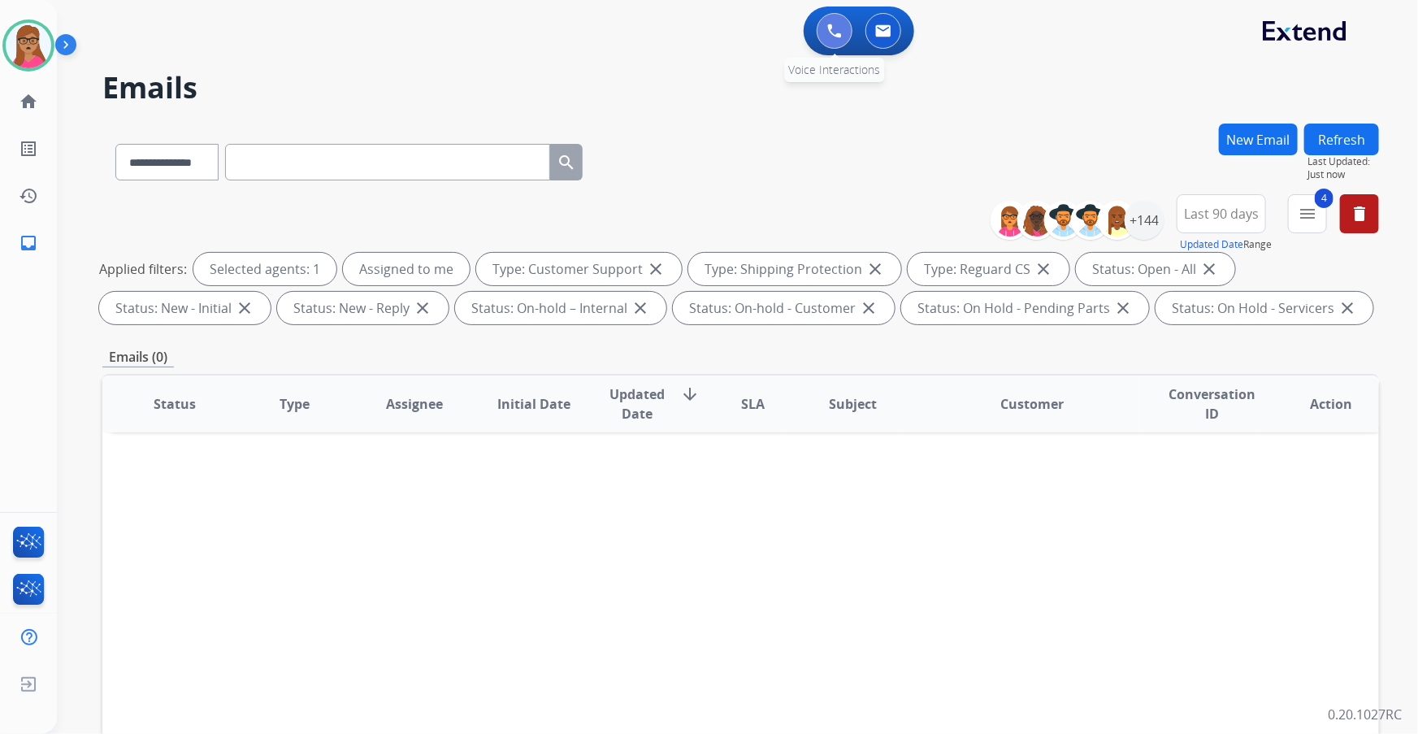
click at [842, 34] on button at bounding box center [835, 31] width 36 height 36
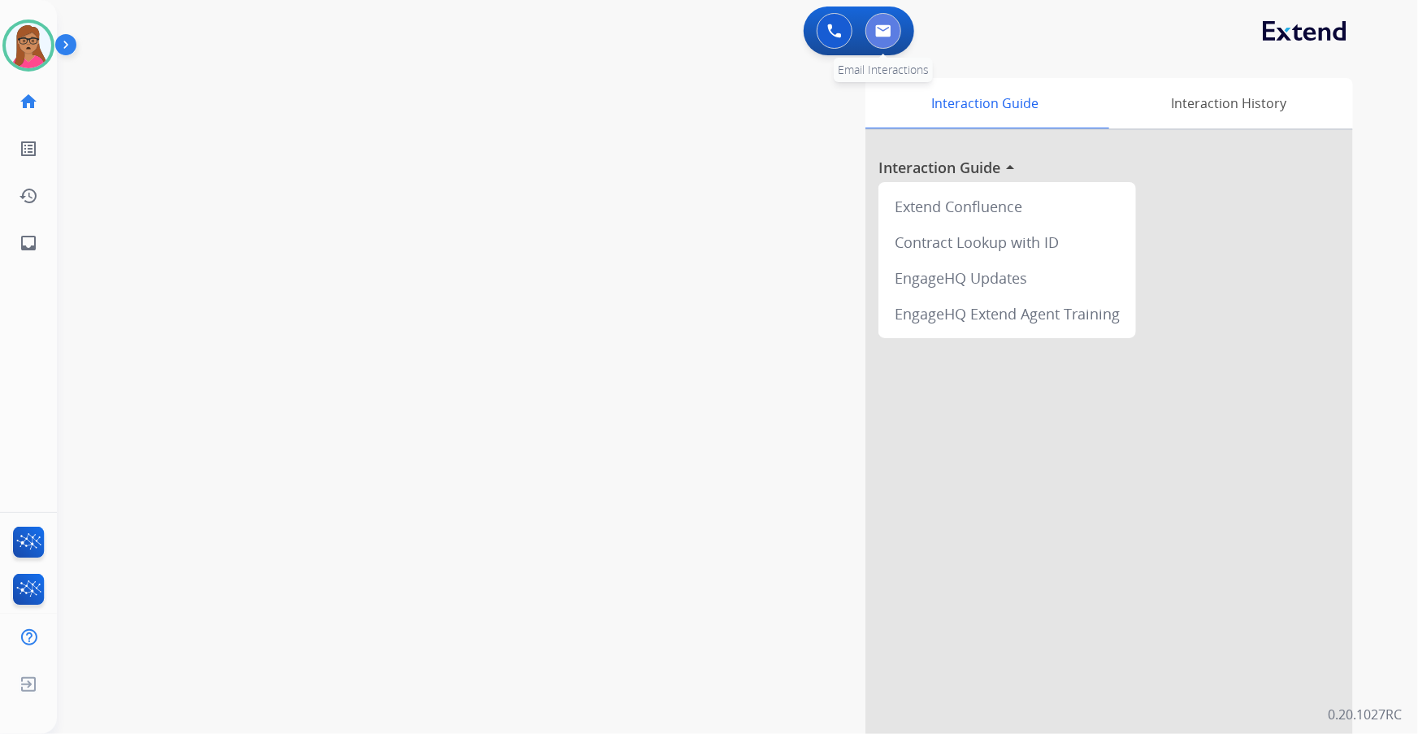
click at [884, 28] on img at bounding box center [883, 30] width 16 height 13
select select "**********"
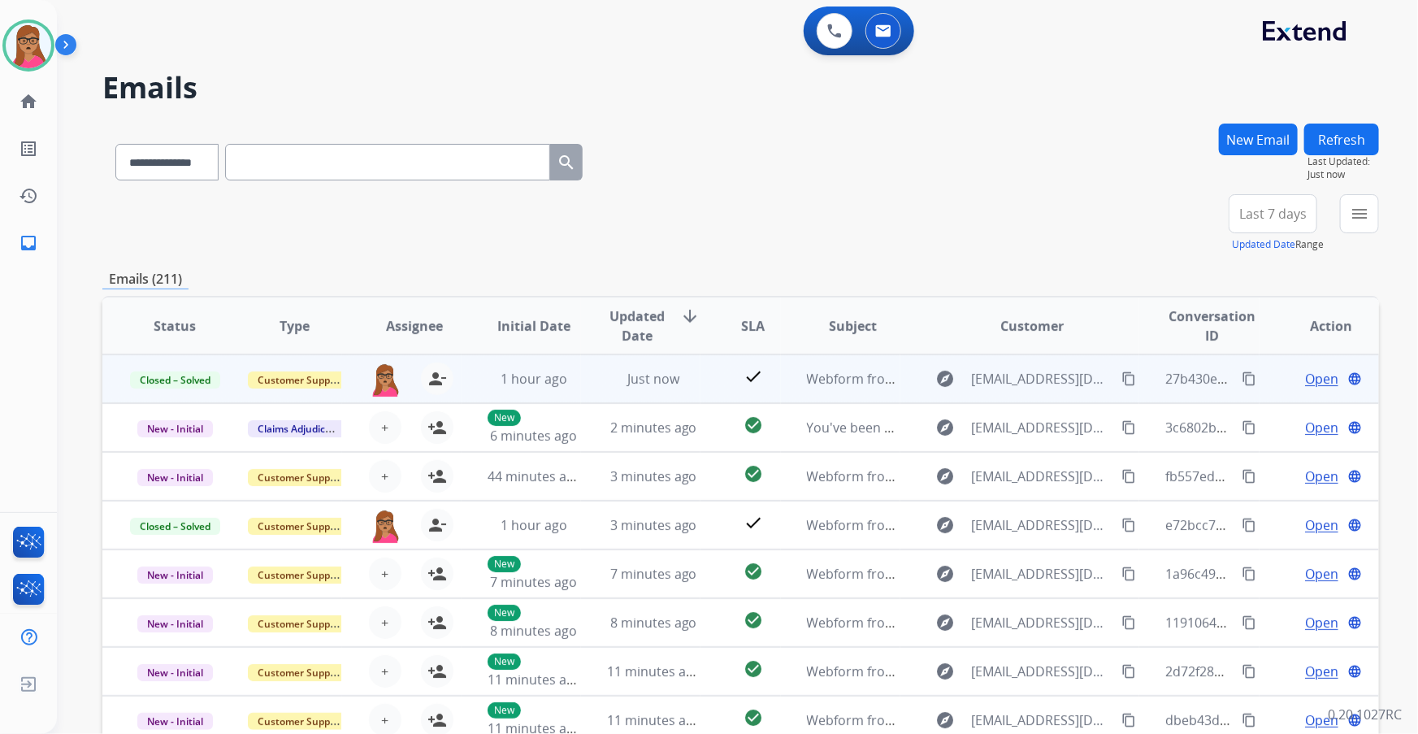
click at [944, 379] on mat-icon "content_copy" at bounding box center [1249, 378] width 15 height 15
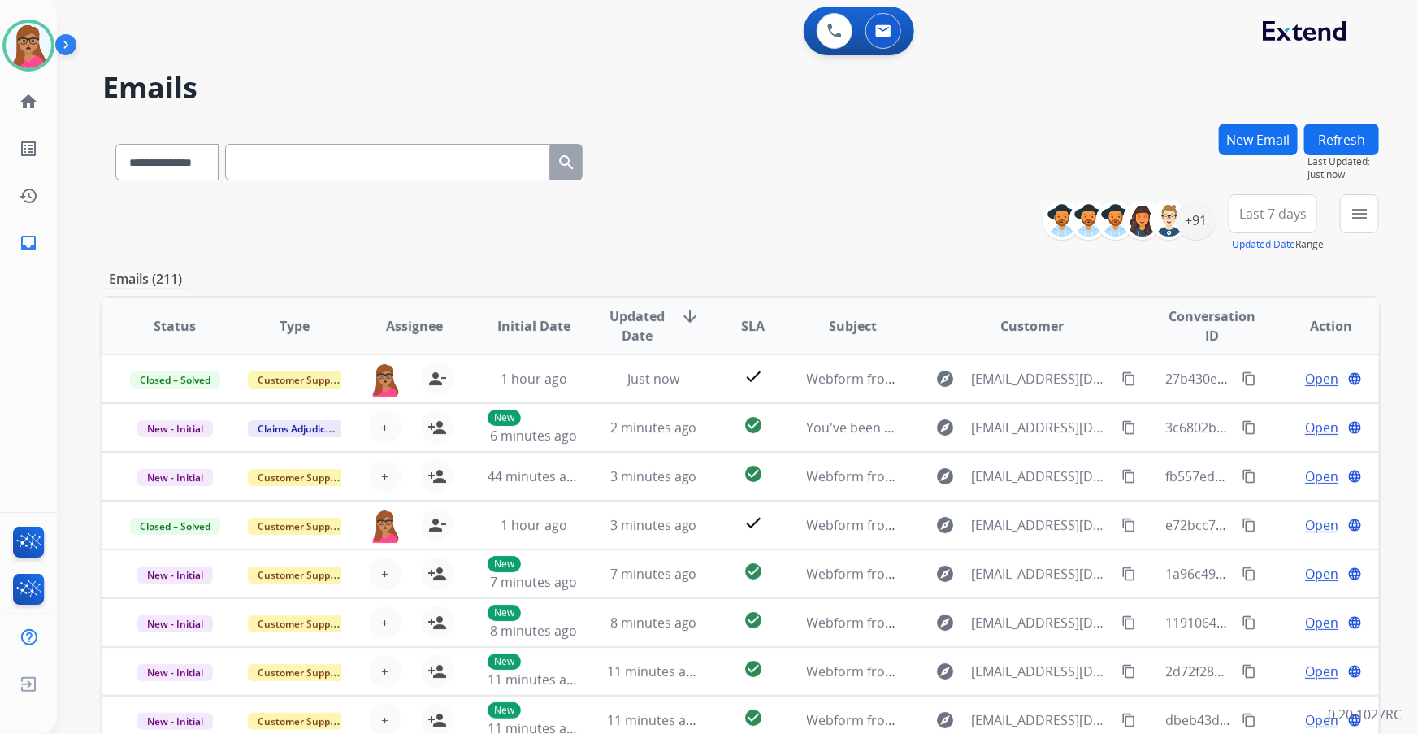
click at [944, 217] on span "Last 7 days" at bounding box center [1272, 213] width 67 height 7
click at [944, 419] on div "Last 90 days" at bounding box center [1267, 411] width 89 height 24
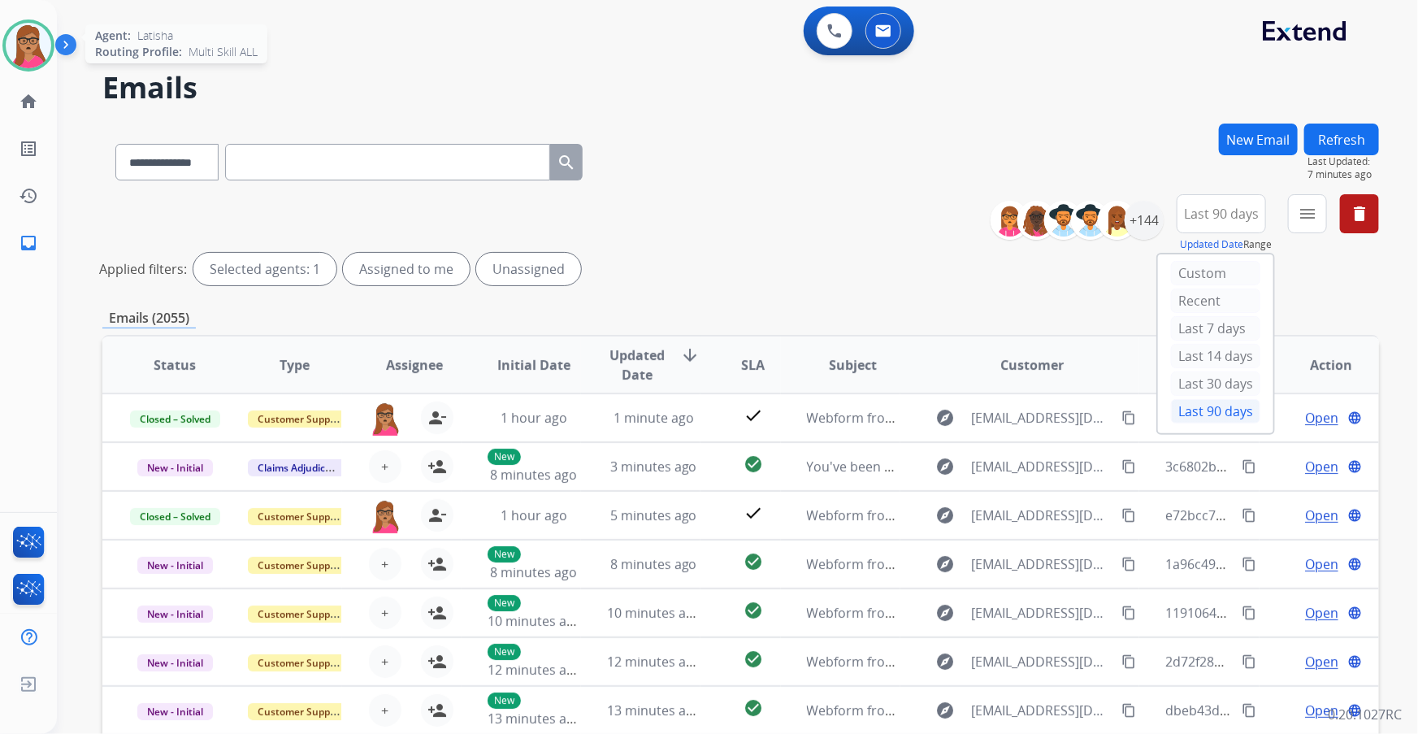
click at [30, 41] on img at bounding box center [29, 46] width 46 height 46
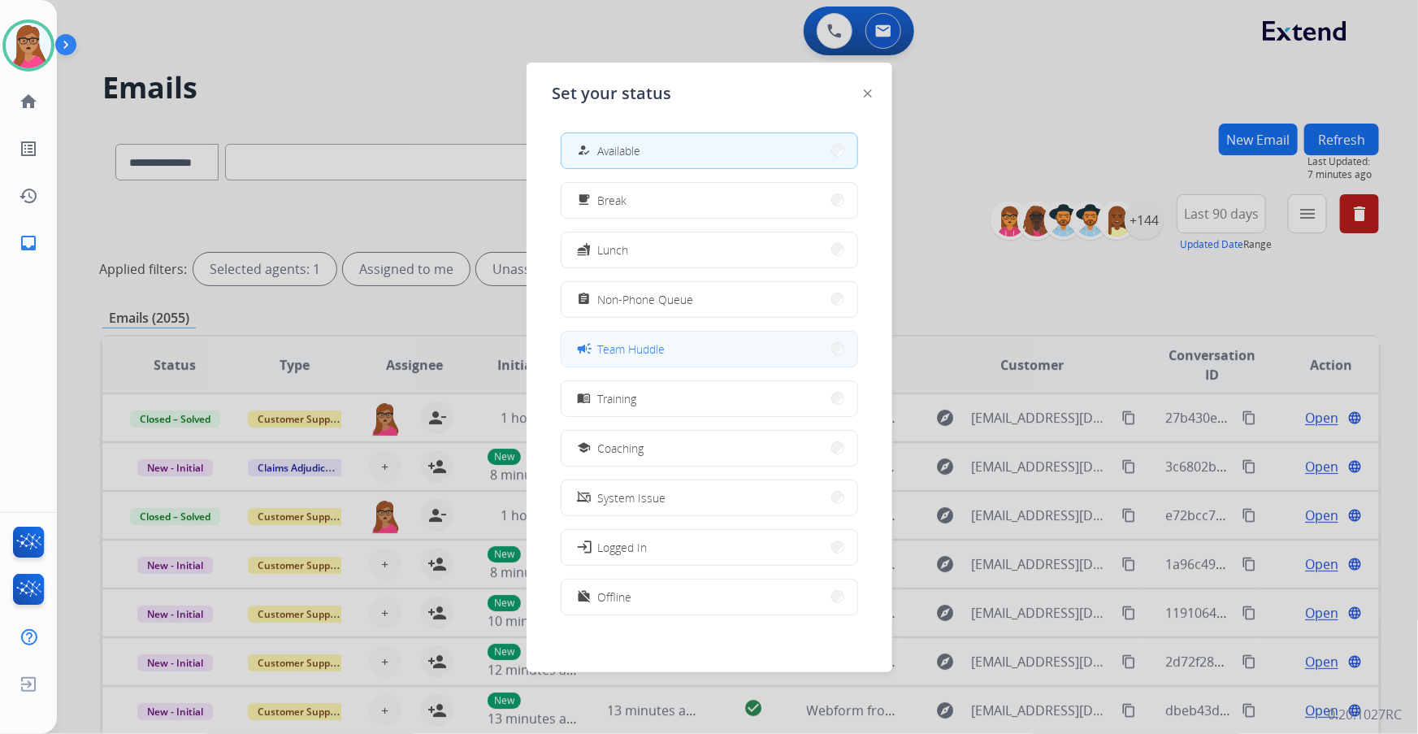
click at [636, 358] on button "campaign Team Huddle" at bounding box center [710, 349] width 296 height 35
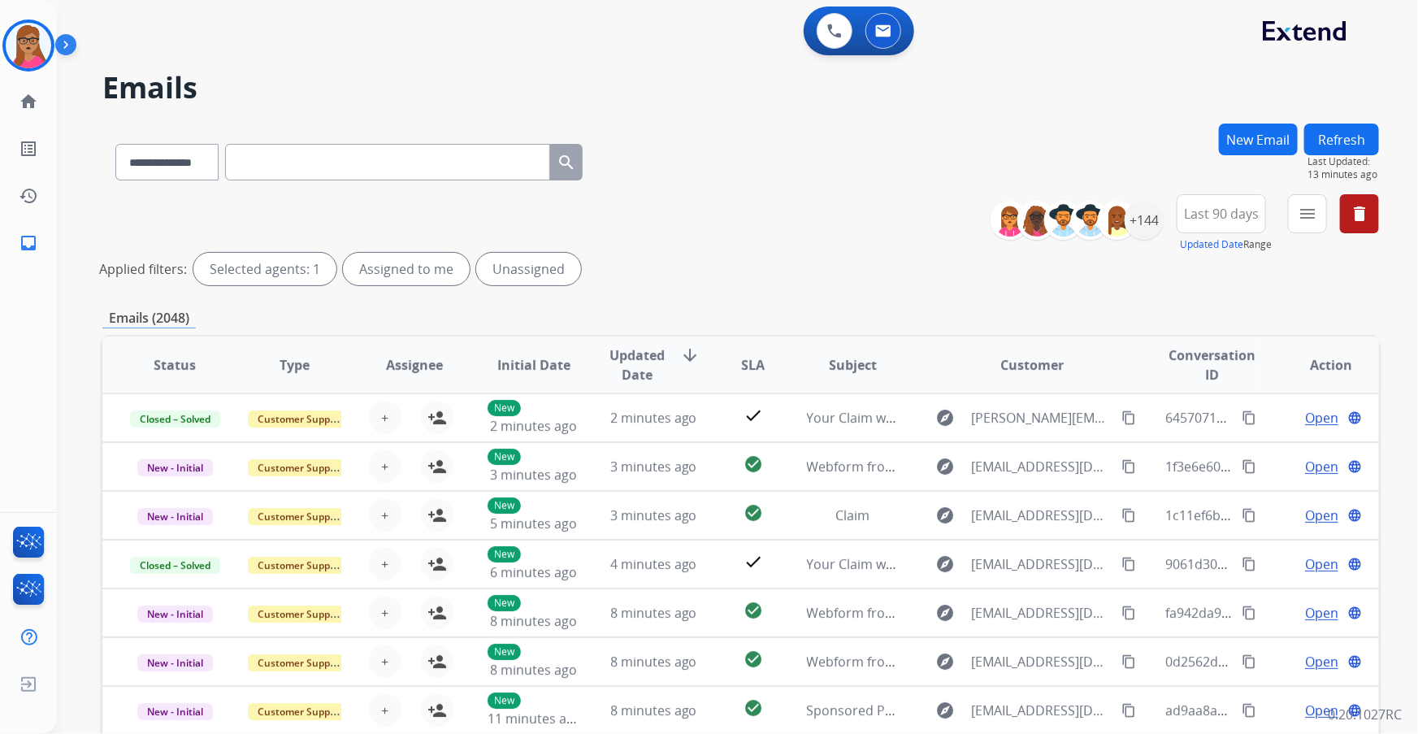
click at [0, 53] on div "[PERSON_NAME] Team Huddle Edit Avatar Agent: [PERSON_NAME] Profile: Multi Skill…" at bounding box center [28, 46] width 57 height 52
click at [23, 40] on img at bounding box center [29, 46] width 46 height 46
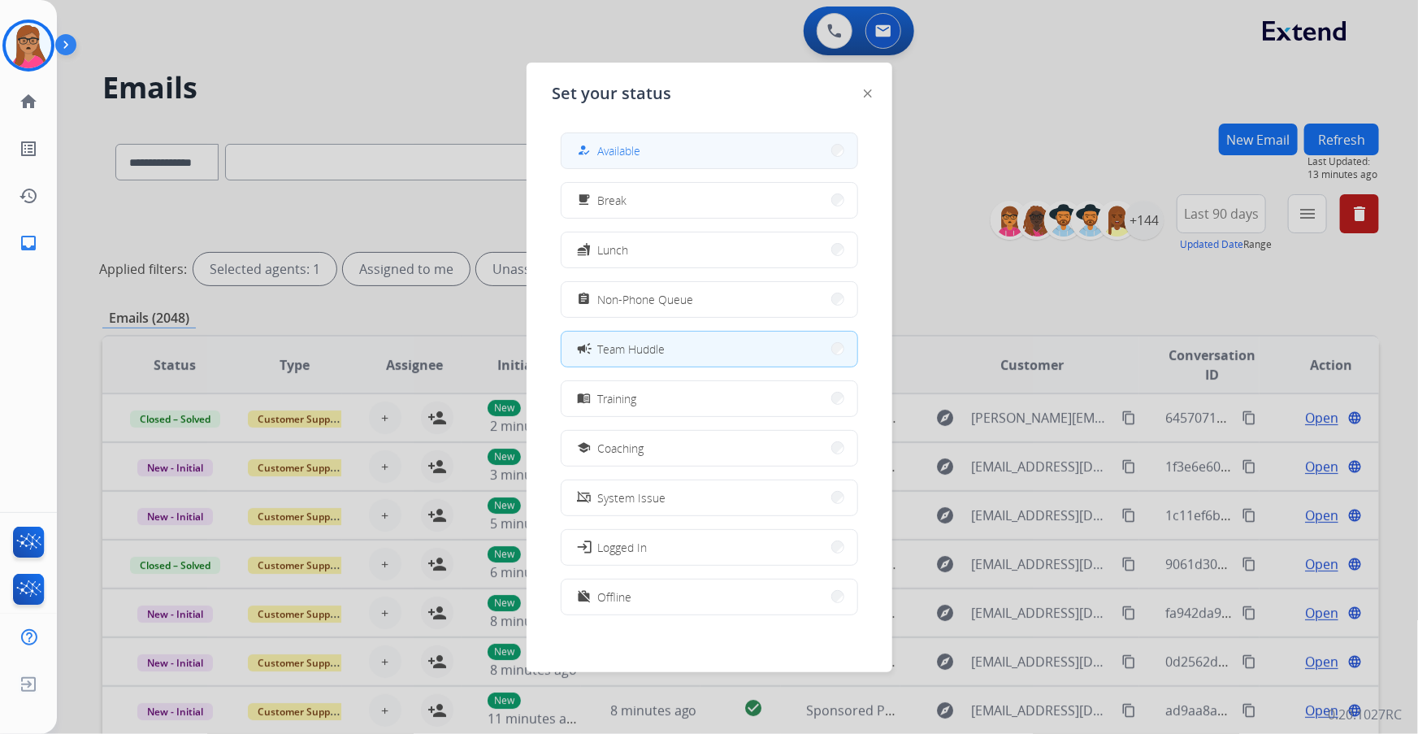
click at [658, 150] on button "how_to_reg Available" at bounding box center [710, 150] width 296 height 35
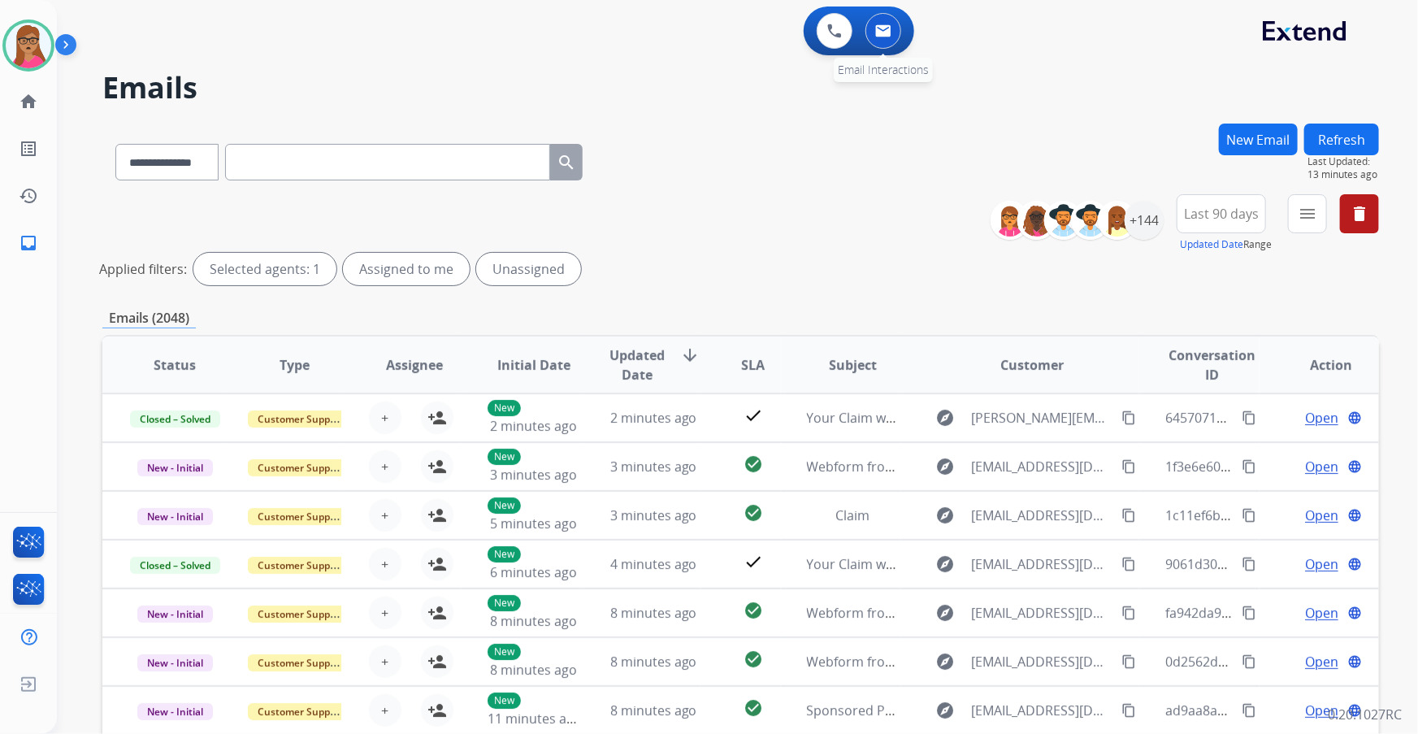
click at [892, 41] on button at bounding box center [884, 31] width 36 height 36
click at [886, 42] on button at bounding box center [884, 31] width 36 height 36
click at [944, 217] on span "Last 90 days" at bounding box center [1221, 213] width 75 height 7
click at [944, 120] on div "**********" at bounding box center [718, 426] width 1322 height 734
click at [944, 220] on mat-icon "menu" at bounding box center [1308, 214] width 20 height 20
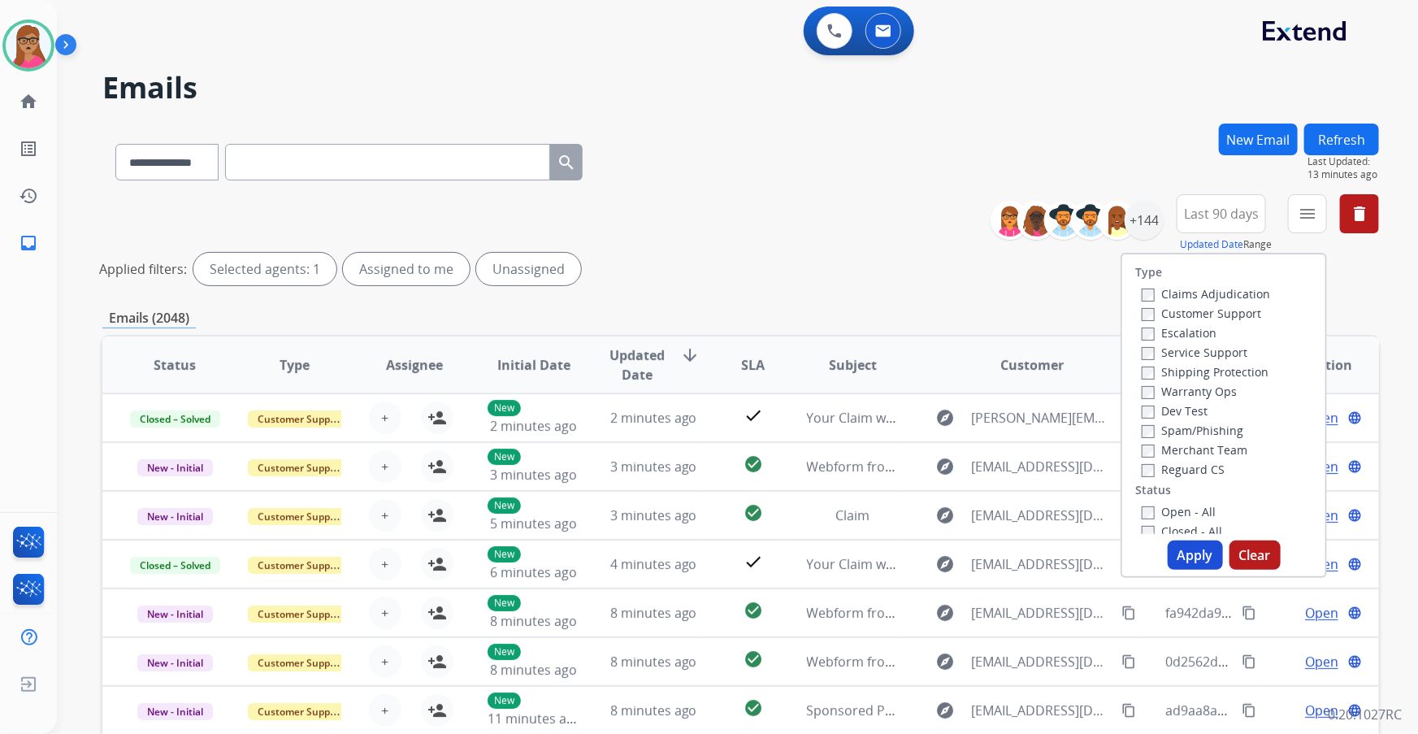
click at [944, 310] on label "Customer Support" at bounding box center [1201, 313] width 119 height 15
click at [944, 372] on label "Shipping Protection" at bounding box center [1205, 371] width 127 height 15
drag, startPoint x: 1146, startPoint y: 477, endPoint x: 1145, endPoint y: 486, distance: 9.0
click at [944, 432] on div "Reguard CS" at bounding box center [1206, 469] width 128 height 20
click at [944, 432] on button "Apply" at bounding box center [1195, 554] width 55 height 29
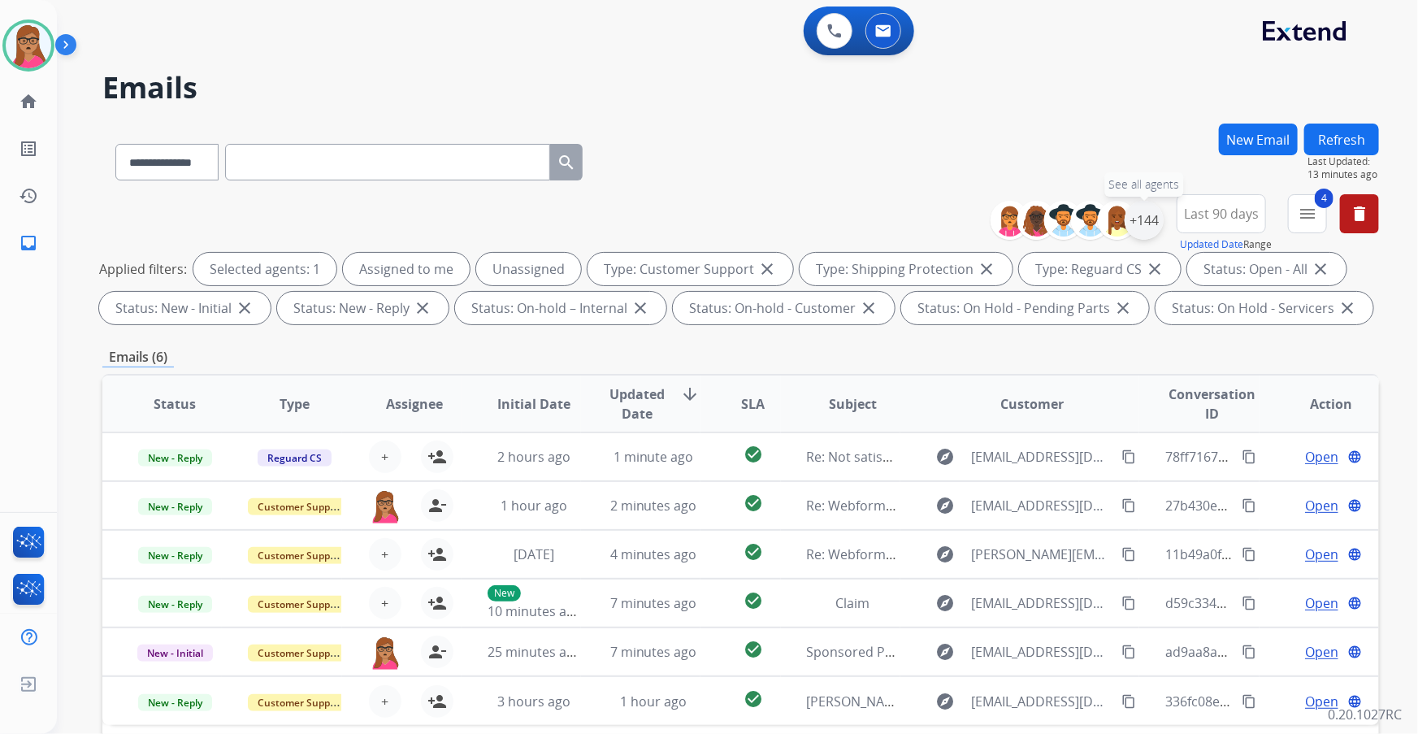
click at [944, 226] on div "+144" at bounding box center [1144, 220] width 39 height 39
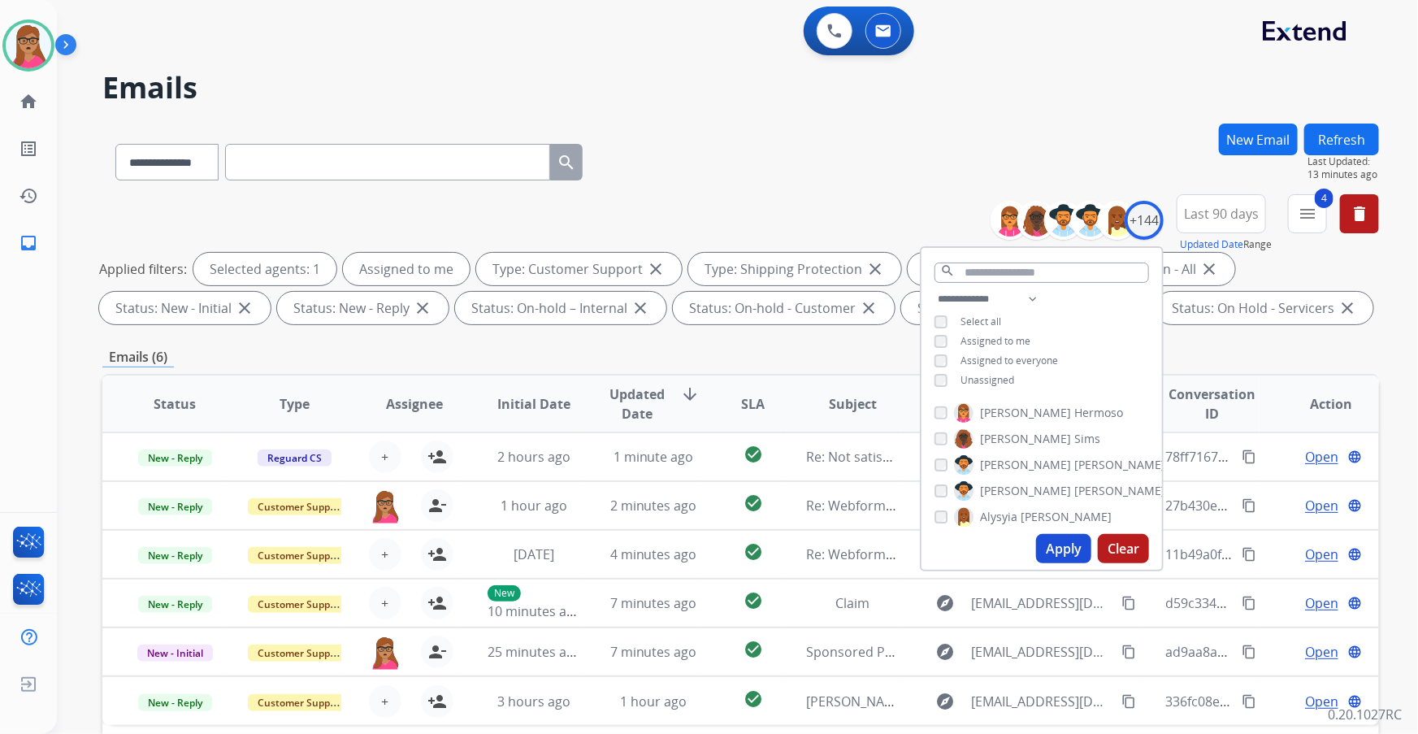
click at [944, 432] on button "Apply" at bounding box center [1063, 548] width 55 height 29
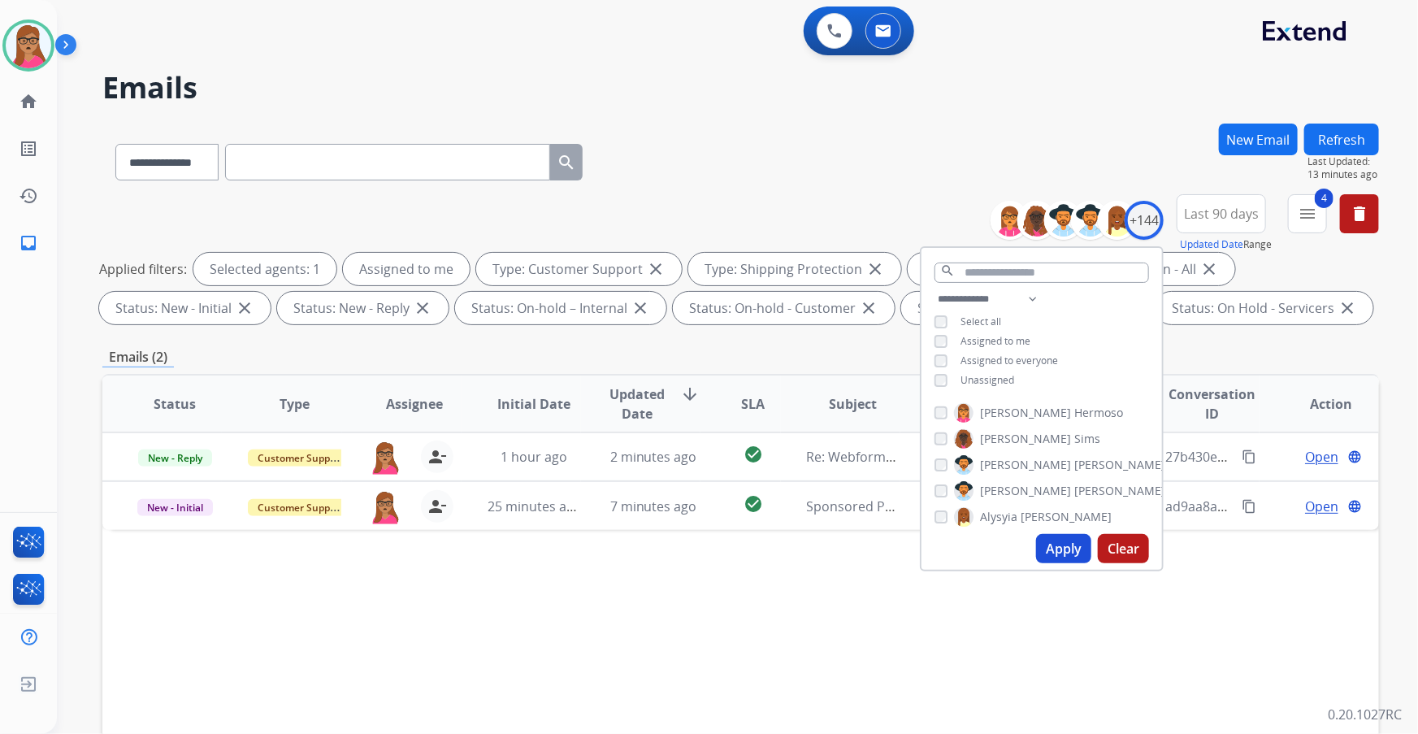
click at [899, 432] on div "Status Type Assignee Initial Date Updated Date arrow_downward SLA Subject Custo…" at bounding box center [740, 646] width 1277 height 545
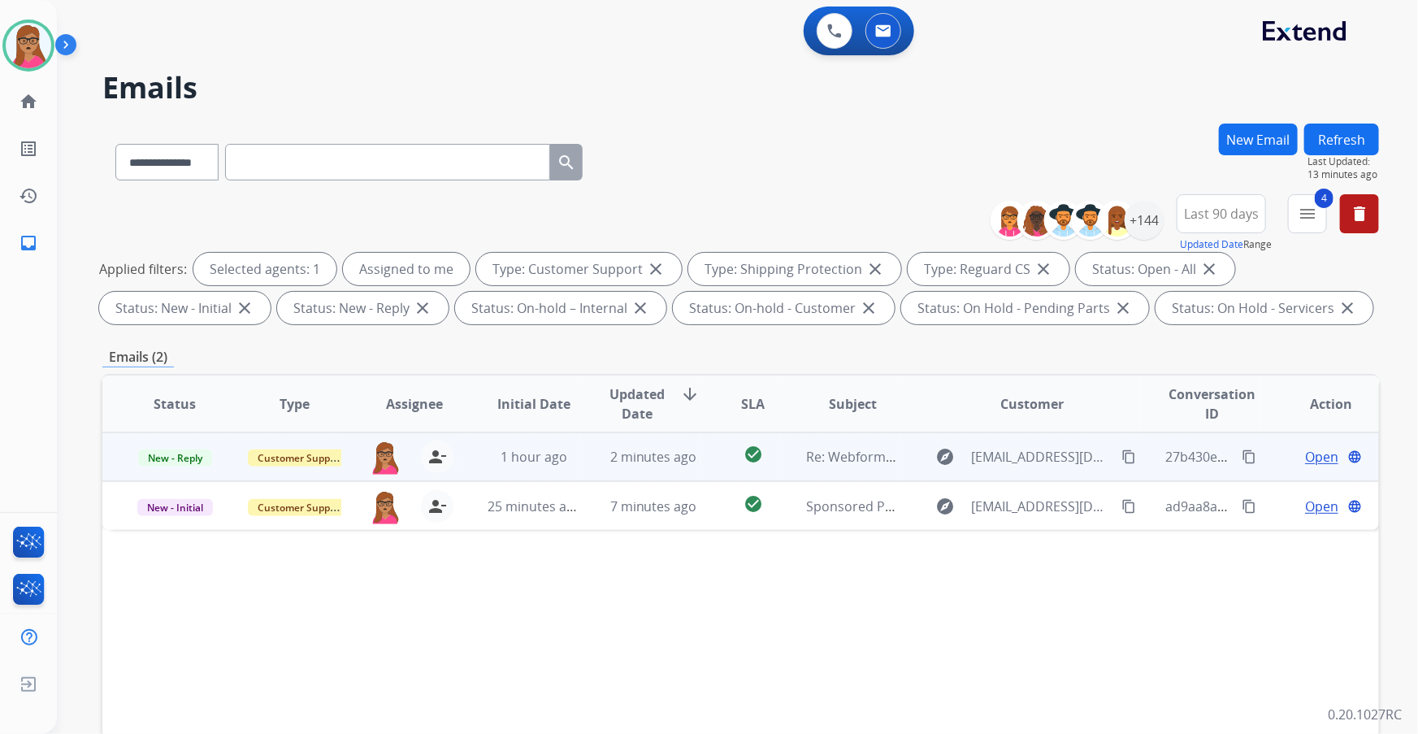
click at [944, 432] on span "Open" at bounding box center [1321, 457] width 33 height 20
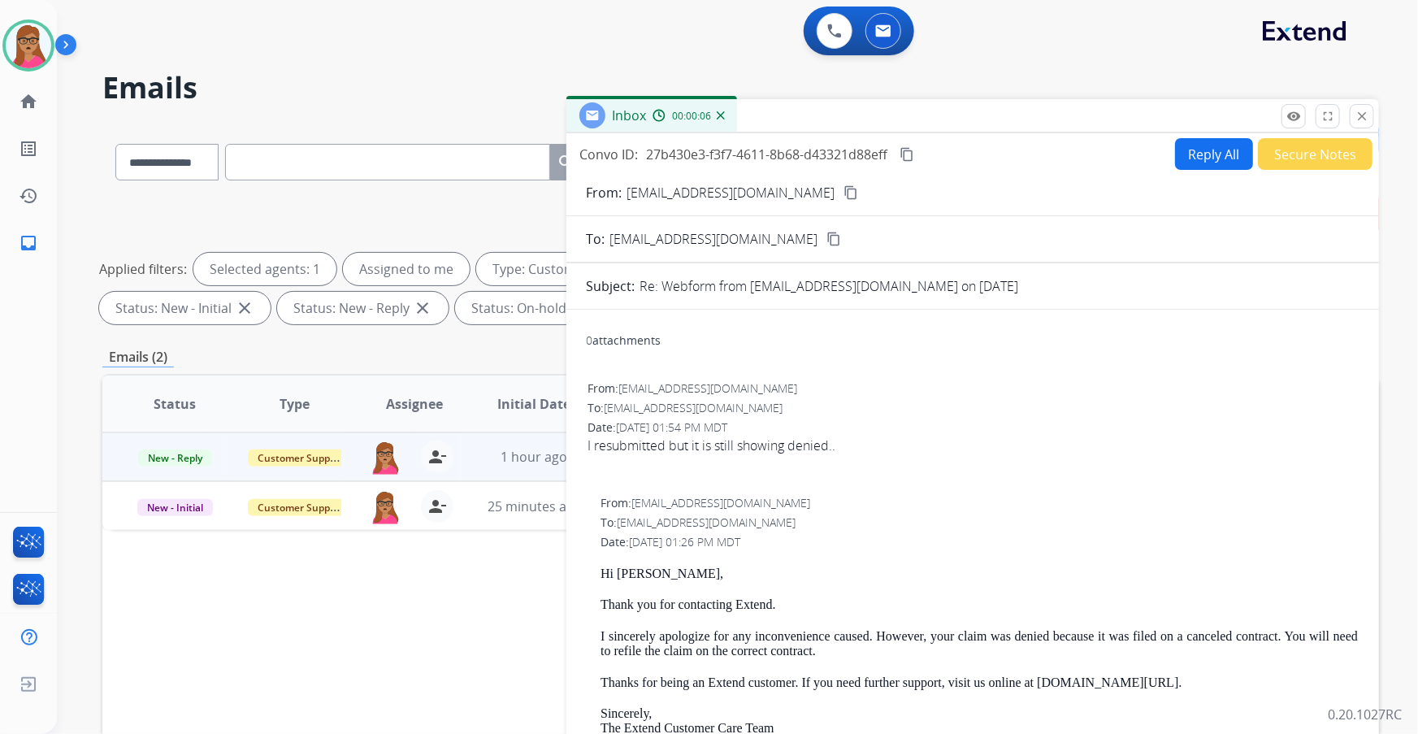
click at [844, 193] on mat-icon "content_copy" at bounding box center [851, 192] width 15 height 15
click at [944, 122] on mat-icon "close" at bounding box center [1362, 116] width 15 height 15
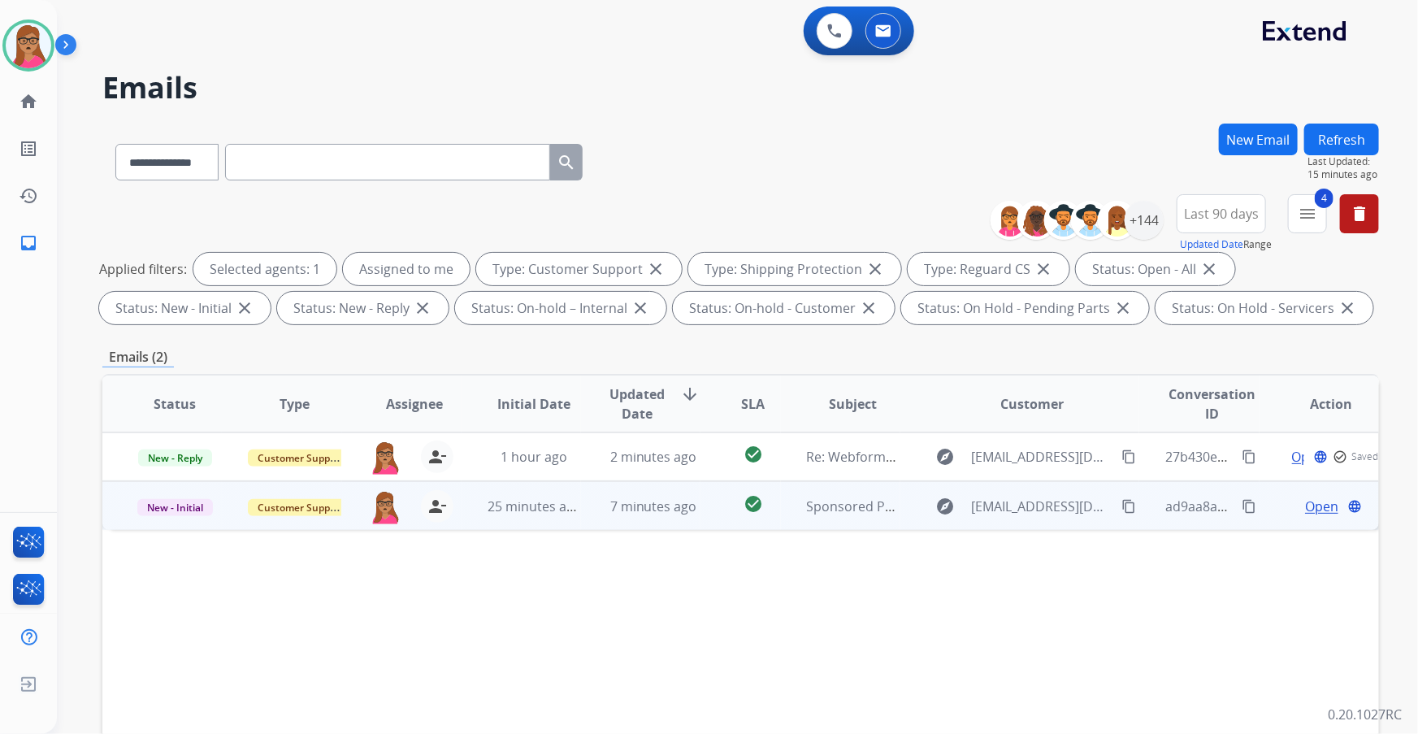
click at [944, 432] on span "Open" at bounding box center [1321, 507] width 33 height 20
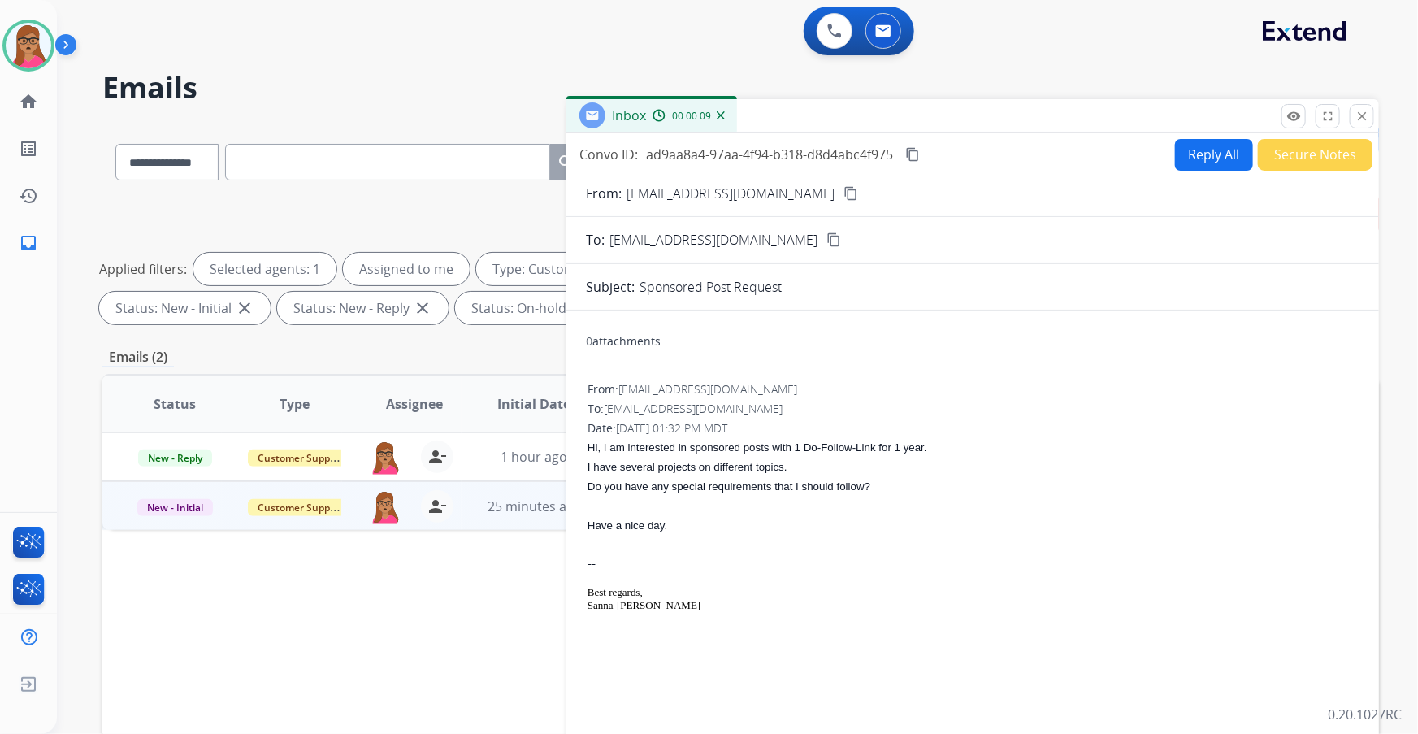
click at [844, 197] on mat-icon "content_copy" at bounding box center [851, 193] width 15 height 15
click at [944, 154] on button "Reply All" at bounding box center [1214, 155] width 78 height 32
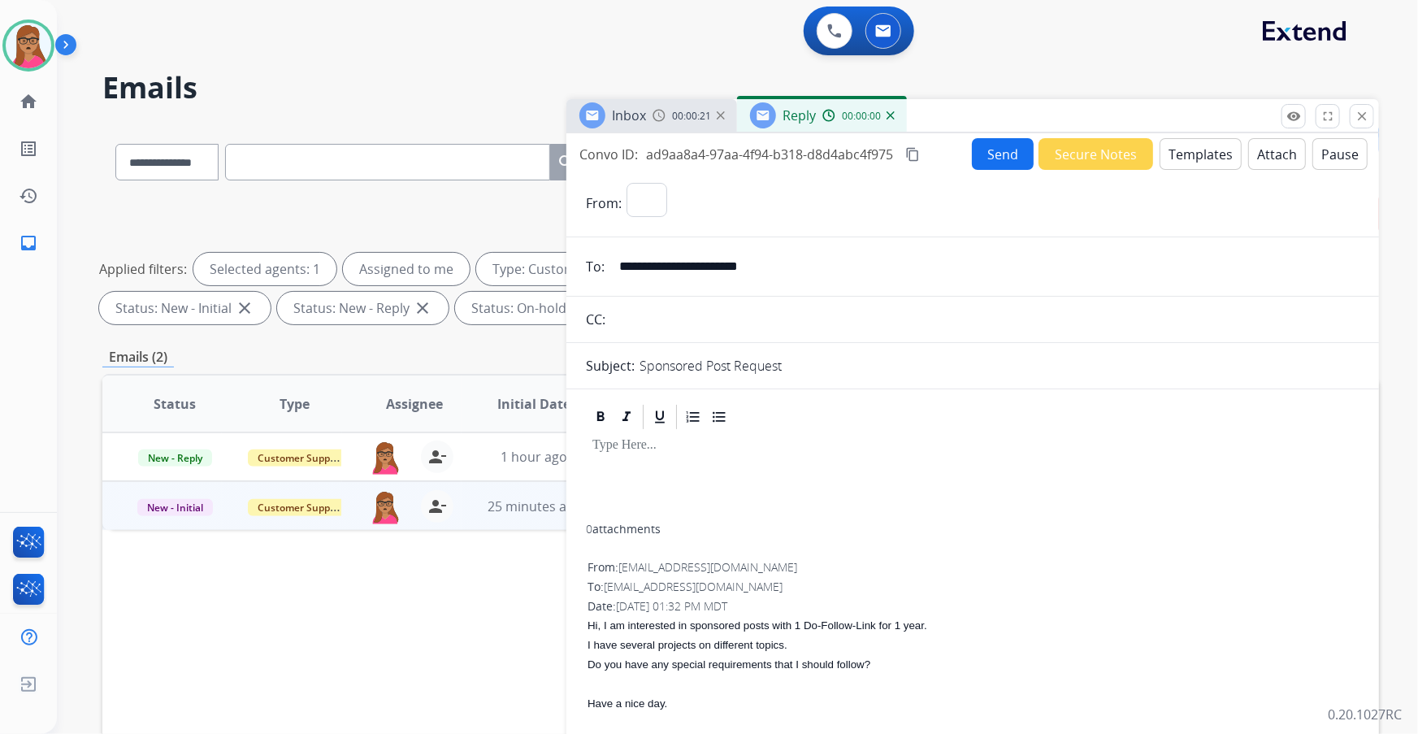
select select "**********"
click at [944, 147] on button "Templates" at bounding box center [1201, 154] width 82 height 32
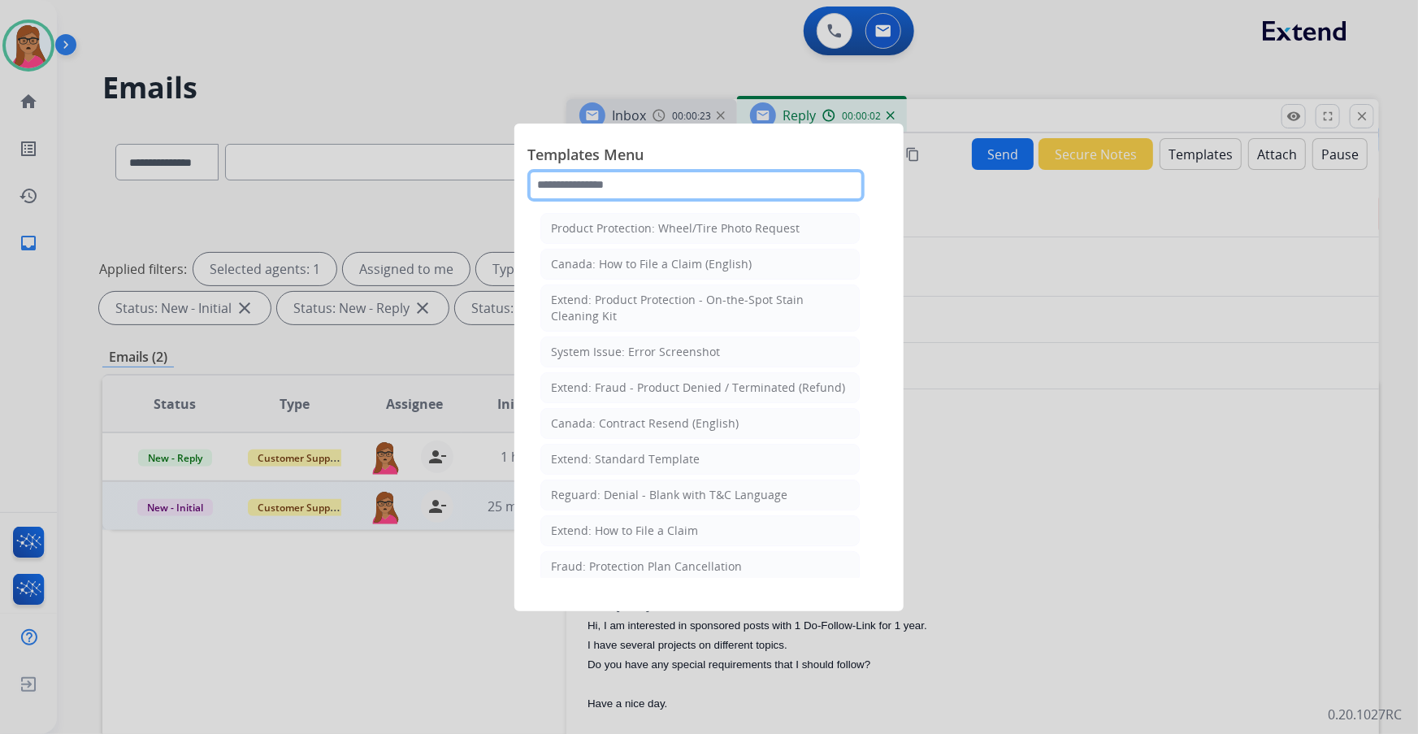
click at [635, 178] on input "text" at bounding box center [695, 185] width 337 height 33
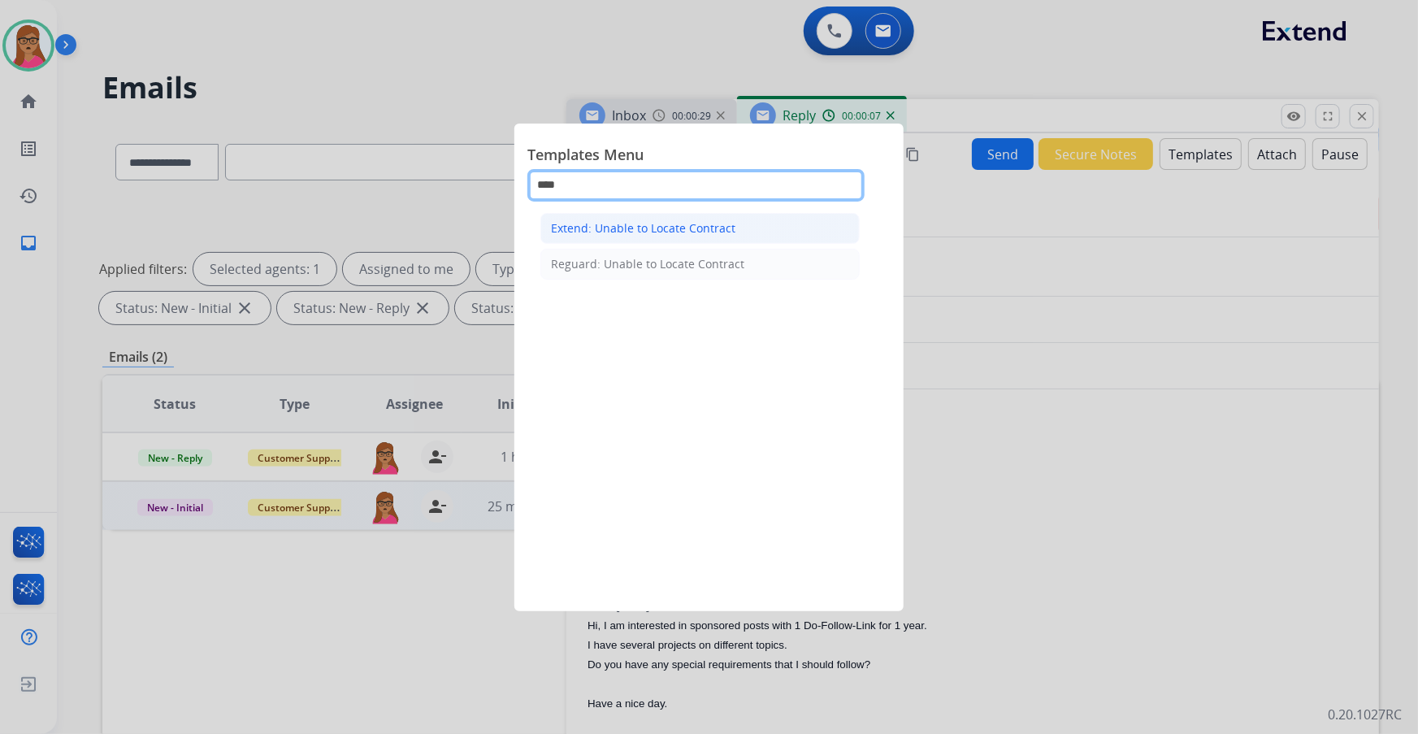
type input "****"
click at [608, 232] on div "Extend: Unable to Locate Contract" at bounding box center [643, 228] width 184 height 16
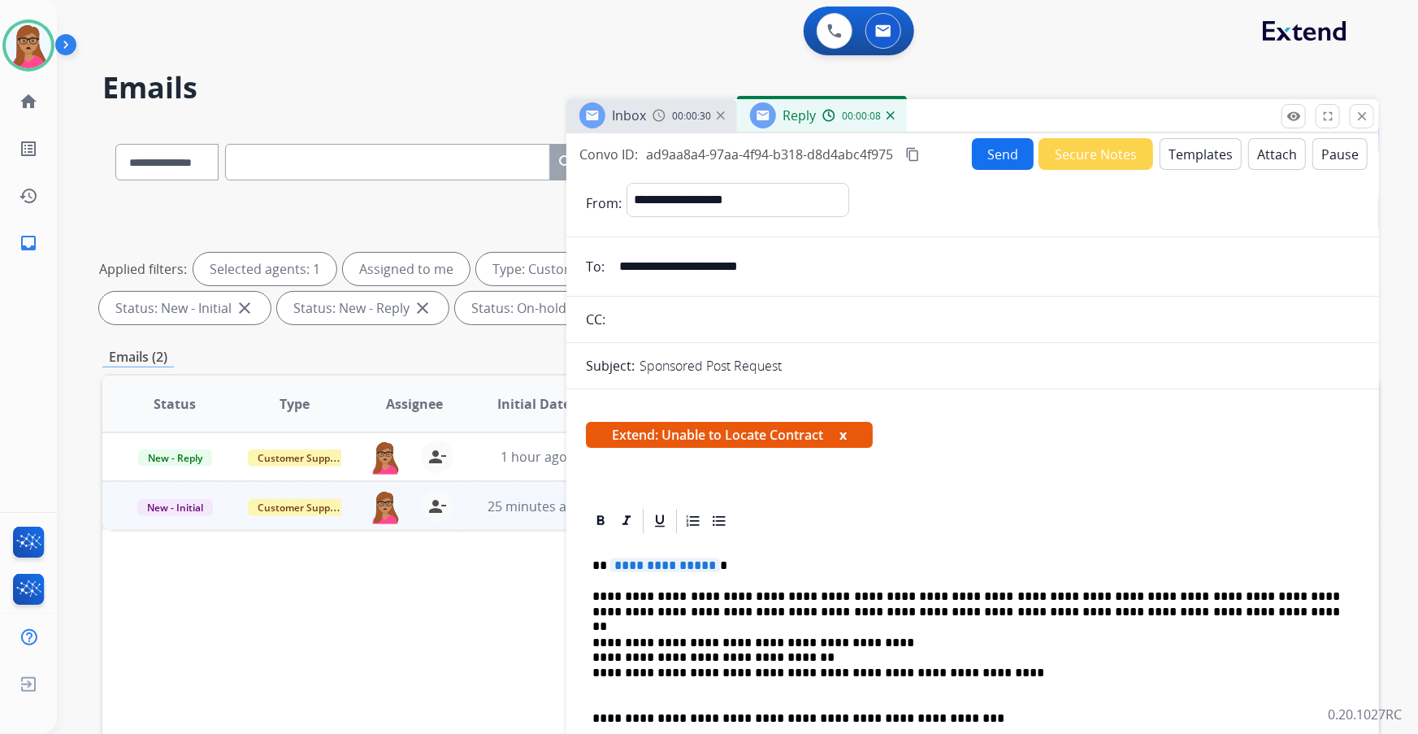
click at [695, 432] on span "**********" at bounding box center [665, 565] width 110 height 14
click at [944, 158] on button "Send" at bounding box center [1003, 154] width 62 height 32
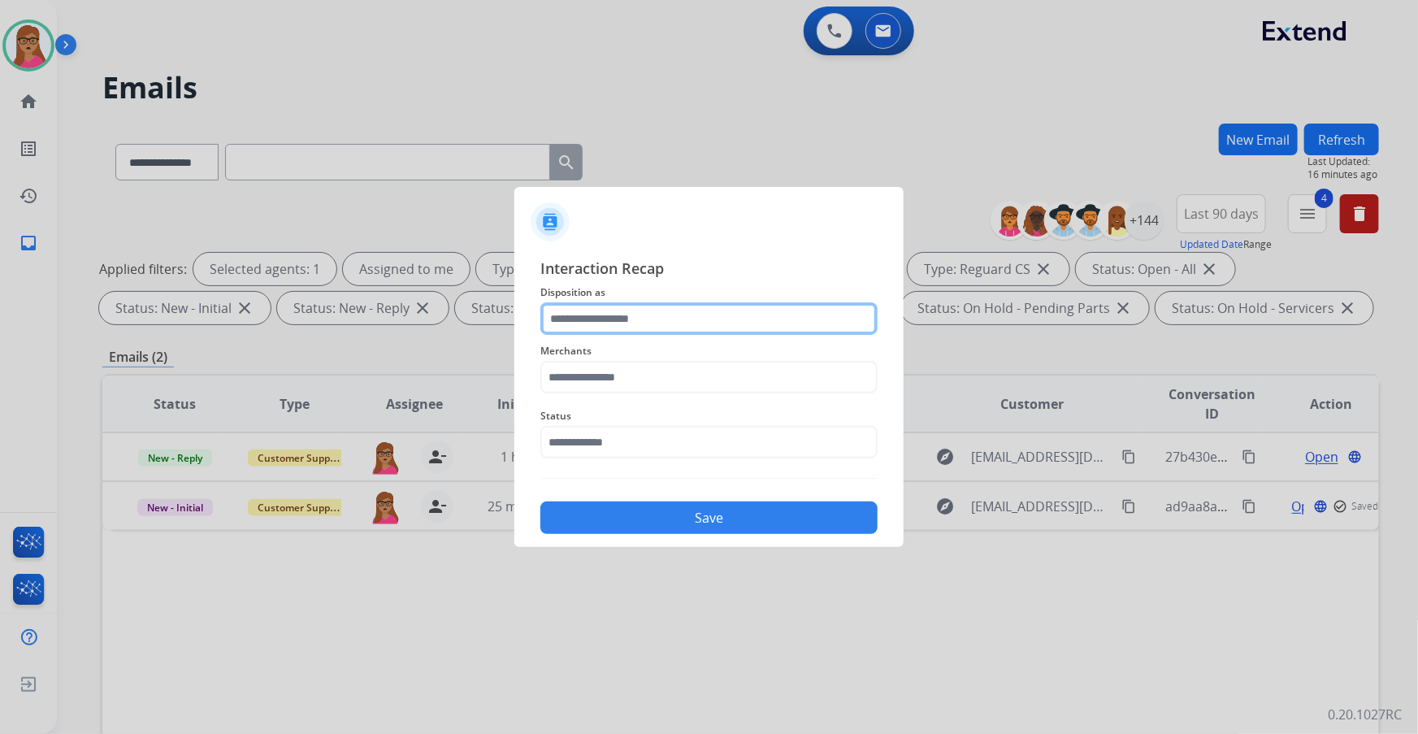
click at [676, 314] on input "text" at bounding box center [708, 318] width 337 height 33
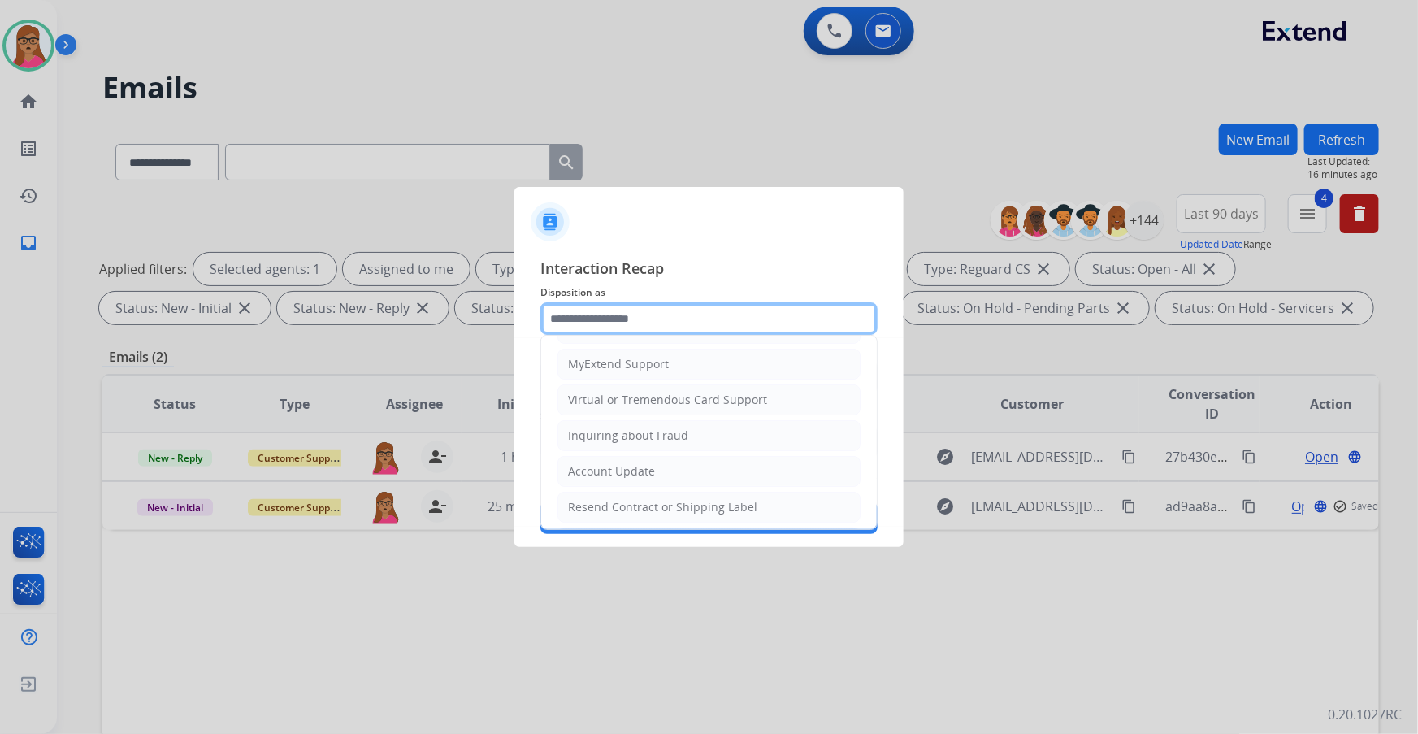
scroll to position [251, 0]
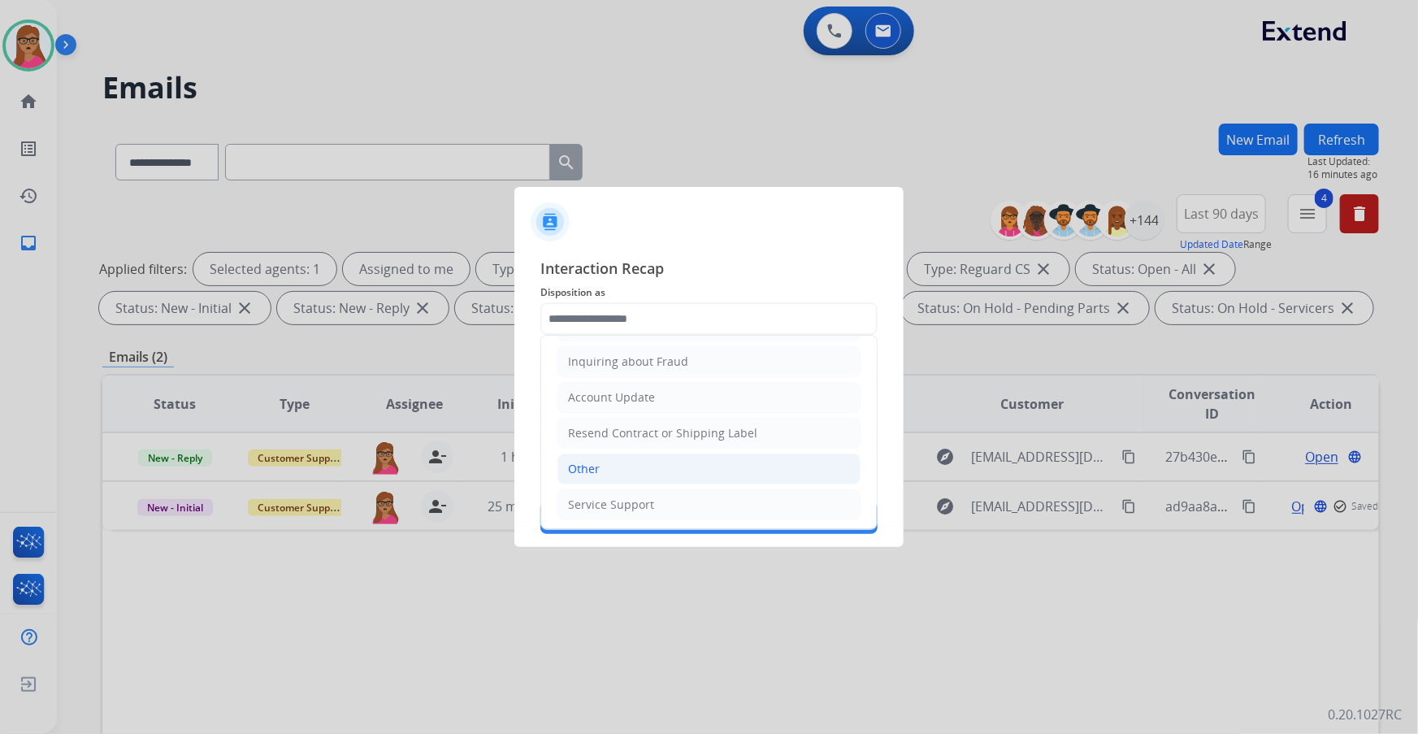
click at [589, 432] on div "Other" at bounding box center [584, 469] width 32 height 16
type input "*****"
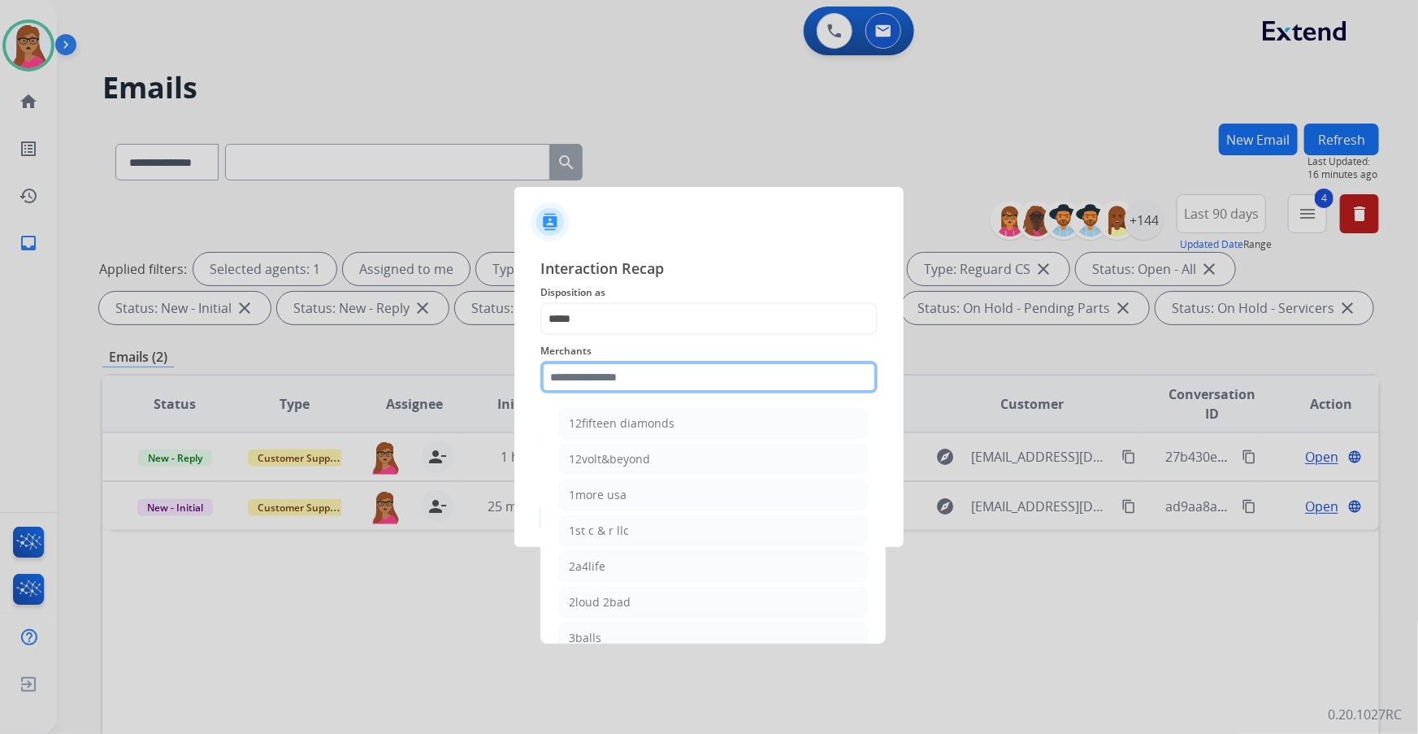
click at [657, 375] on input "text" at bounding box center [708, 377] width 337 height 33
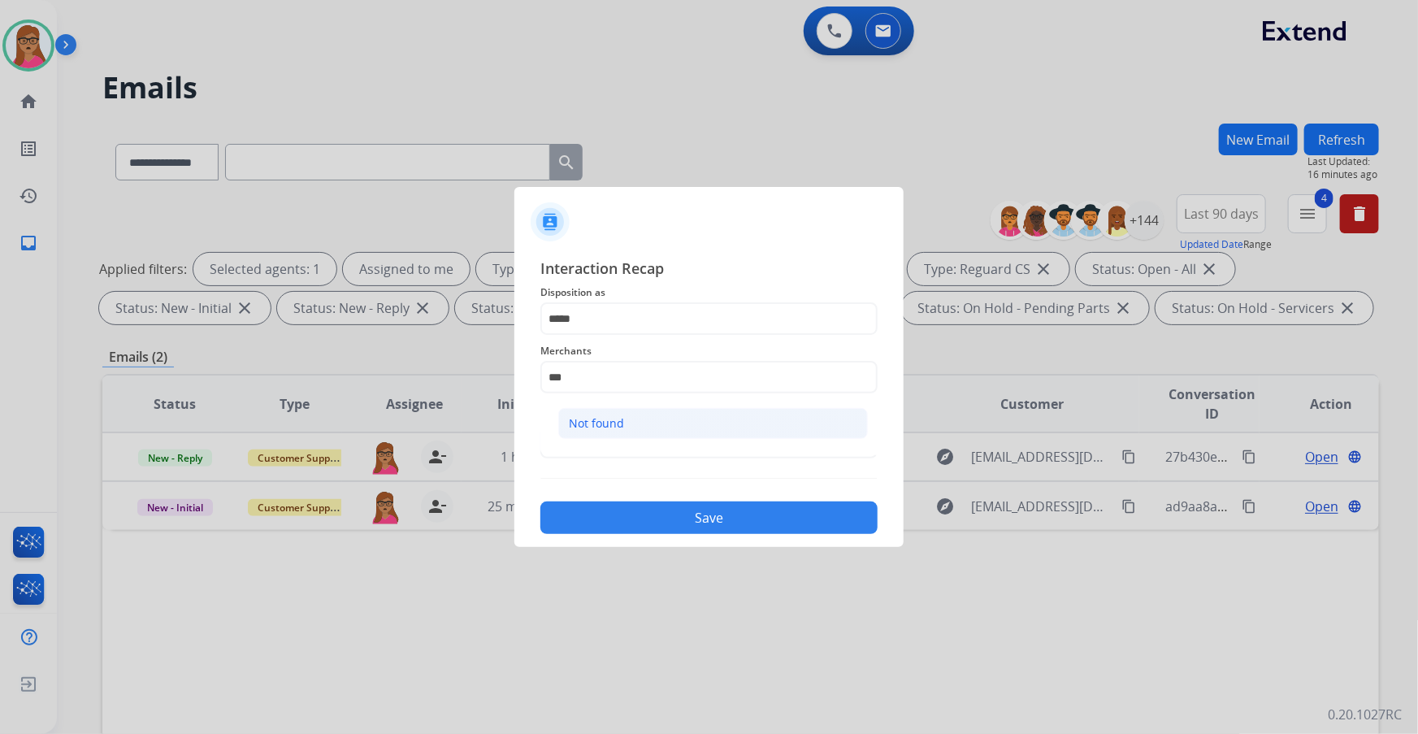
click at [608, 423] on div "Not found" at bounding box center [596, 423] width 55 height 16
type input "*********"
click at [604, 432] on input "text" at bounding box center [708, 442] width 337 height 33
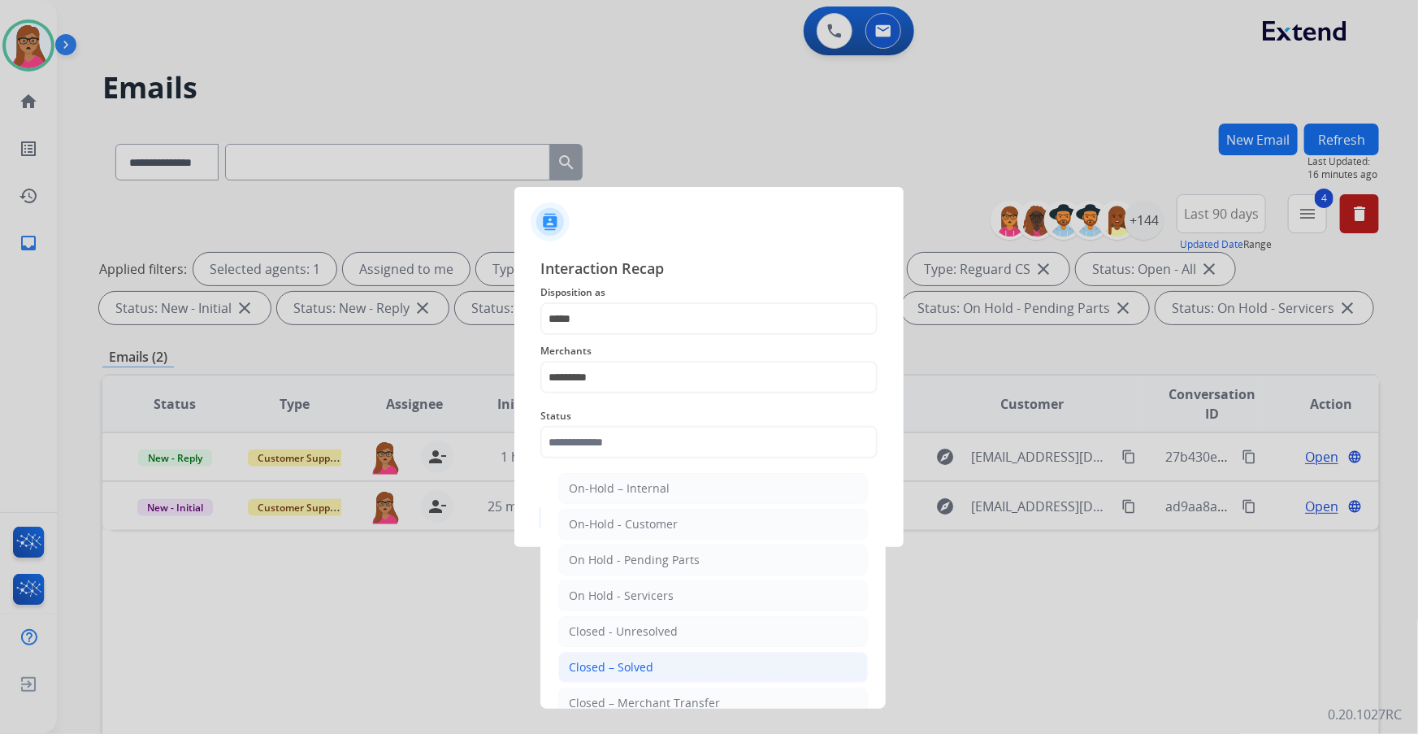
click at [613, 432] on div "Closed – Solved" at bounding box center [611, 667] width 85 height 16
type input "**********"
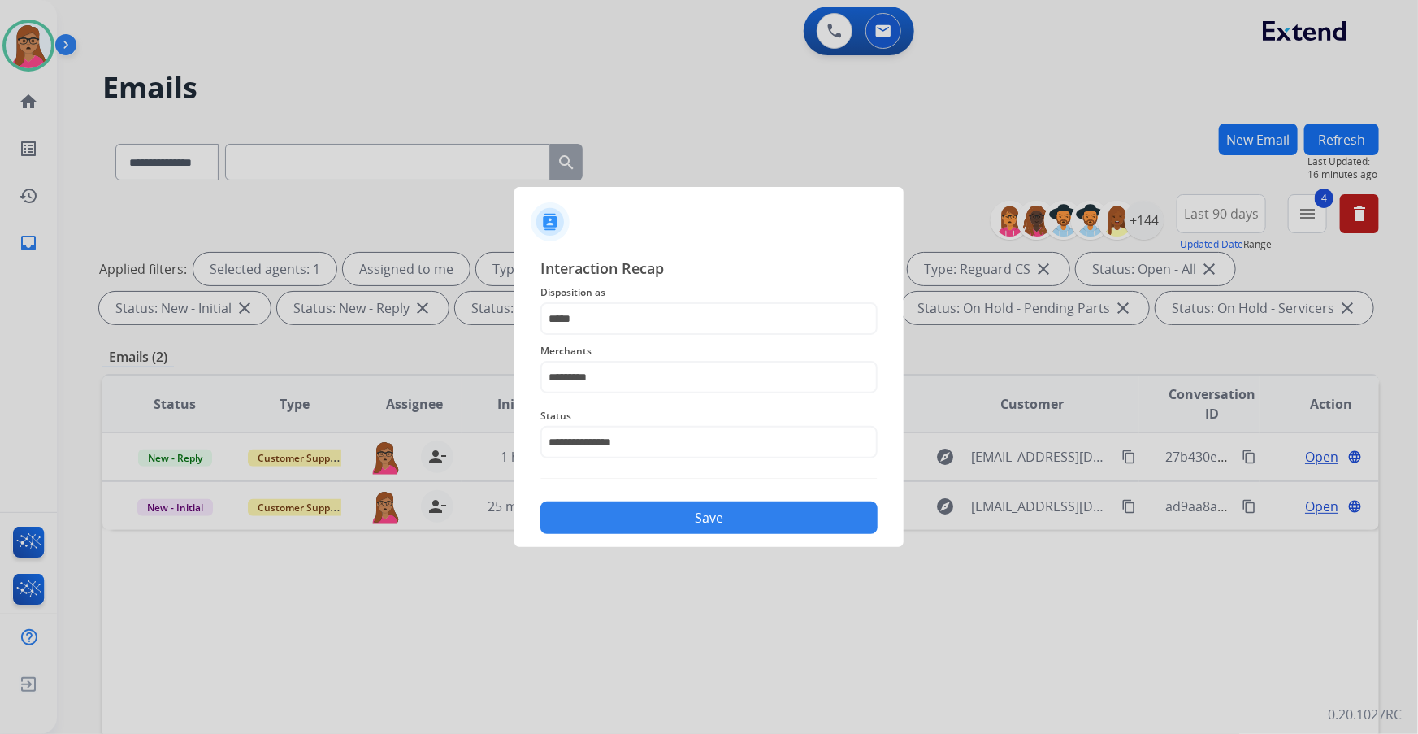
click at [674, 432] on div "Save" at bounding box center [708, 513] width 337 height 42
click at [683, 432] on button "Save" at bounding box center [708, 517] width 337 height 33
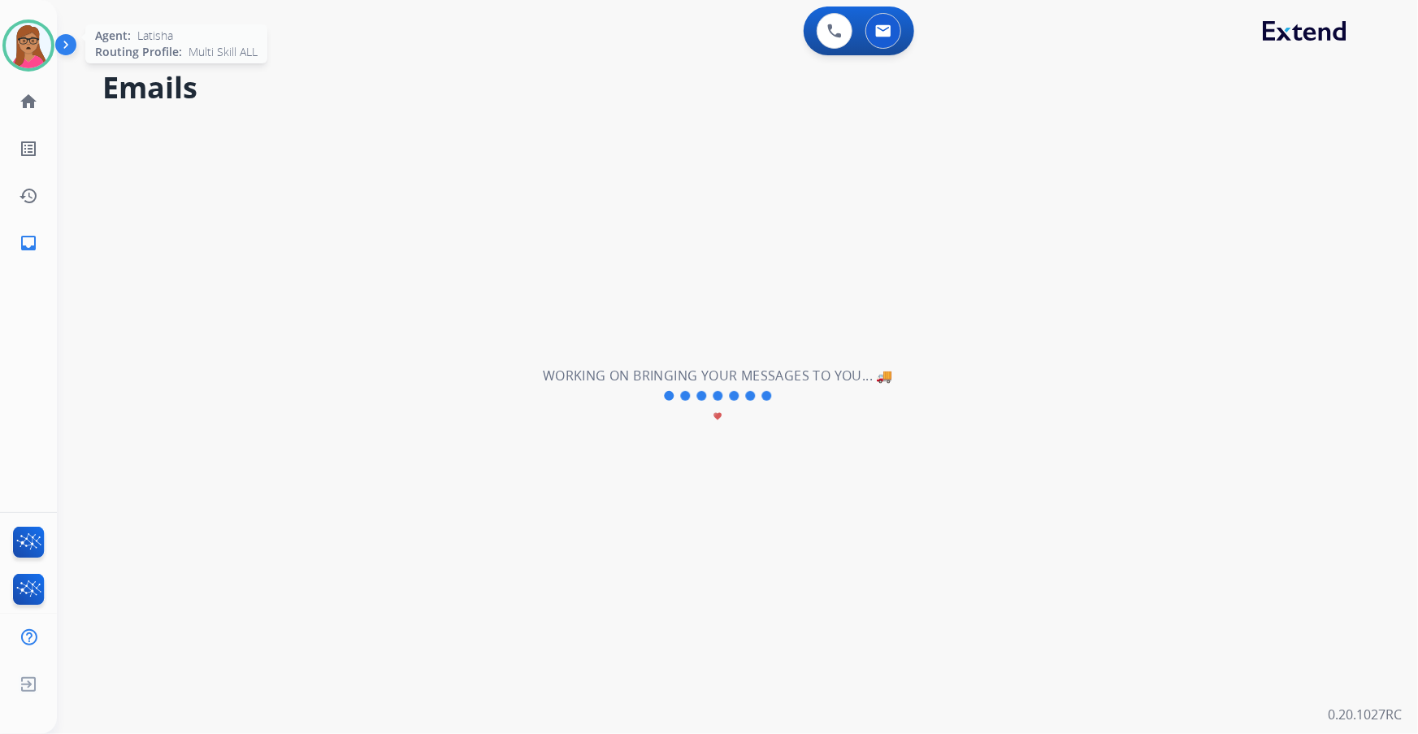
click at [23, 36] on img at bounding box center [29, 46] width 46 height 46
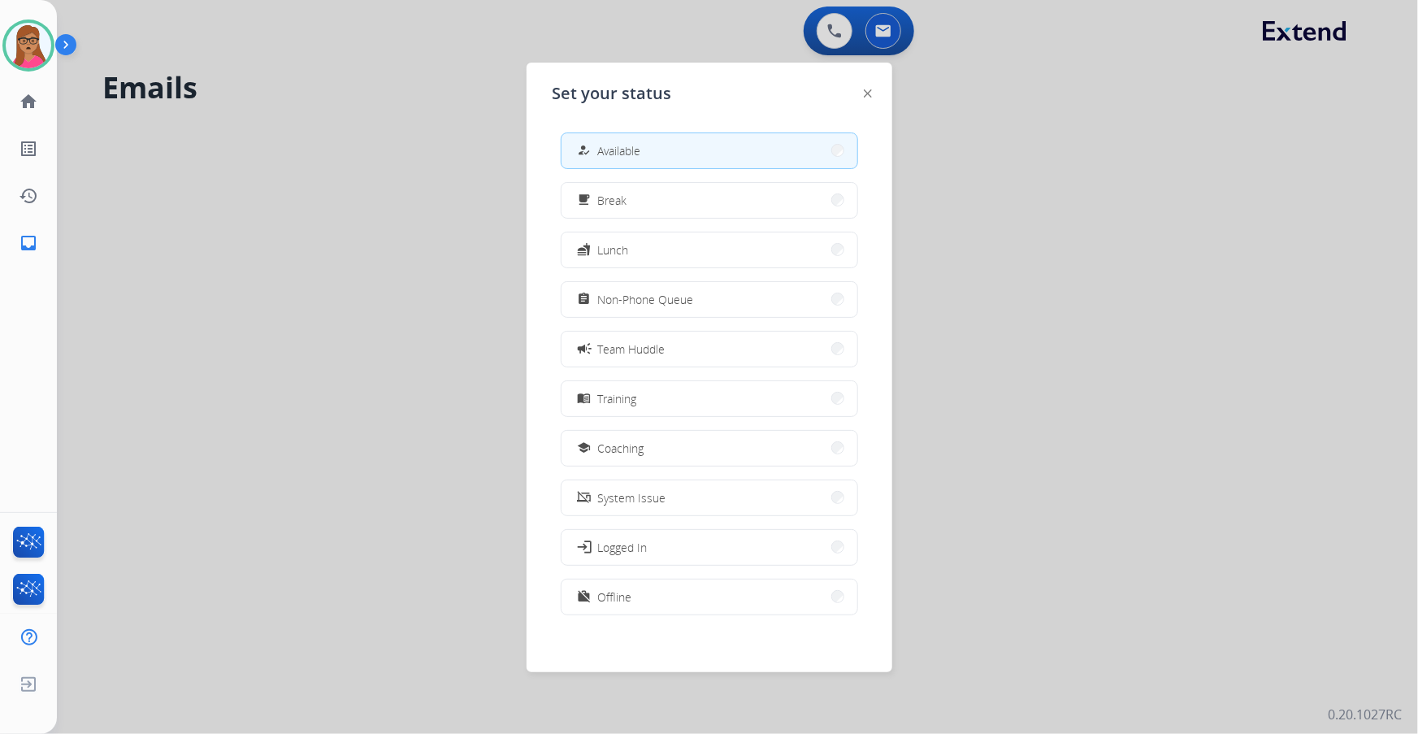
scroll to position [4, 0]
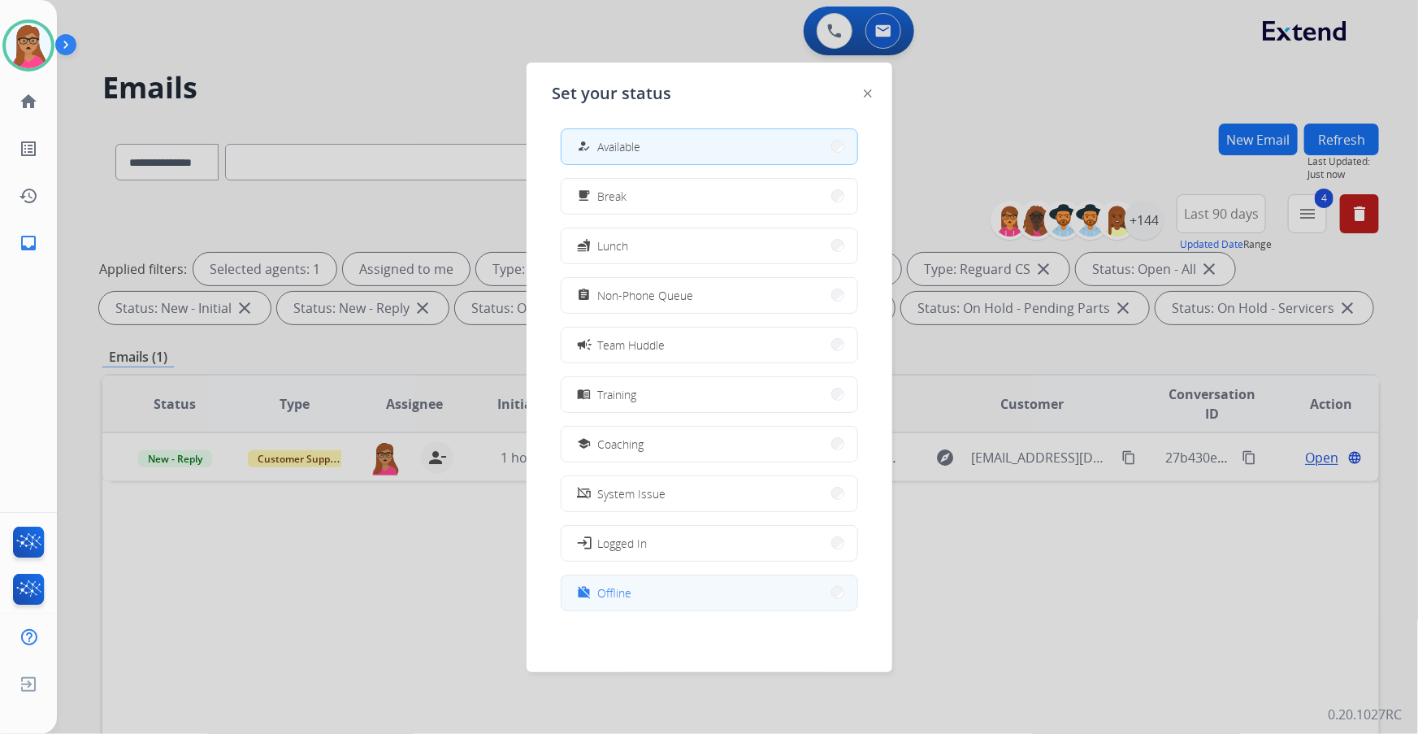
click at [657, 432] on button "work_off Offline" at bounding box center [710, 592] width 296 height 35
